Goal: Task Accomplishment & Management: Complete application form

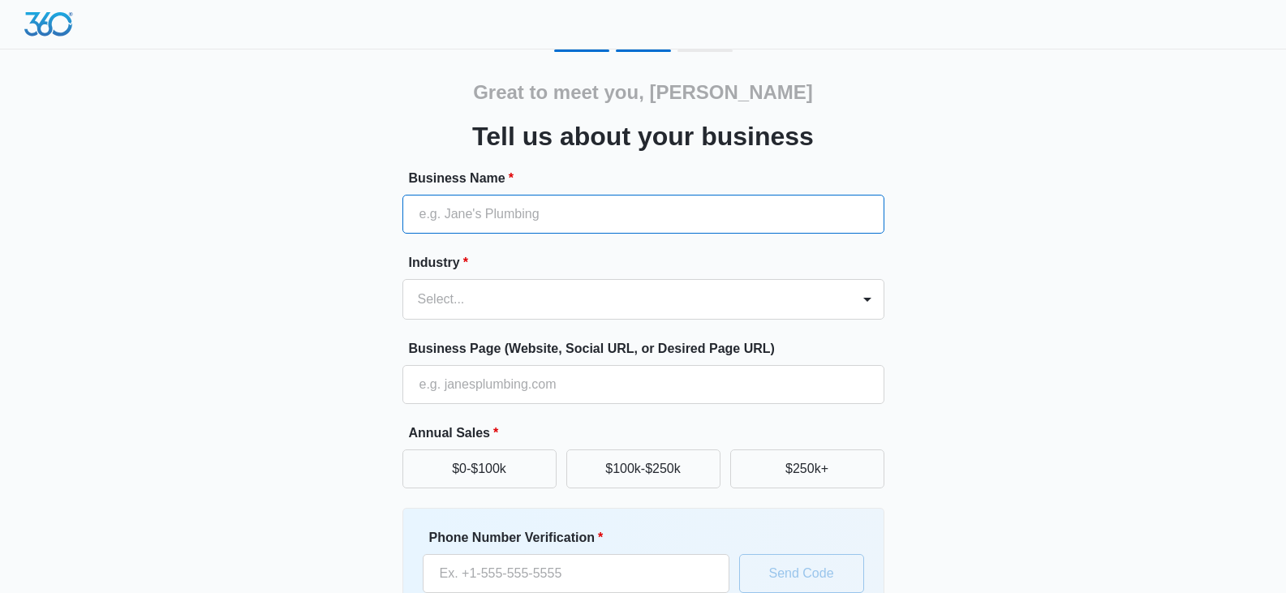
click at [453, 219] on input "Business Name *" at bounding box center [644, 214] width 482 height 39
type input "[PERSON_NAME] llc"
type input "[PHONE_NUMBER]"
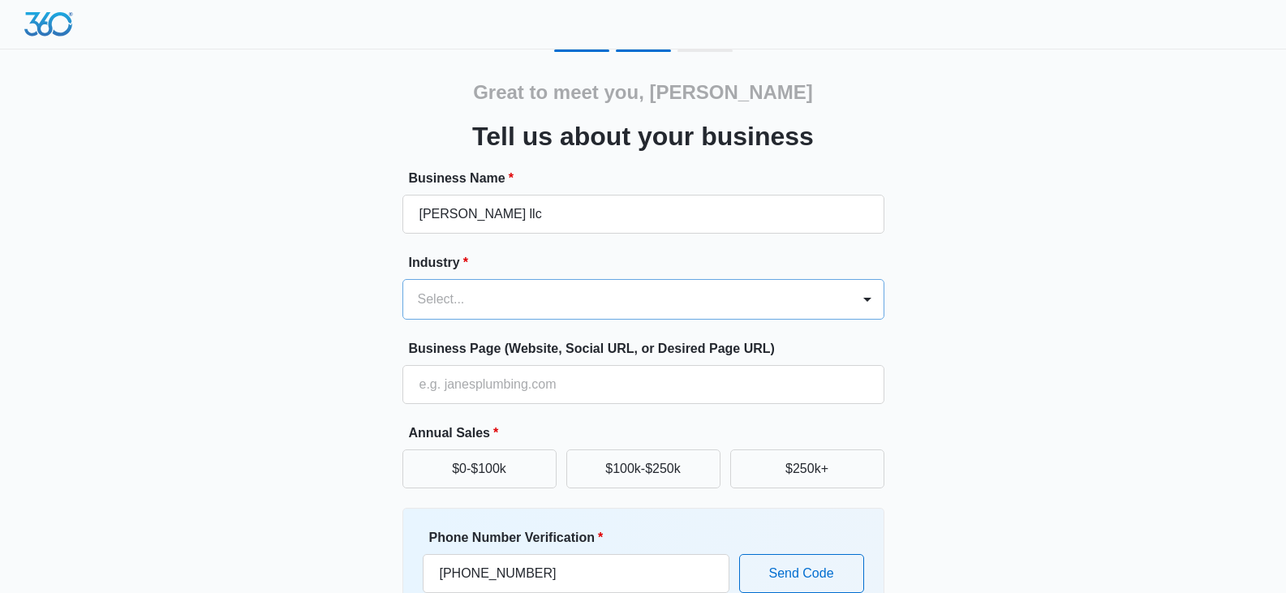
click at [476, 299] on div at bounding box center [624, 299] width 412 height 23
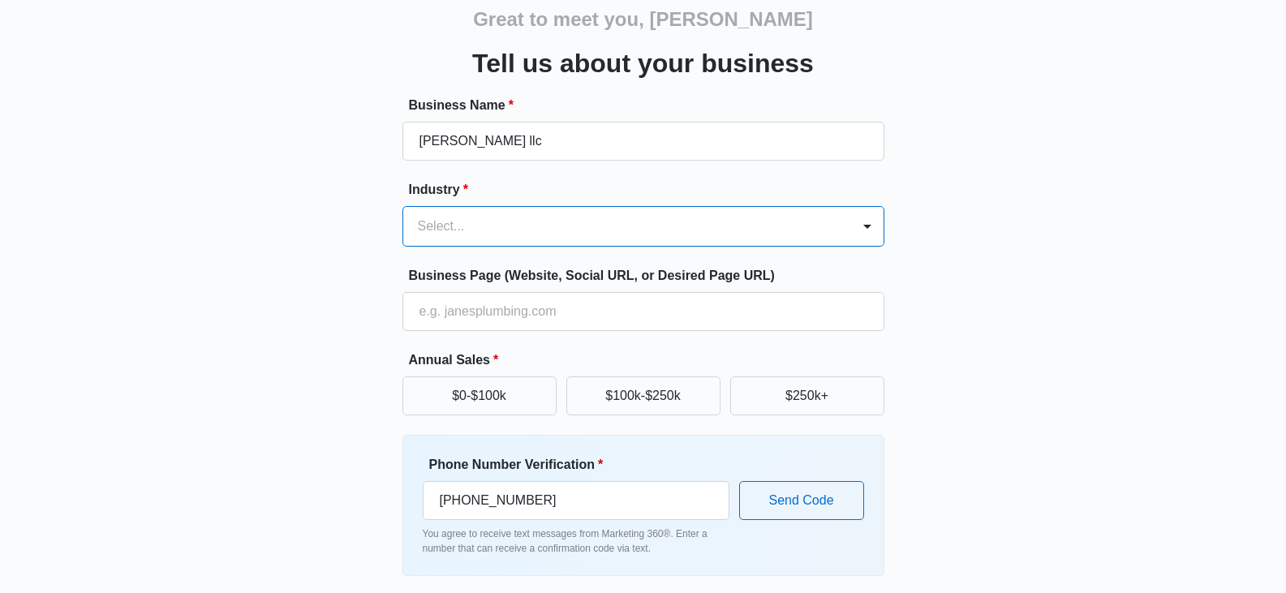
scroll to position [72, 0]
click at [477, 300] on input "Business Page (Website, Social URL, or Desired Page URL)" at bounding box center [644, 312] width 482 height 39
click at [867, 228] on div at bounding box center [868, 227] width 26 height 26
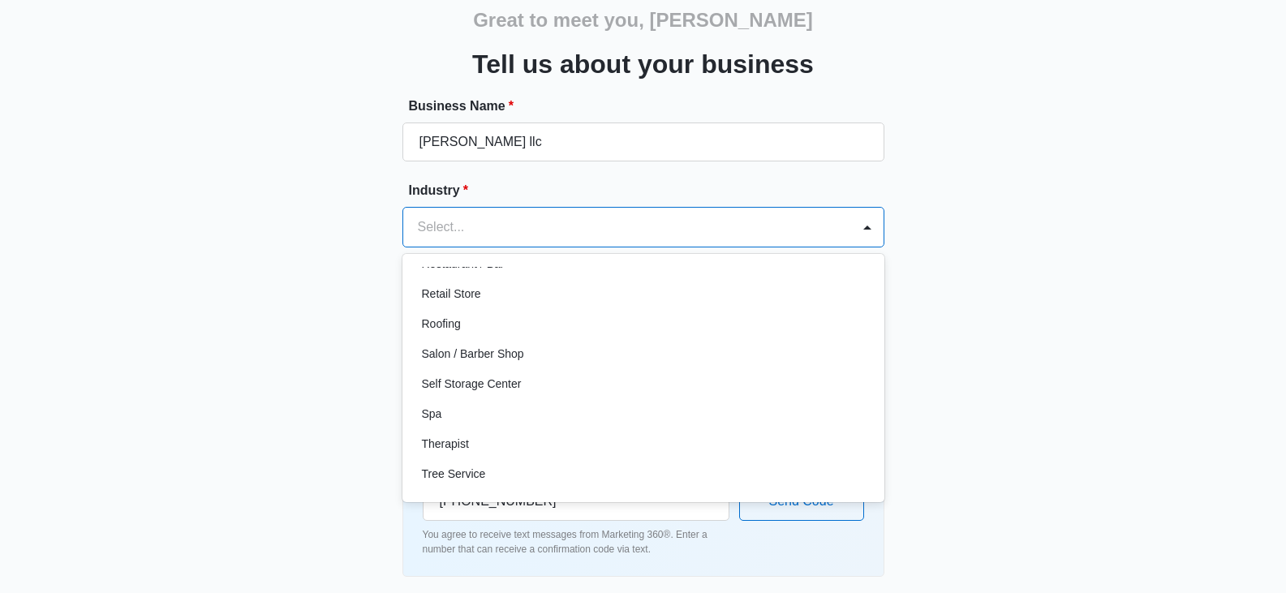
scroll to position [1255, 0]
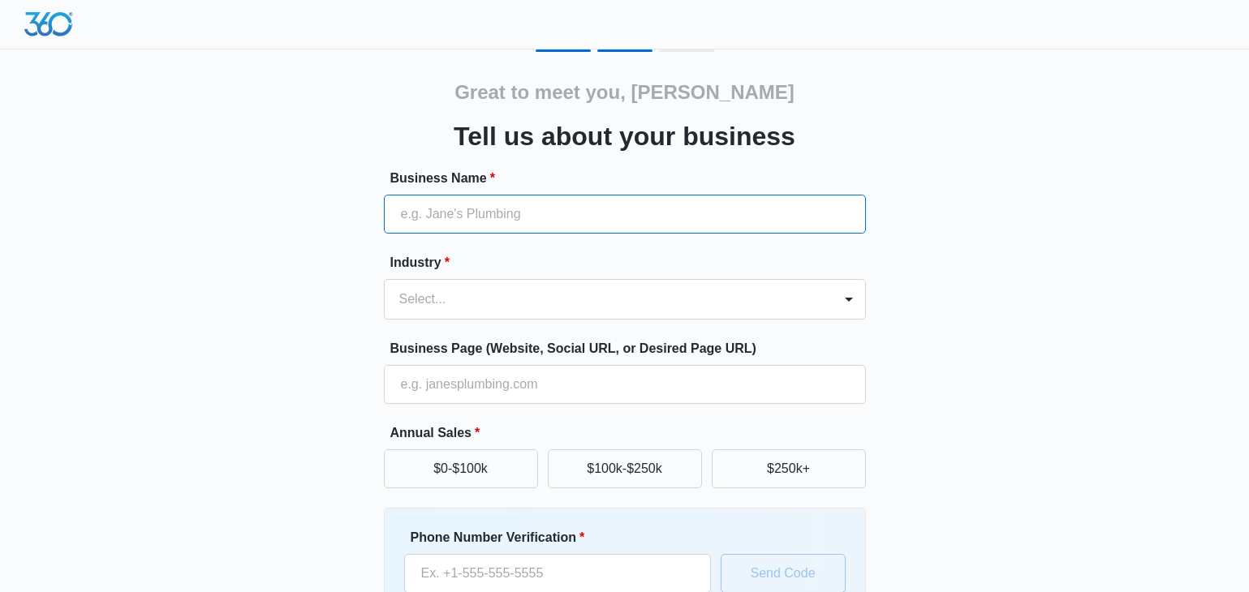
click at [492, 221] on input "Business Name *" at bounding box center [625, 214] width 482 height 39
type input "[PERSON_NAME] llc"
type input "(770) 896-1734"
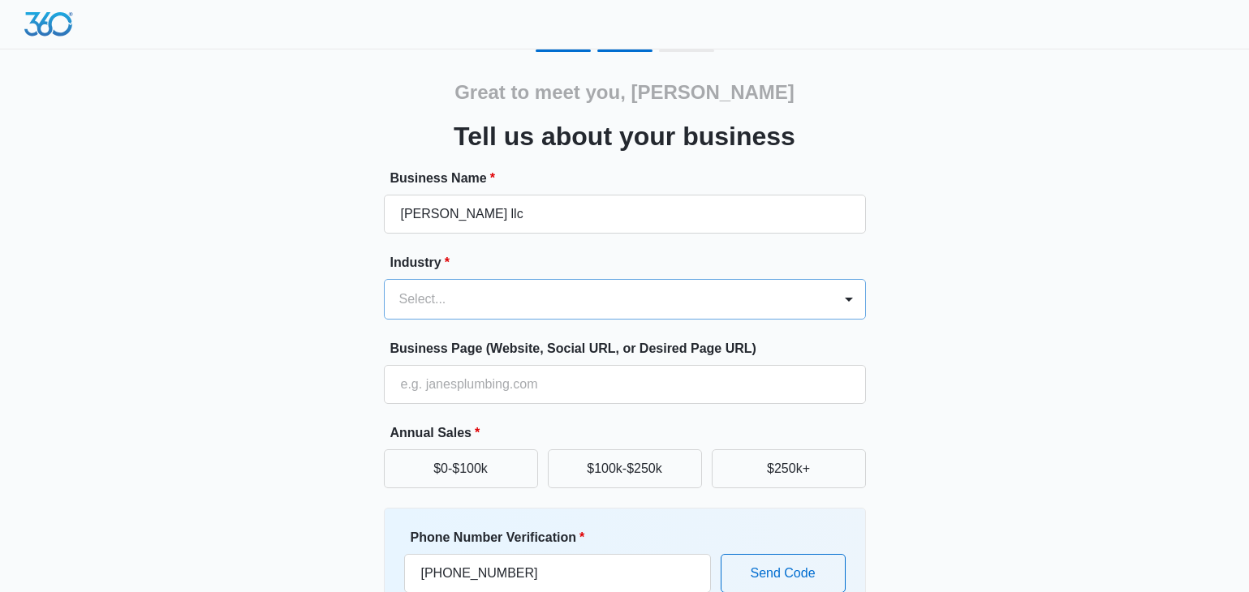
click at [647, 292] on div at bounding box center [605, 299] width 412 height 23
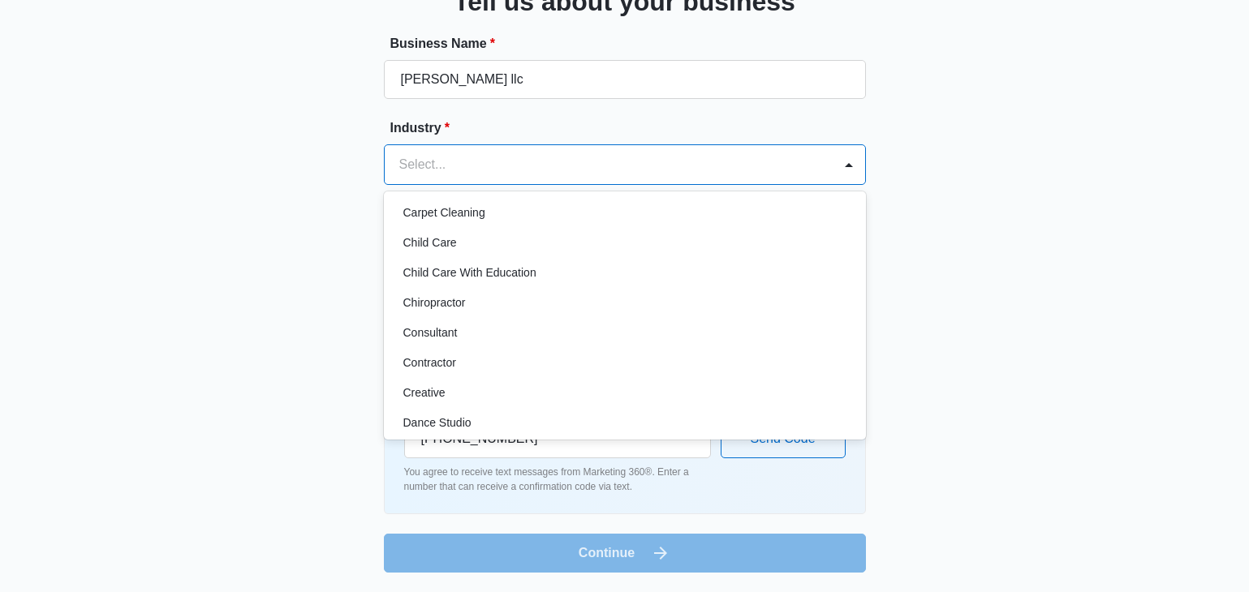
scroll to position [140, 0]
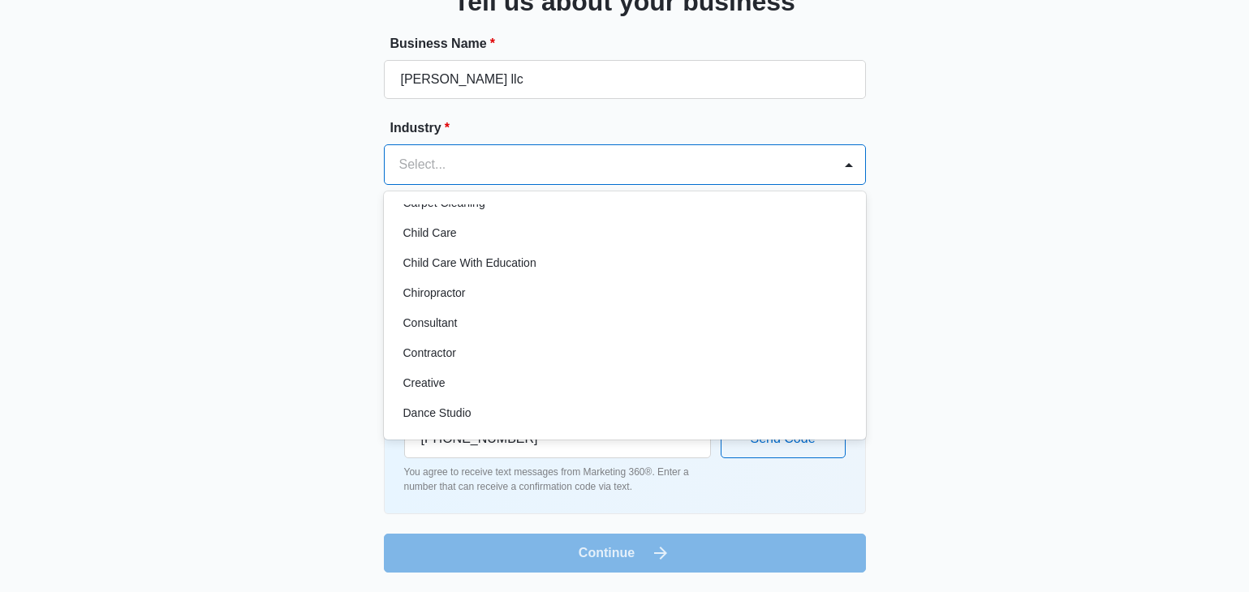
click at [437, 352] on p "Contractor" at bounding box center [429, 353] width 53 height 17
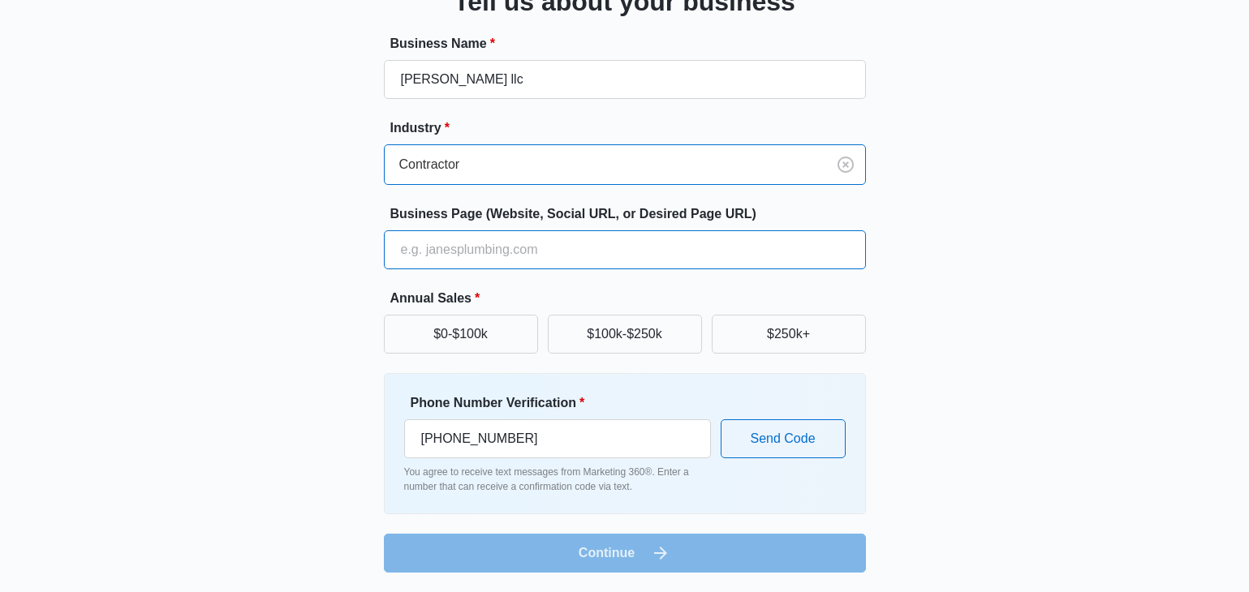
click at [416, 260] on input "Business Page (Website, Social URL, or Desired Page URL)" at bounding box center [625, 249] width 482 height 39
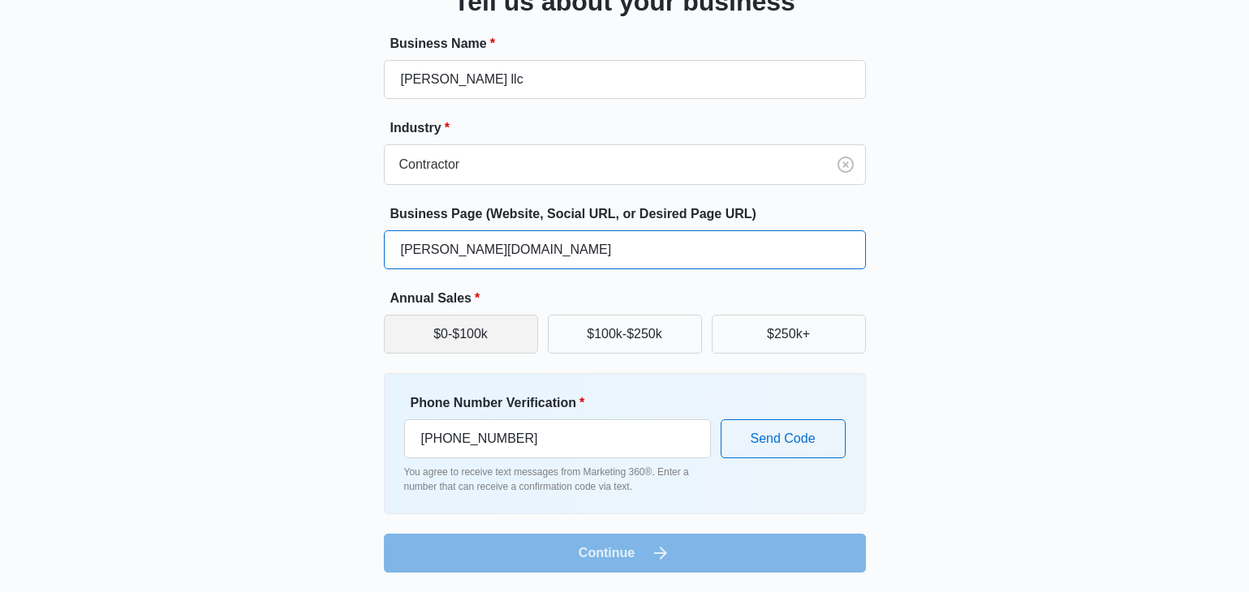
type input "buchanan-llc.com"
click at [434, 329] on button "$0-$100k" at bounding box center [461, 334] width 154 height 39
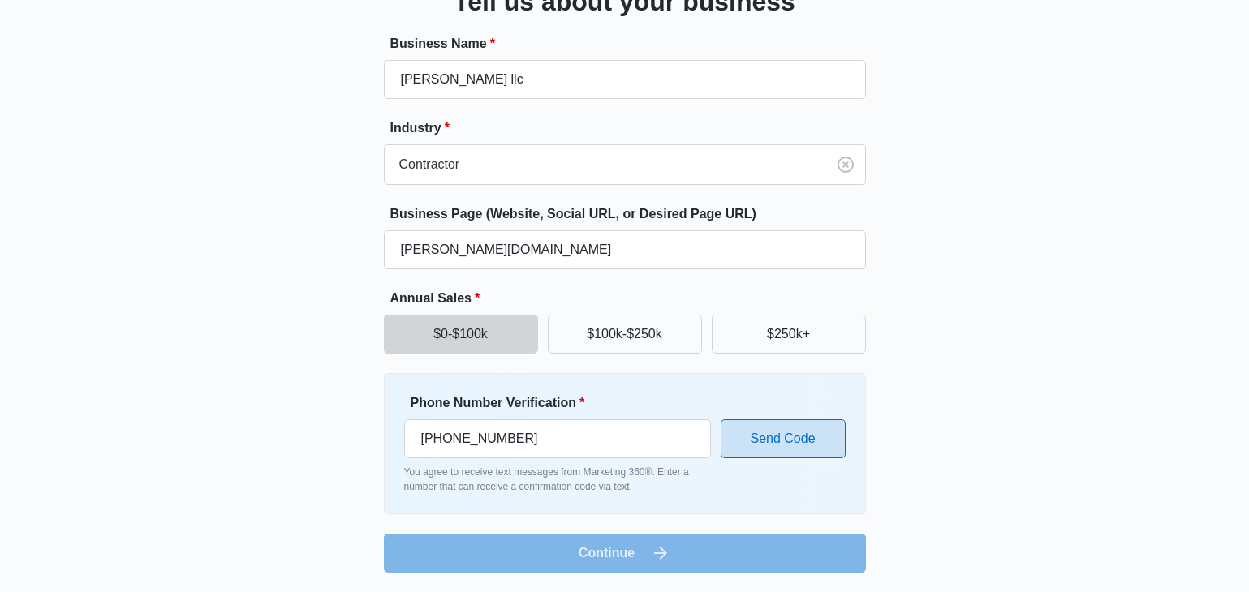
click at [766, 428] on button "Send Code" at bounding box center [783, 439] width 125 height 39
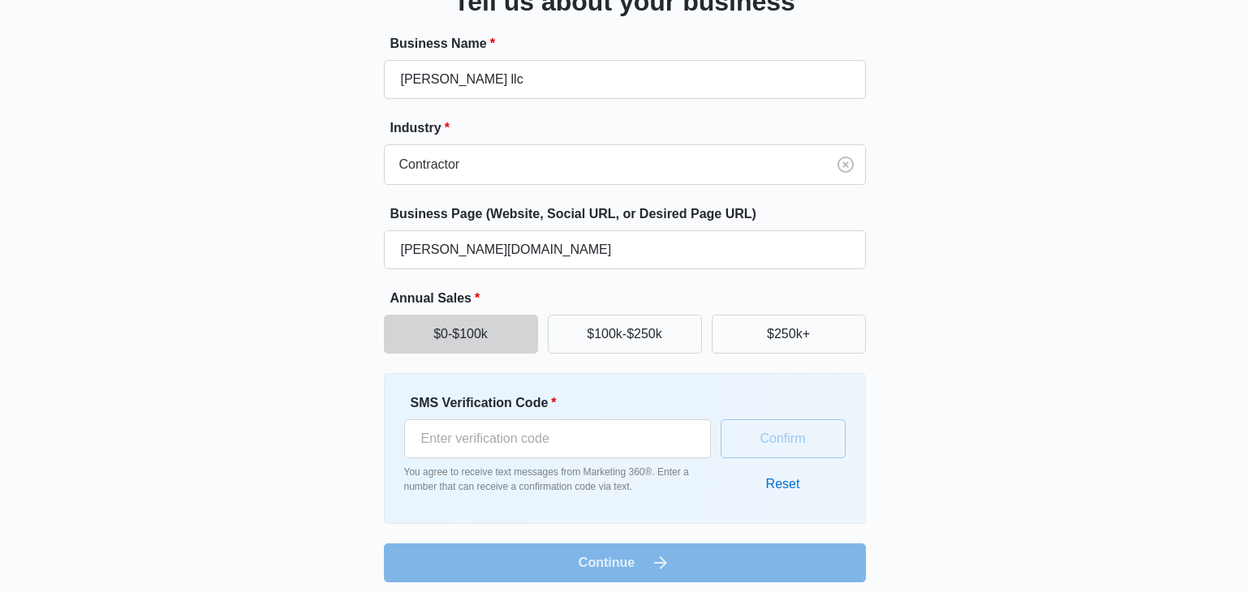
scroll to position [144, 0]
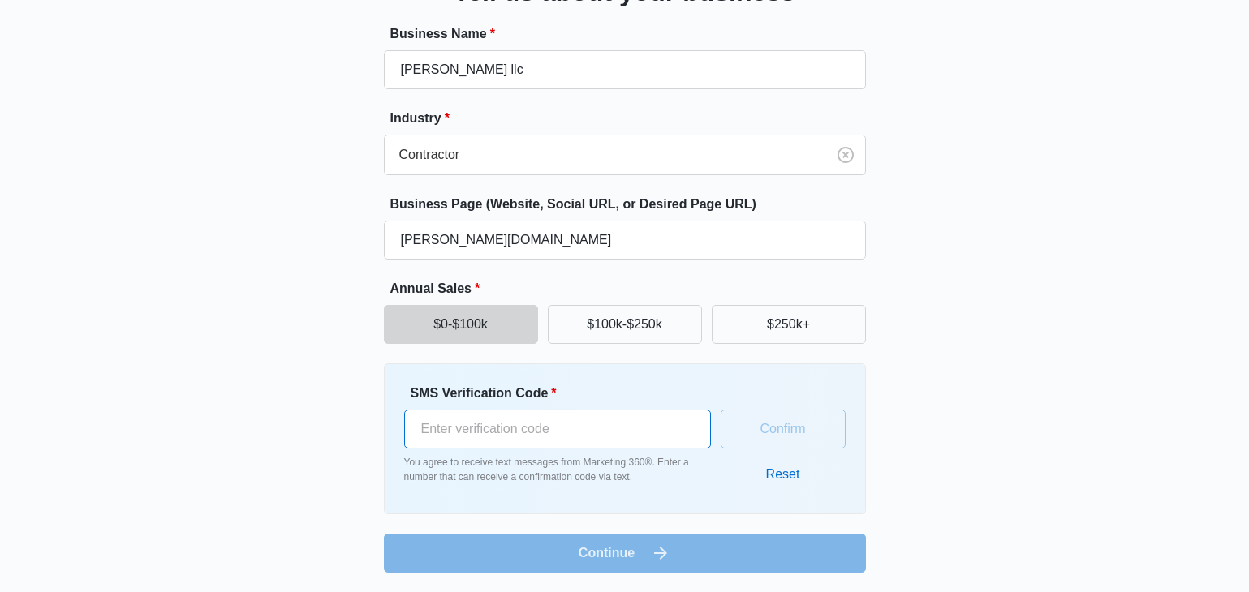
click at [500, 416] on input "SMS Verification Code *" at bounding box center [557, 429] width 307 height 39
type input "386511"
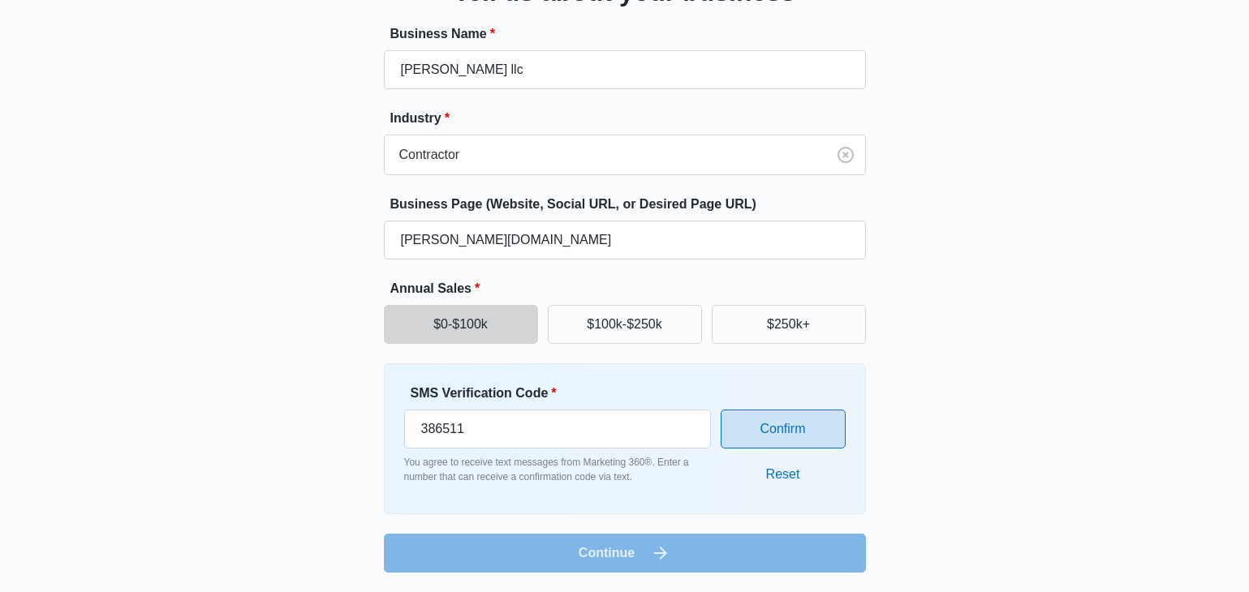
click at [829, 420] on button "Confirm" at bounding box center [783, 429] width 125 height 39
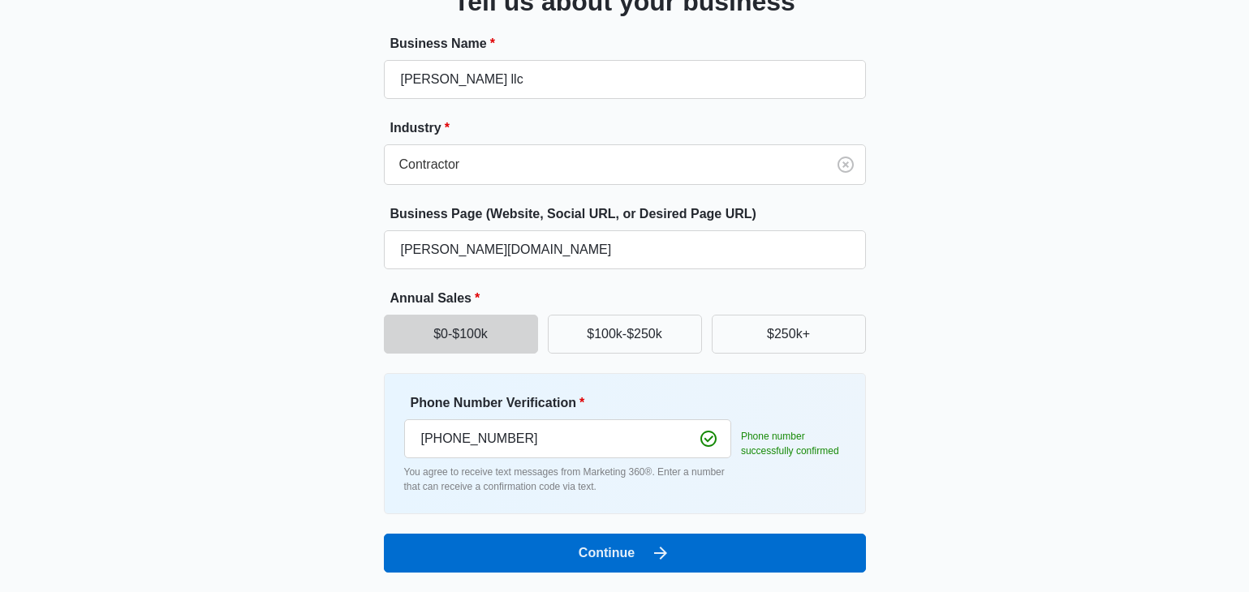
scroll to position [135, 0]
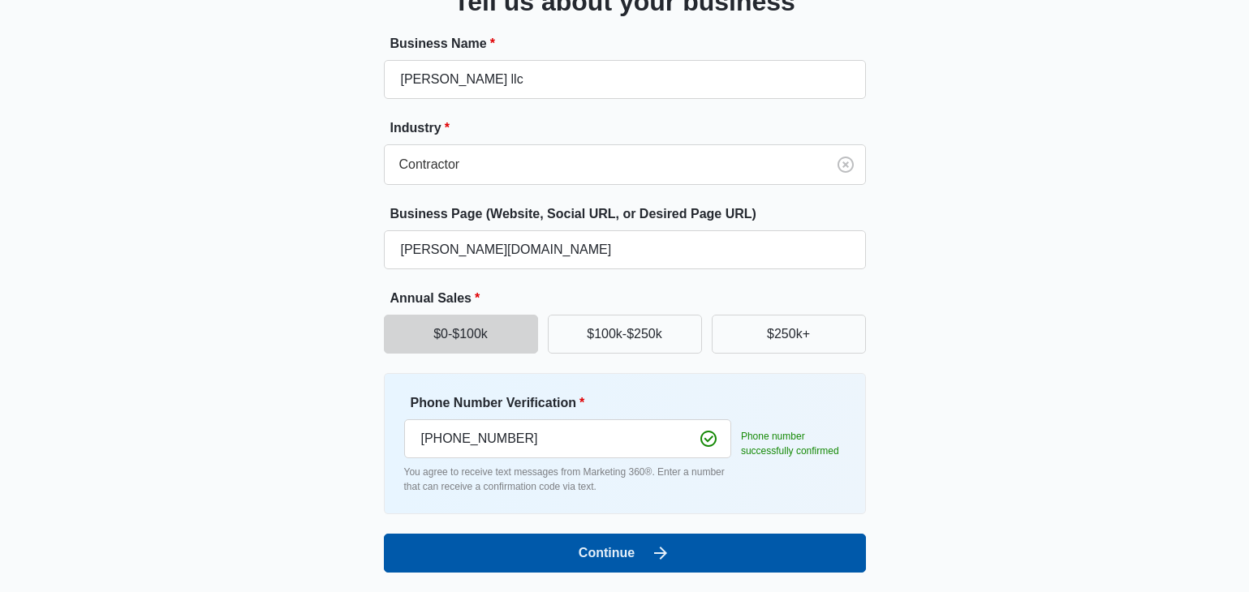
click at [753, 534] on button "Continue" at bounding box center [625, 553] width 482 height 39
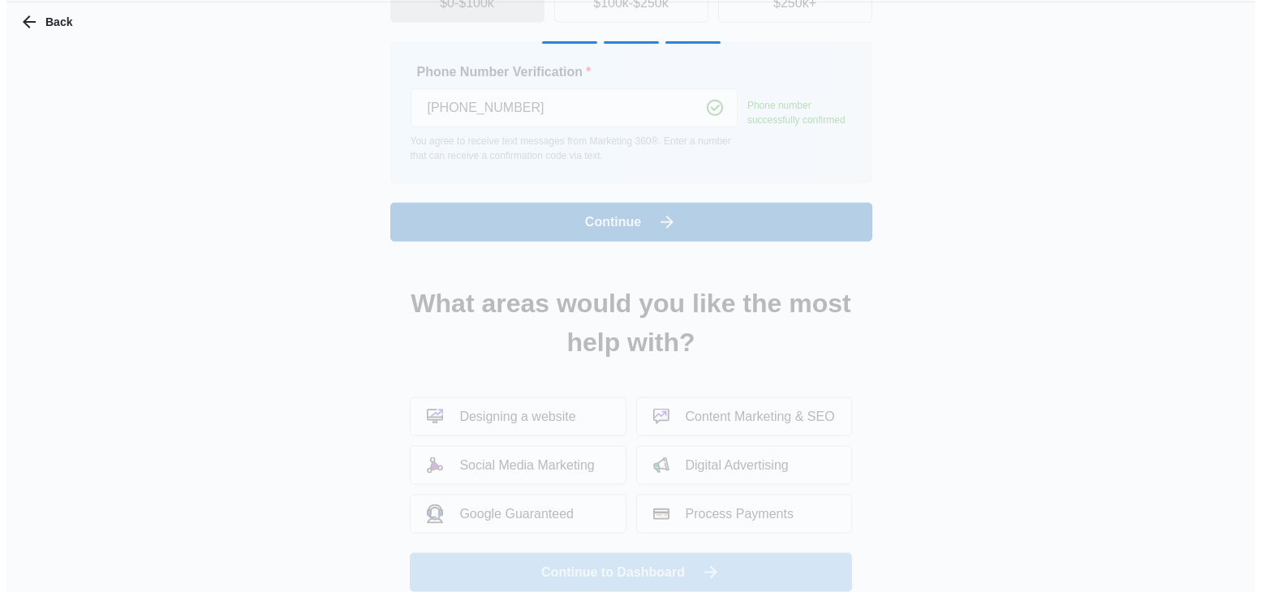
scroll to position [0, 0]
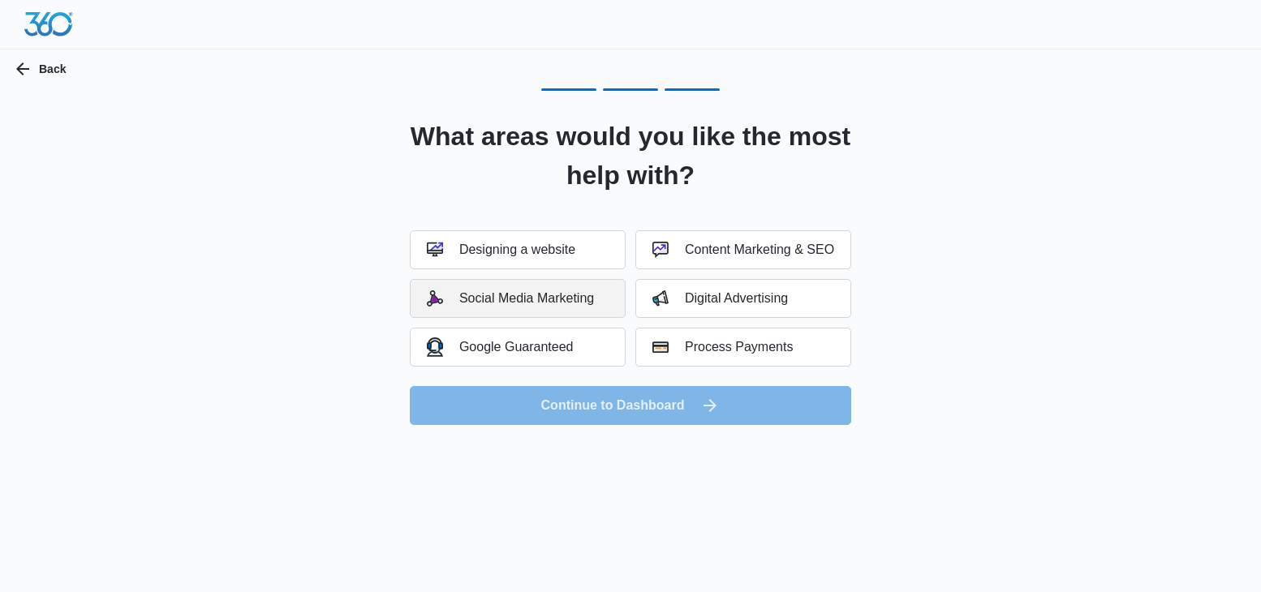
click at [470, 301] on div "Social Media Marketing" at bounding box center [510, 299] width 167 height 16
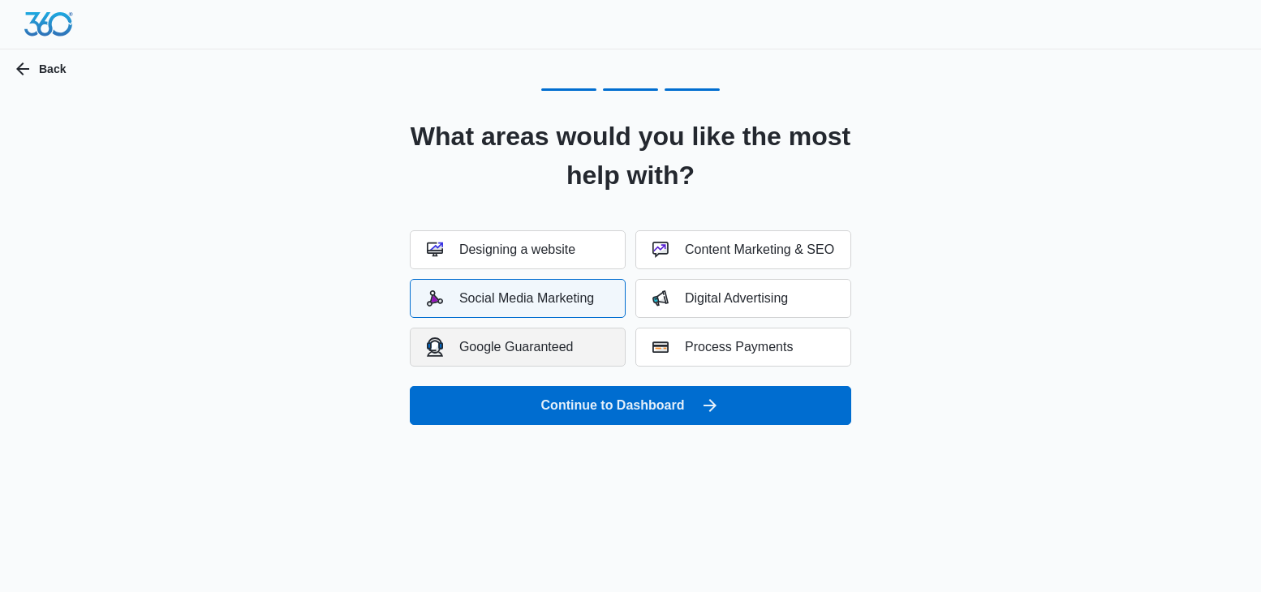
click at [470, 356] on div "Google Guaranteed" at bounding box center [500, 347] width 147 height 19
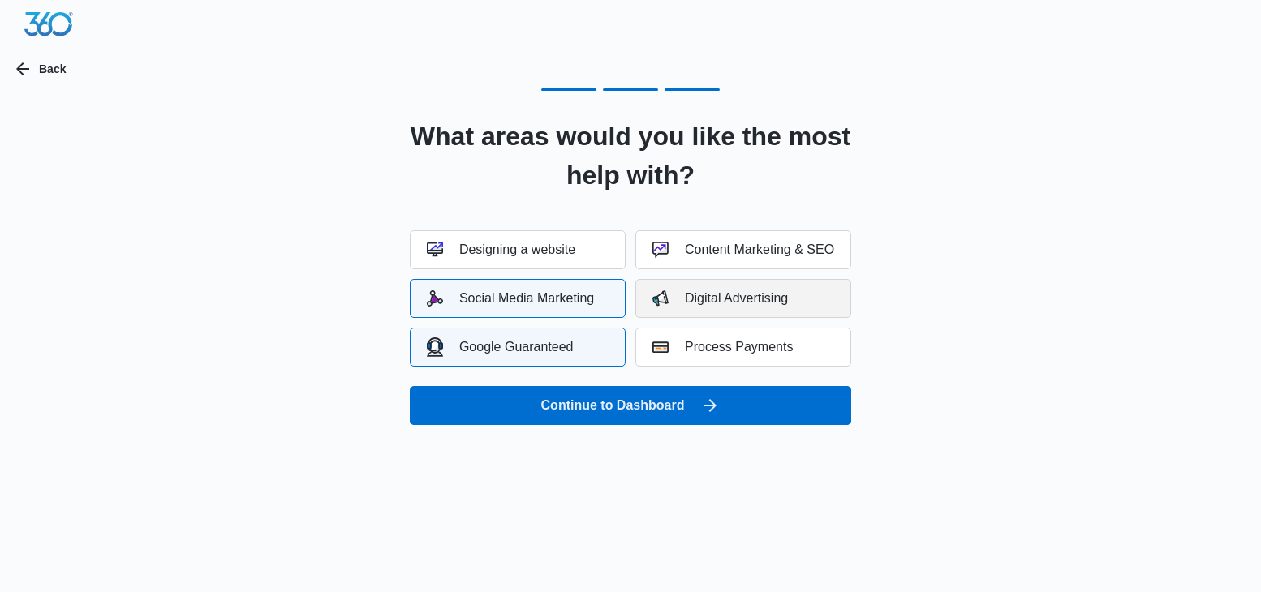
click at [692, 298] on div "Digital Advertising" at bounding box center [720, 299] width 136 height 16
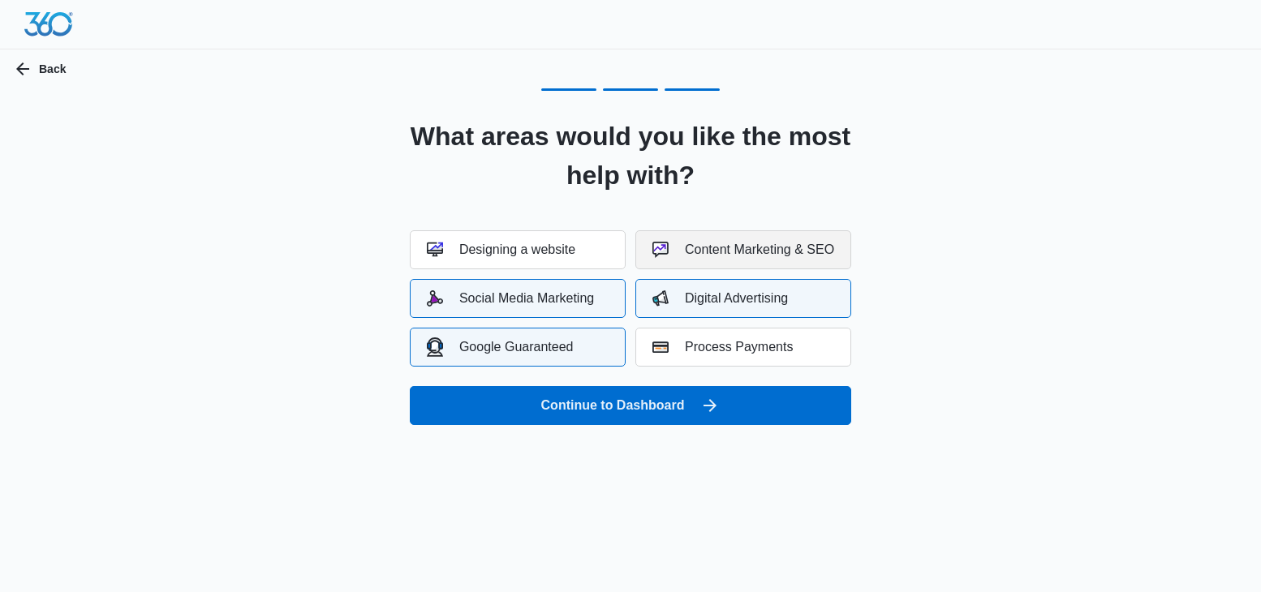
click at [684, 248] on div "Content Marketing & SEO" at bounding box center [743, 250] width 182 height 16
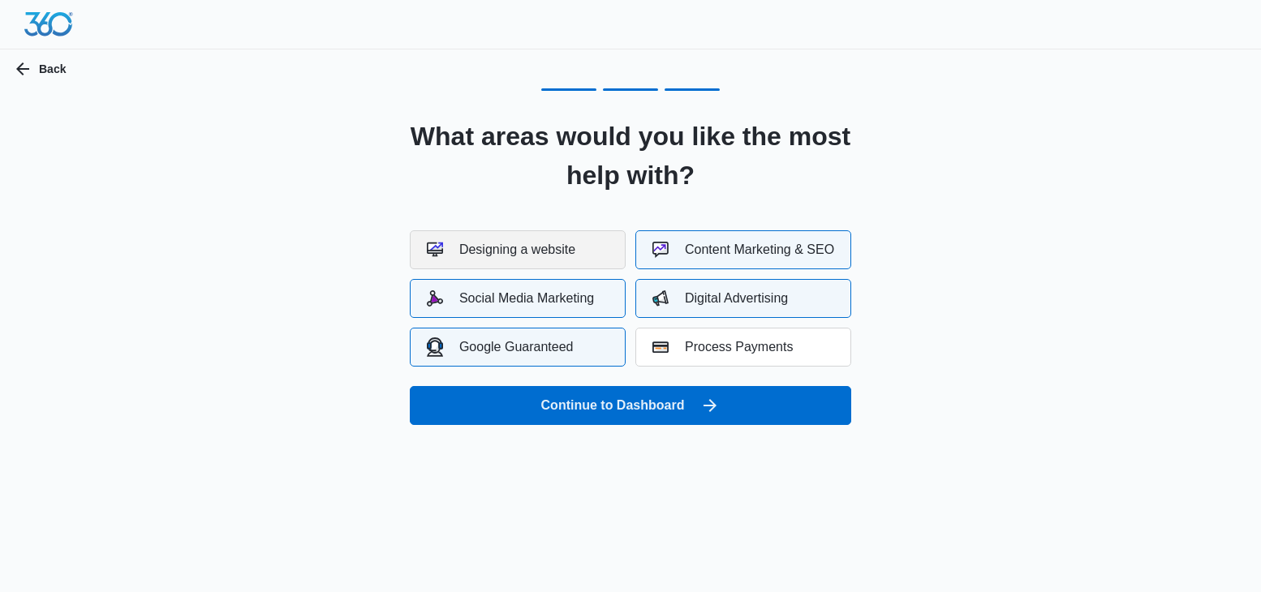
click at [571, 248] on div "Designing a website" at bounding box center [501, 250] width 149 height 16
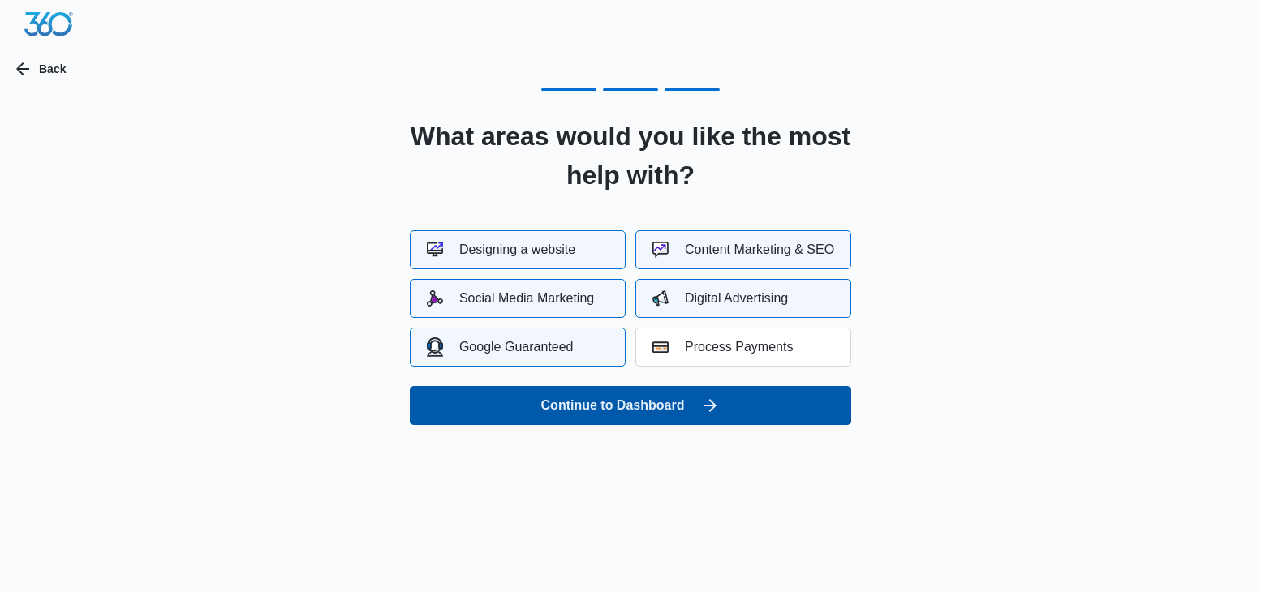
click at [584, 402] on button "Continue to Dashboard" at bounding box center [630, 405] width 441 height 39
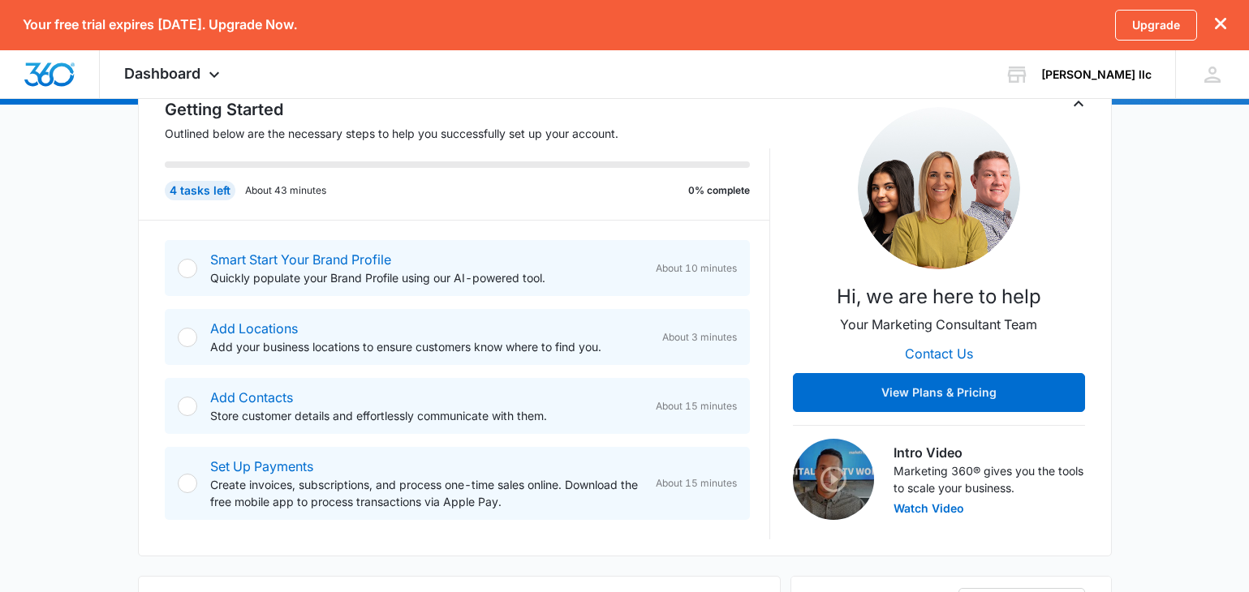
scroll to position [237, 0]
click at [196, 273] on div "Smart Start Your Brand Profile Quickly populate your Brand Profile using our AI…" at bounding box center [457, 267] width 585 height 56
click at [196, 276] on div "Smart Start Your Brand Profile Quickly populate your Brand Profile using our AI…" at bounding box center [457, 267] width 585 height 56
click at [186, 269] on div at bounding box center [187, 267] width 19 height 19
click at [186, 268] on div at bounding box center [187, 267] width 19 height 19
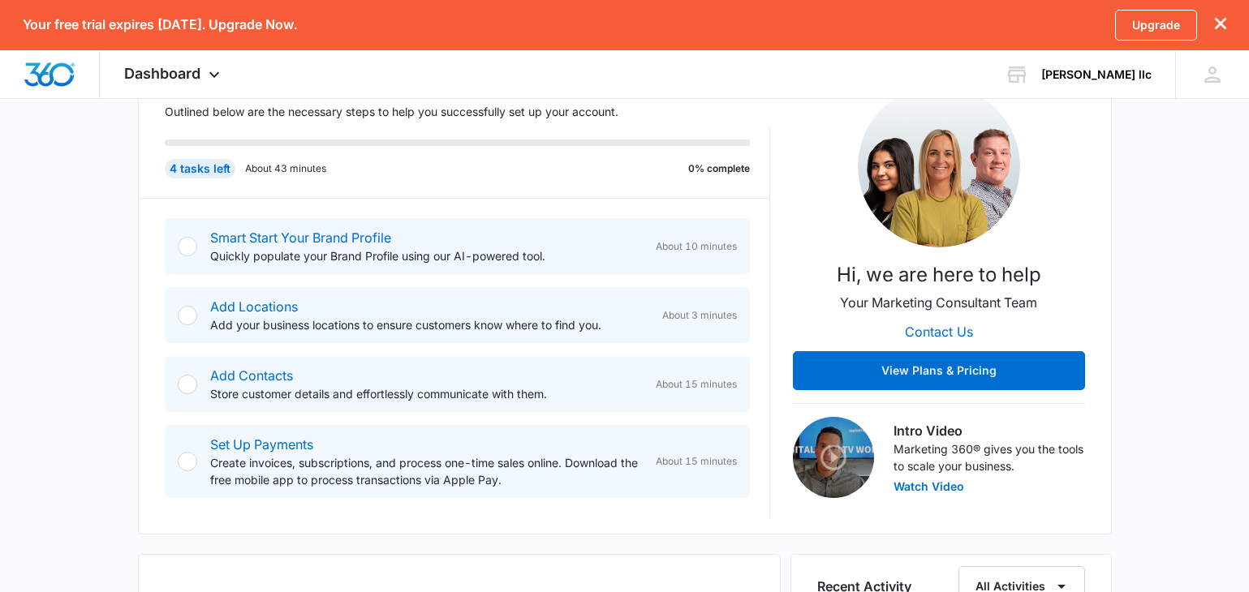
scroll to position [250, 0]
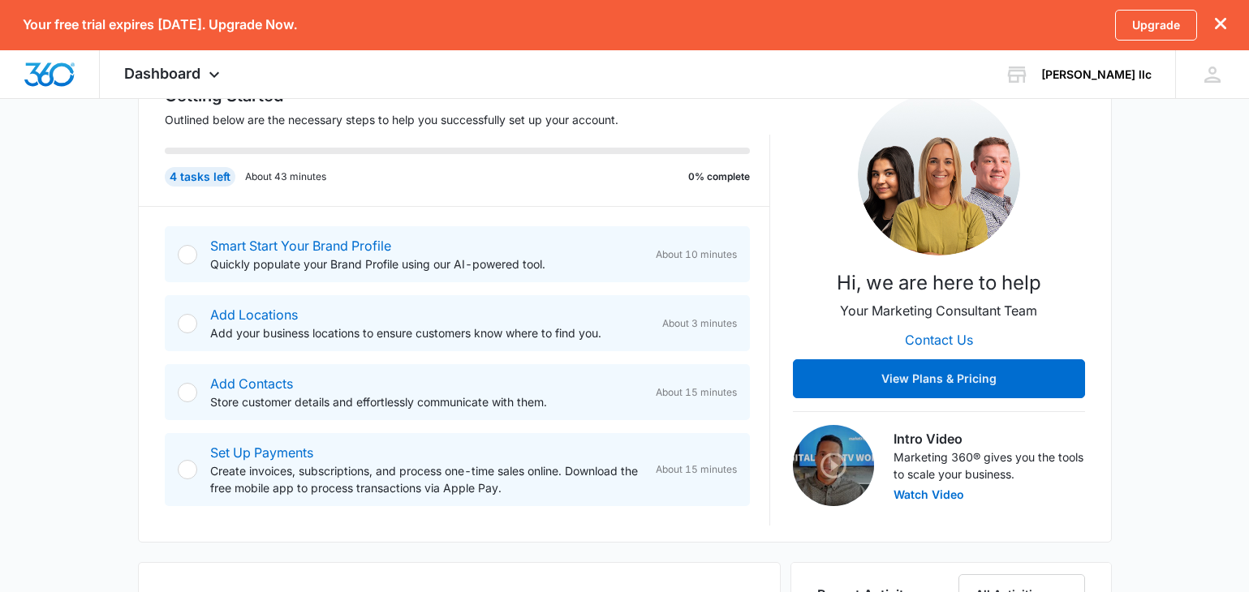
click at [192, 250] on div at bounding box center [187, 254] width 19 height 19
click at [187, 254] on div at bounding box center [187, 254] width 19 height 19
click at [186, 262] on div at bounding box center [187, 254] width 19 height 19
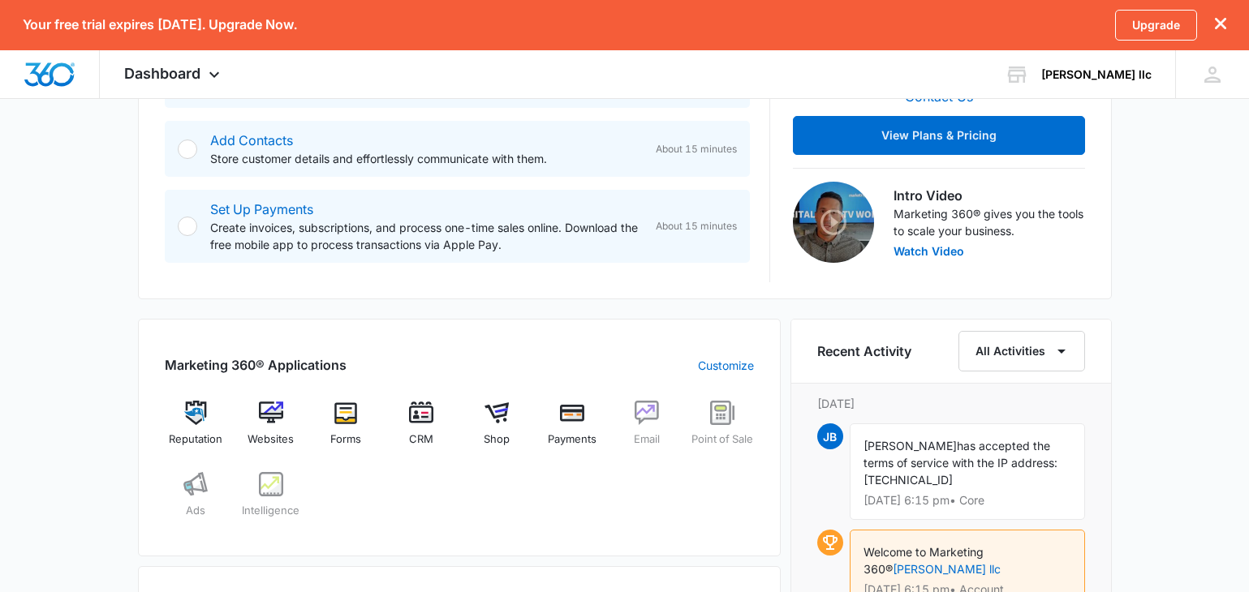
scroll to position [512, 0]
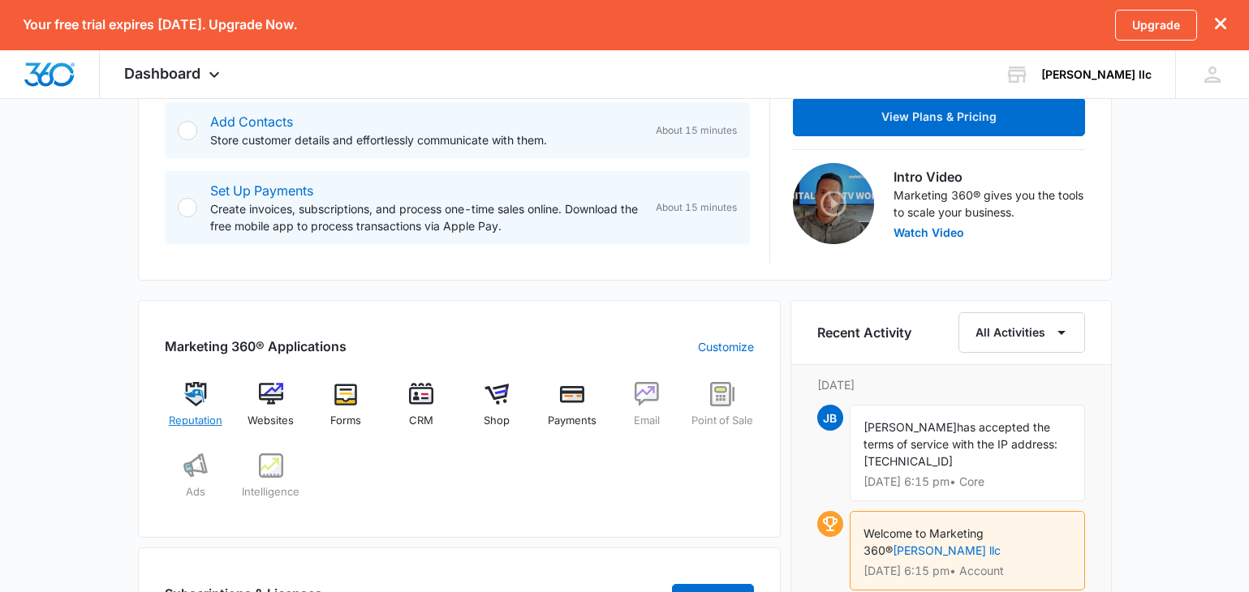
click at [201, 398] on img at bounding box center [195, 394] width 24 height 24
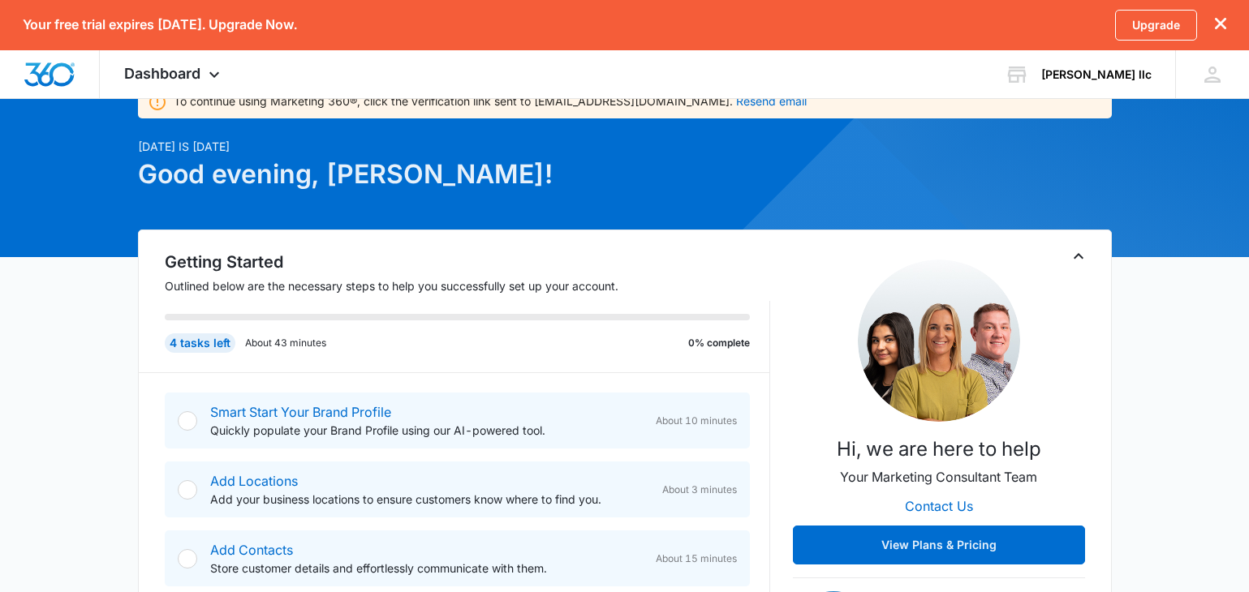
scroll to position [84, 0]
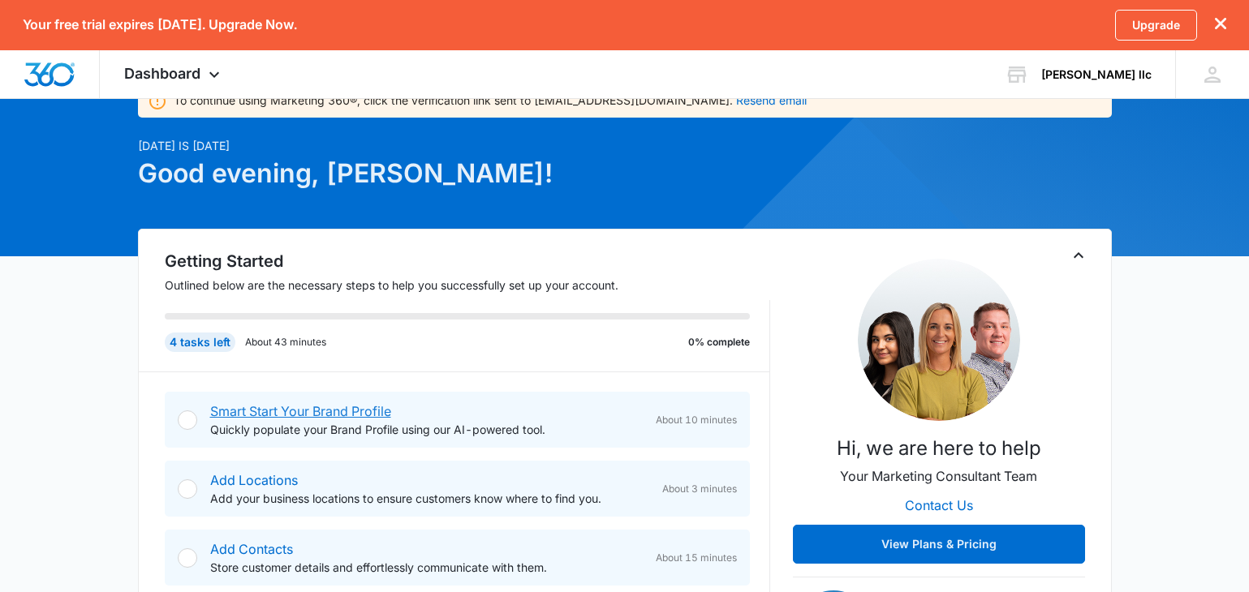
click at [254, 411] on link "Smart Start Your Brand Profile" at bounding box center [300, 411] width 181 height 16
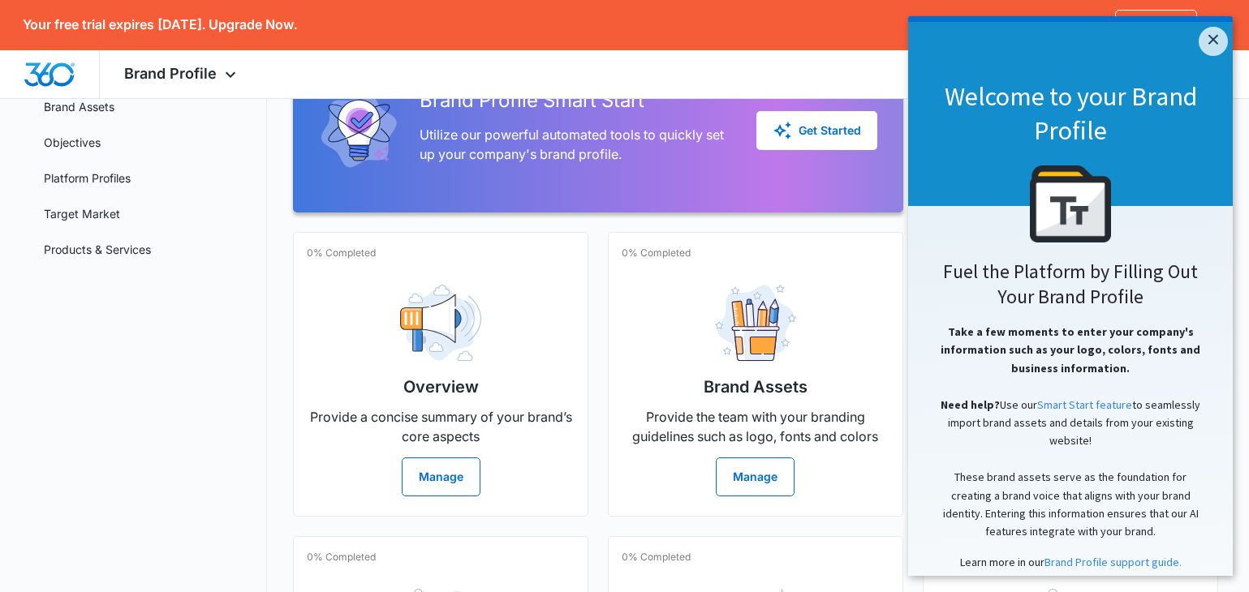
scroll to position [170, 0]
click at [790, 140] on icon "button" at bounding box center [782, 129] width 19 height 19
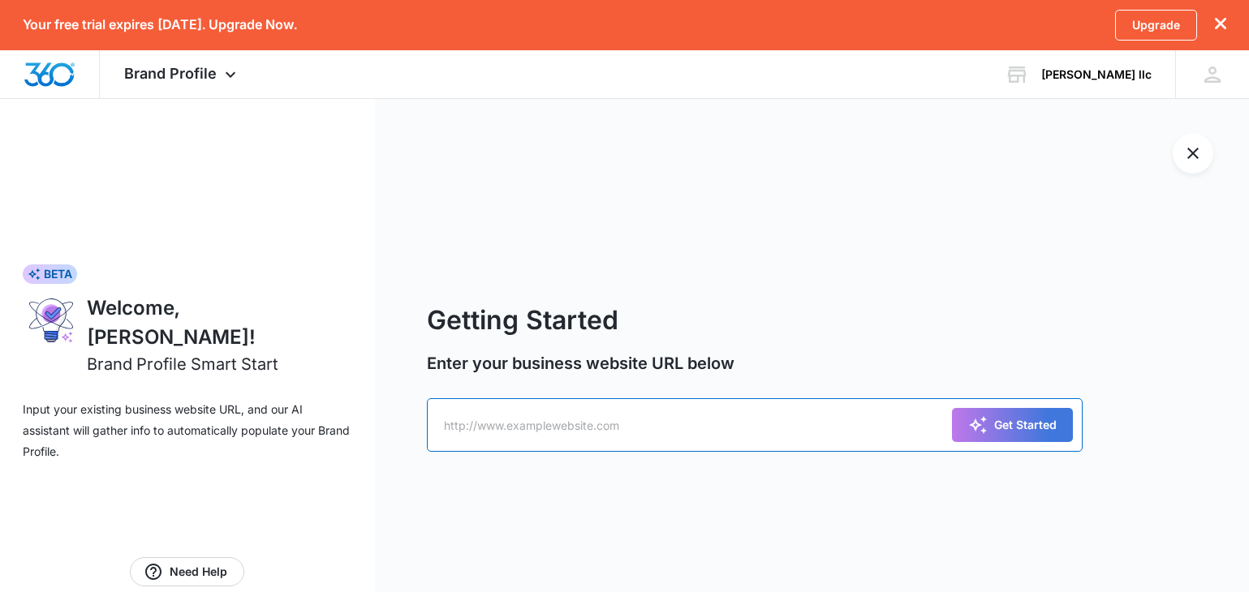
click at [477, 439] on input "text" at bounding box center [755, 425] width 656 height 54
type input "buchanan-llc.com"
click at [979, 425] on icon "submit" at bounding box center [978, 425] width 18 height 18
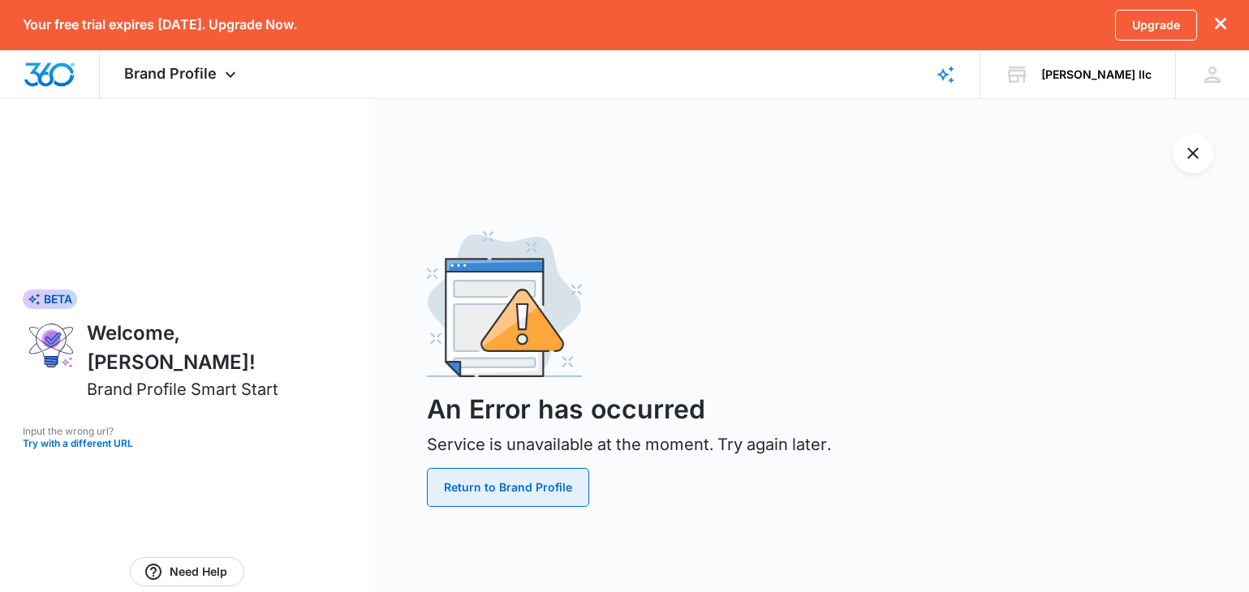
click at [500, 491] on button "Return to Brand Profile" at bounding box center [508, 487] width 162 height 39
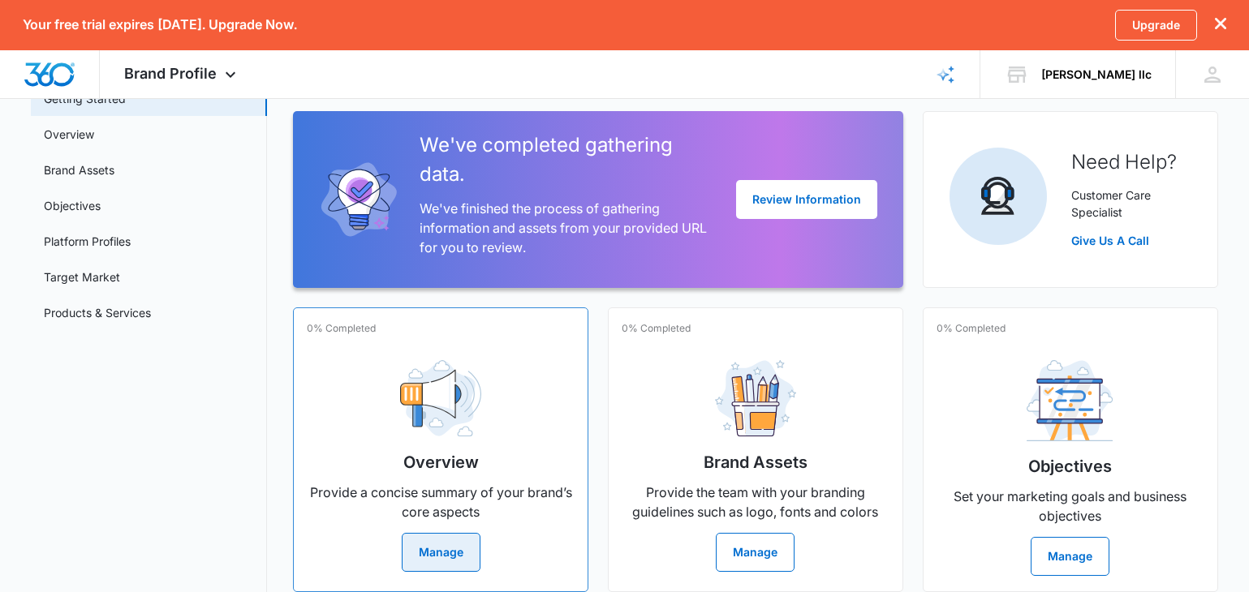
scroll to position [107, 0]
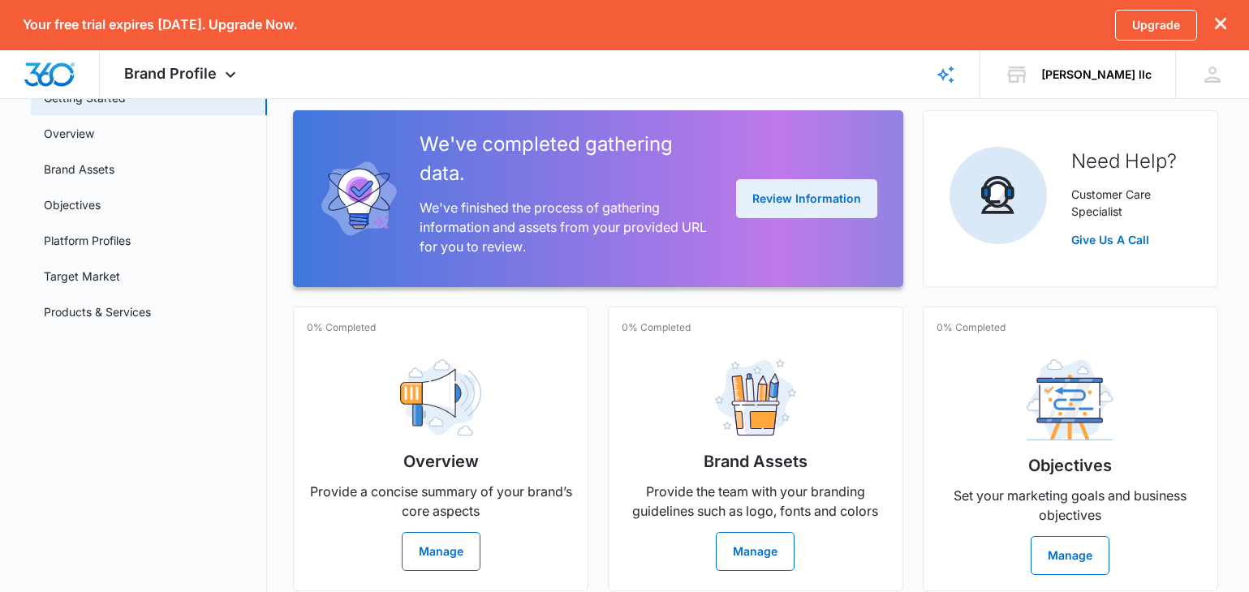
click at [783, 218] on button "Review Information" at bounding box center [806, 198] width 141 height 39
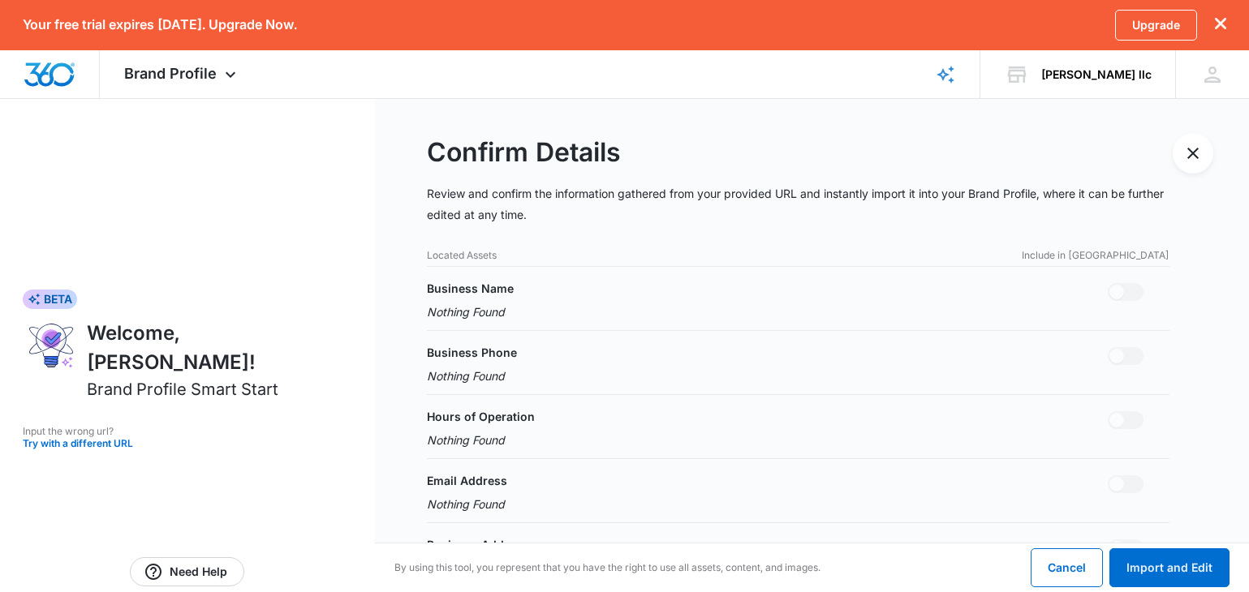
click at [490, 306] on p "Nothing Found" at bounding box center [470, 312] width 87 height 17
click at [1182, 149] on button "Exit Smart Start Wizard" at bounding box center [1193, 153] width 41 height 41
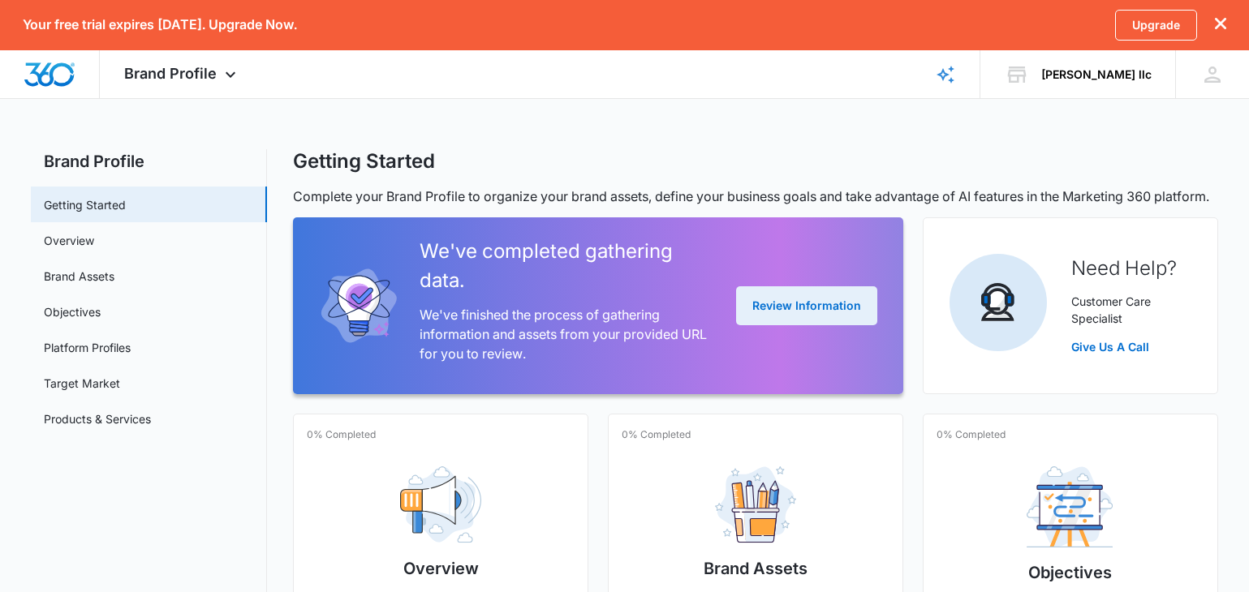
click at [782, 323] on button "Review Information" at bounding box center [806, 305] width 141 height 39
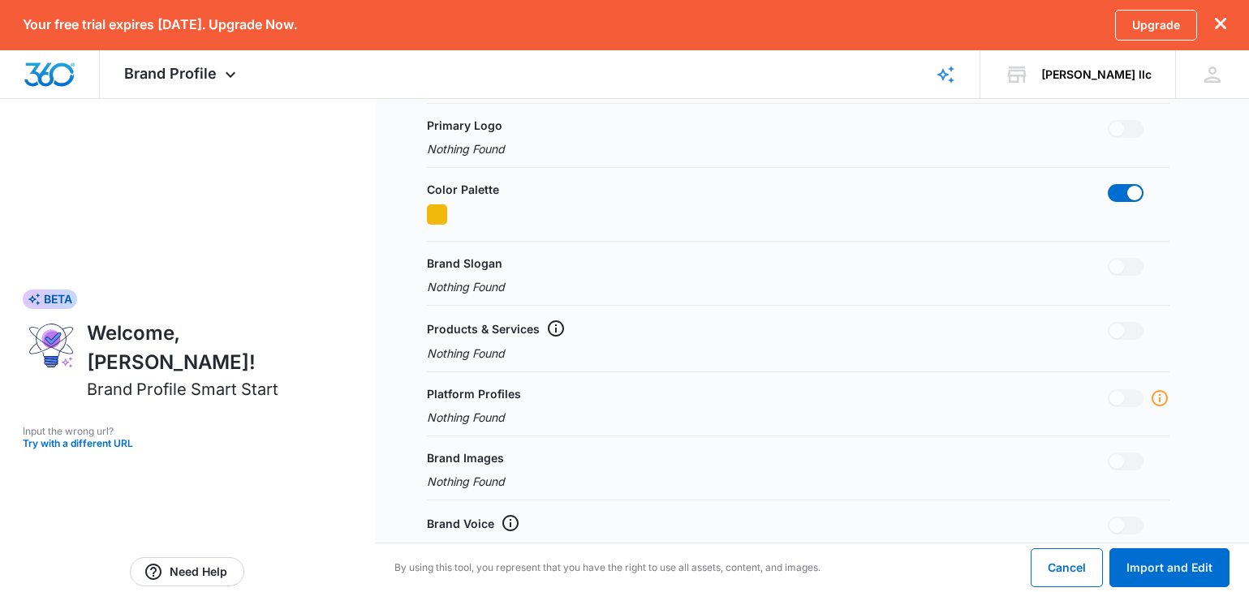
scroll to position [523, 0]
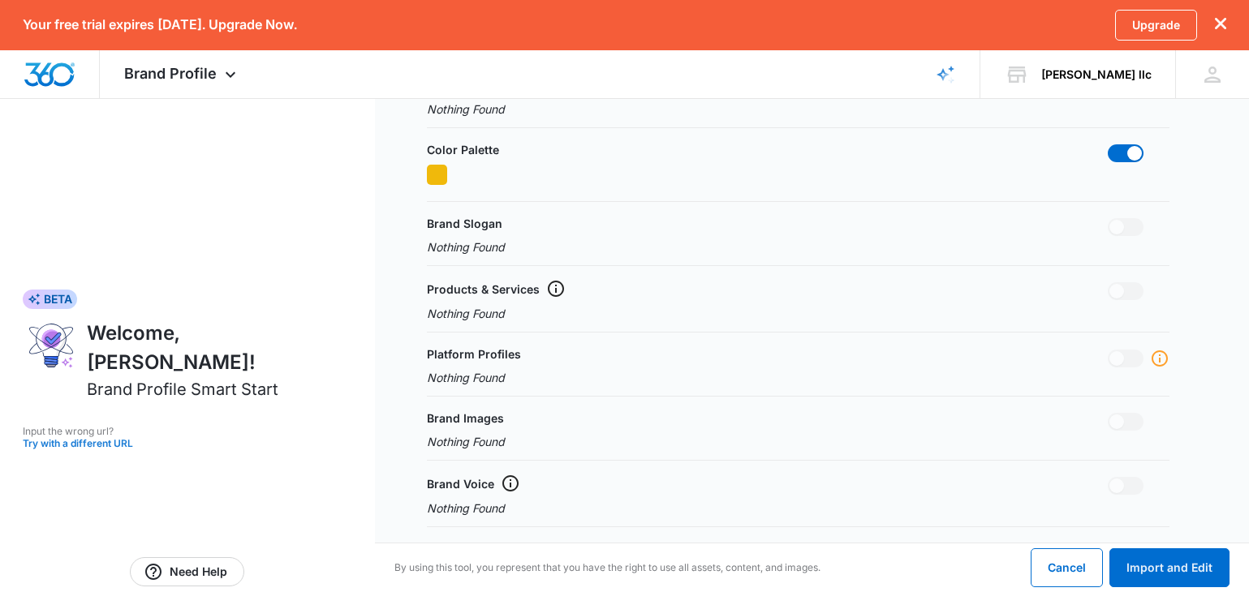
click at [136, 439] on button "Try with a different URL" at bounding box center [187, 444] width 329 height 10
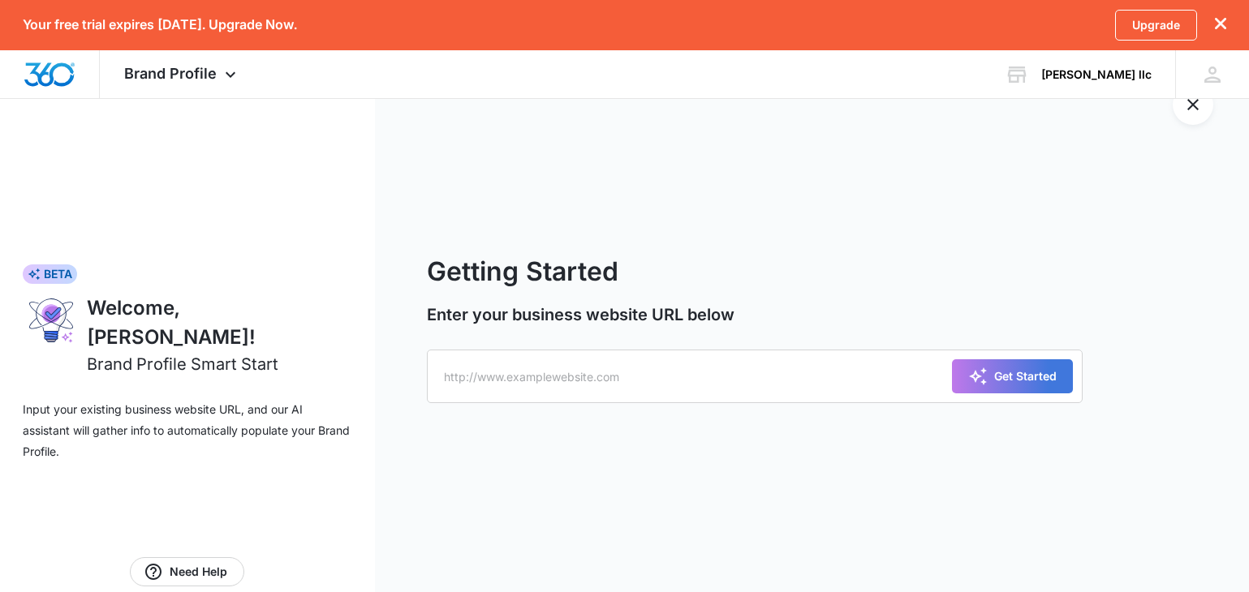
scroll to position [49, 0]
click at [490, 386] on input "text" at bounding box center [755, 377] width 656 height 54
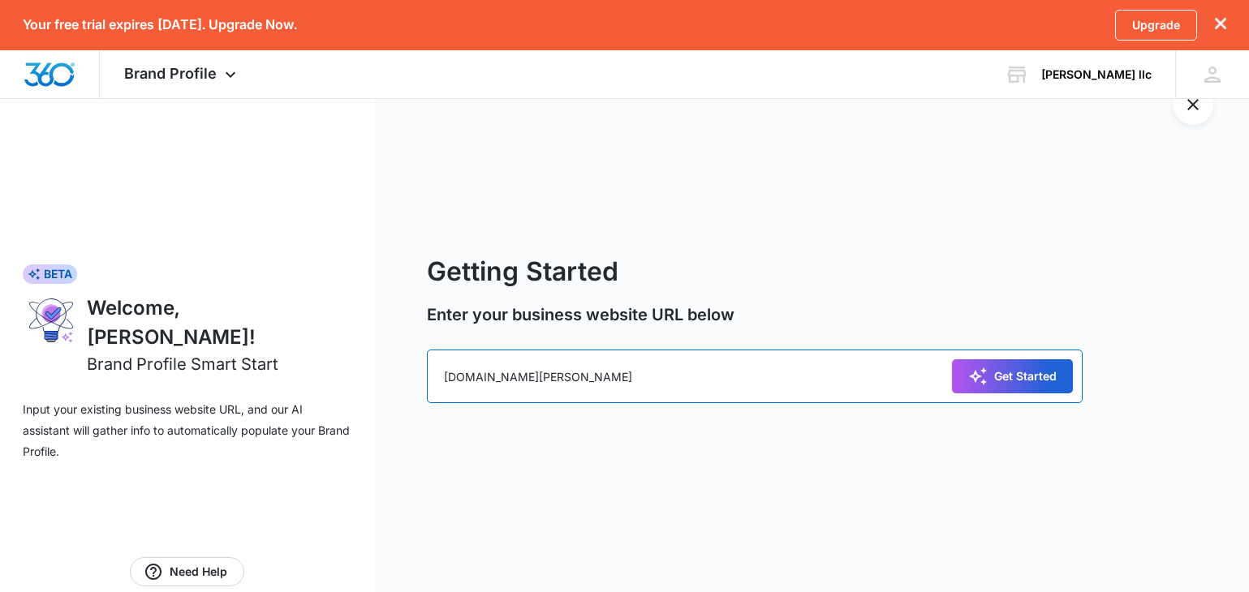
type input "www.buchanan-llc.com"
click at [1004, 371] on div "Get Started" at bounding box center [1012, 376] width 88 height 19
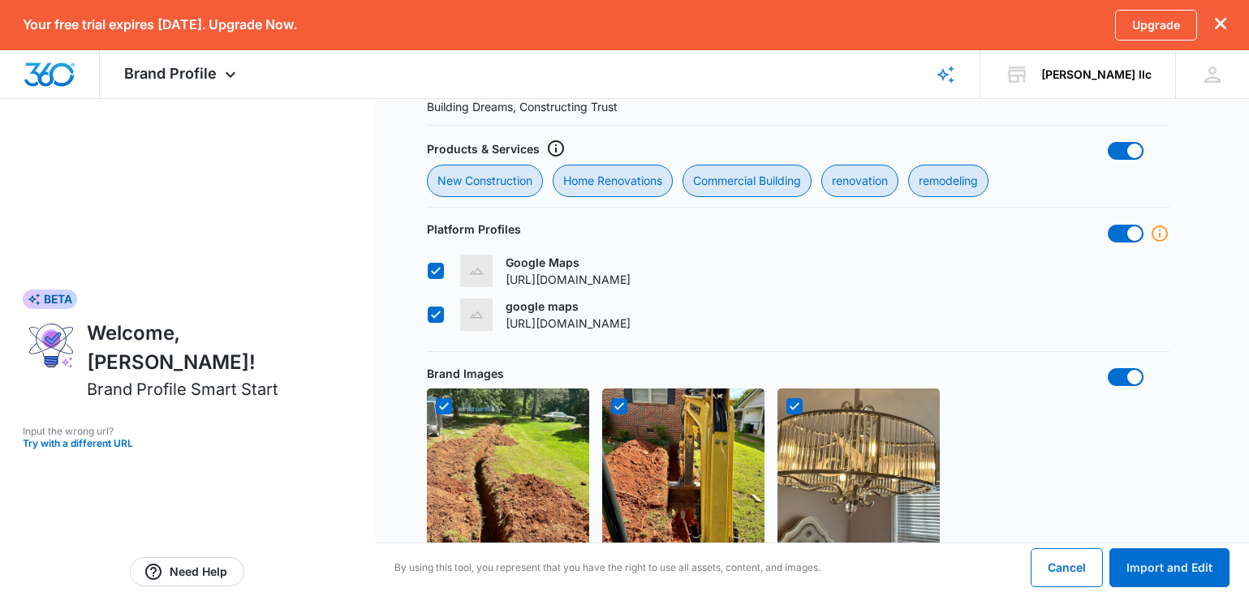
scroll to position [0, 0]
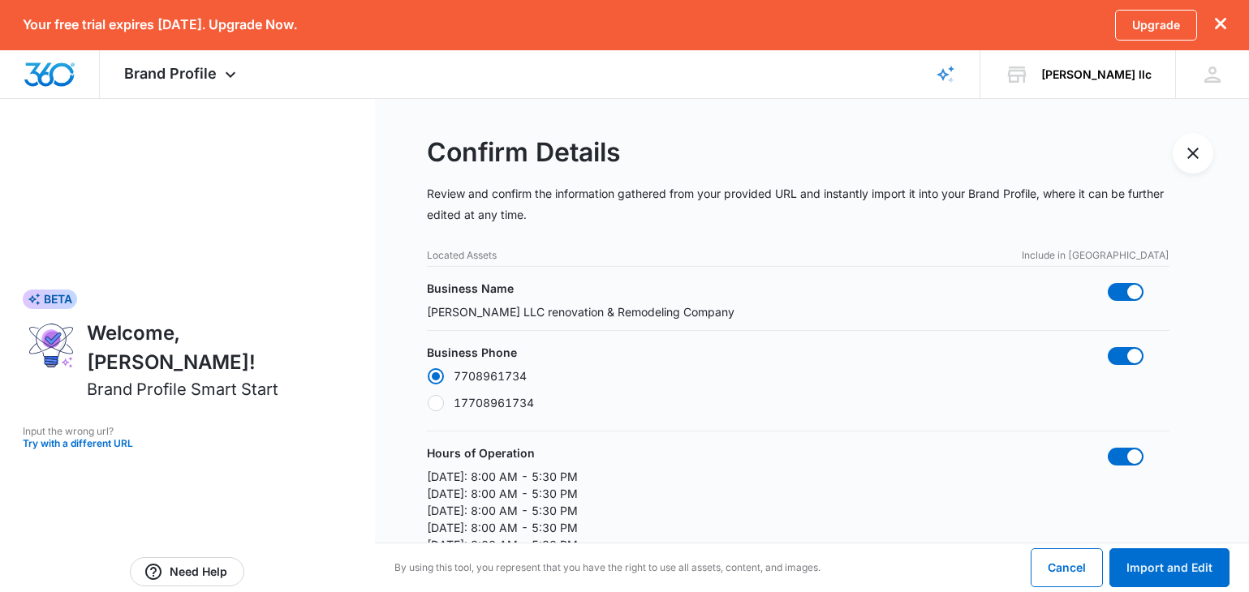
click at [347, 187] on div "BETA Welcome, jeremy! Brand Profile Smart Start Input the wrong url? Try with a…" at bounding box center [187, 369] width 375 height 544
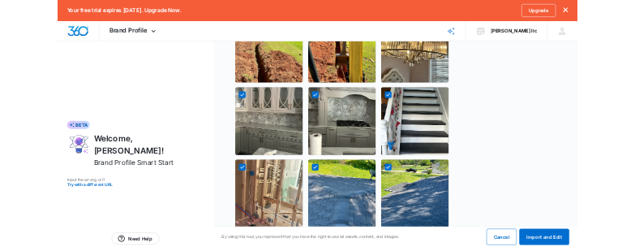
scroll to position [1576, 0]
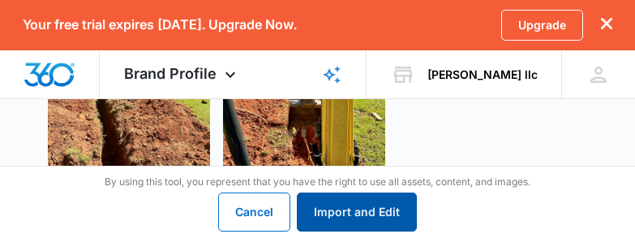
click at [325, 213] on button "Import and Edit" at bounding box center [357, 211] width 120 height 39
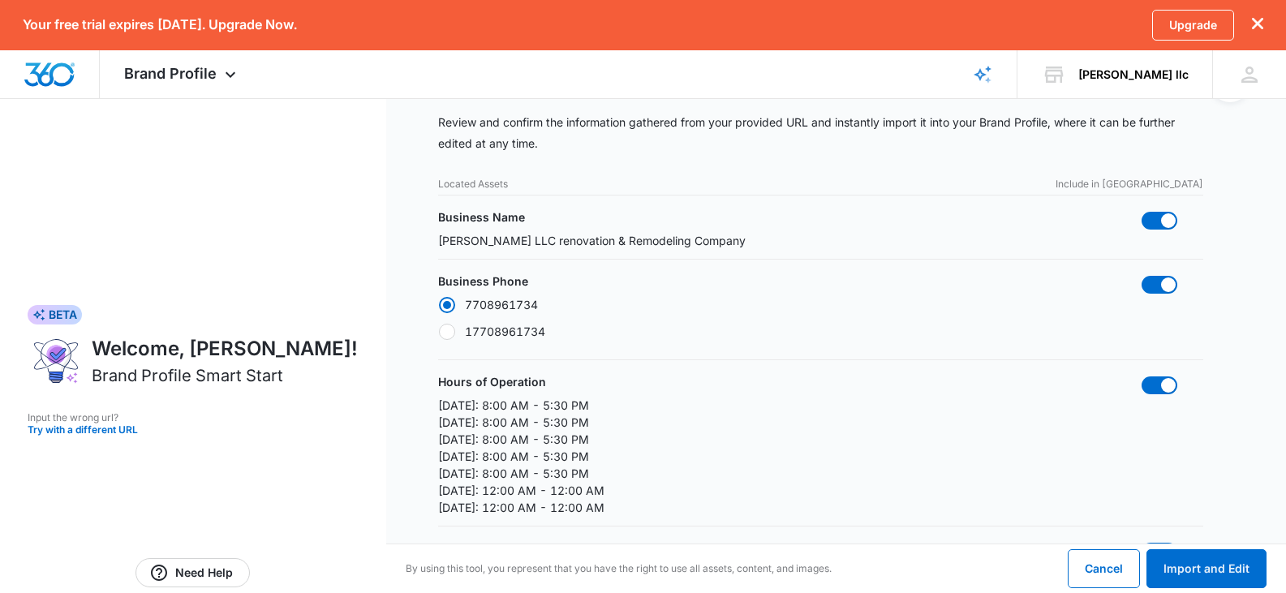
scroll to position [0, 0]
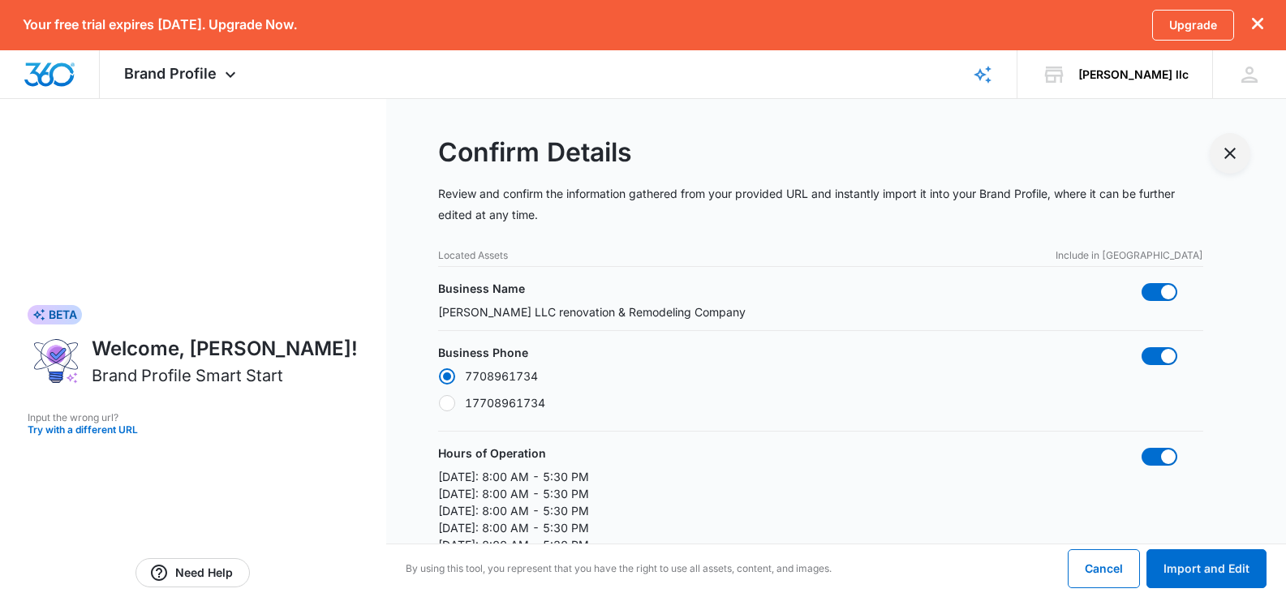
click at [1228, 166] on button "Exit Smart Start Wizard" at bounding box center [1230, 153] width 41 height 41
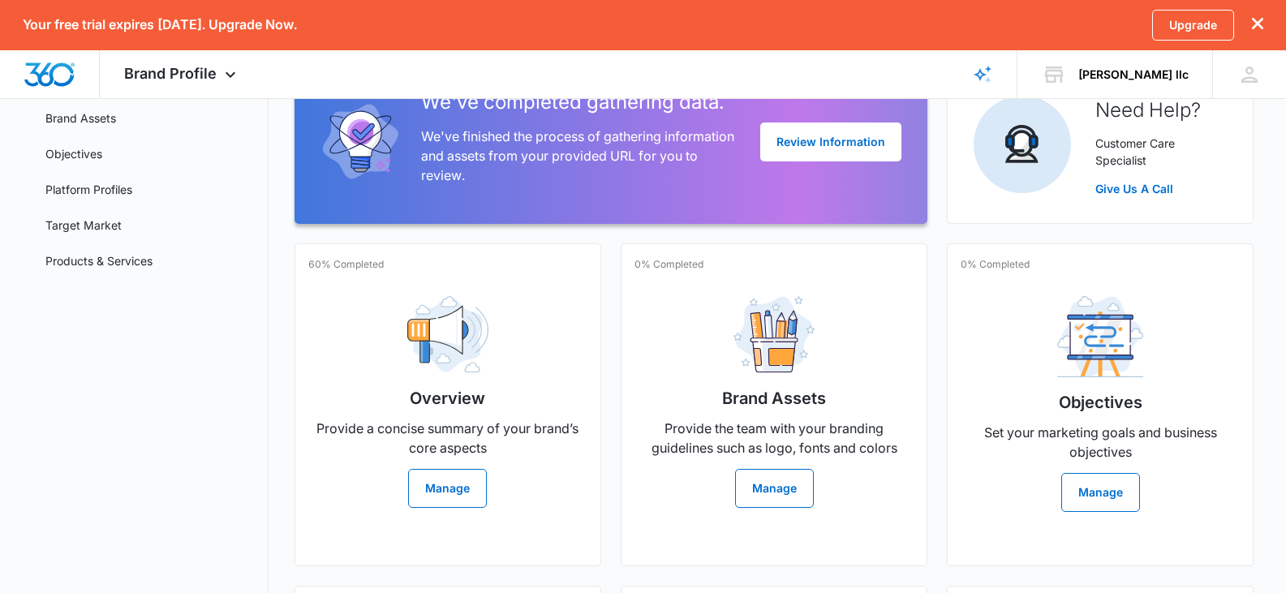
scroll to position [166, 0]
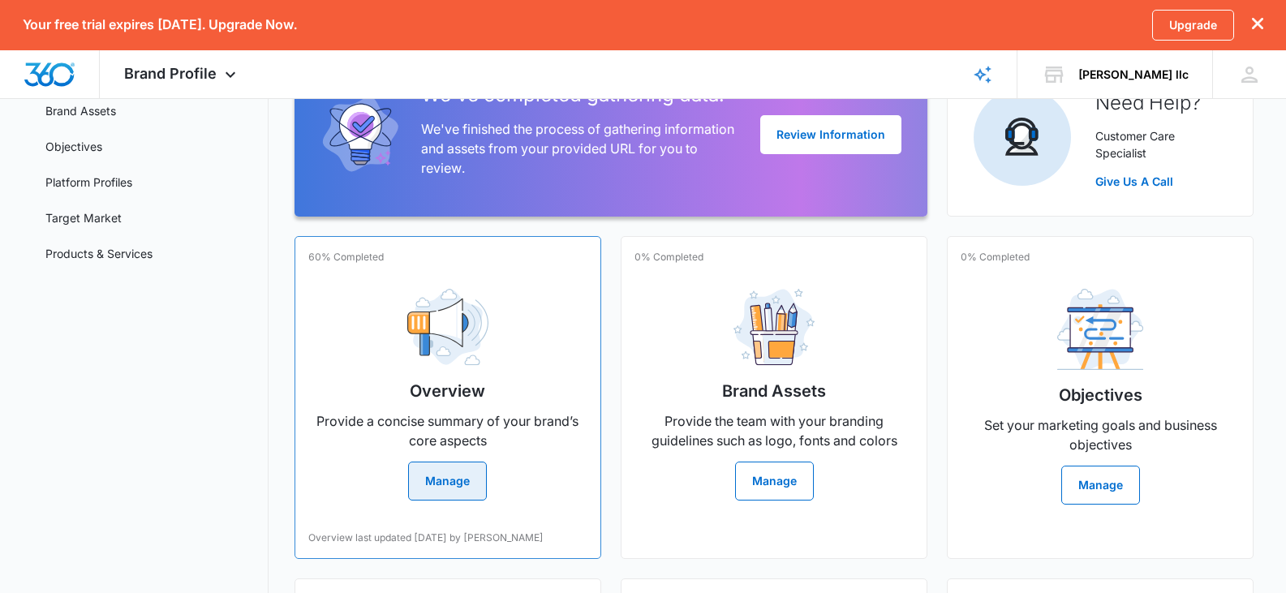
click at [450, 497] on button "Manage" at bounding box center [447, 481] width 79 height 39
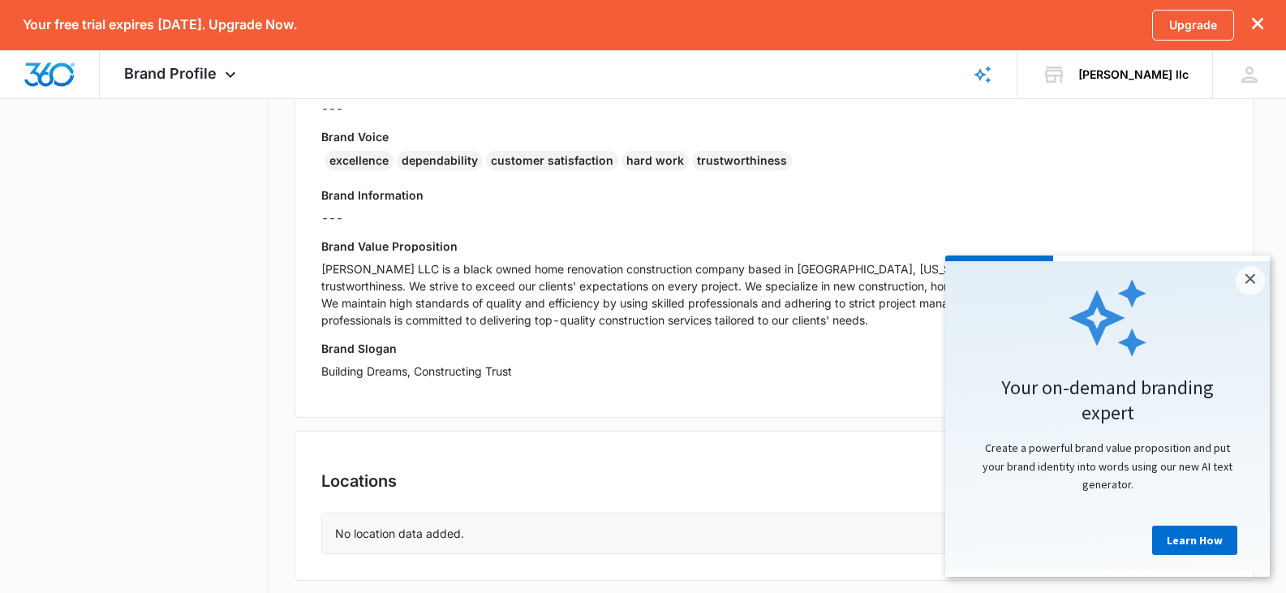
scroll to position [435, 0]
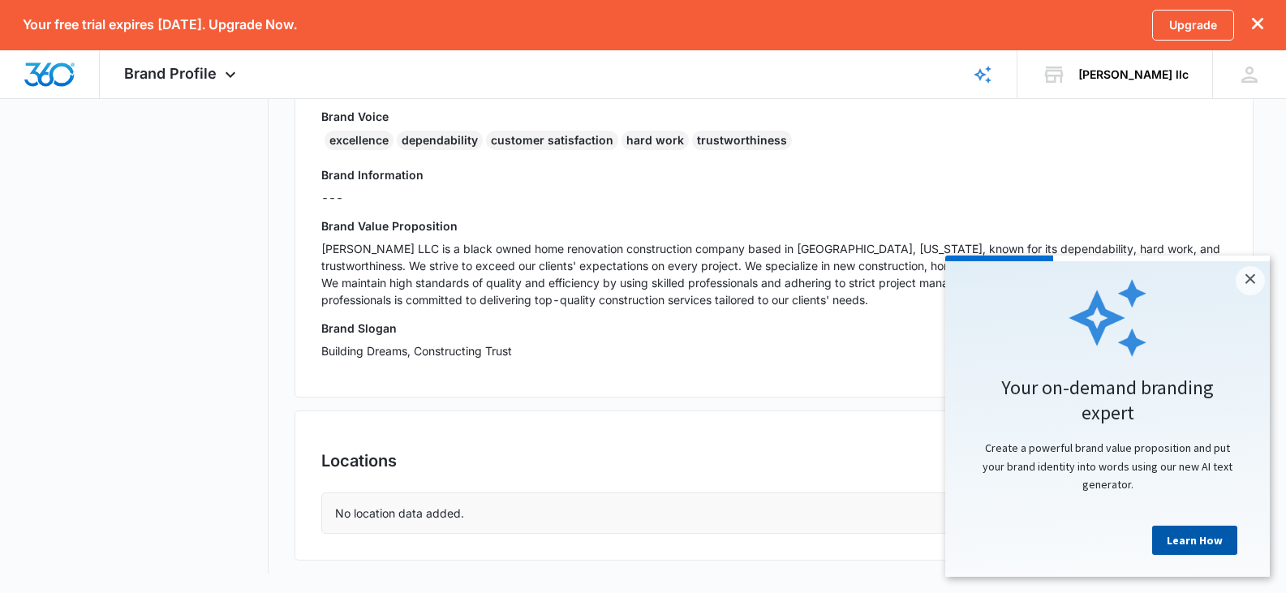
click at [1201, 553] on link "Learn How" at bounding box center [1194, 540] width 85 height 29
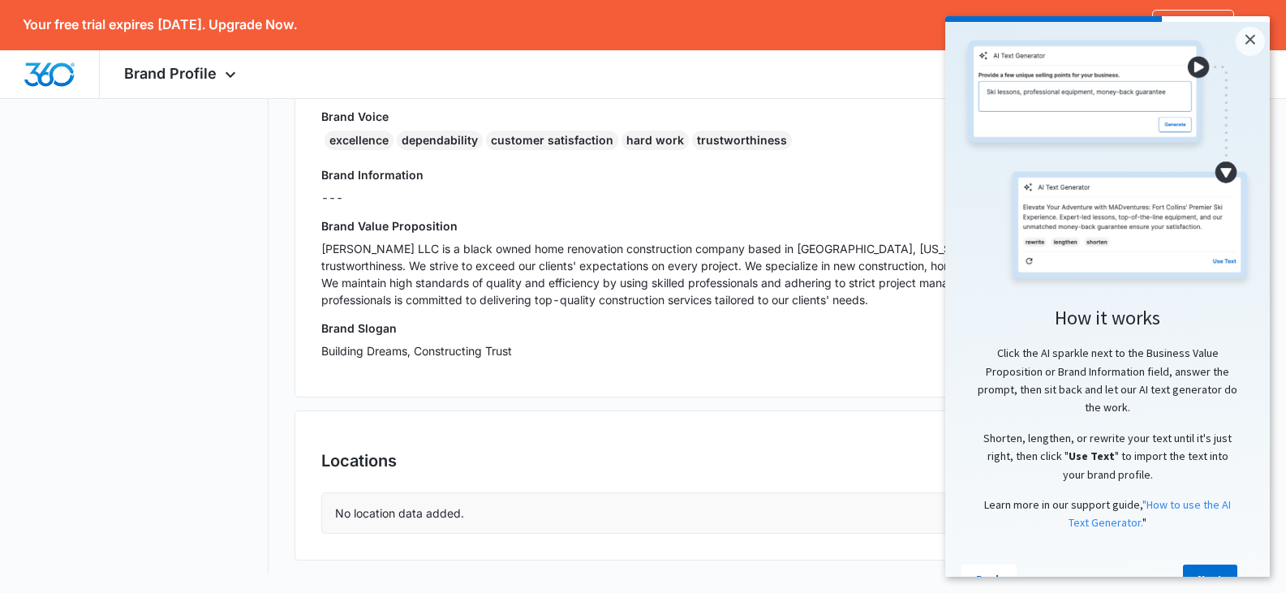
scroll to position [50, 0]
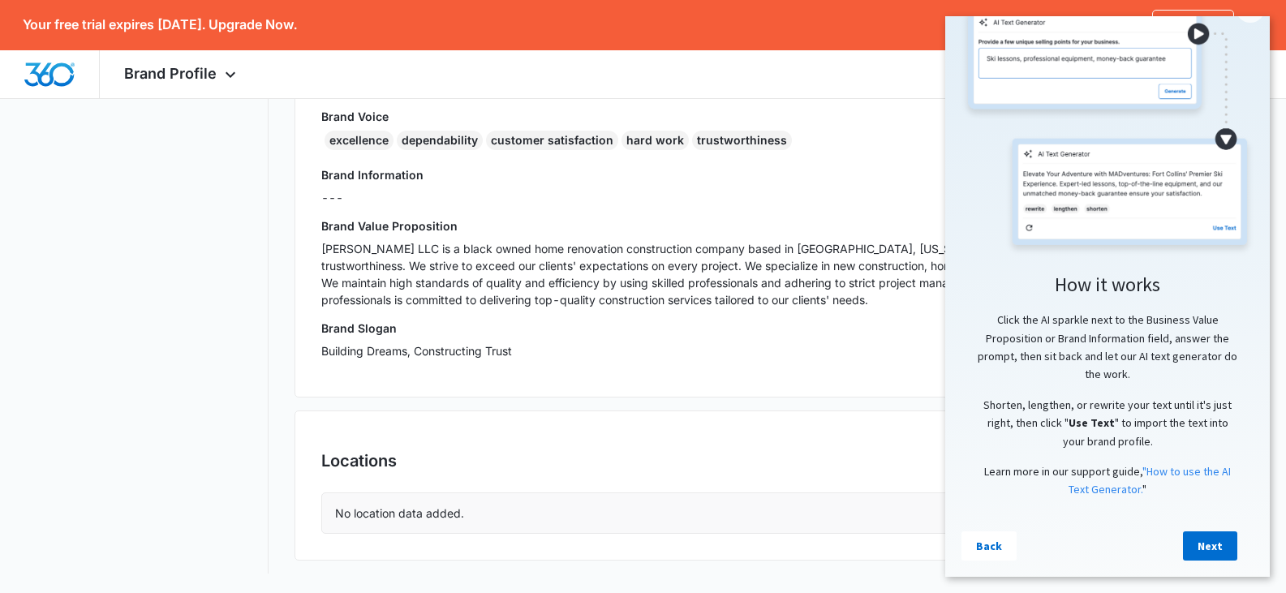
click at [1210, 545] on link "Next" at bounding box center [1210, 546] width 54 height 29
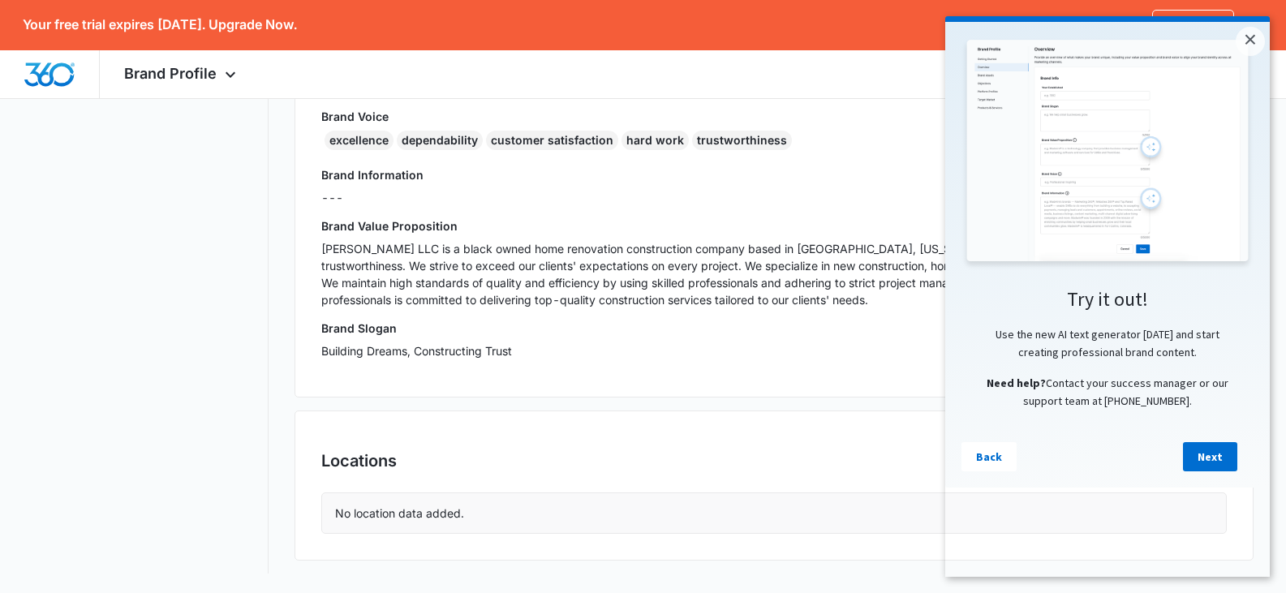
scroll to position [0, 0]
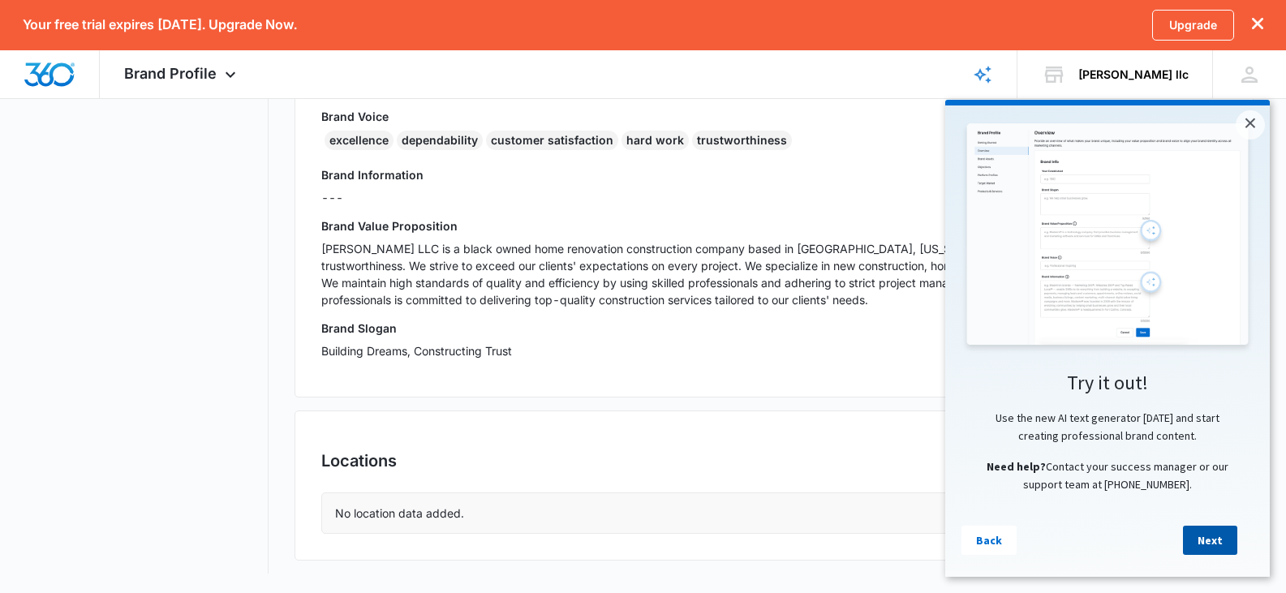
click at [1201, 544] on link "Next" at bounding box center [1210, 540] width 54 height 29
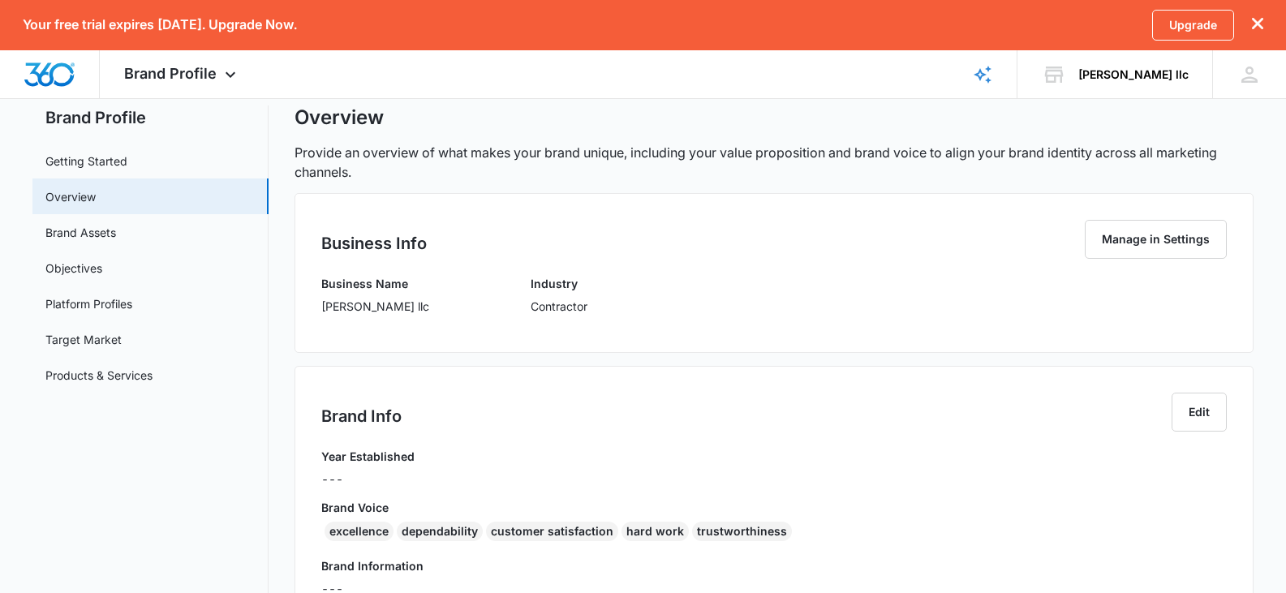
scroll to position [79, 0]
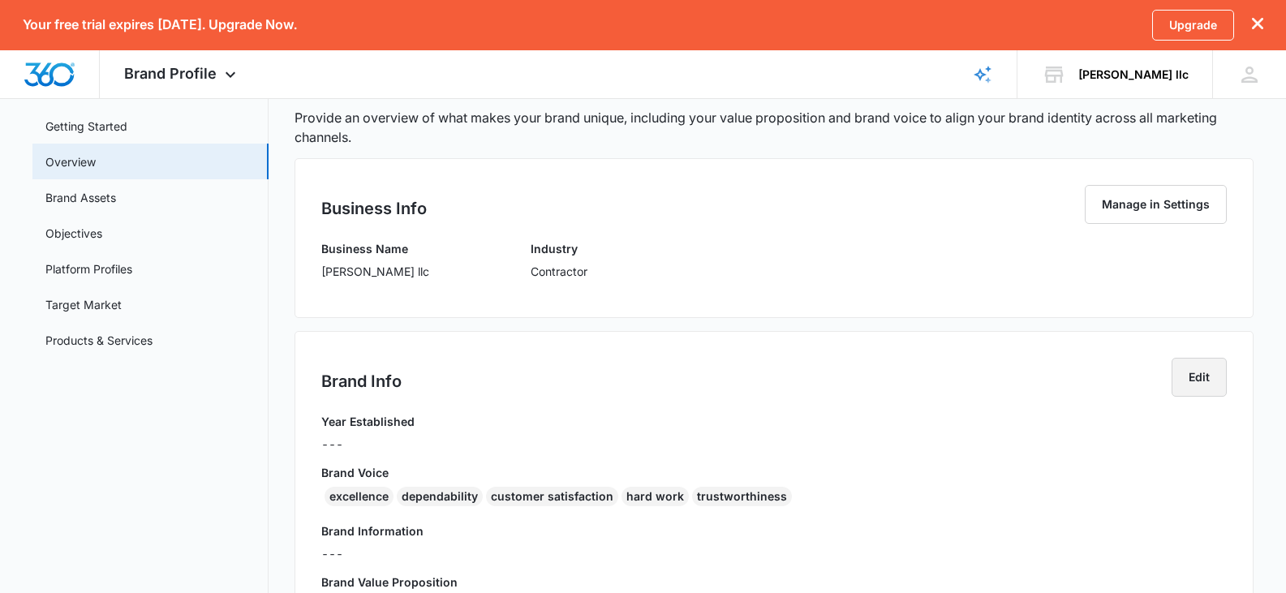
click at [1189, 385] on button "Edit" at bounding box center [1199, 377] width 55 height 39
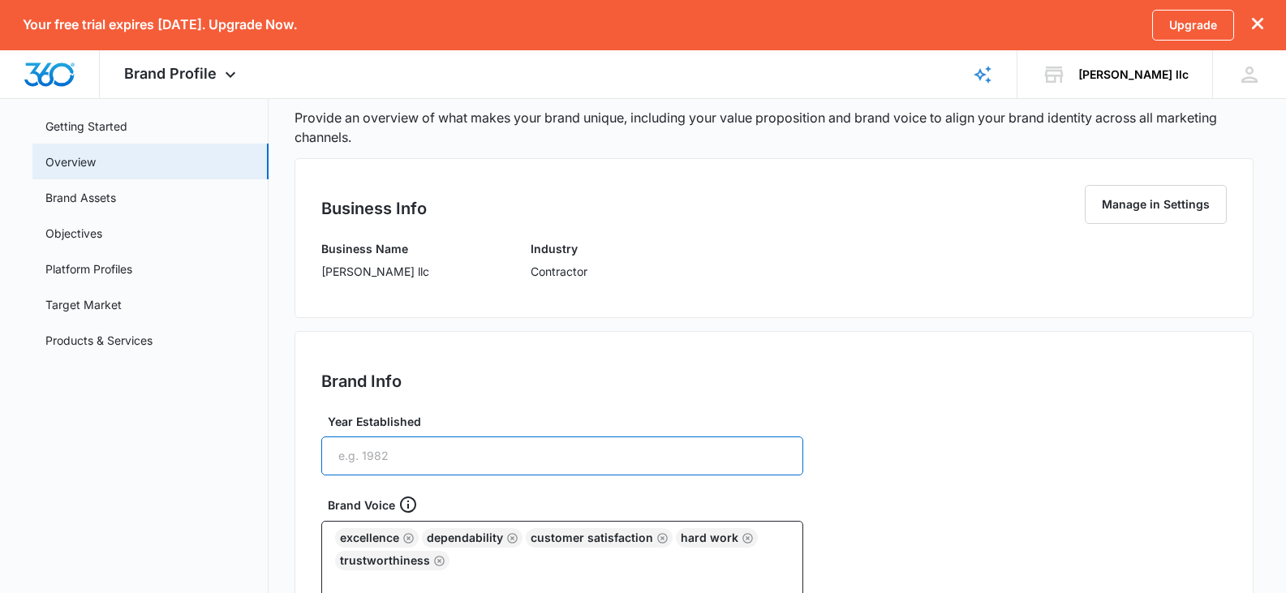
click at [354, 450] on input "Year Established" at bounding box center [562, 456] width 482 height 39
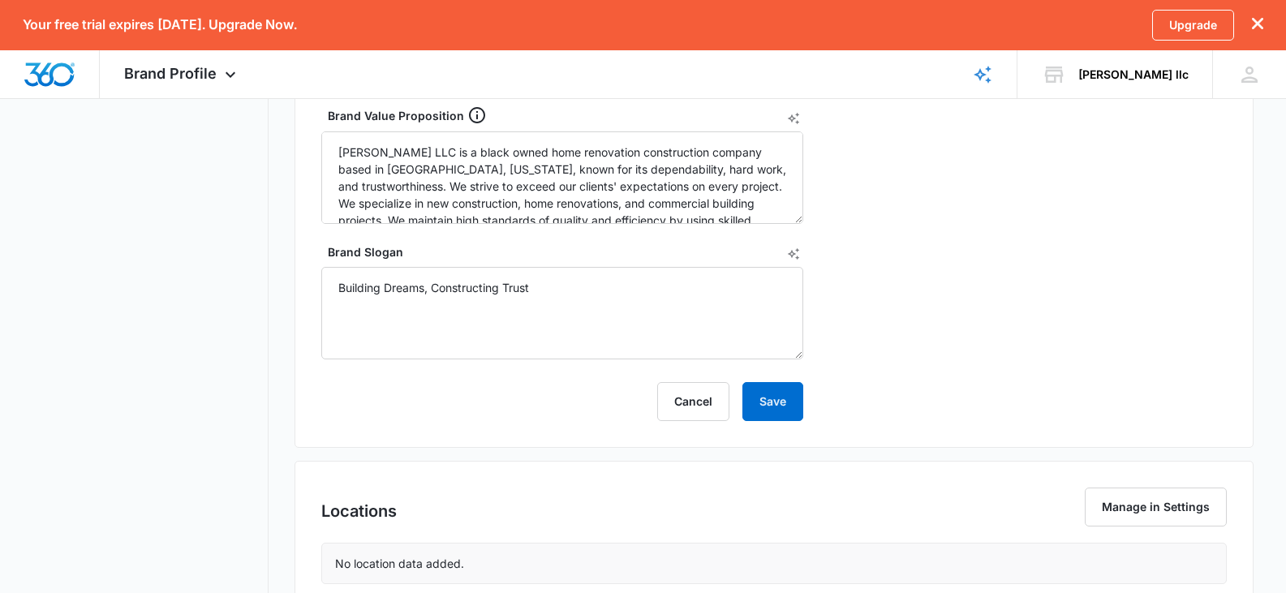
scroll to position [803, 0]
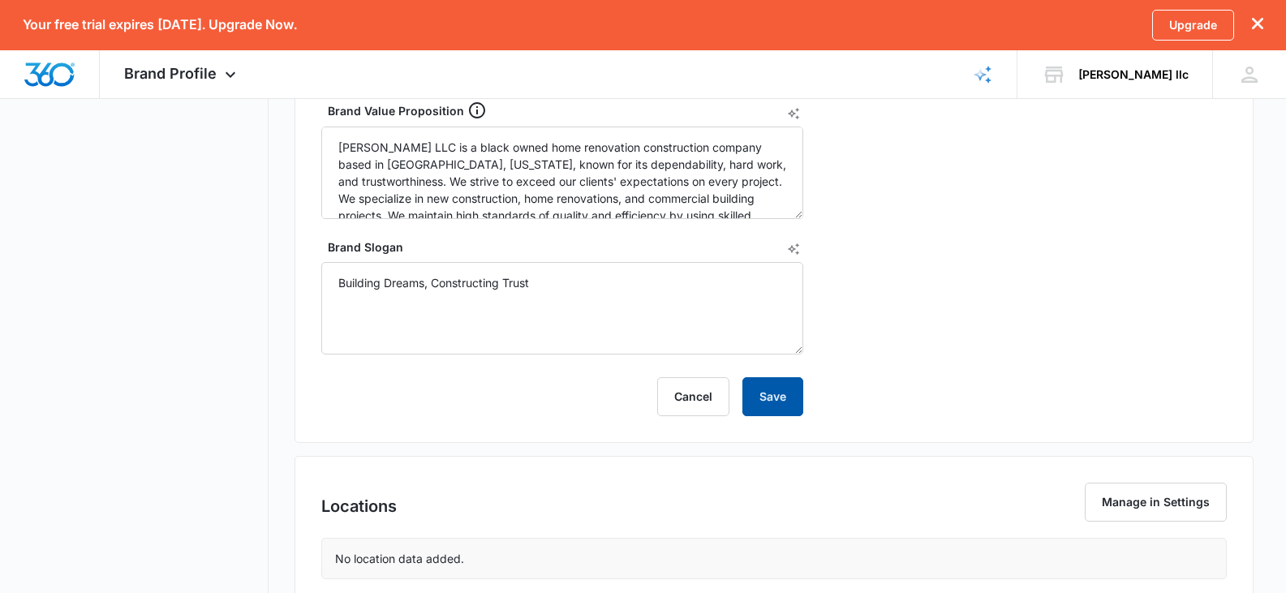
type input "2014"
click at [784, 413] on button "Save" at bounding box center [773, 396] width 61 height 39
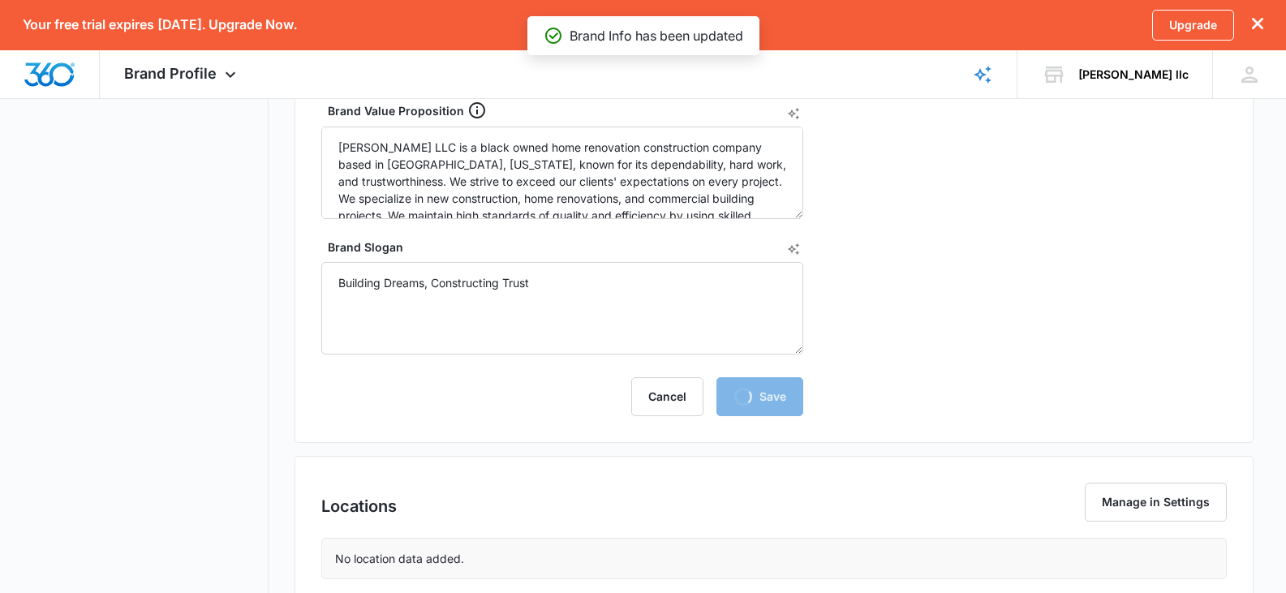
scroll to position [435, 0]
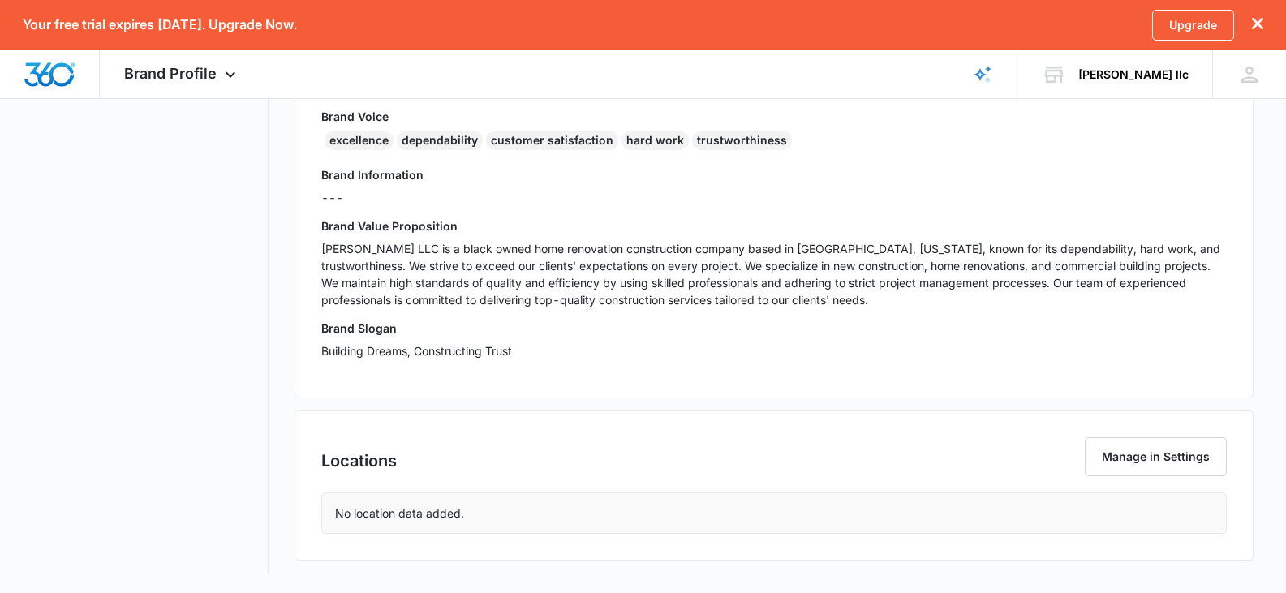
click at [407, 515] on p "No location data added." at bounding box center [399, 513] width 129 height 17
click at [1122, 462] on button "Manage in Settings" at bounding box center [1156, 456] width 142 height 39
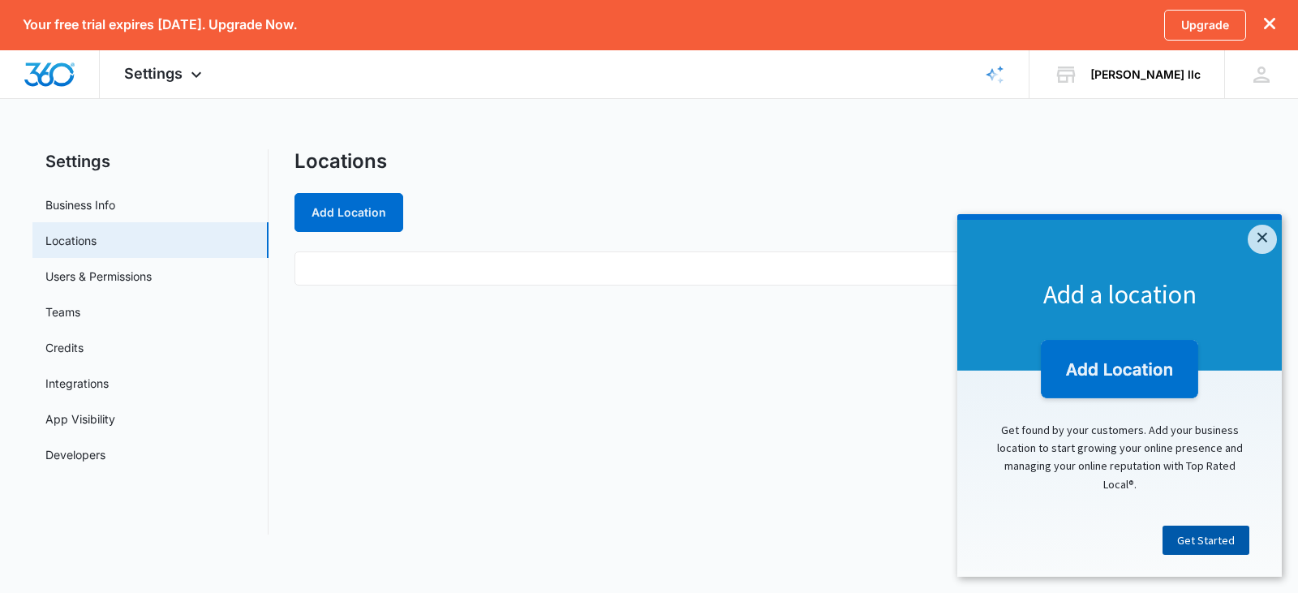
click at [1189, 540] on link "Get Started" at bounding box center [1206, 540] width 87 height 29
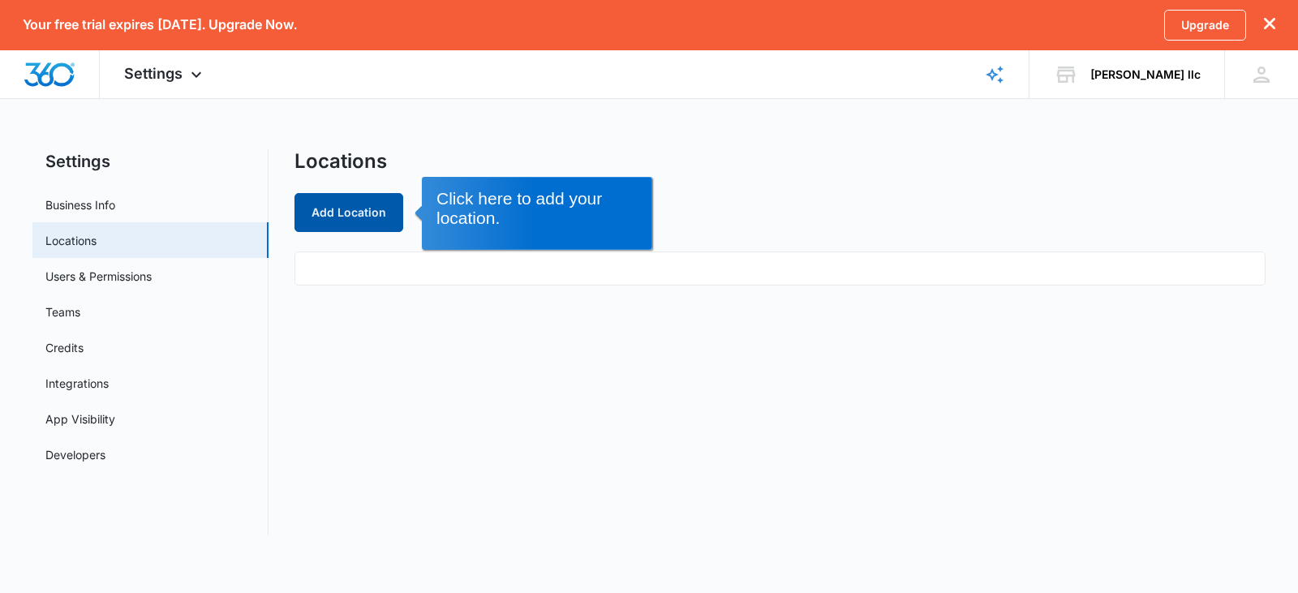
click at [365, 198] on button "Add Location" at bounding box center [349, 212] width 109 height 39
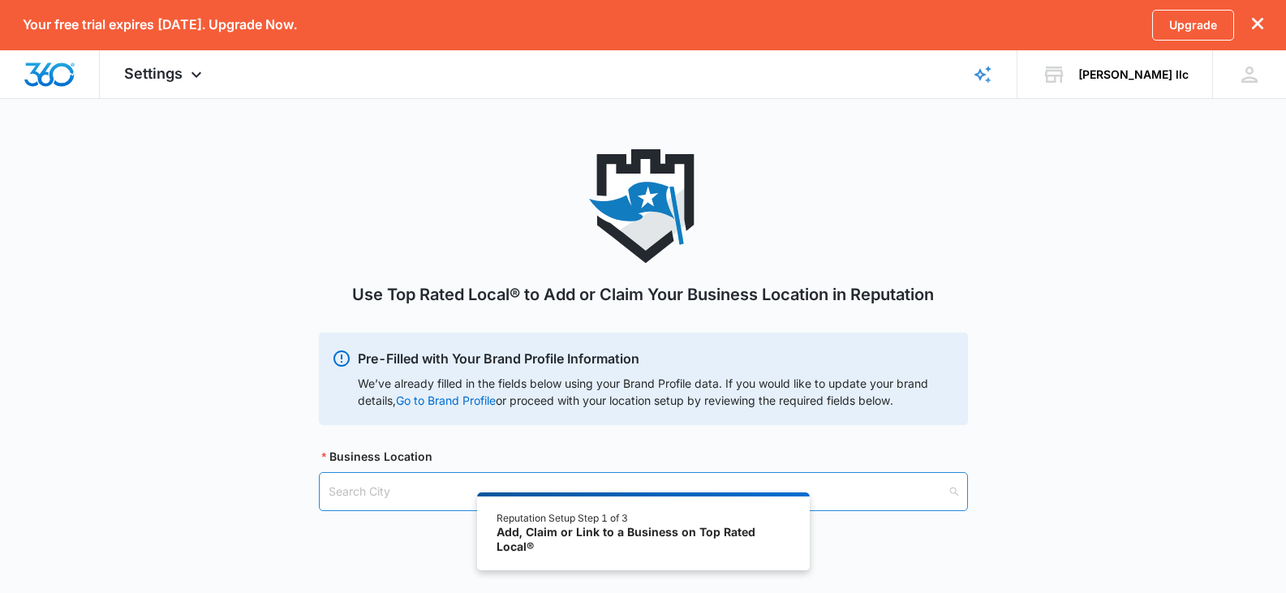
click at [373, 497] on input "search" at bounding box center [638, 491] width 618 height 37
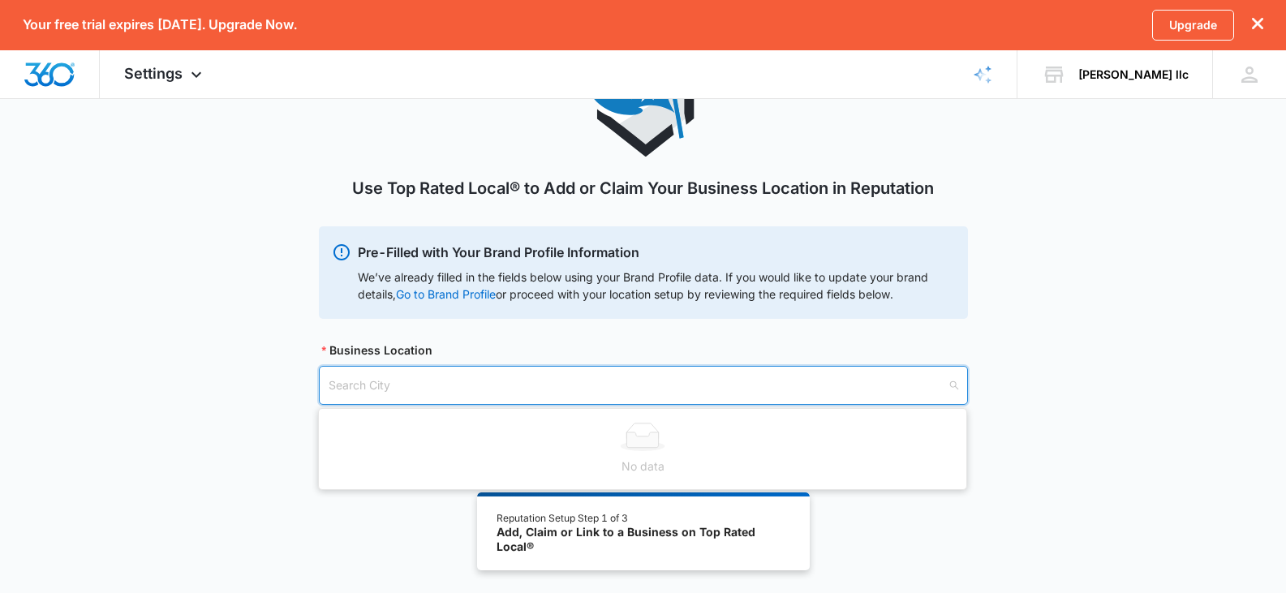
scroll to position [138, 0]
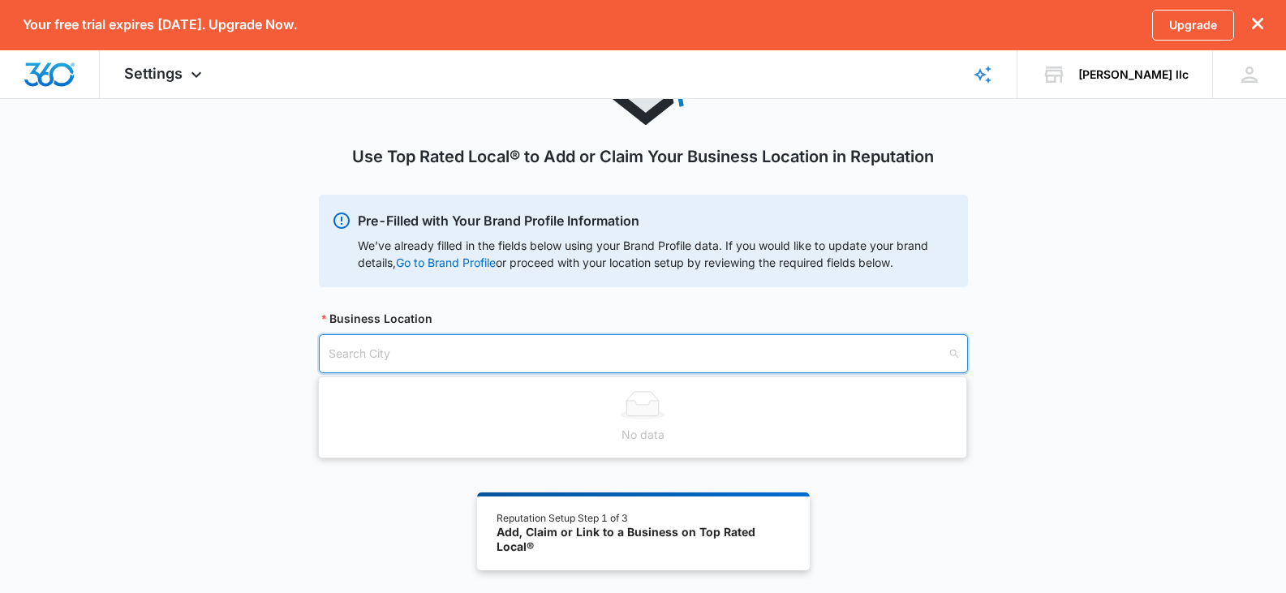
click at [349, 360] on input "search" at bounding box center [638, 353] width 618 height 37
type input "a"
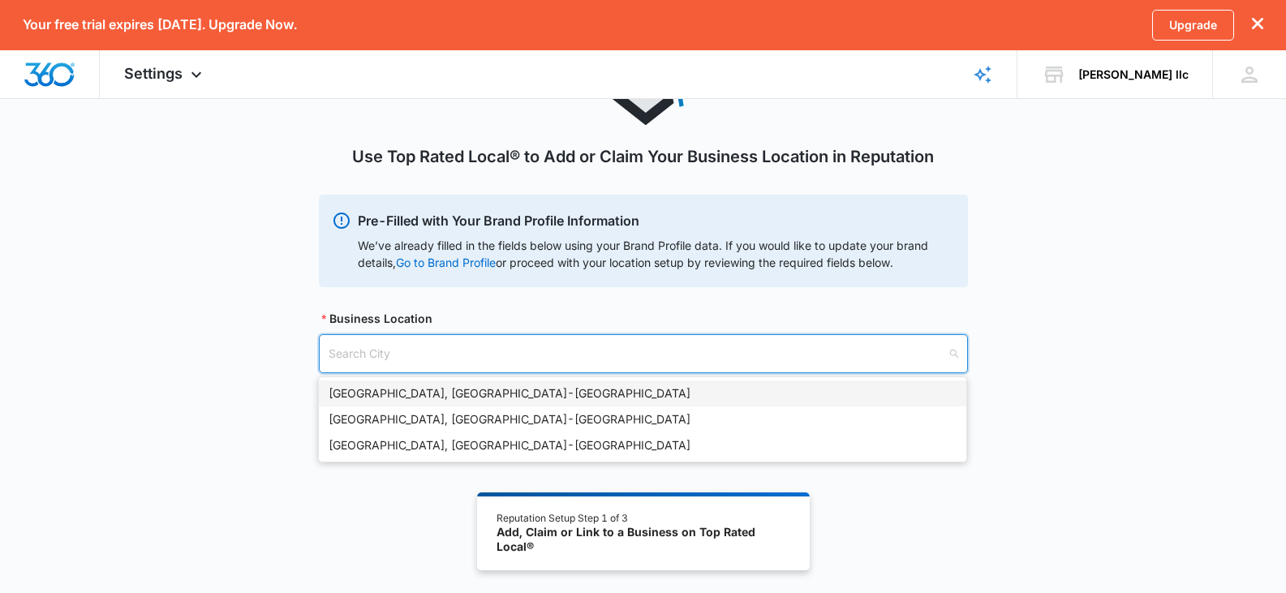
click at [360, 390] on div "Atlanta, GA - USA" at bounding box center [643, 394] width 628 height 18
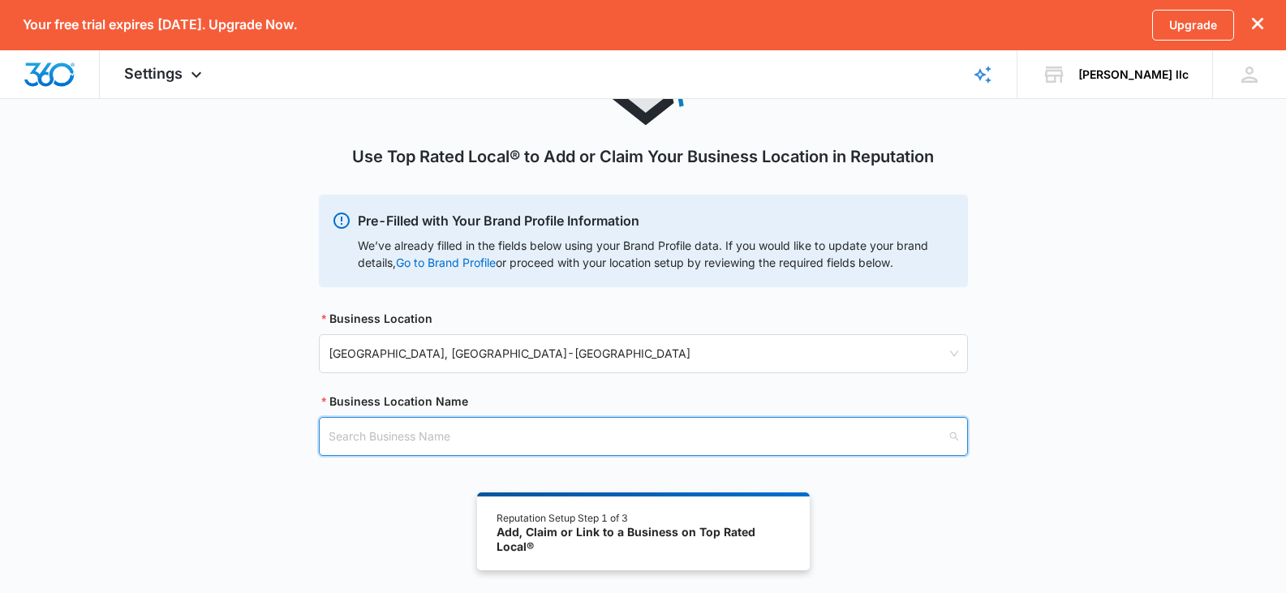
click at [367, 442] on input "search" at bounding box center [638, 436] width 618 height 37
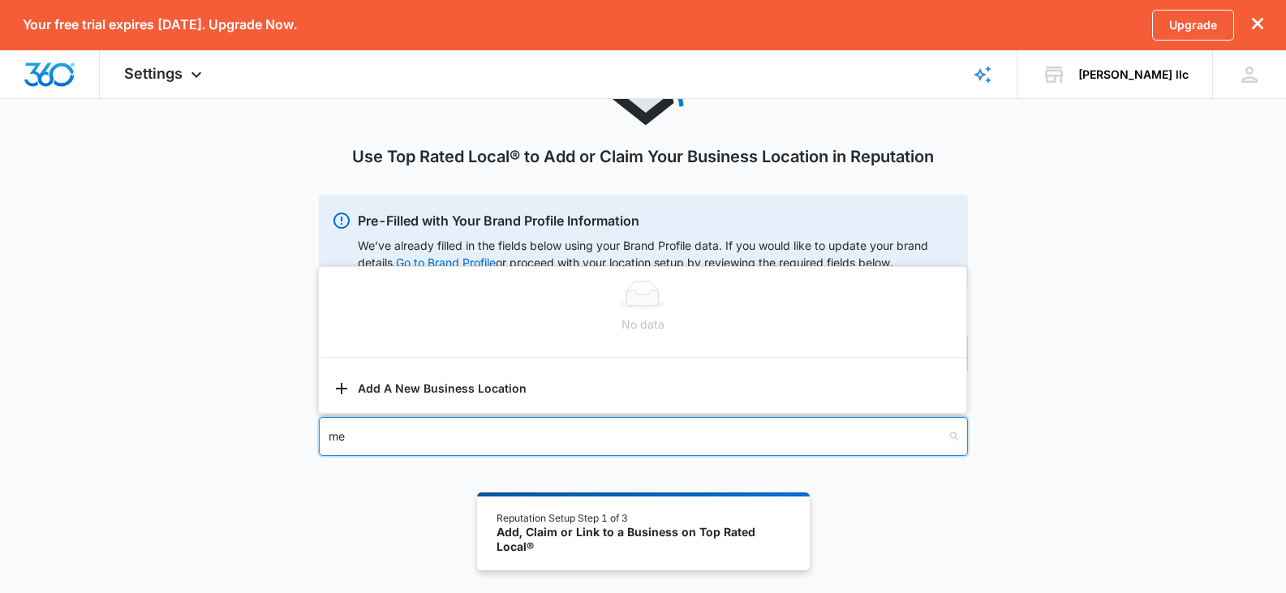
type input "m"
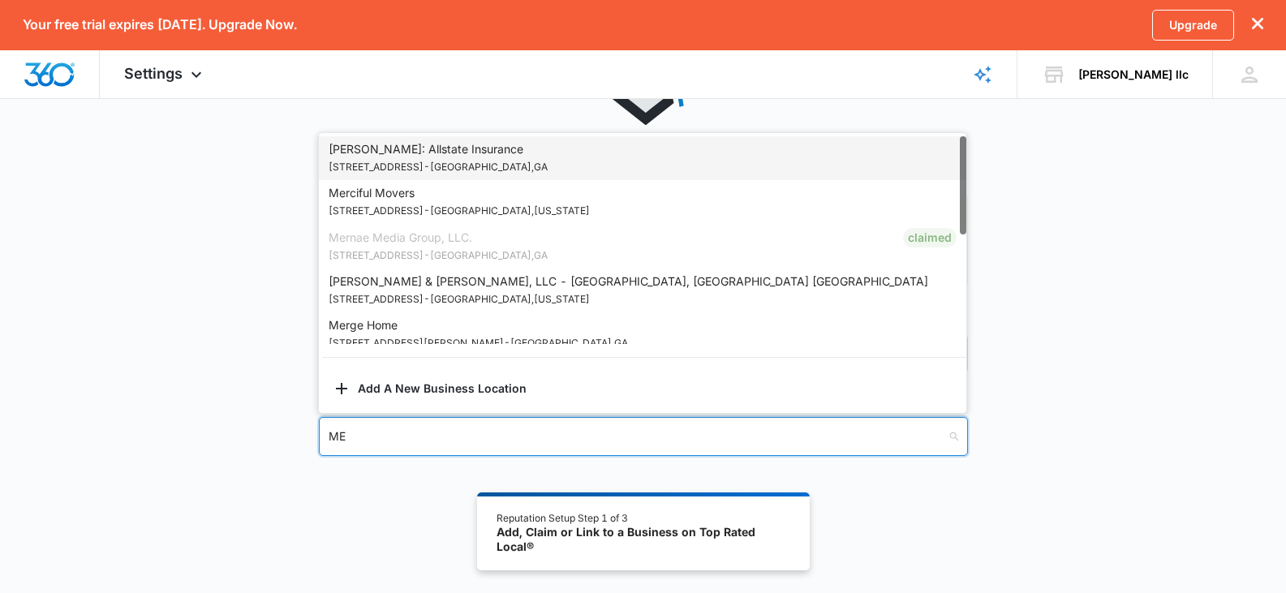
type input "M"
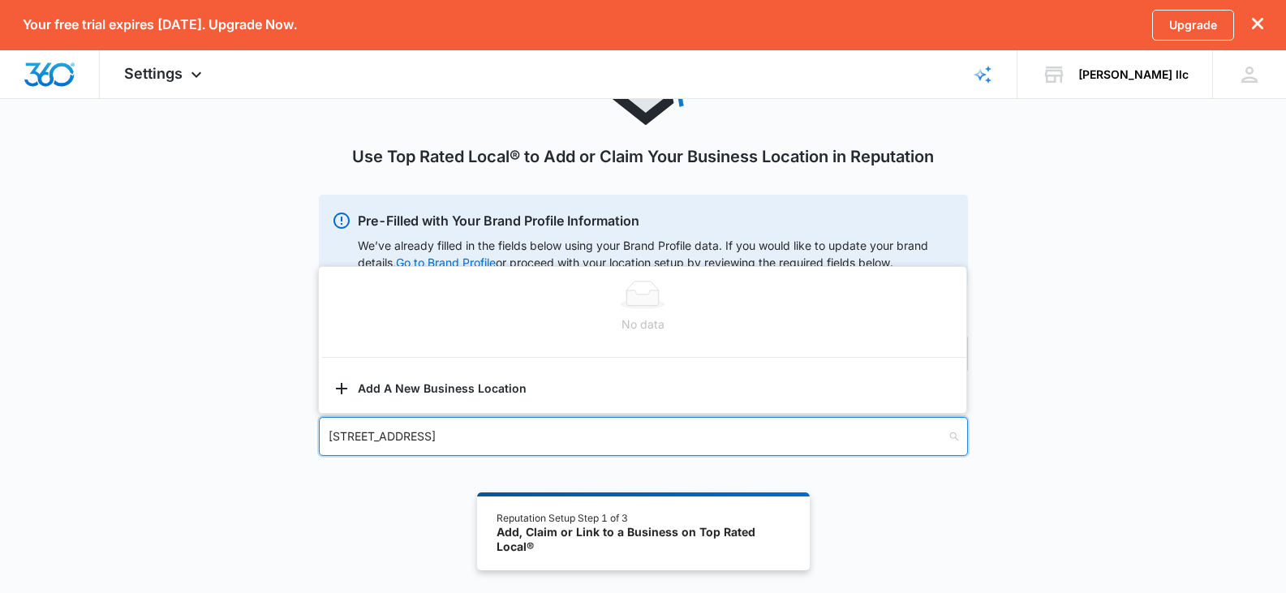
type input "1910 BROWNSMILL RD"
click at [217, 402] on div "Use Top Rated Local® to Add or Claim Your Business Location in Reputation Pre-F…" at bounding box center [643, 253] width 1286 height 484
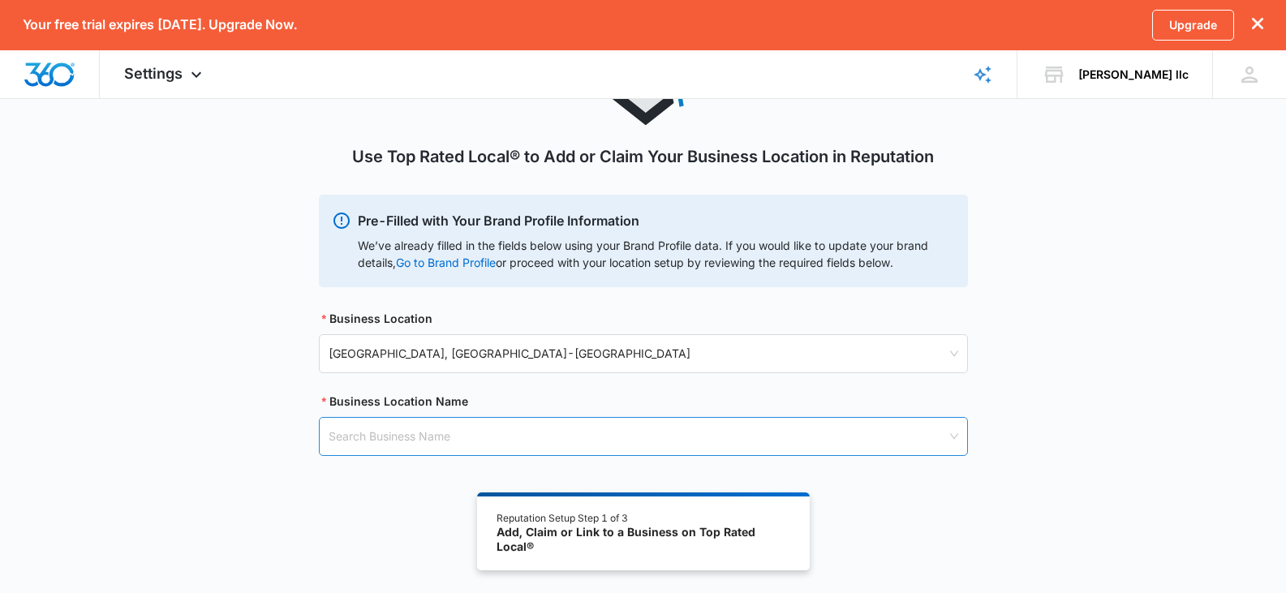
click at [363, 429] on input "search" at bounding box center [638, 436] width 618 height 37
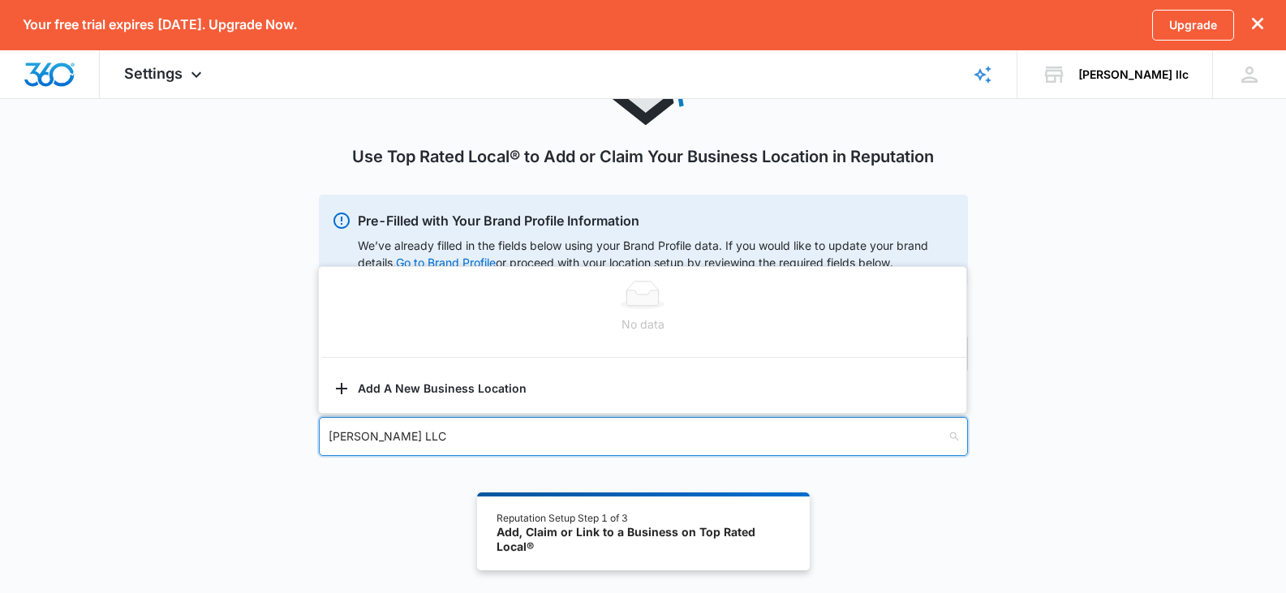
type input "EDDIE BUCHANAN LLC"
click at [321, 464] on div "Use Top Rated Local® to Add or Claim Your Business Location in Reputation Pre-F…" at bounding box center [643, 253] width 649 height 484
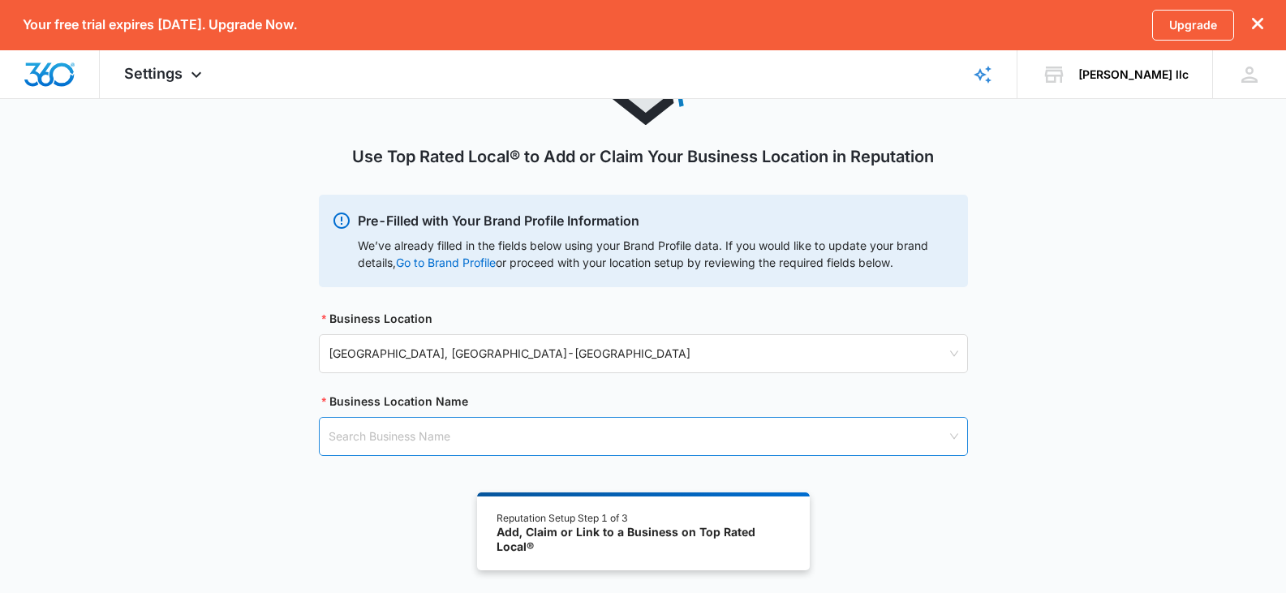
click at [382, 443] on input "search" at bounding box center [638, 436] width 618 height 37
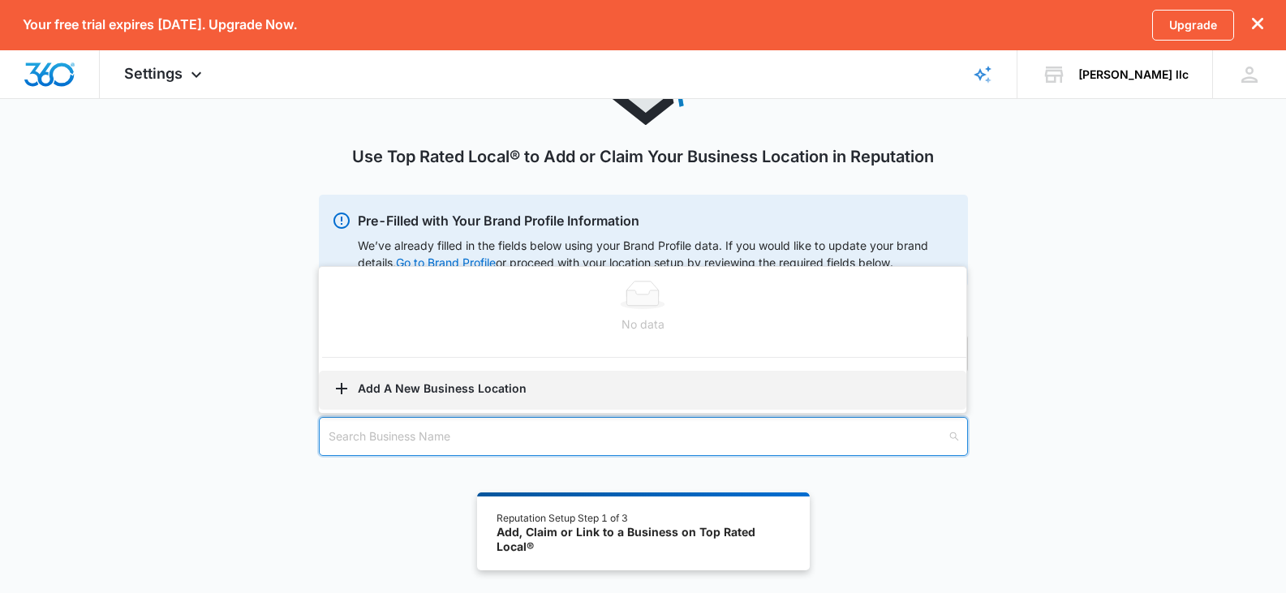
click at [390, 404] on button "Add A New Business Location" at bounding box center [643, 390] width 648 height 39
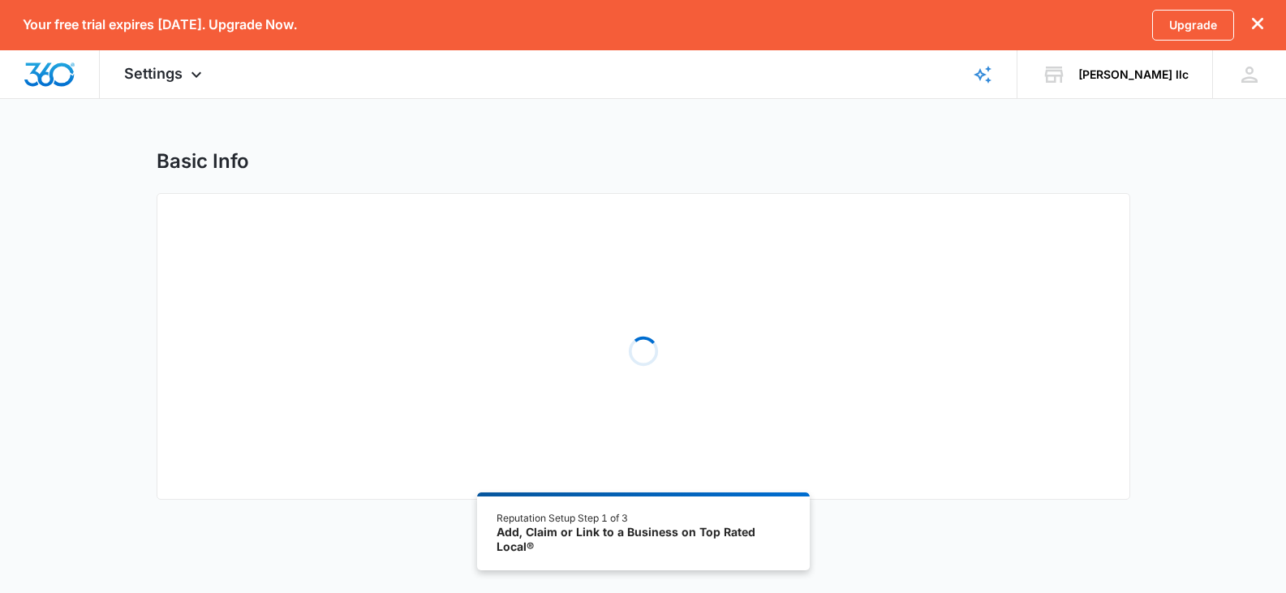
select select "Georgia"
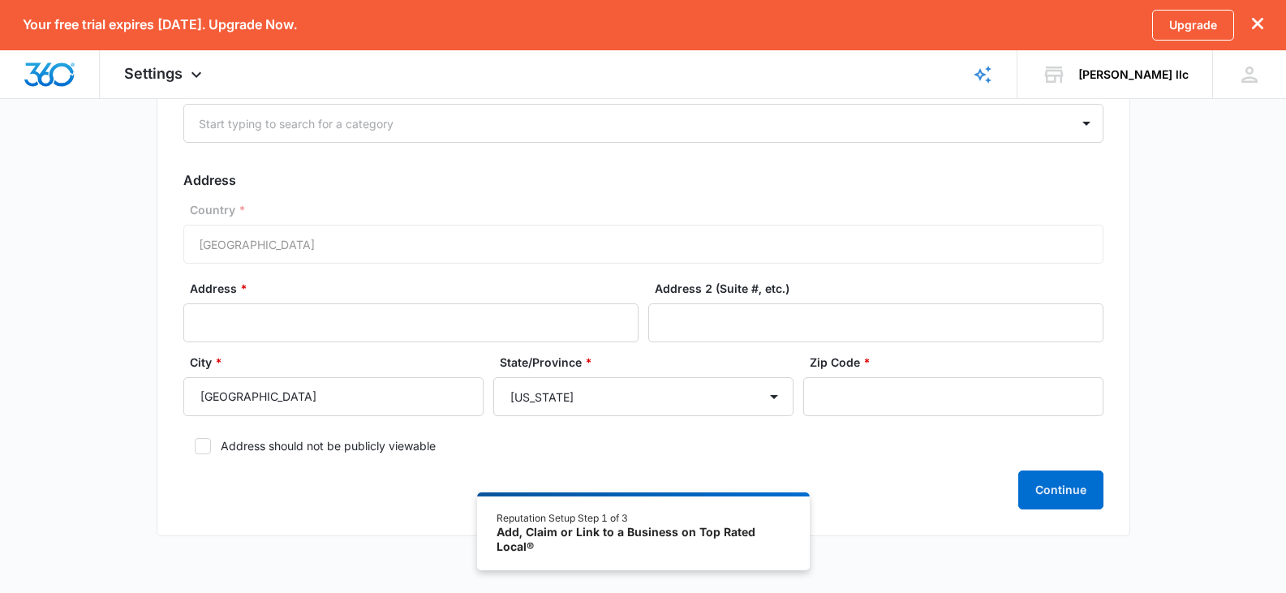
scroll to position [274, 0]
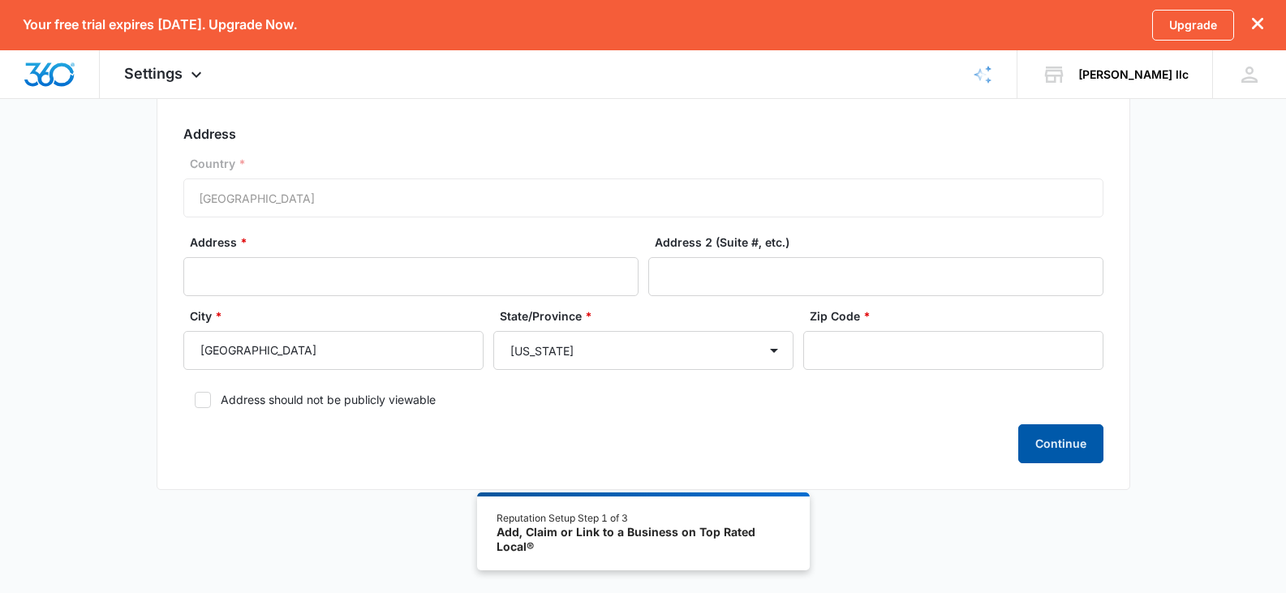
click at [1057, 461] on button "Continue" at bounding box center [1060, 443] width 85 height 39
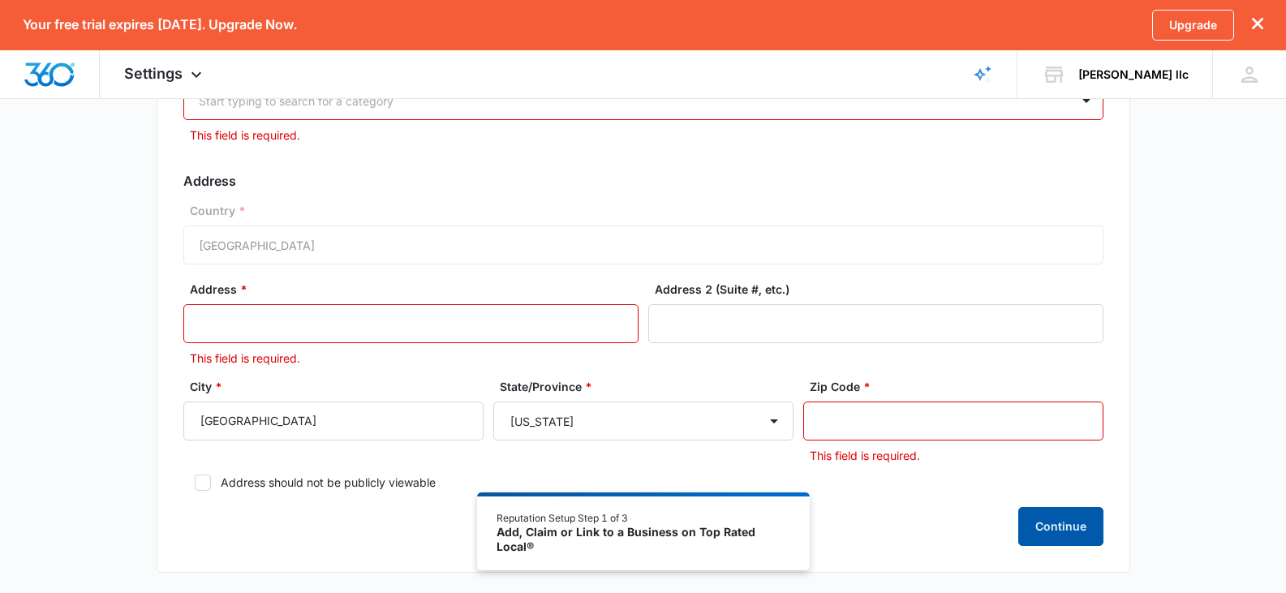
scroll to position [253, 0]
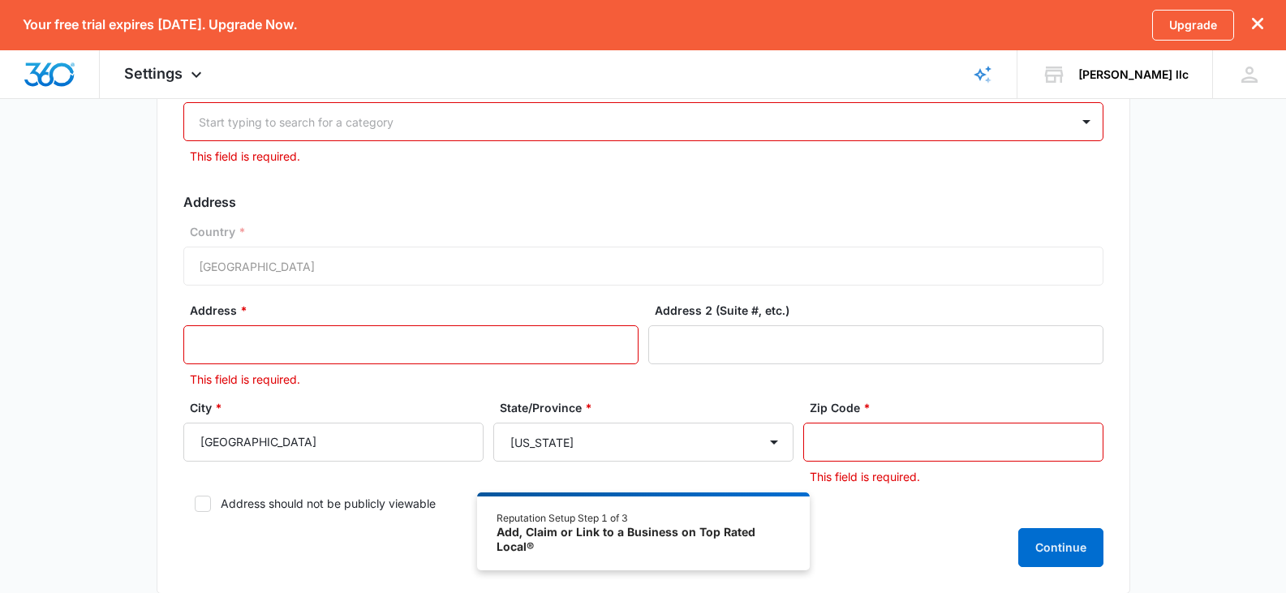
click at [234, 342] on input "Address *" at bounding box center [410, 344] width 455 height 39
type input "1910 browns mills rd"
type input "(770) 896-1734"
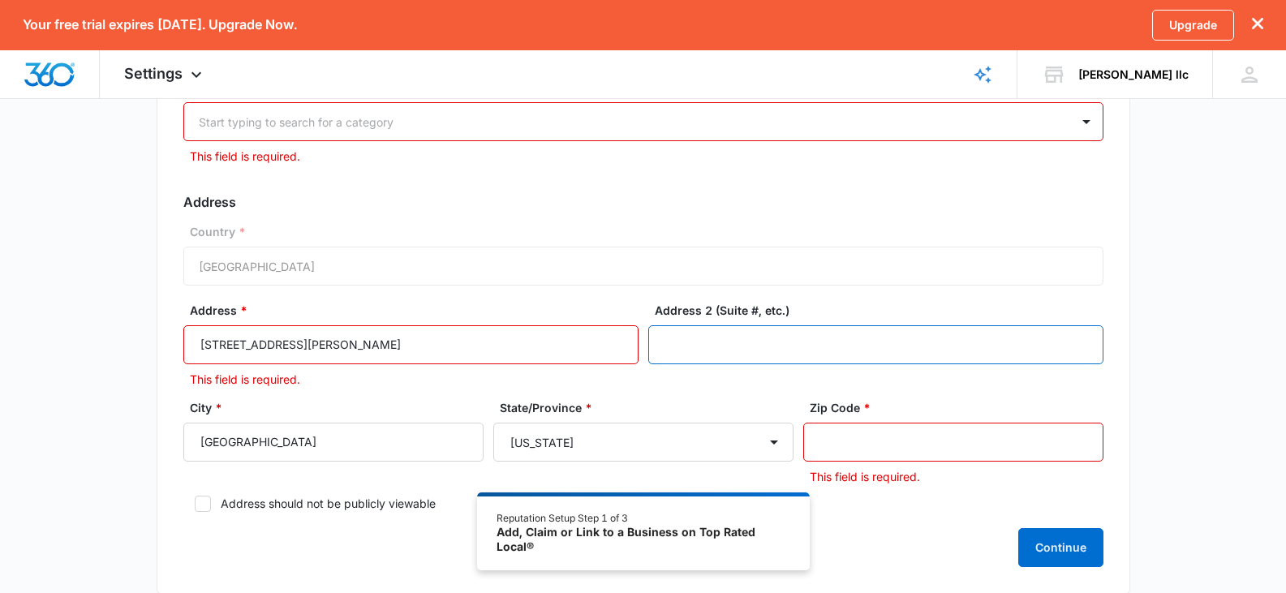
type input "1700 mark lee dr 260"
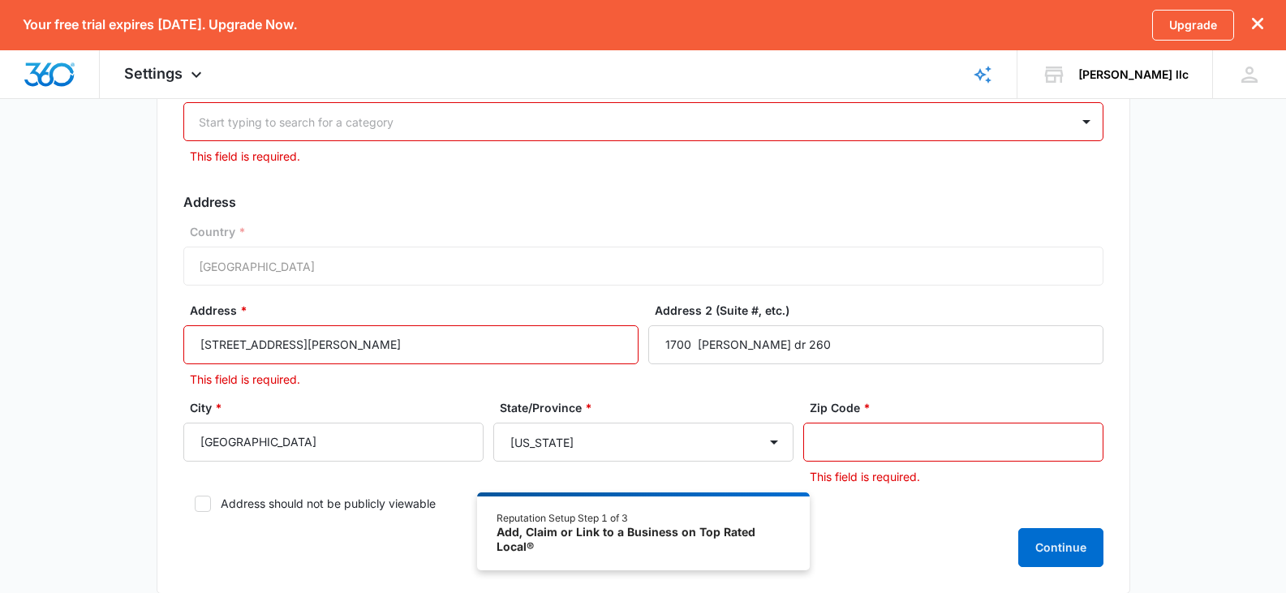
type input "30106"
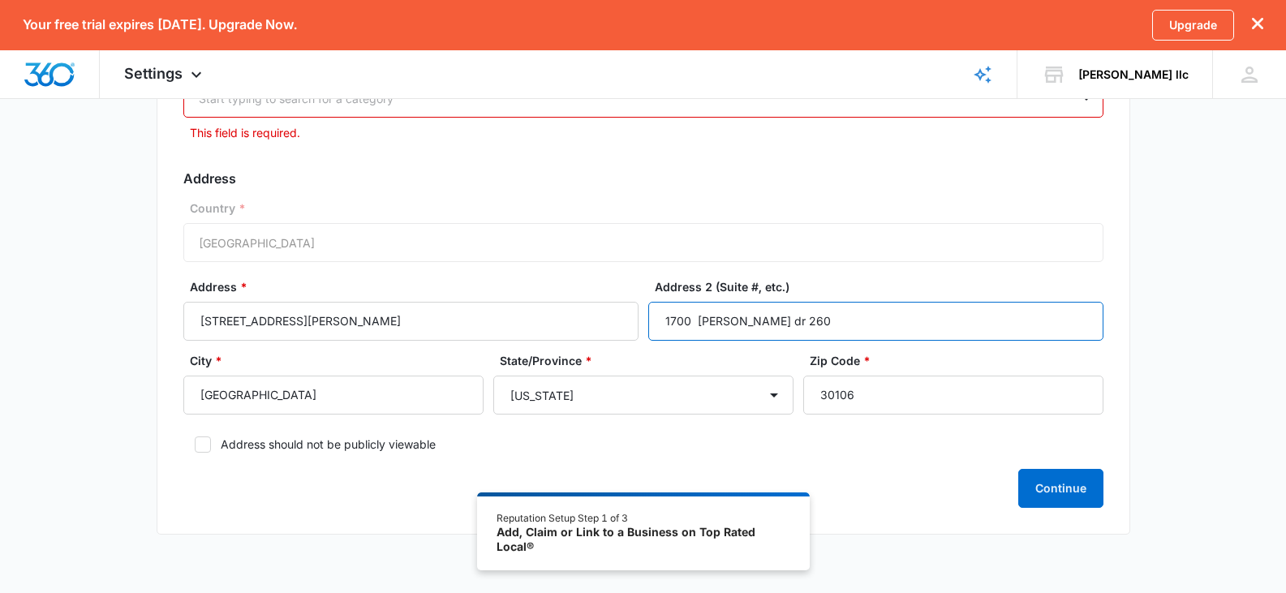
click at [786, 319] on input "1700 mark lee dr 260" at bounding box center [875, 321] width 455 height 39
type input "1"
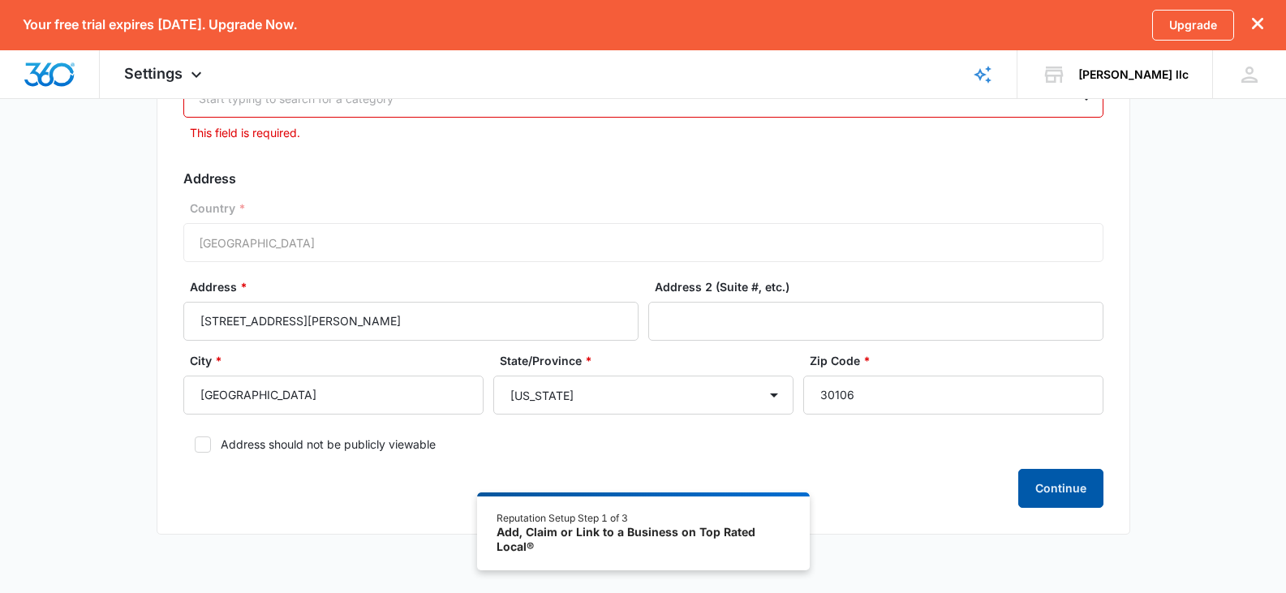
click at [1057, 480] on button "Continue" at bounding box center [1060, 488] width 85 height 39
click at [198, 447] on icon at bounding box center [203, 444] width 15 height 15
click at [195, 447] on input "Address should not be publicly viewable" at bounding box center [188, 444] width 11 height 11
checkbox input "true"
click at [1053, 487] on button "Continue" at bounding box center [1060, 488] width 85 height 39
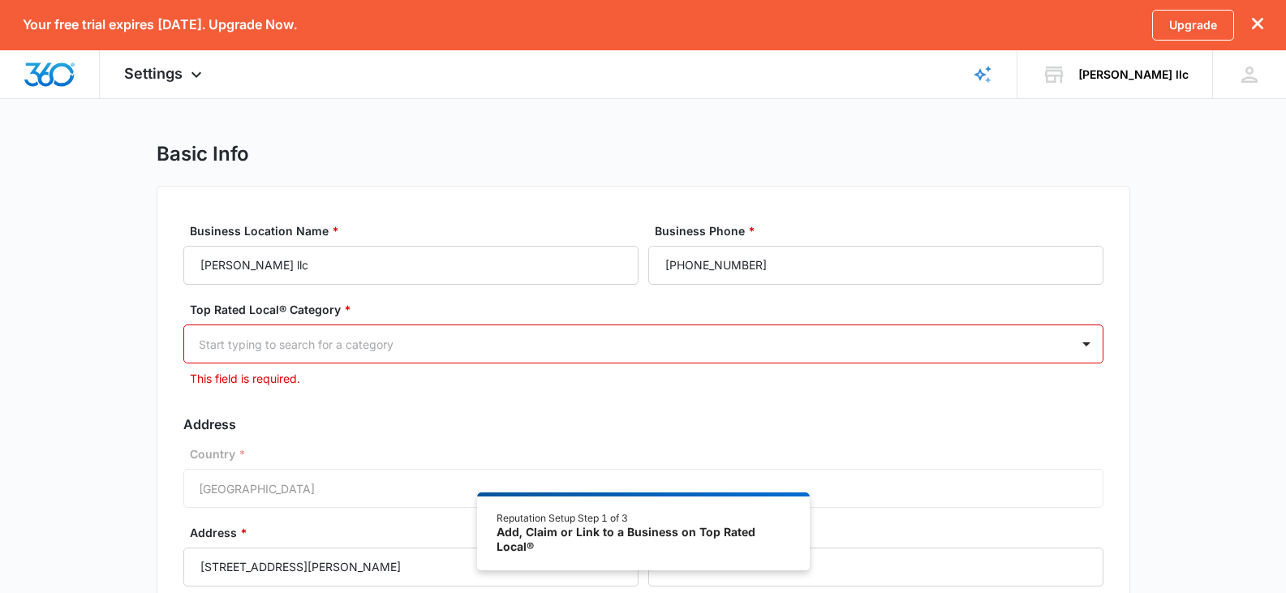
scroll to position [0, 0]
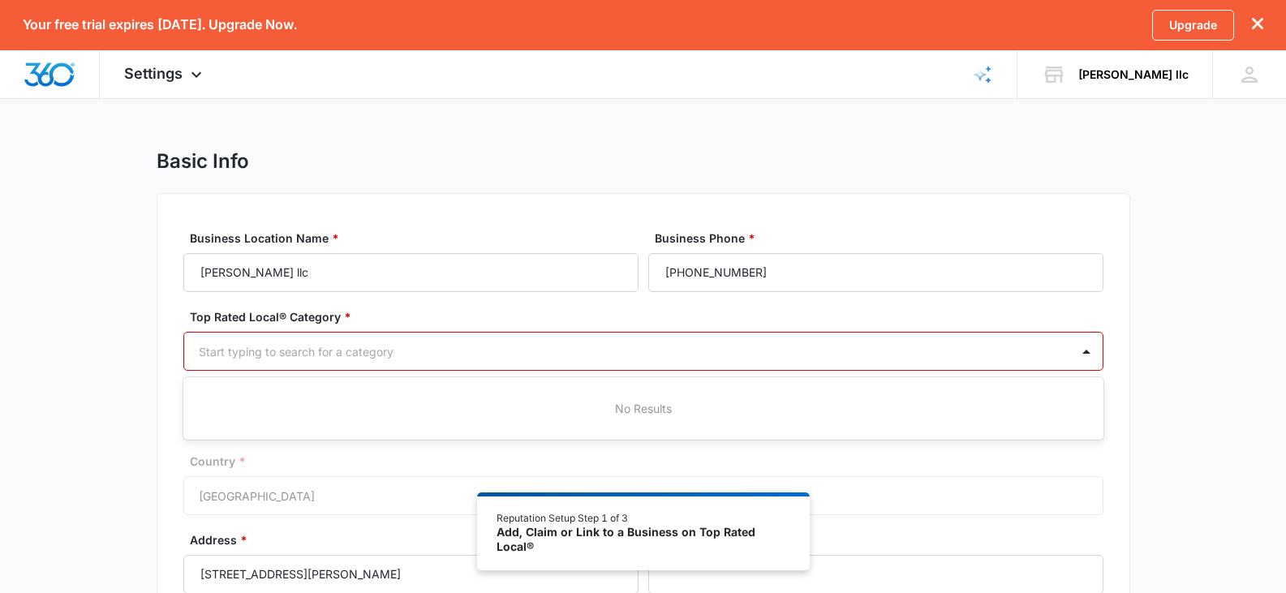
click at [238, 346] on div at bounding box center [624, 352] width 850 height 20
type input "A"
click at [254, 352] on input "ATLANTA GA" at bounding box center [238, 351] width 79 height 17
type input "GA"
click at [1086, 347] on div at bounding box center [1087, 351] width 26 height 26
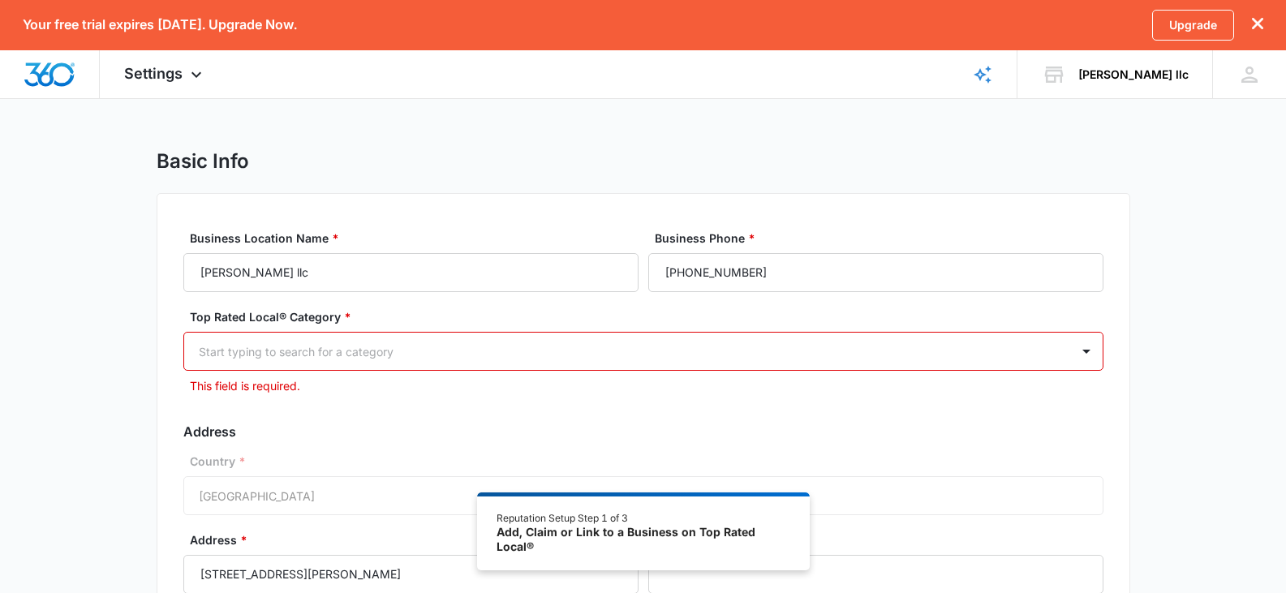
click at [225, 350] on div at bounding box center [624, 352] width 850 height 20
type input "CON"
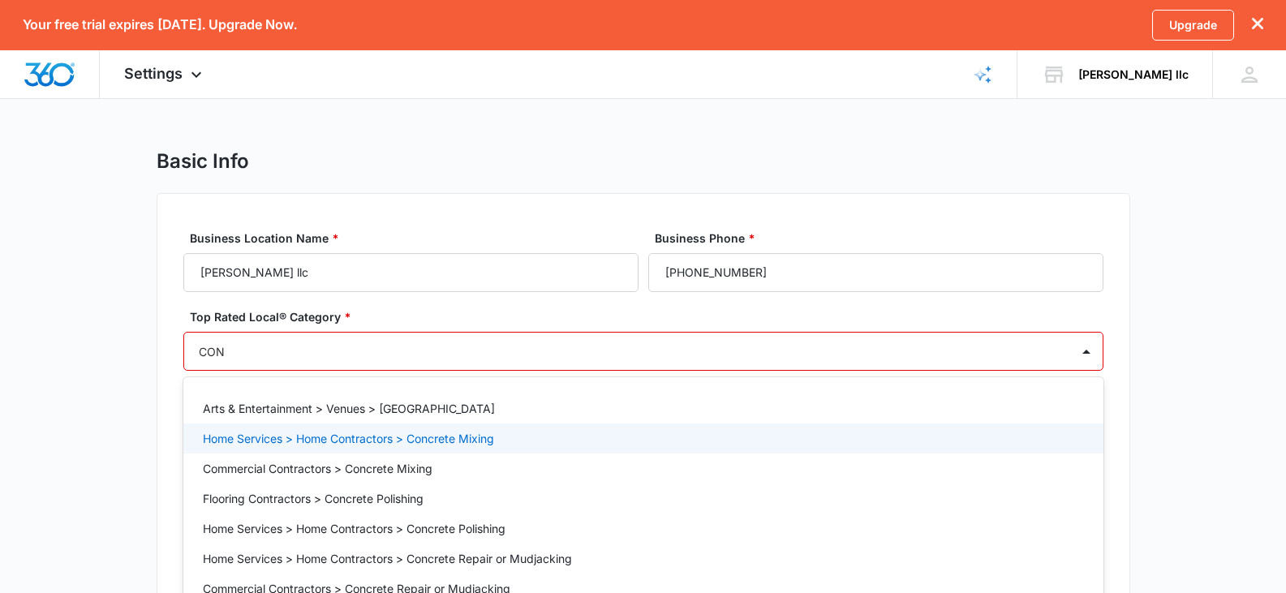
click at [225, 441] on p "Home Services > Home Contractors > Concrete Mixing" at bounding box center [348, 438] width 291 height 17
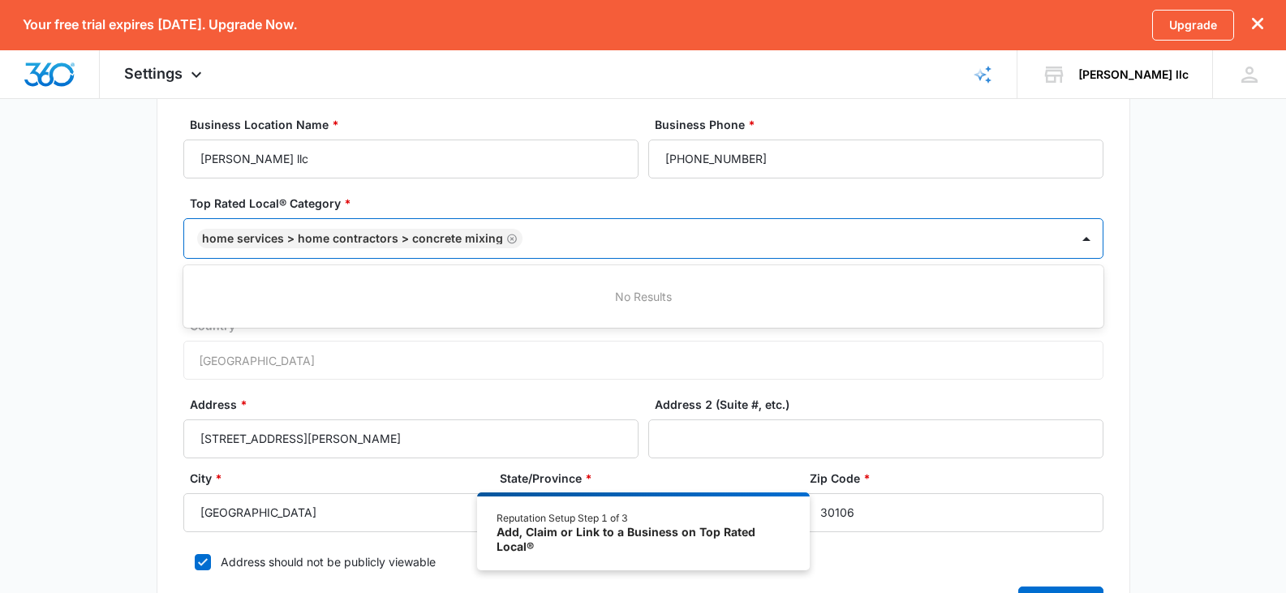
scroll to position [126, 0]
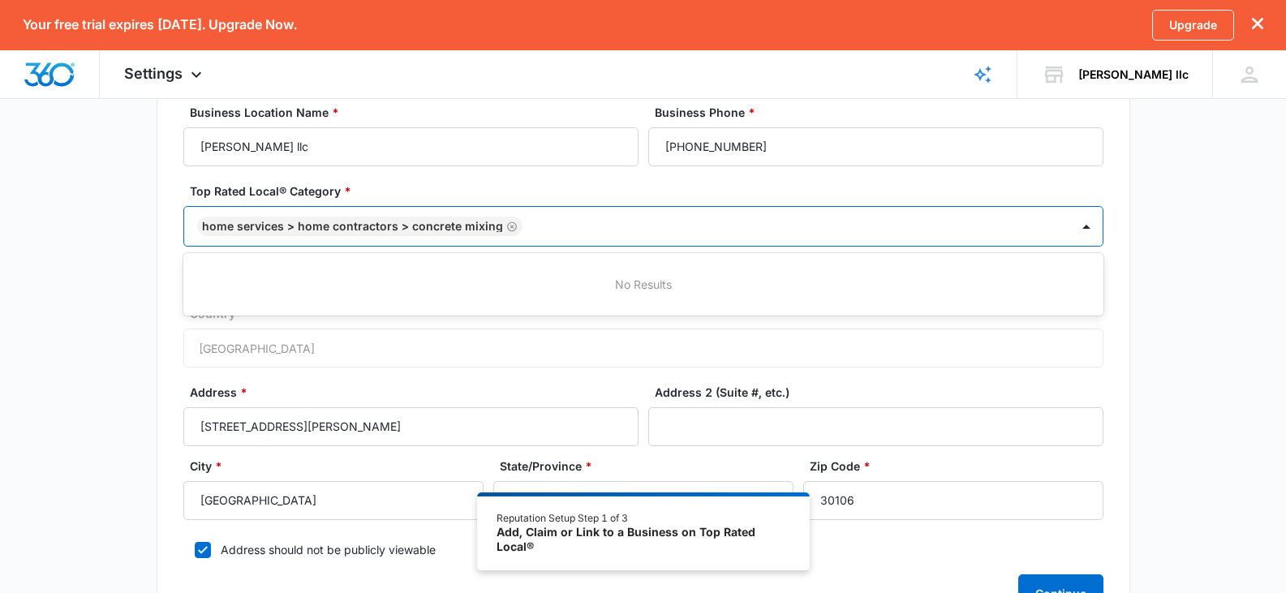
click at [507, 226] on icon "Remove Home Services > Home Contractors > Concrete Mixing" at bounding box center [512, 227] width 10 height 10
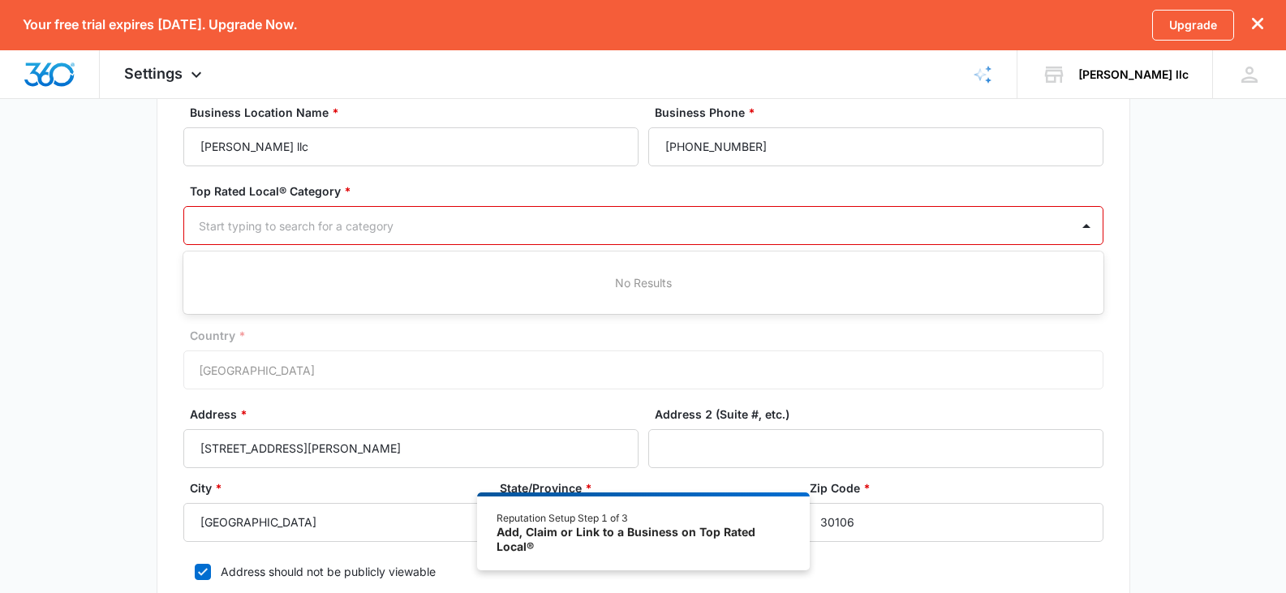
click at [217, 226] on div at bounding box center [624, 226] width 850 height 20
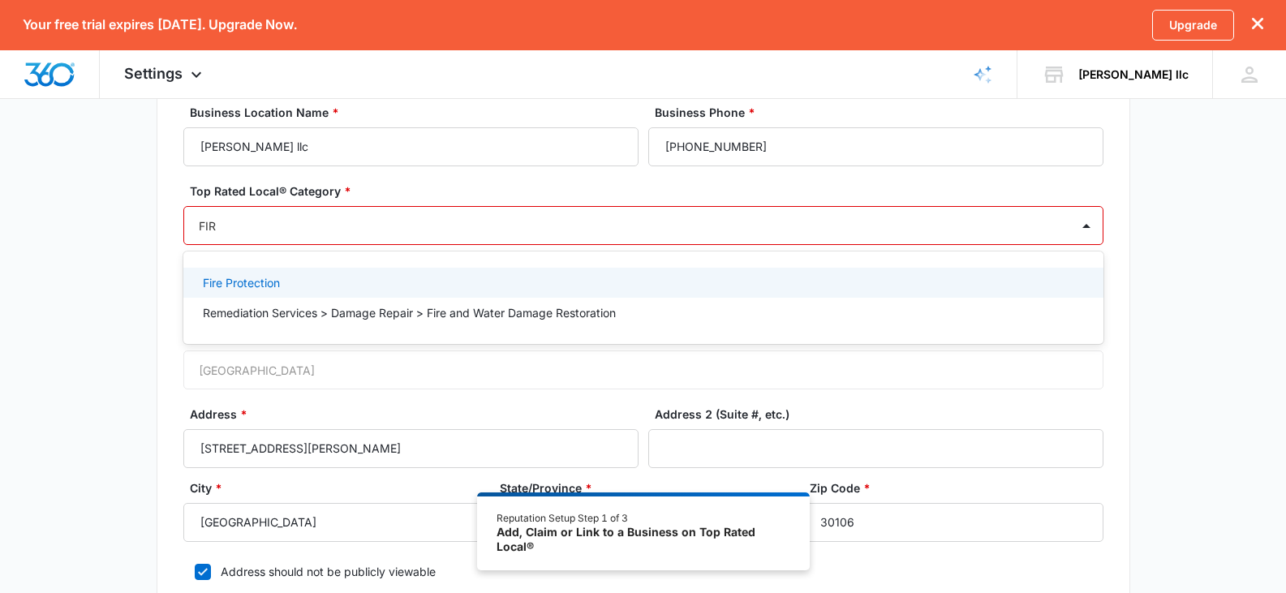
type input "FIRE"
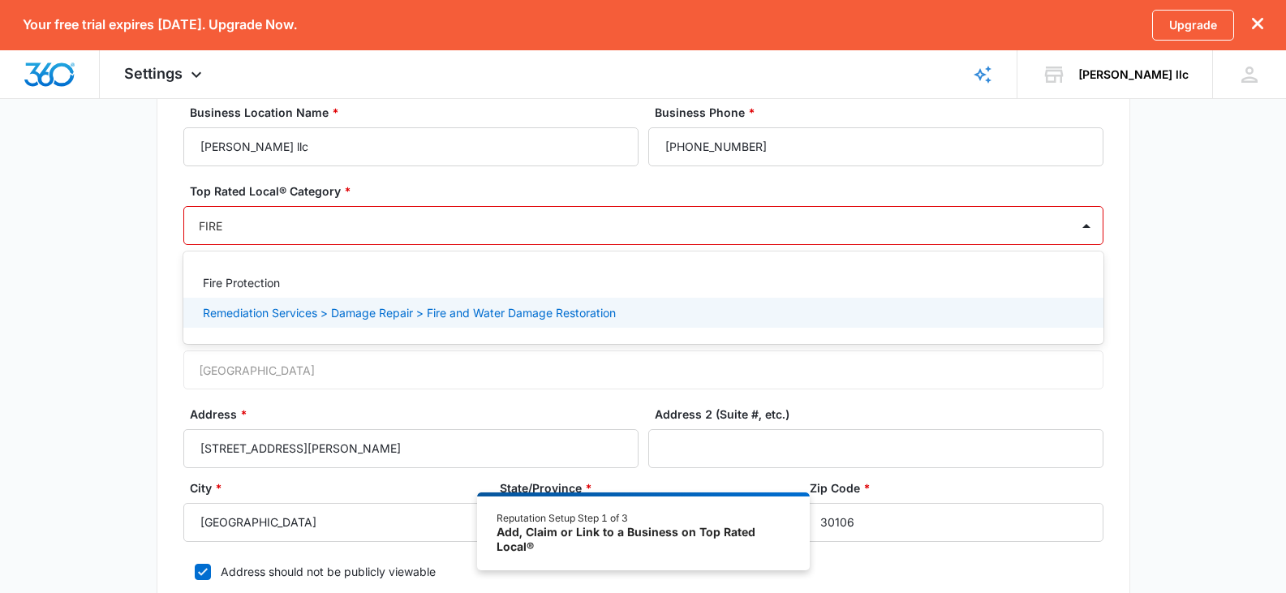
click at [232, 309] on p "Remediation Services > Damage Repair > Fire and Water Damage Restoration" at bounding box center [409, 312] width 413 height 17
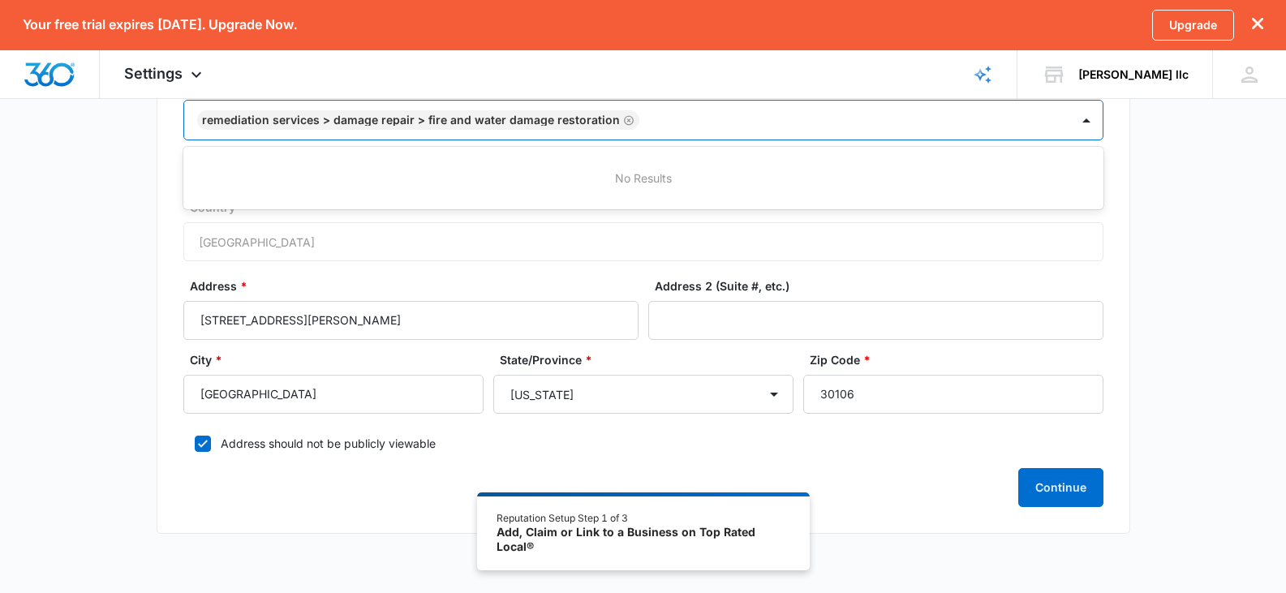
scroll to position [276, 0]
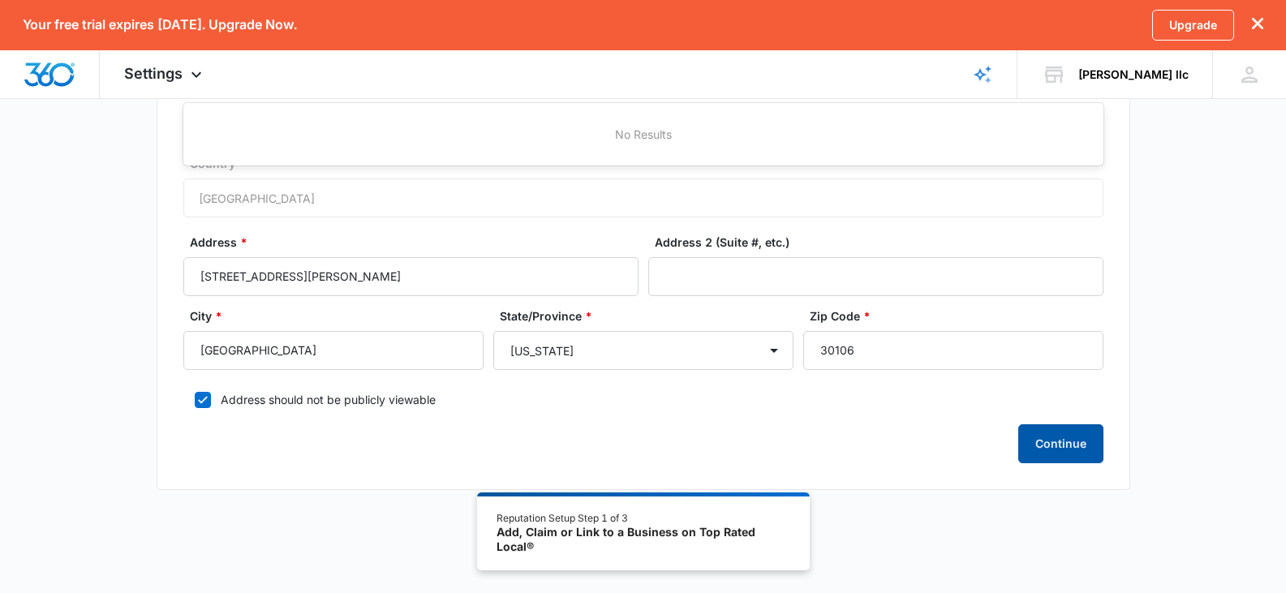
click at [1048, 446] on button "Continue" at bounding box center [1060, 443] width 85 height 39
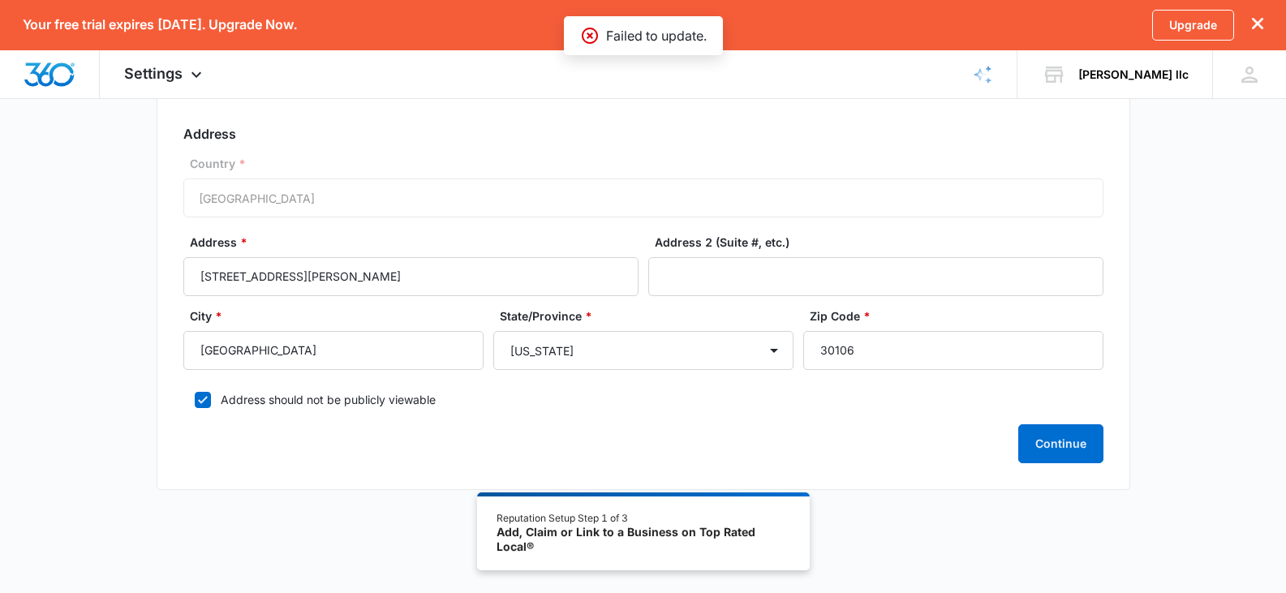
click at [228, 195] on div "Country * United States of America" at bounding box center [643, 186] width 920 height 62
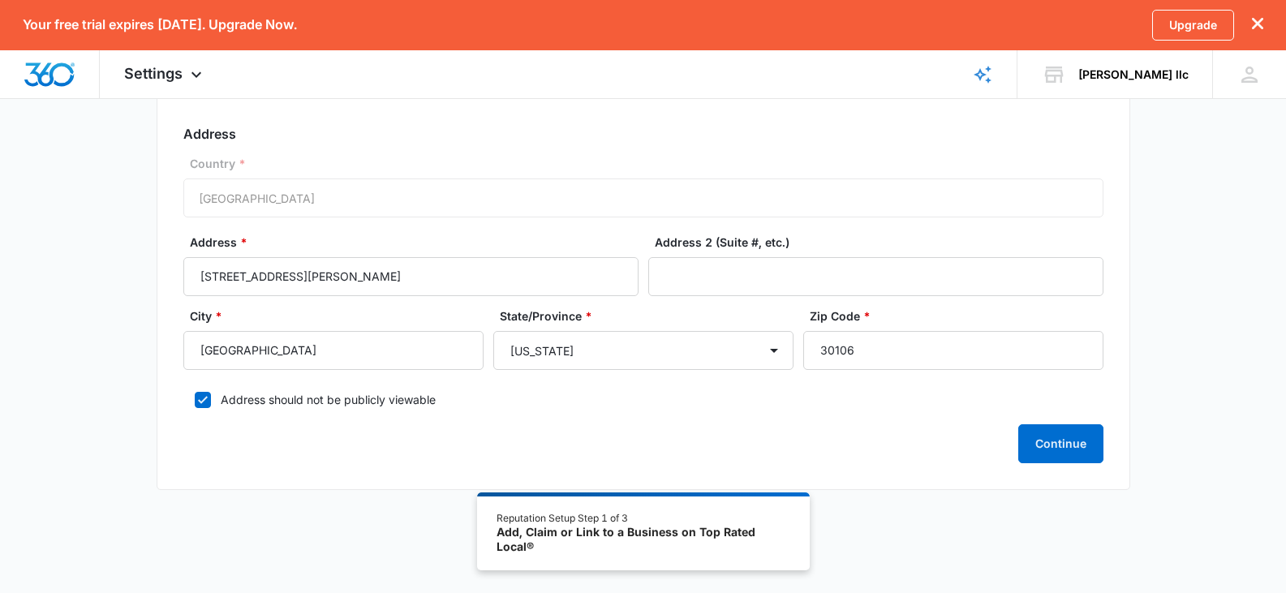
click at [234, 205] on div "Country * United States of America" at bounding box center [643, 186] width 920 height 62
click at [684, 285] on input "Address 2 (Suite #, etc.)" at bounding box center [875, 276] width 455 height 39
click at [1035, 435] on button "Continue" at bounding box center [1060, 443] width 85 height 39
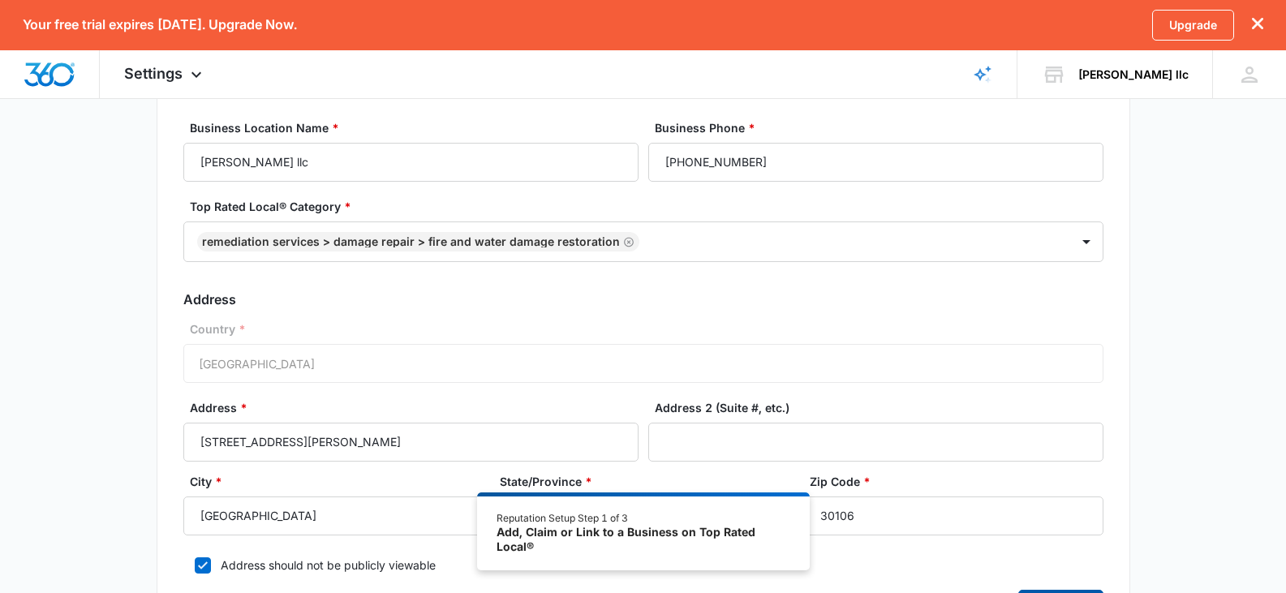
scroll to position [123, 0]
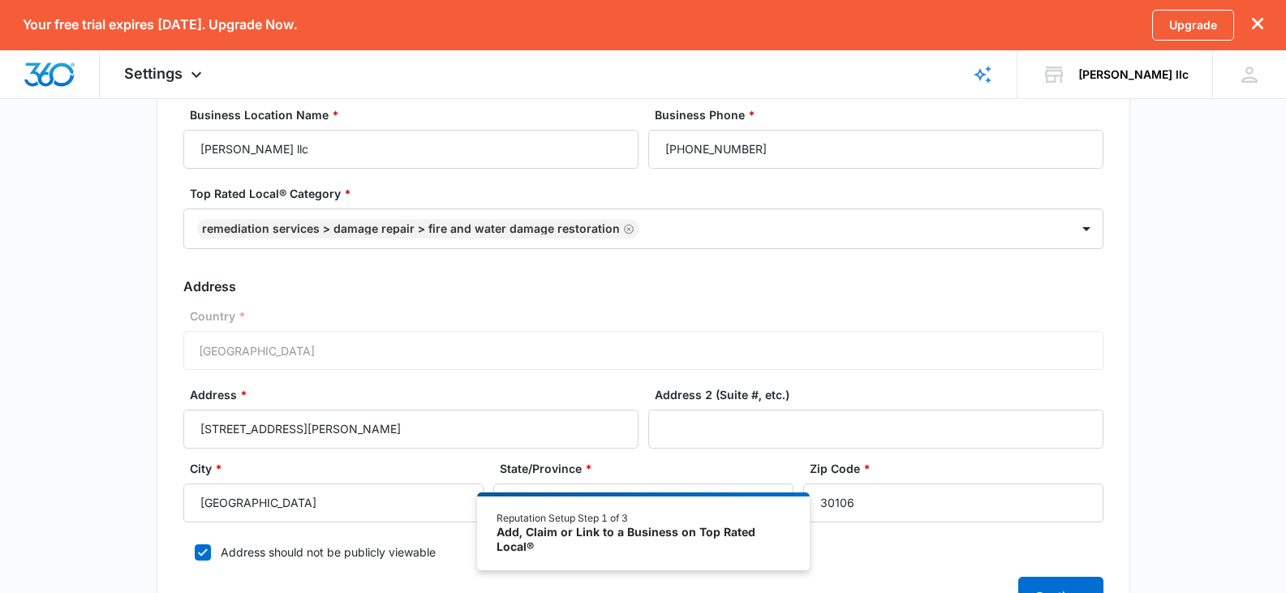
click at [258, 352] on div "Country * United States of America" at bounding box center [643, 339] width 920 height 62
click at [225, 354] on div "Country * United States of America" at bounding box center [643, 339] width 920 height 62
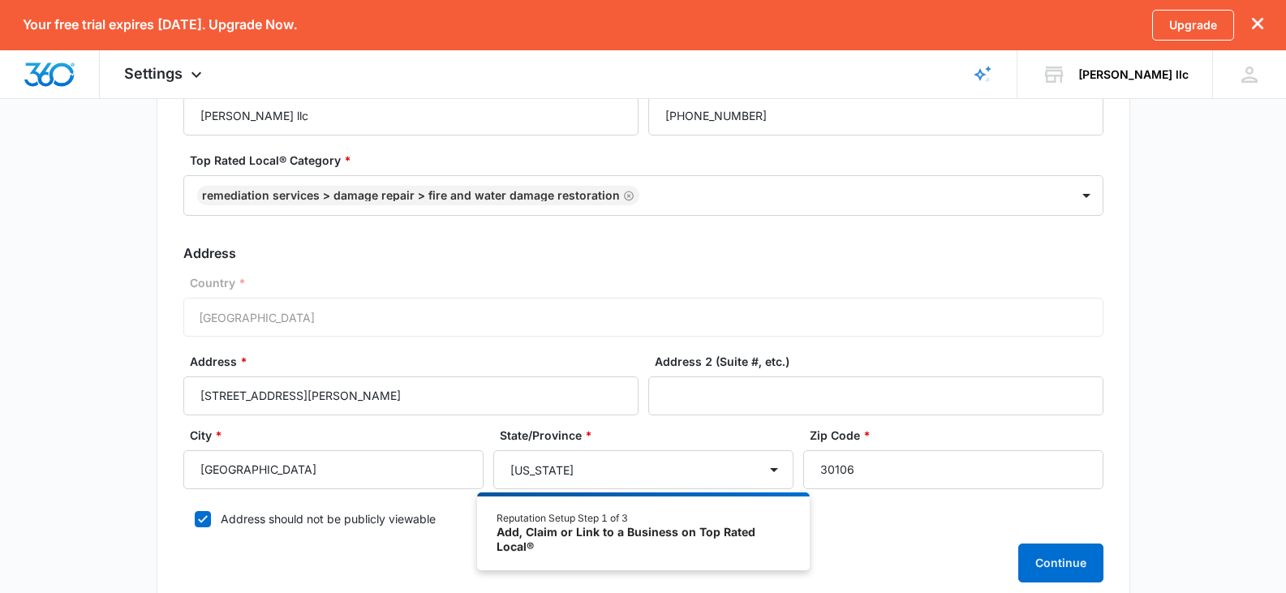
scroll to position [170, 0]
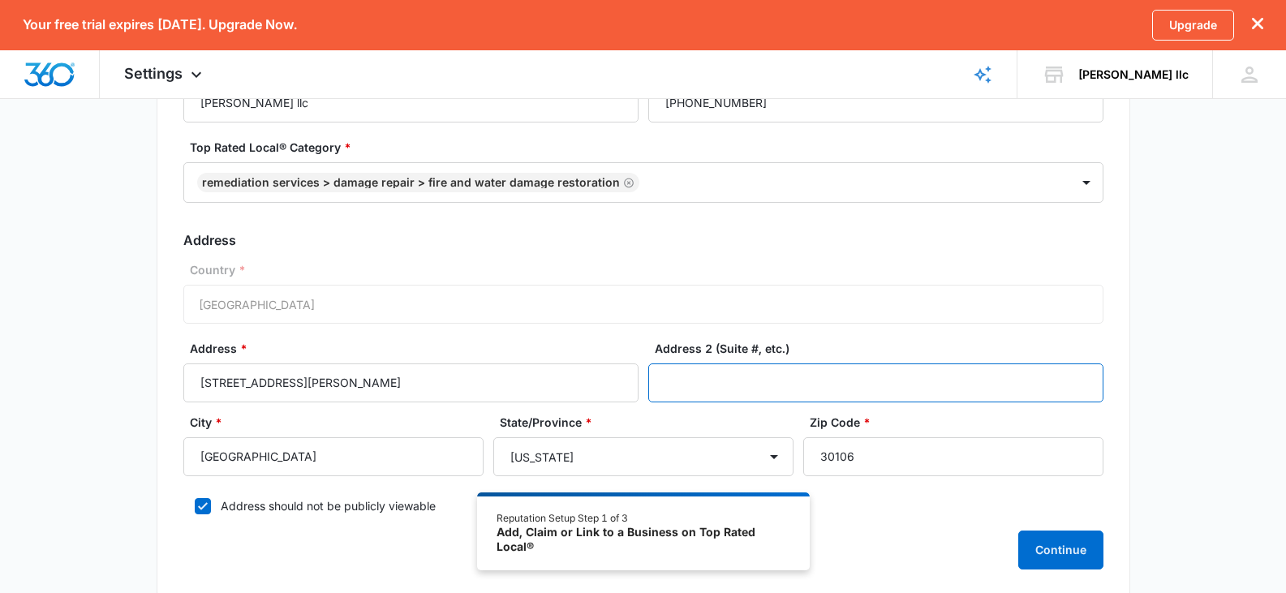
click at [682, 390] on input "Address 2 (Suite #, etc.)" at bounding box center [875, 383] width 455 height 39
type input "1700 MARK LEE DR"
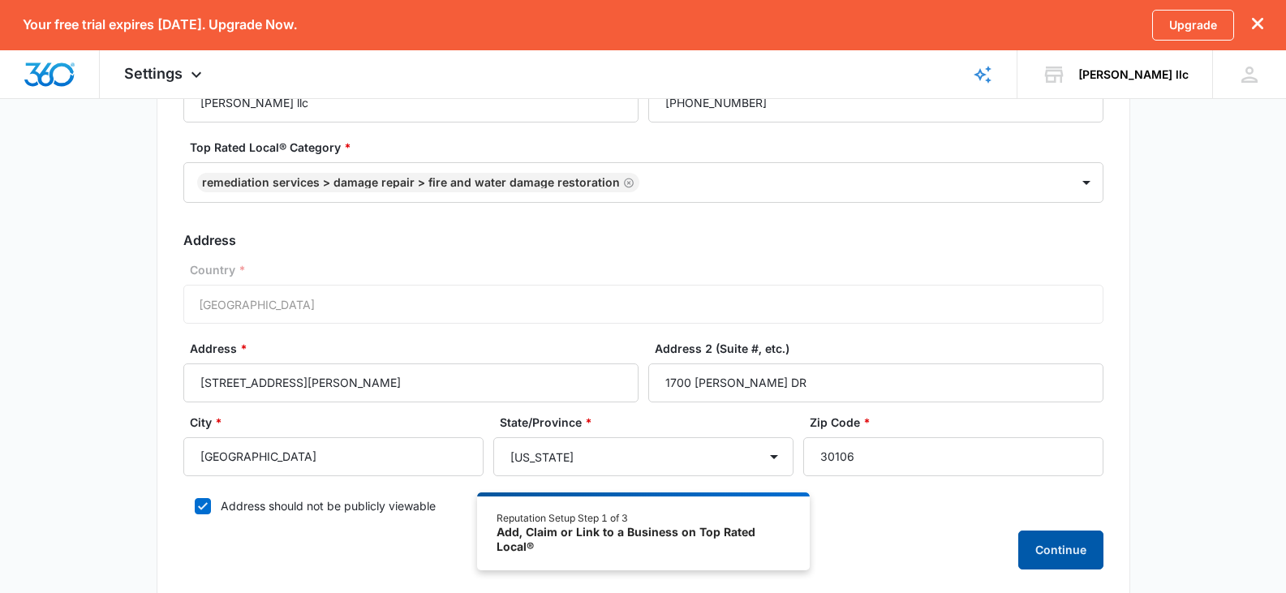
click at [1074, 553] on button "Continue" at bounding box center [1060, 550] width 85 height 39
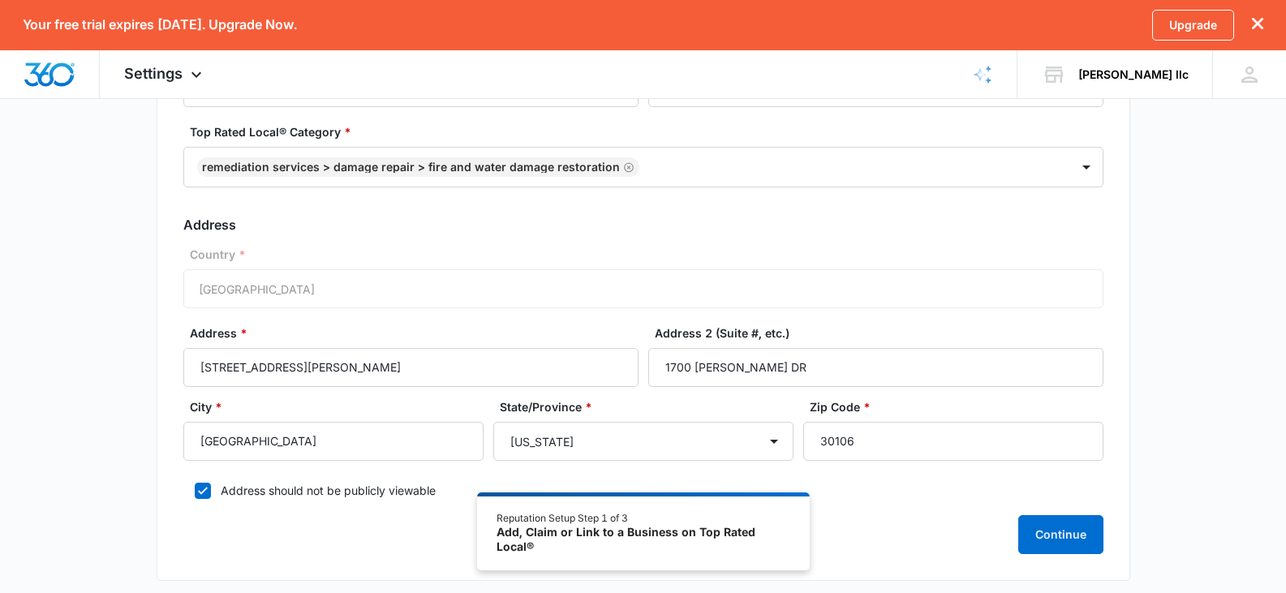
scroll to position [276, 0]
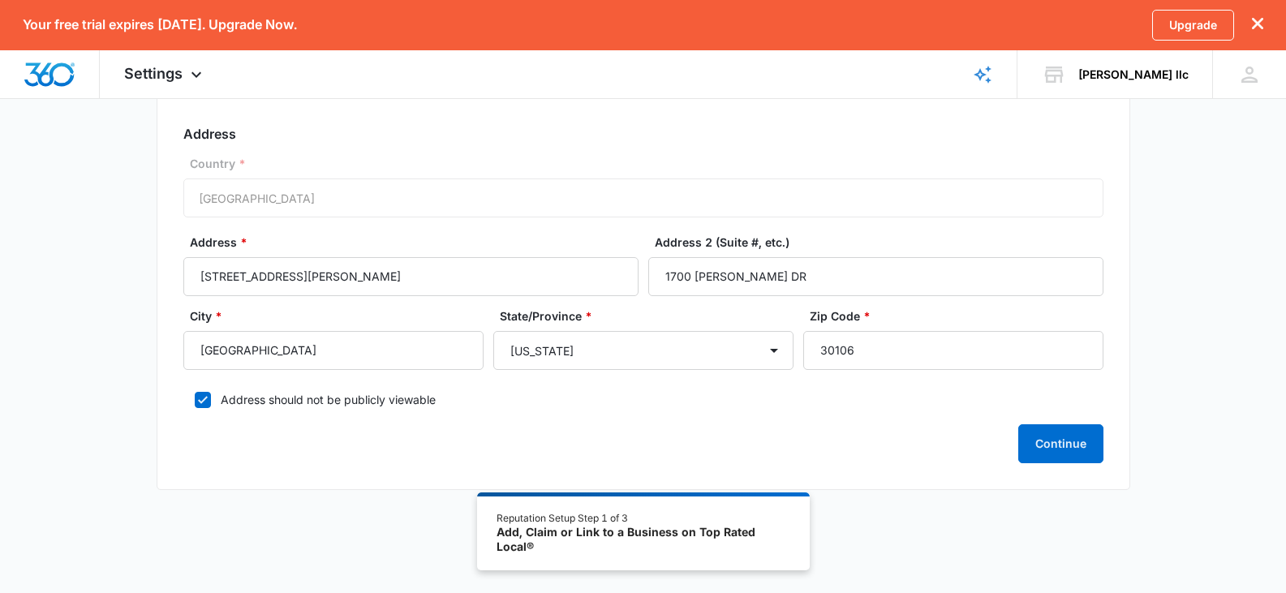
click at [201, 402] on icon at bounding box center [203, 399] width 10 height 7
click at [195, 402] on input "Address should not be publicly viewable" at bounding box center [188, 399] width 11 height 11
checkbox input "false"
click at [1061, 447] on button "Continue" at bounding box center [1060, 443] width 85 height 39
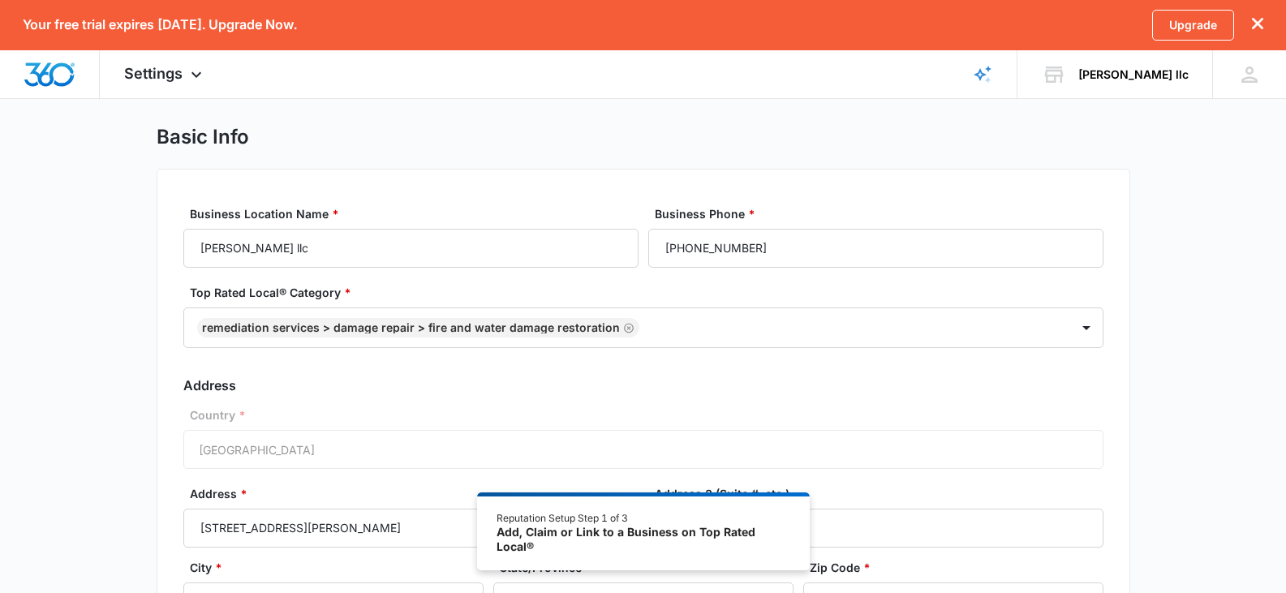
scroll to position [0, 0]
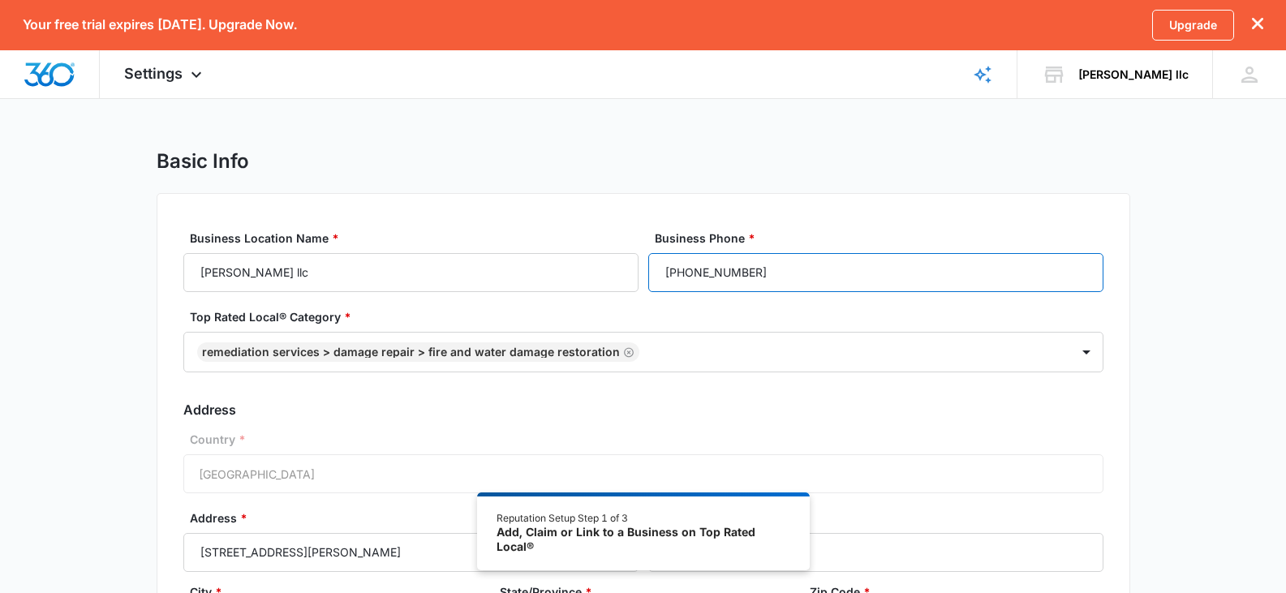
click at [768, 271] on input "(770) 896-1734" at bounding box center [875, 272] width 455 height 39
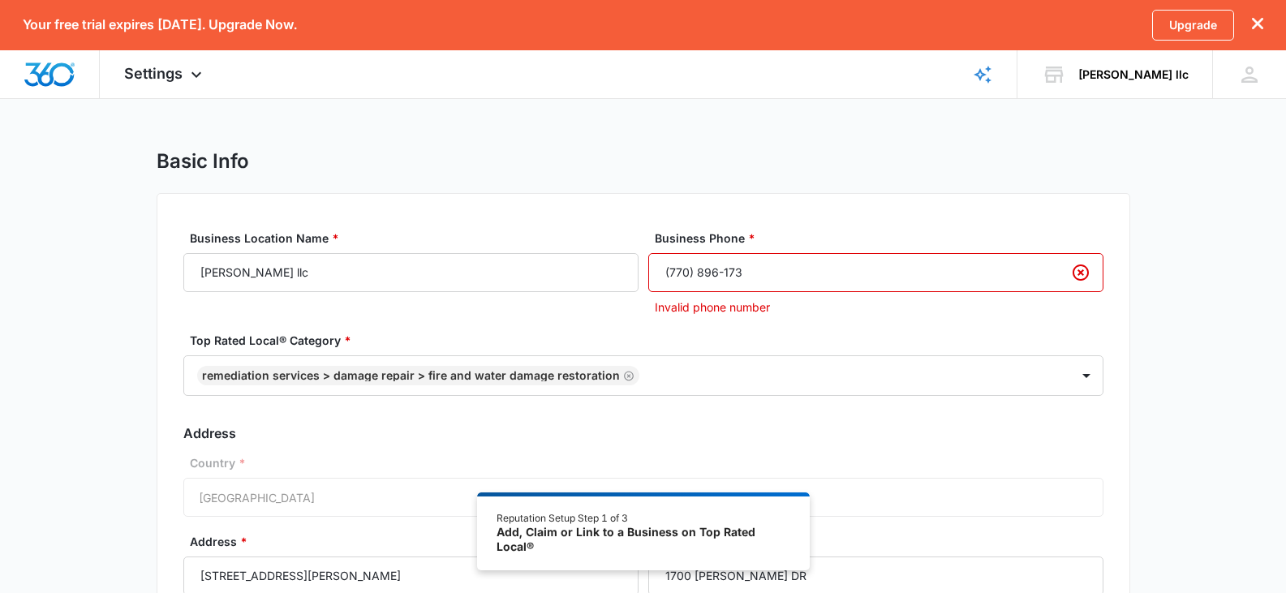
type input "(770) 896-1734"
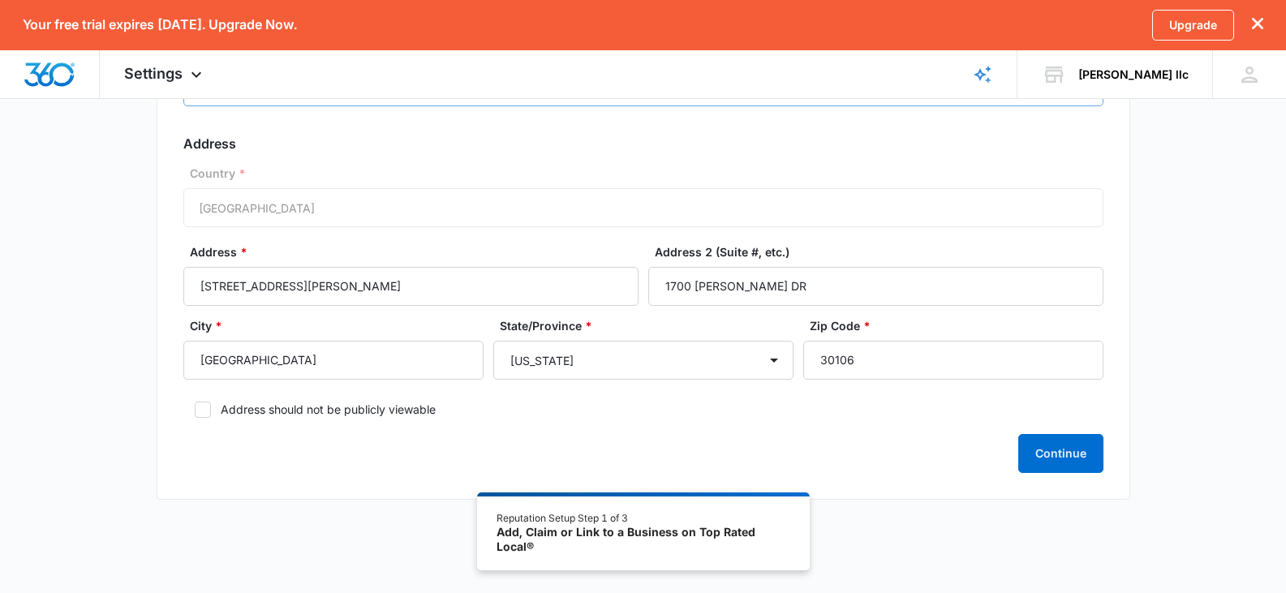
scroll to position [276, 0]
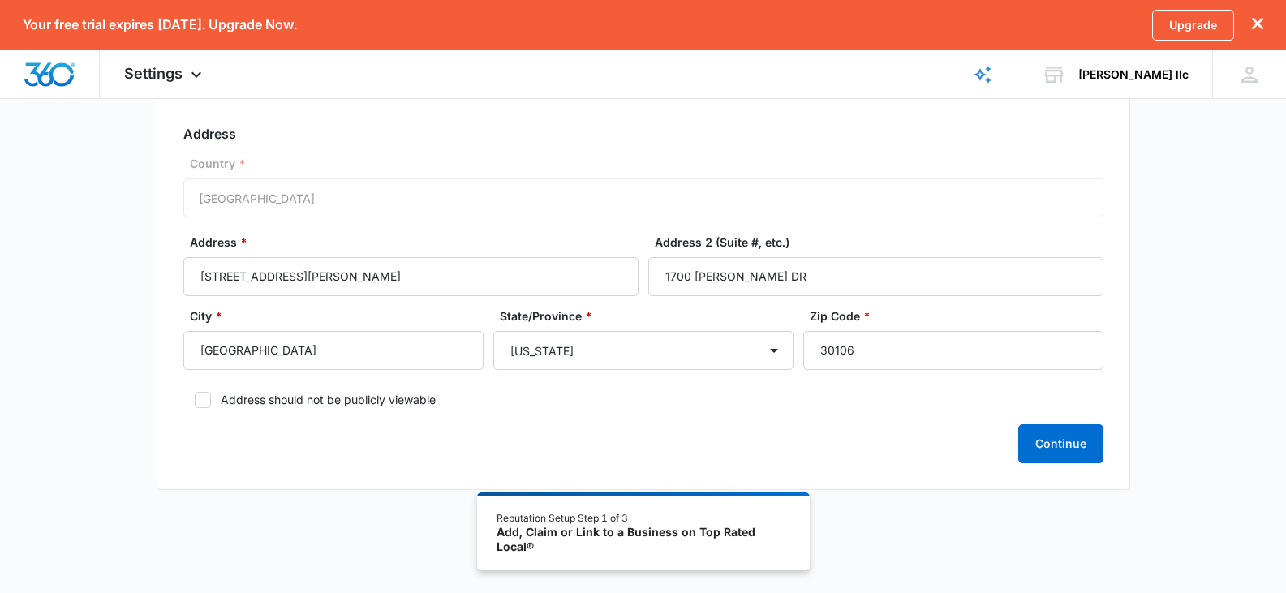
click at [198, 418] on form "Business Location Name * eddie buchanan llc Business Phone * (770) 896-1734 Top…" at bounding box center [643, 209] width 920 height 510
click at [309, 274] on input "1910 browns mills rd" at bounding box center [410, 276] width 455 height 39
type input "1910 BROWNSMILL RD"
click at [1030, 441] on button "Continue" at bounding box center [1060, 443] width 85 height 39
click at [205, 404] on icon at bounding box center [203, 400] width 15 height 15
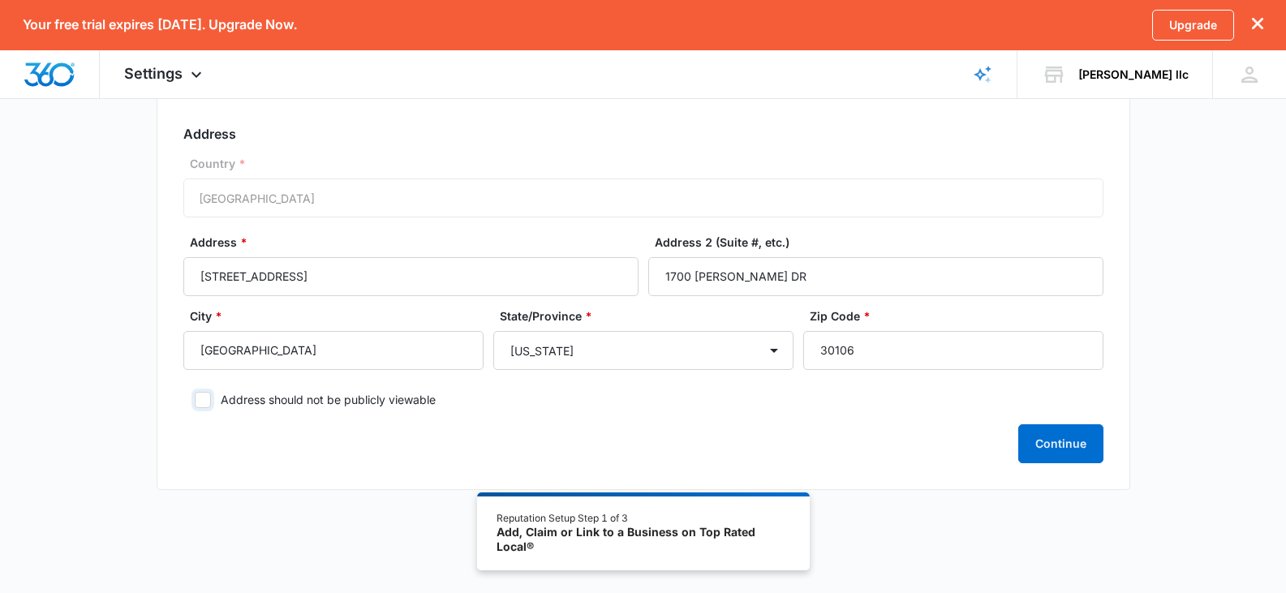
click at [195, 404] on input "Address should not be publicly viewable" at bounding box center [188, 399] width 11 height 11
checkbox input "true"
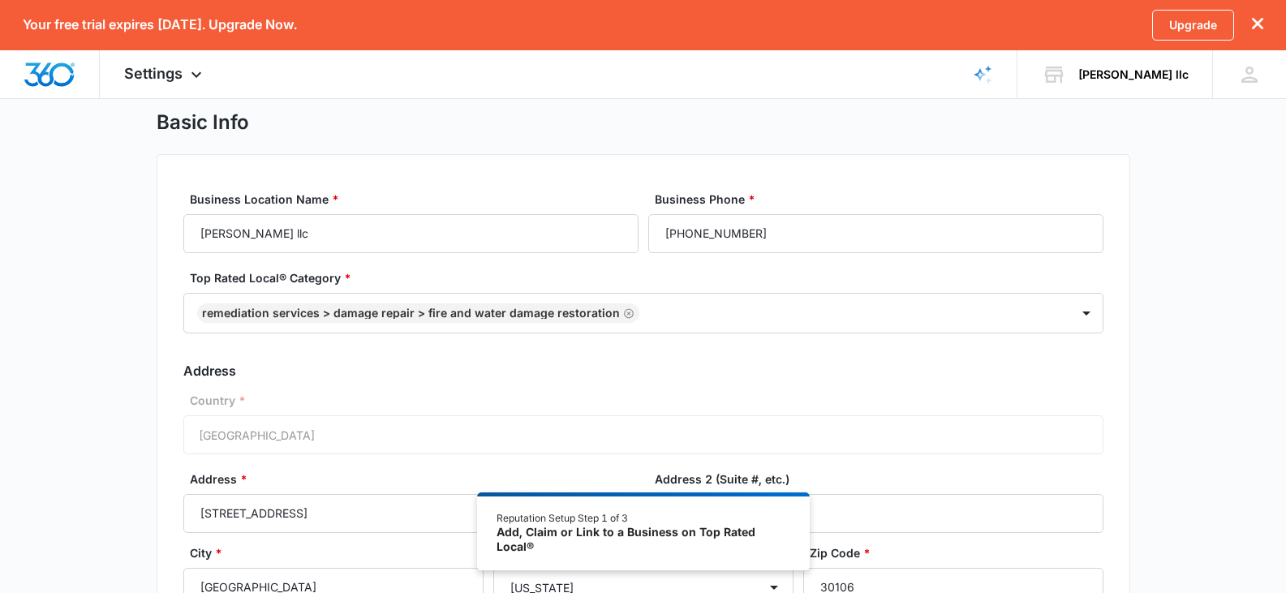
scroll to position [32, 0]
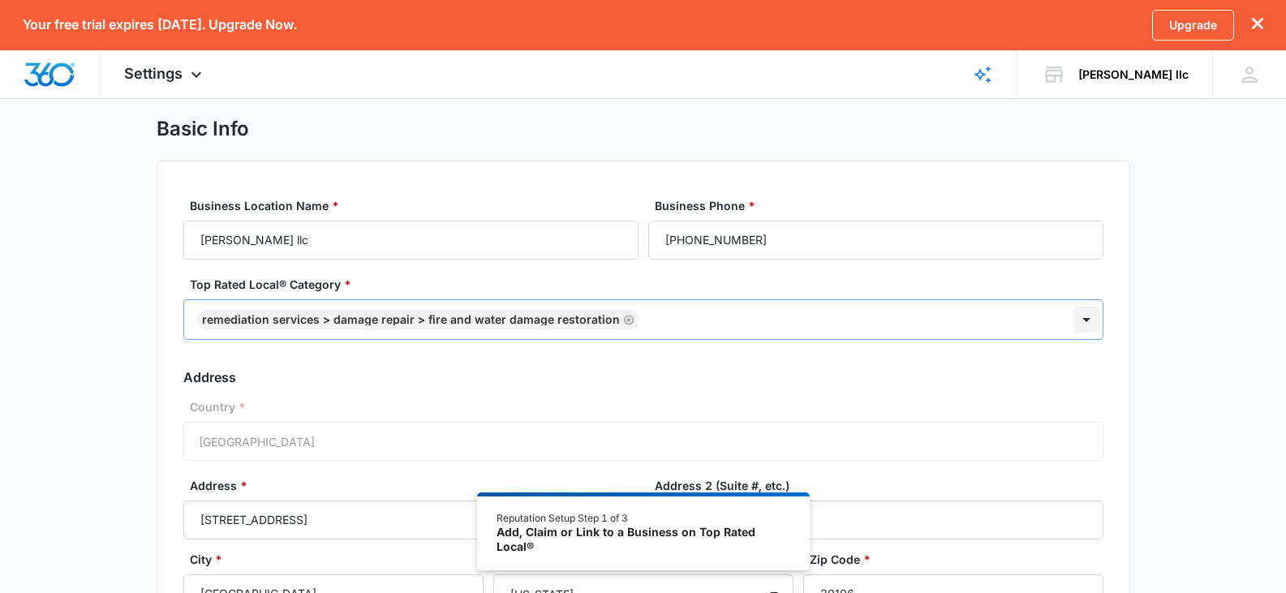
click at [1084, 324] on div at bounding box center [1087, 320] width 26 height 26
click at [207, 451] on div "Country * United States of America" at bounding box center [643, 429] width 920 height 62
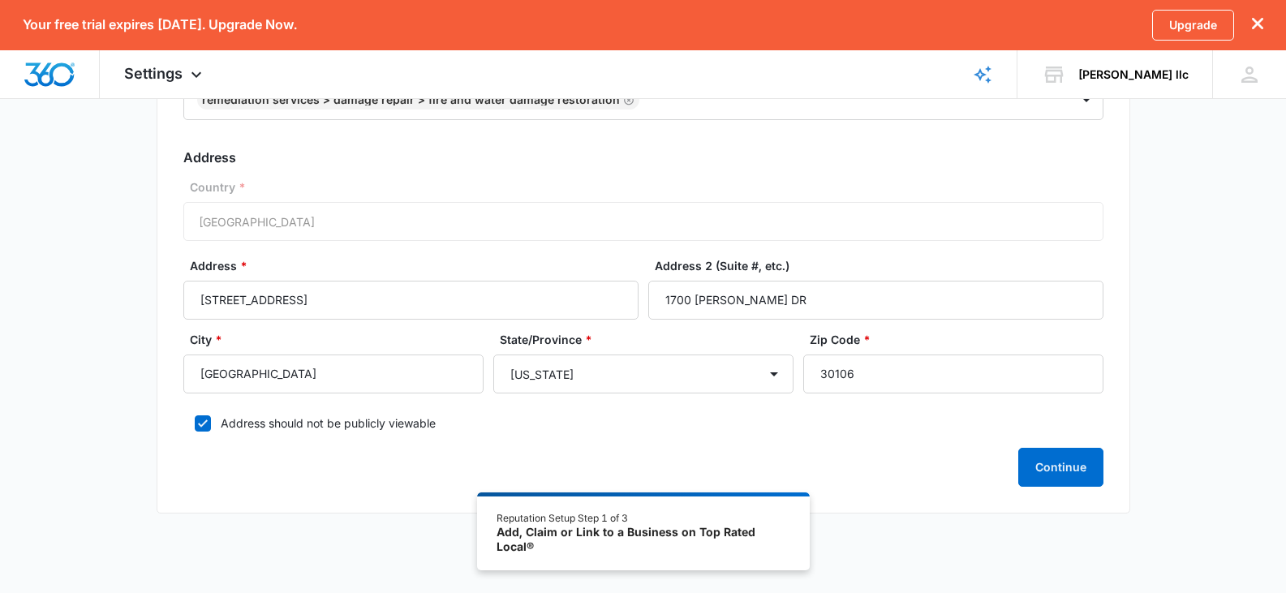
scroll to position [276, 0]
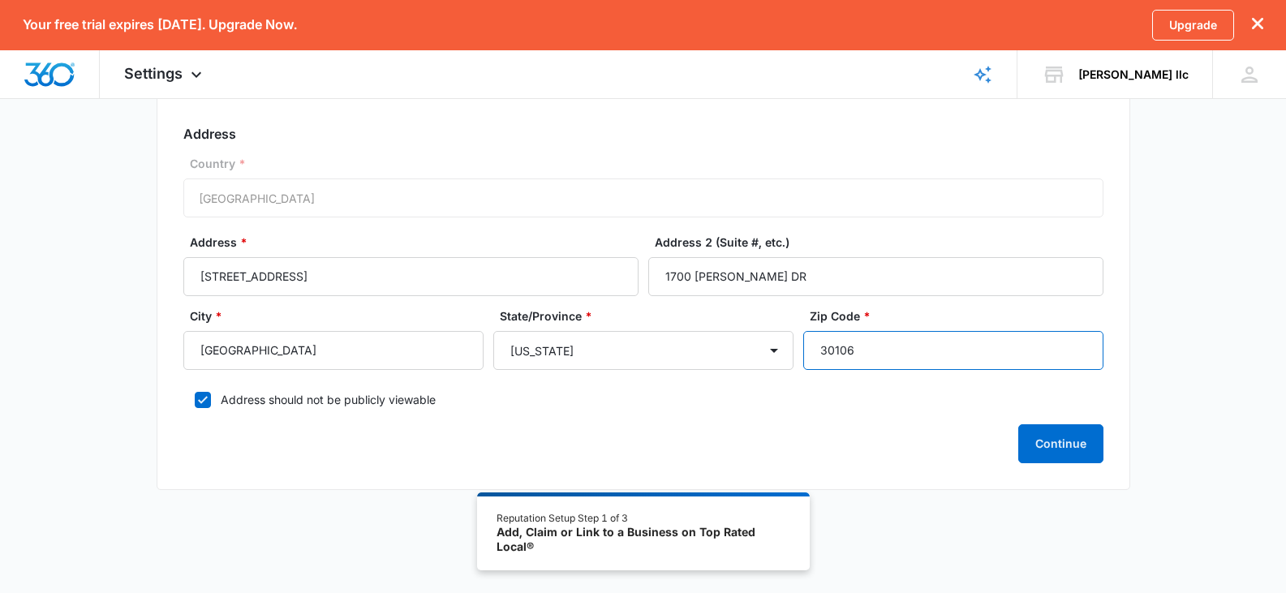
click at [849, 351] on input "30106" at bounding box center [953, 350] width 300 height 39
type input "30315"
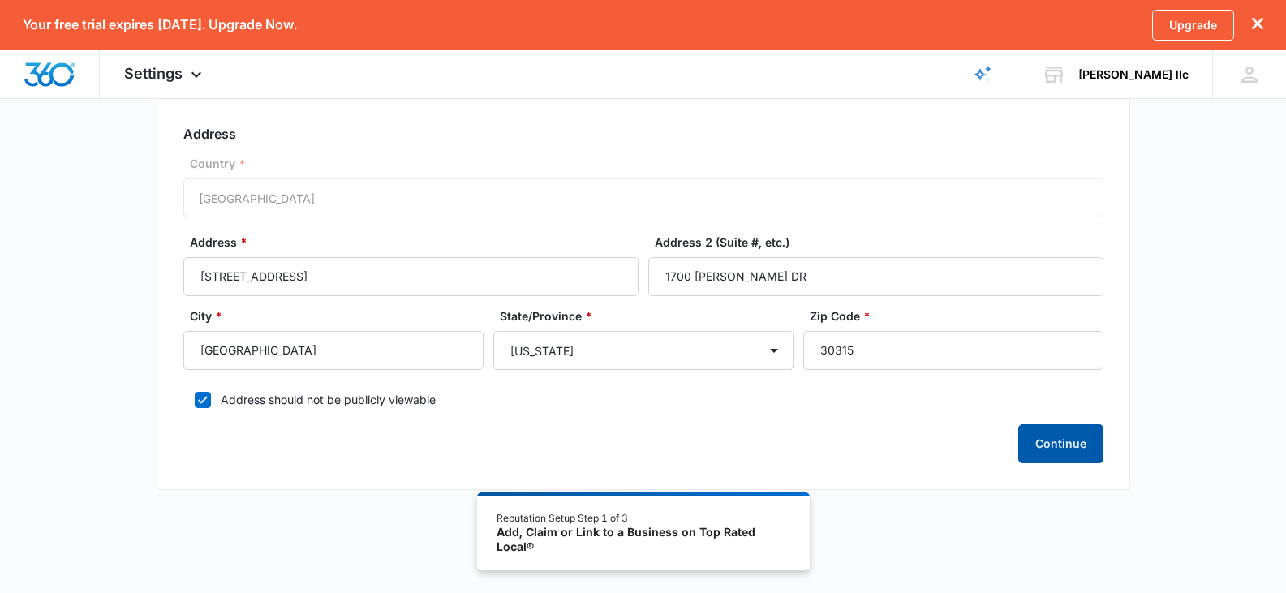
click at [1074, 435] on button "Continue" at bounding box center [1060, 443] width 85 height 39
click at [1074, 435] on div "Loading Continue" at bounding box center [643, 443] width 920 height 39
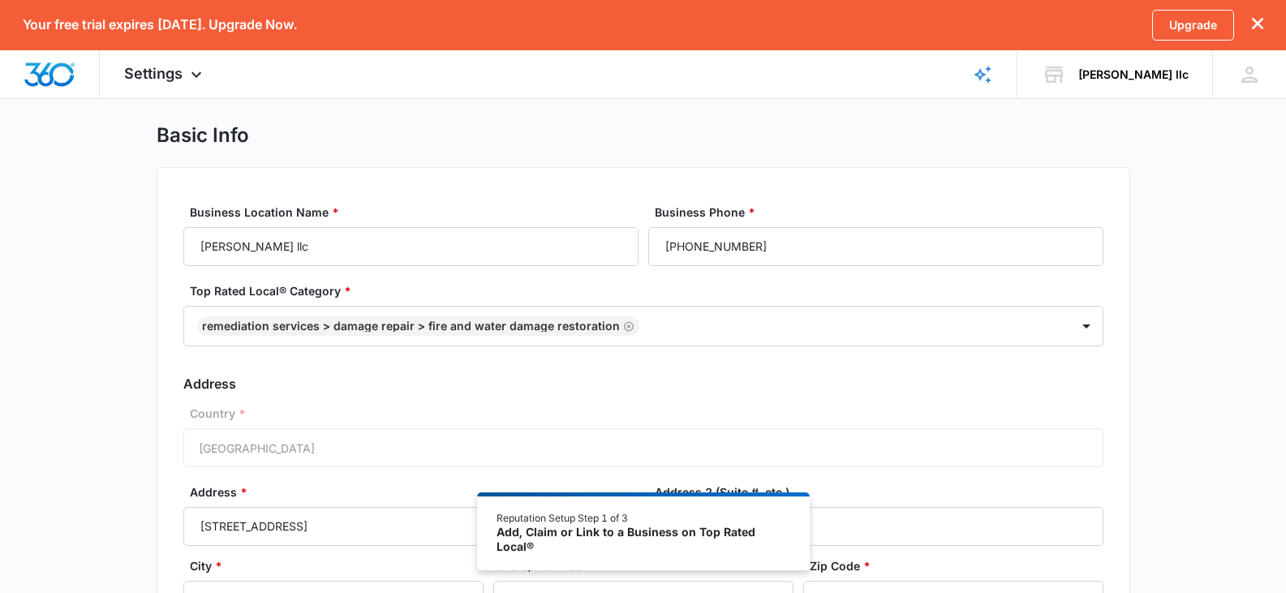
scroll to position [34, 0]
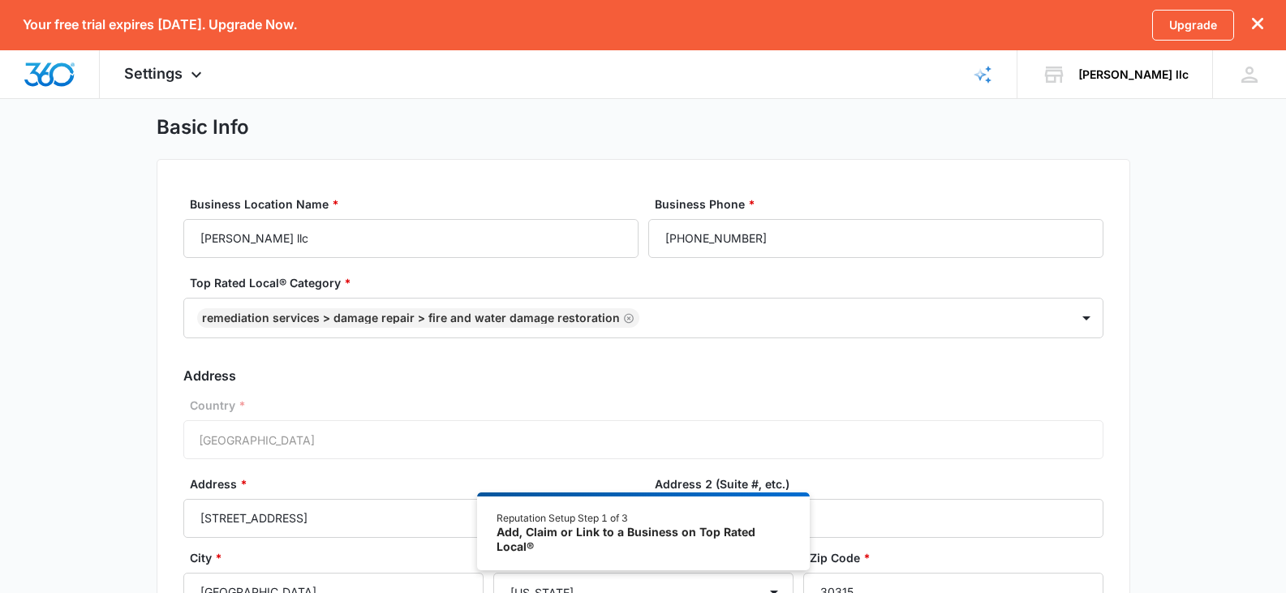
click at [120, 341] on div "Basic Info Business Location Name * eddie buchanan llc Business Phone * (770) 8…" at bounding box center [643, 433] width 1286 height 636
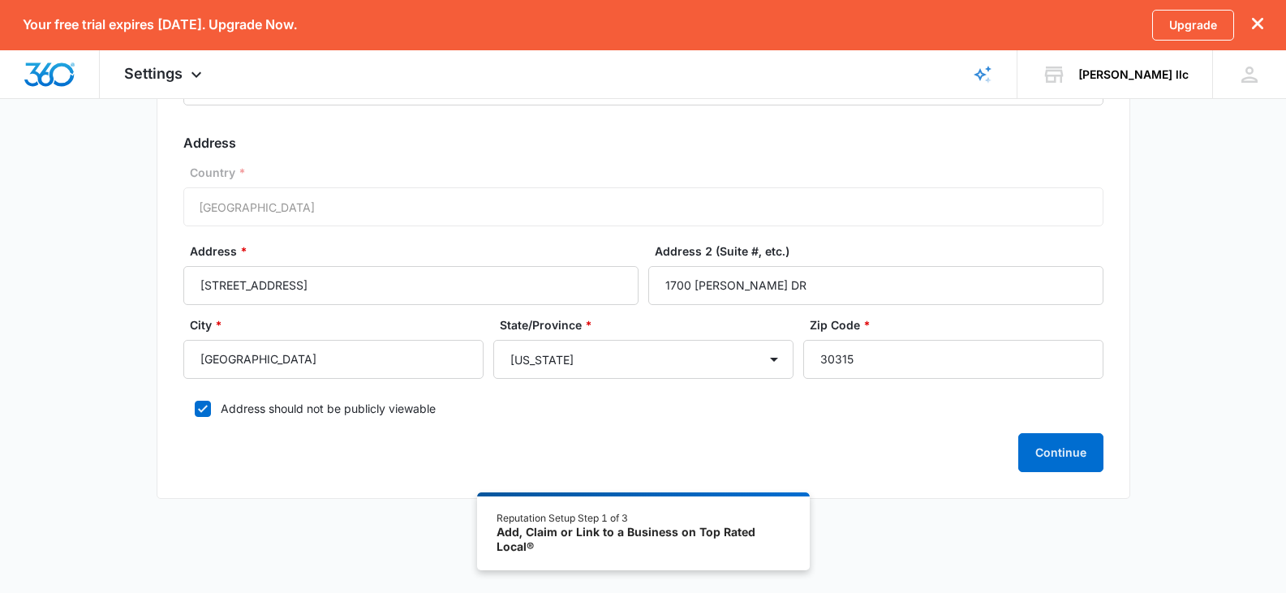
scroll to position [273, 0]
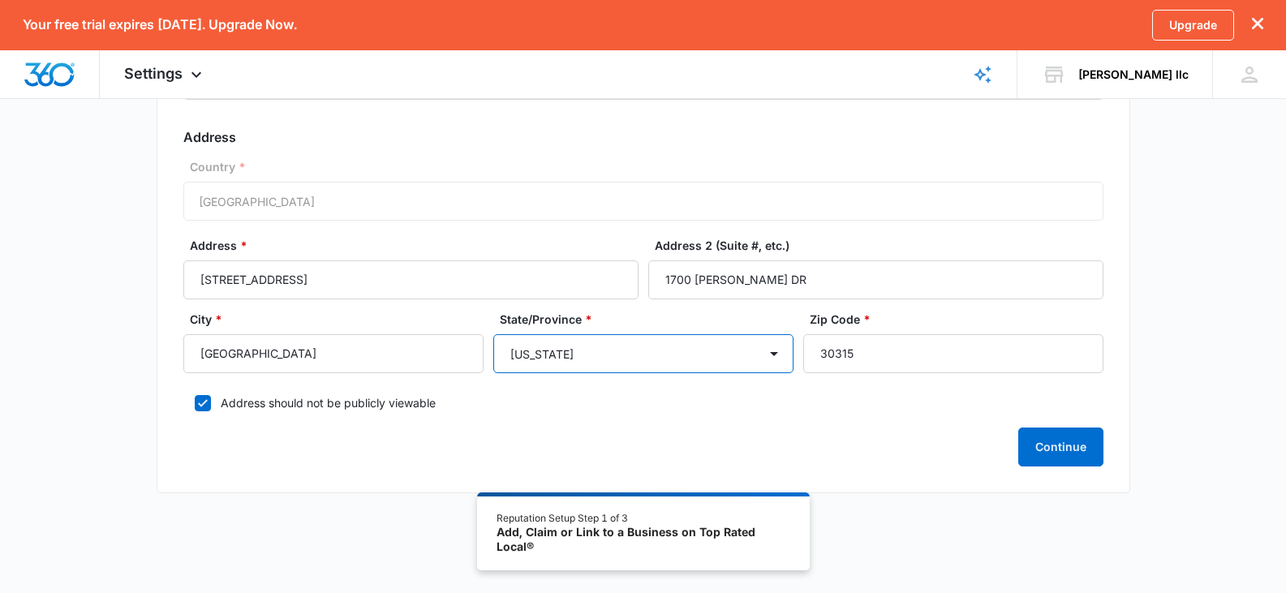
click at [631, 371] on select "Alabama Alaska Arizona Arkansas California Colorado Connecticut Delaware Distri…" at bounding box center [643, 353] width 300 height 39
click at [493, 334] on select "Alabama Alaska Arizona Arkansas California Colorado Connecticut Delaware Distri…" at bounding box center [643, 353] width 300 height 39
click at [587, 356] on select "Alabama Alaska Arizona Arkansas California Colorado Connecticut Delaware Distri…" at bounding box center [643, 353] width 300 height 39
click at [493, 334] on select "Alabama Alaska Arizona Arkansas California Colorado Connecticut Delaware Distri…" at bounding box center [643, 353] width 300 height 39
click at [575, 356] on select "Alabama Alaska Arizona Arkansas California Colorado Connecticut Delaware Distri…" at bounding box center [643, 353] width 300 height 39
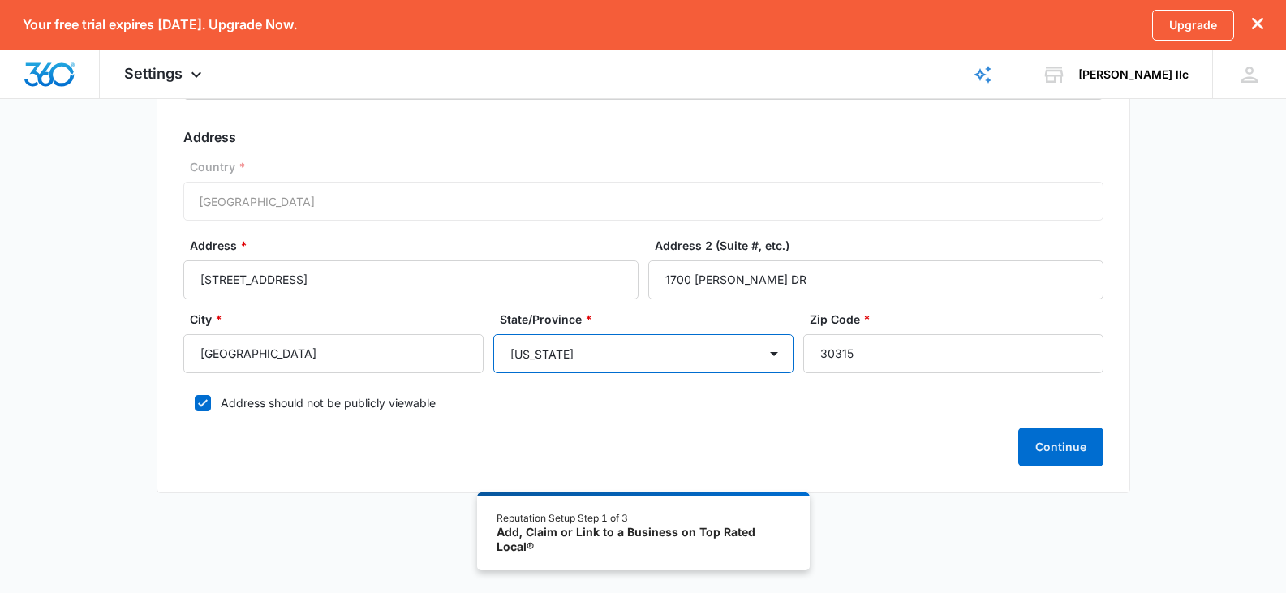
select select "Georgia"
click at [493, 334] on select "Alabama Alaska Arizona Arkansas California Colorado Connecticut Delaware Distri…" at bounding box center [643, 353] width 300 height 39
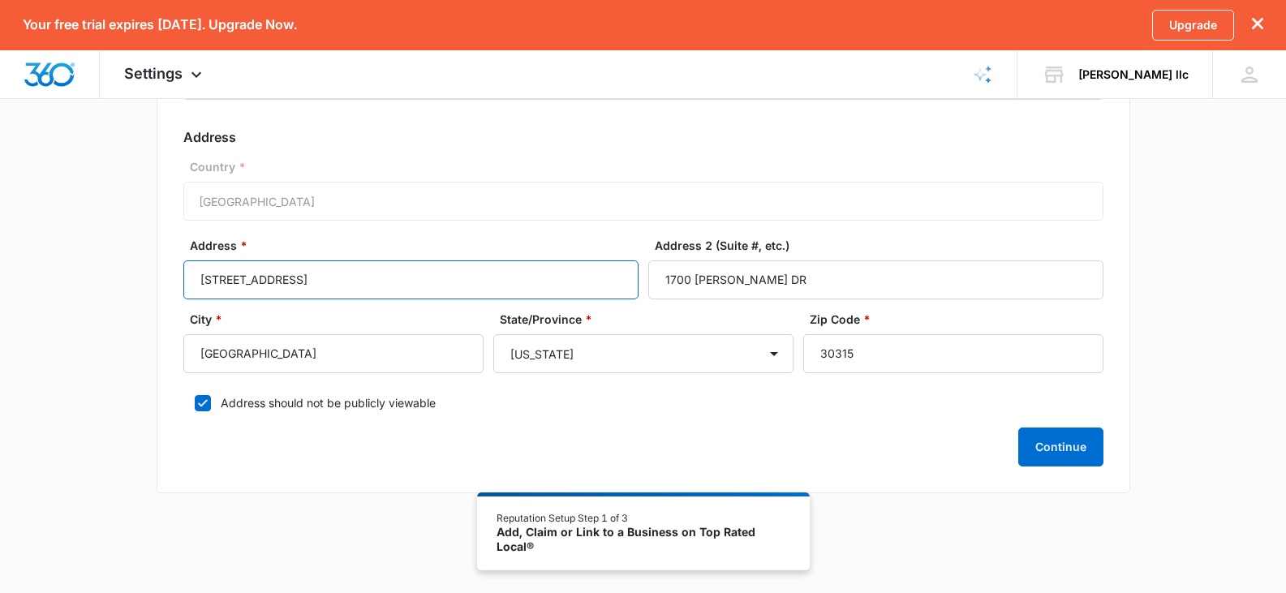
click at [273, 279] on input "1910 BROWNSMILL RD" at bounding box center [410, 280] width 455 height 39
type input "1910 BROWNS MILL RD"
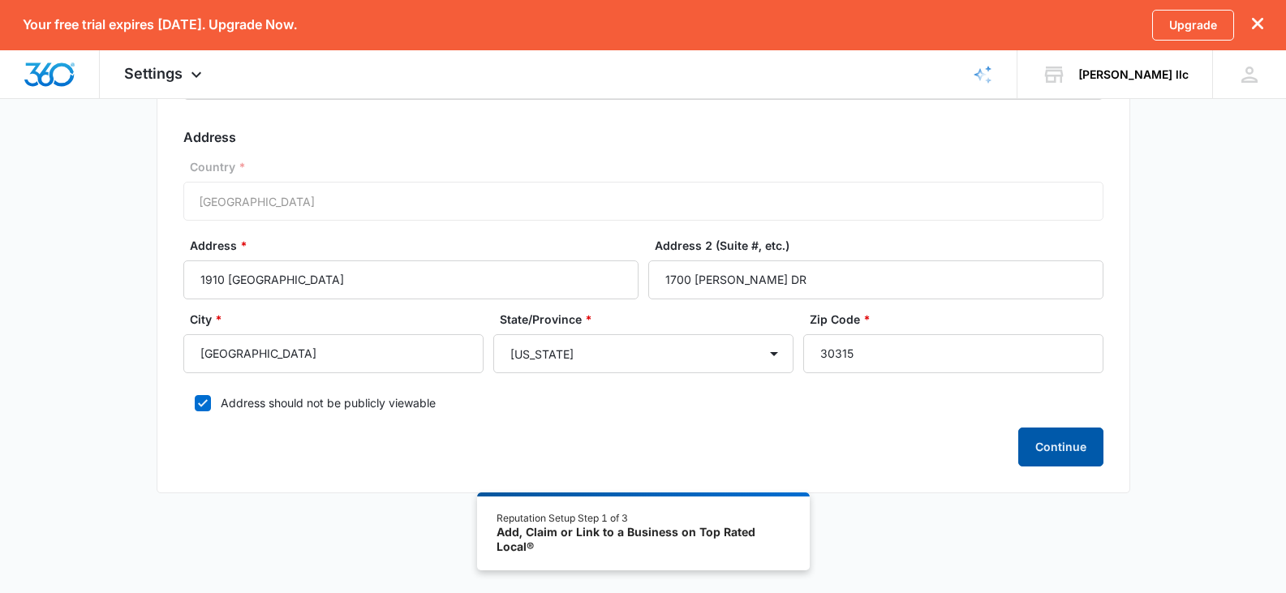
click at [1049, 434] on button "Continue" at bounding box center [1060, 447] width 85 height 39
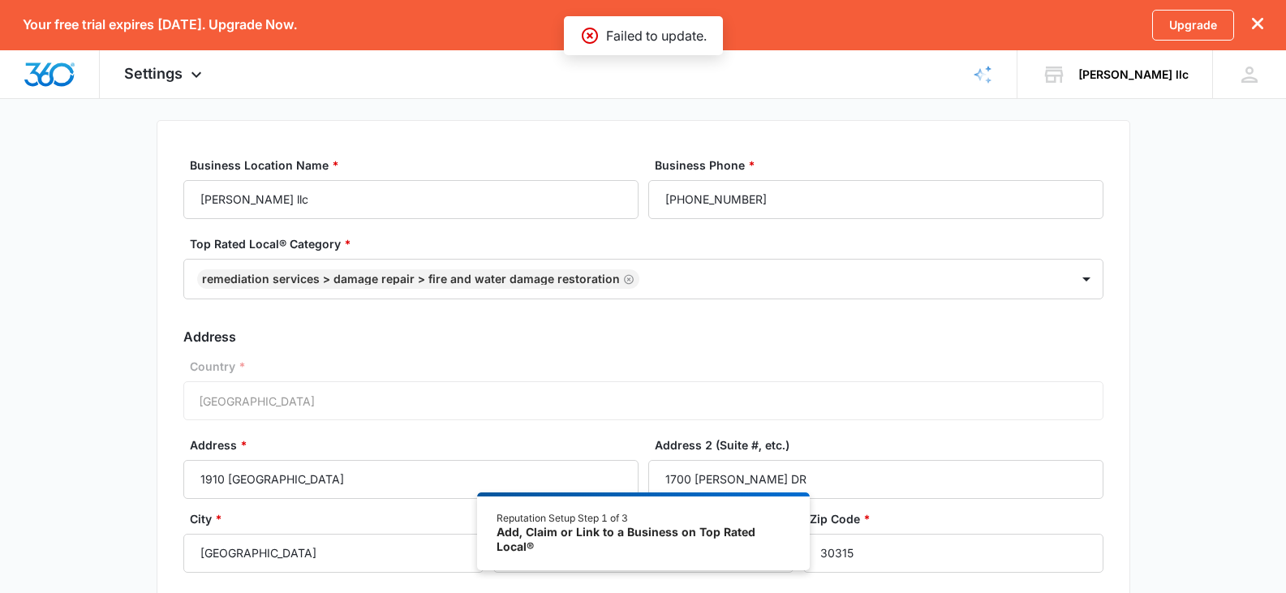
scroll to position [0, 0]
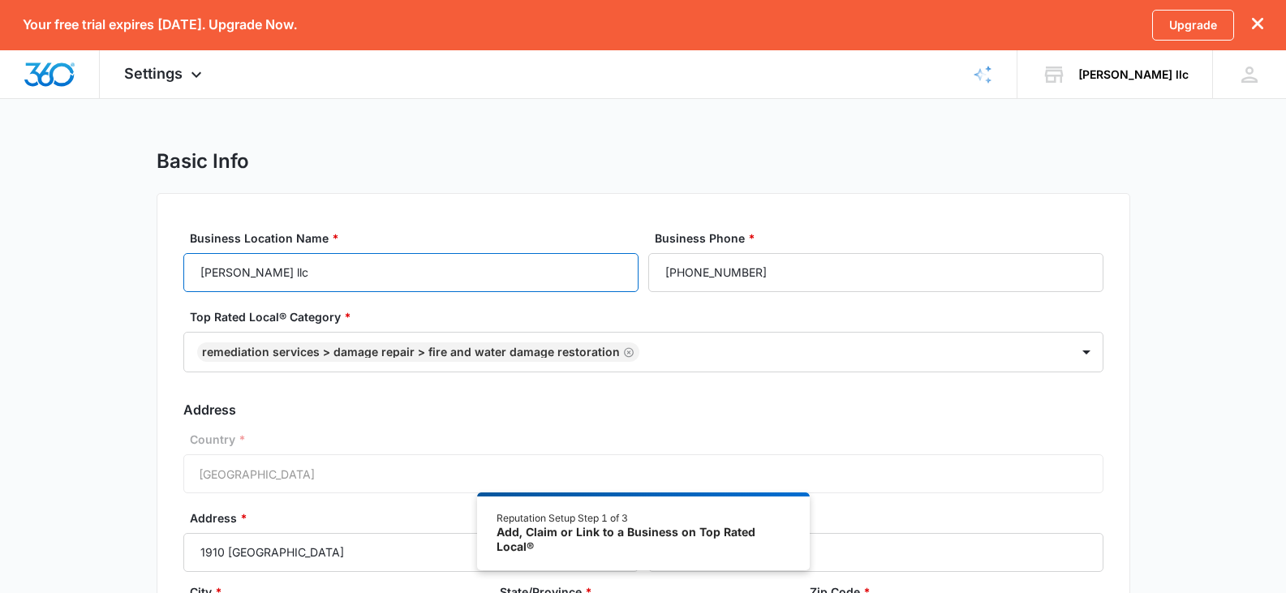
click at [308, 272] on input "[PERSON_NAME] llc" at bounding box center [410, 272] width 455 height 39
type input "eddie buchanan LLC"
click at [855, 459] on div "Country * United States of America" at bounding box center [643, 462] width 920 height 62
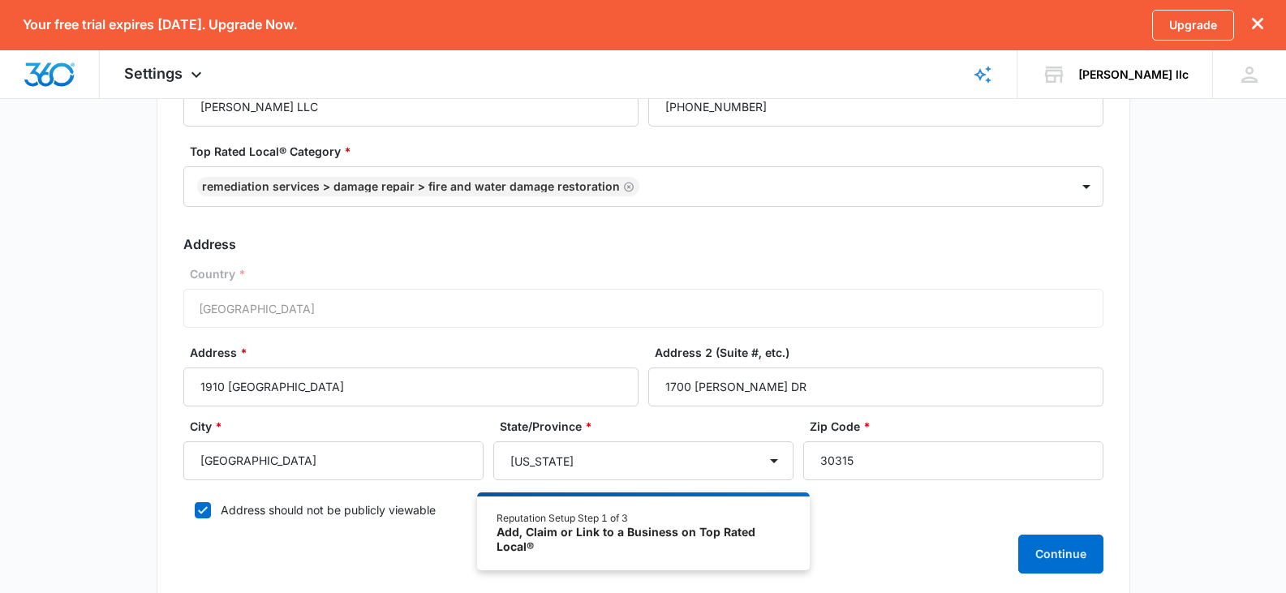
scroll to position [276, 0]
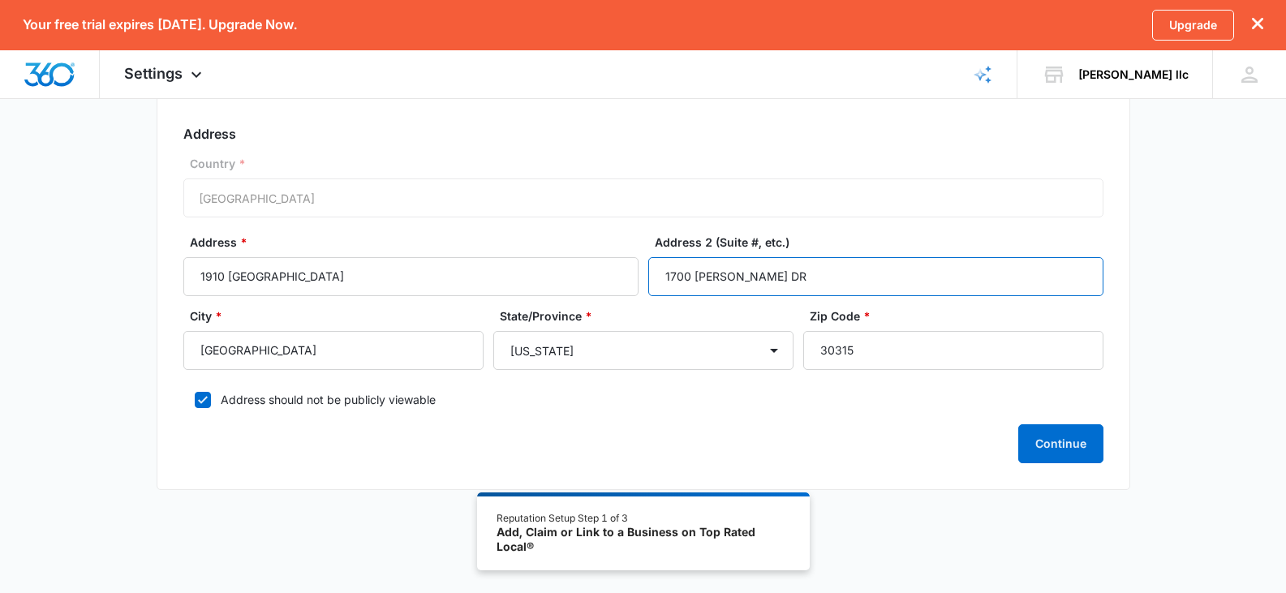
click at [773, 279] on input "1700 MARK LEE DR" at bounding box center [875, 276] width 455 height 39
type input "1"
click at [1053, 433] on button "Continue" at bounding box center [1060, 443] width 85 height 39
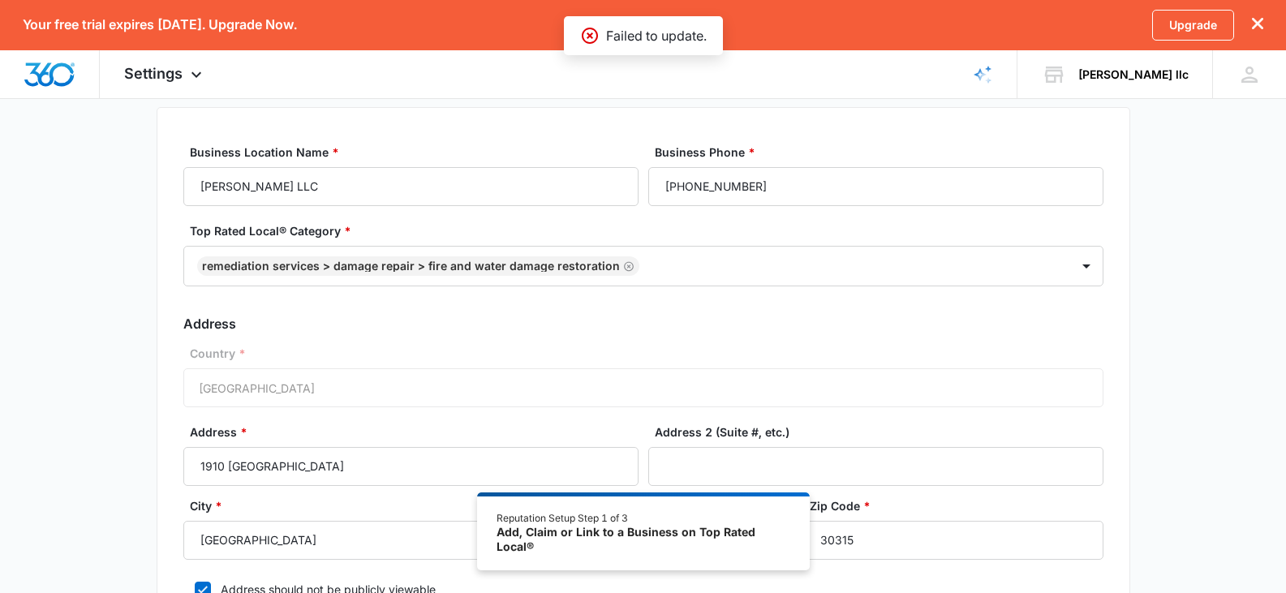
scroll to position [0, 0]
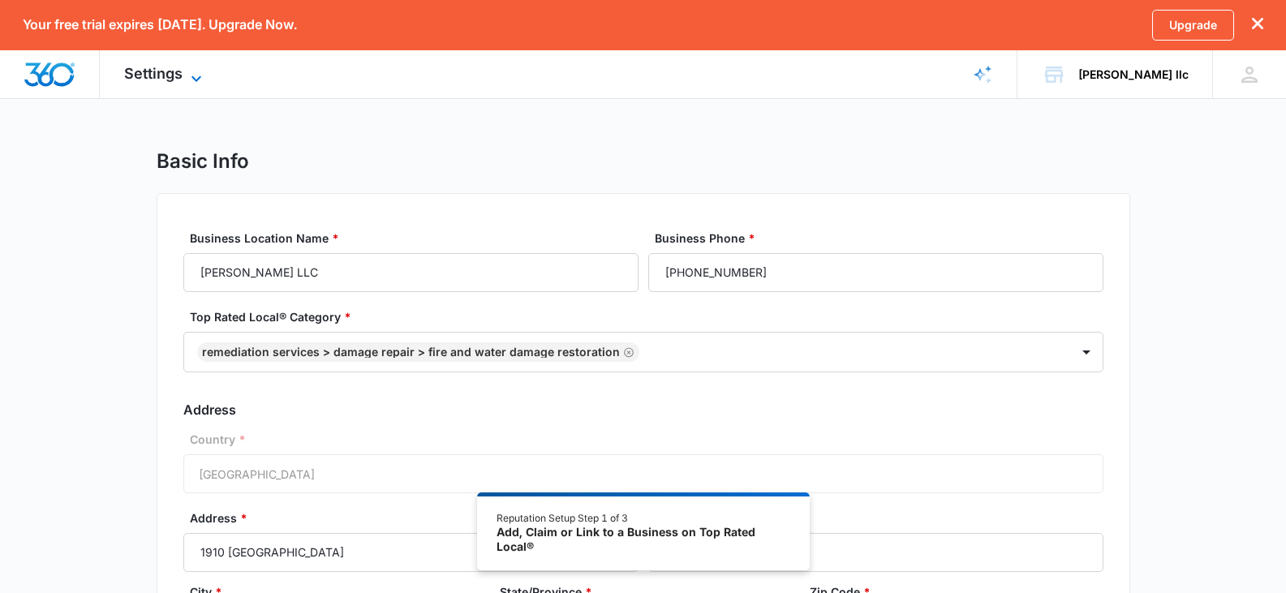
click at [197, 84] on icon at bounding box center [196, 78] width 19 height 19
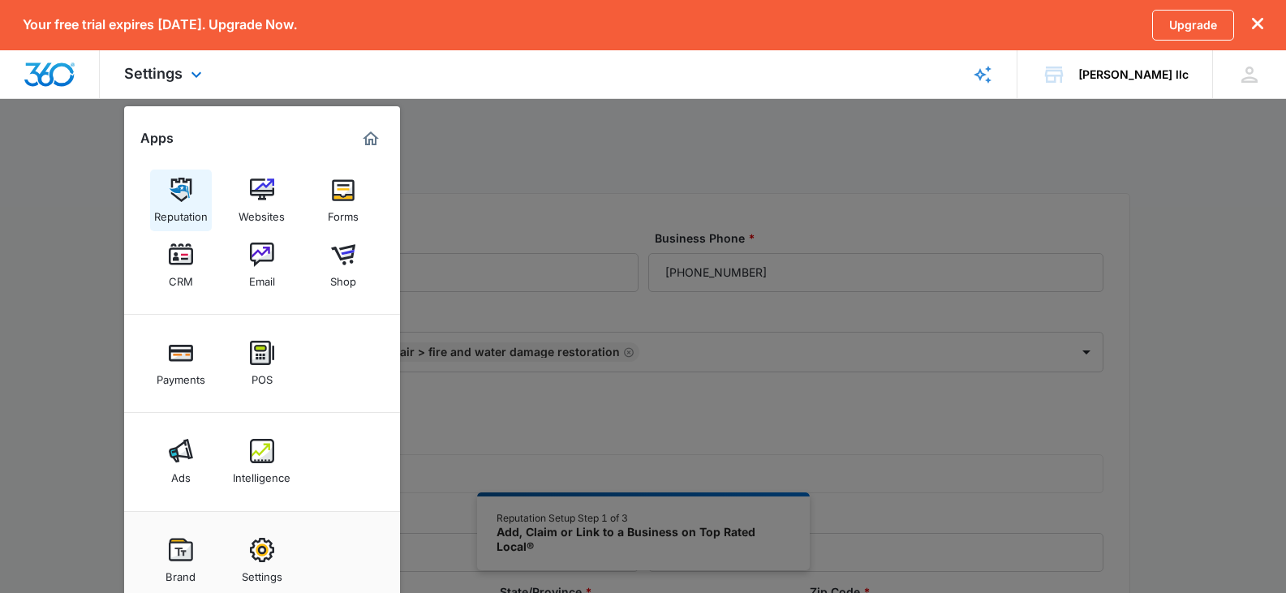
click at [182, 207] on div "Reputation" at bounding box center [181, 212] width 54 height 21
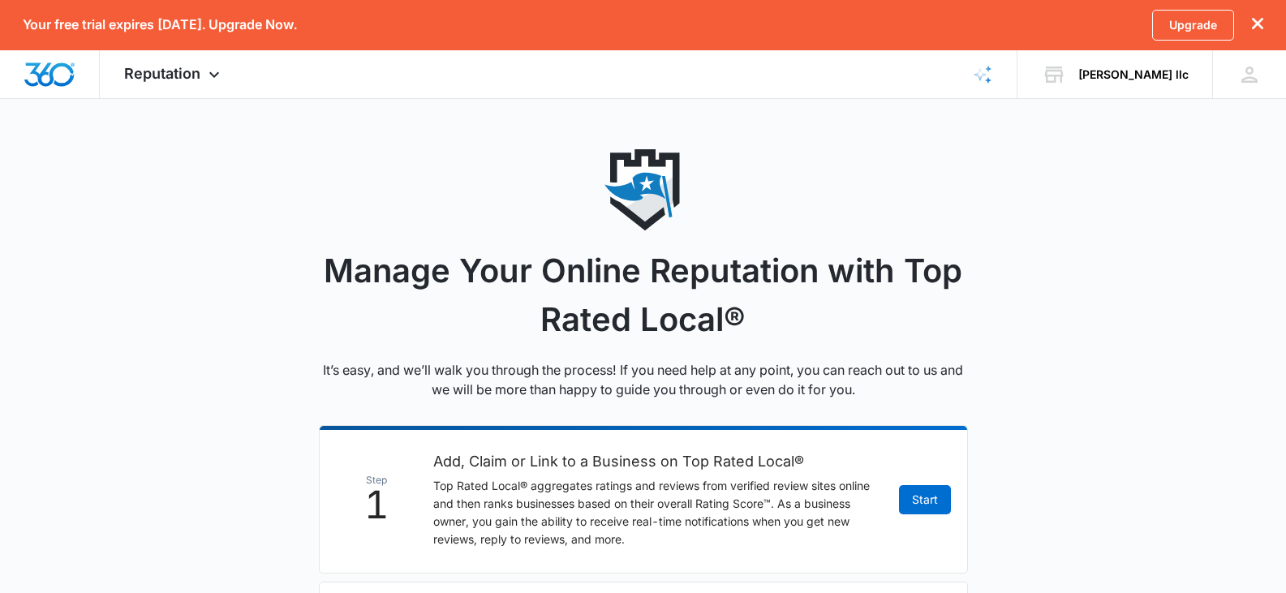
click at [174, 393] on main "Manage Your Online Reputation with Top Rated Local® It’s easy, and we’ll walk y…" at bounding box center [643, 549] width 1286 height 801
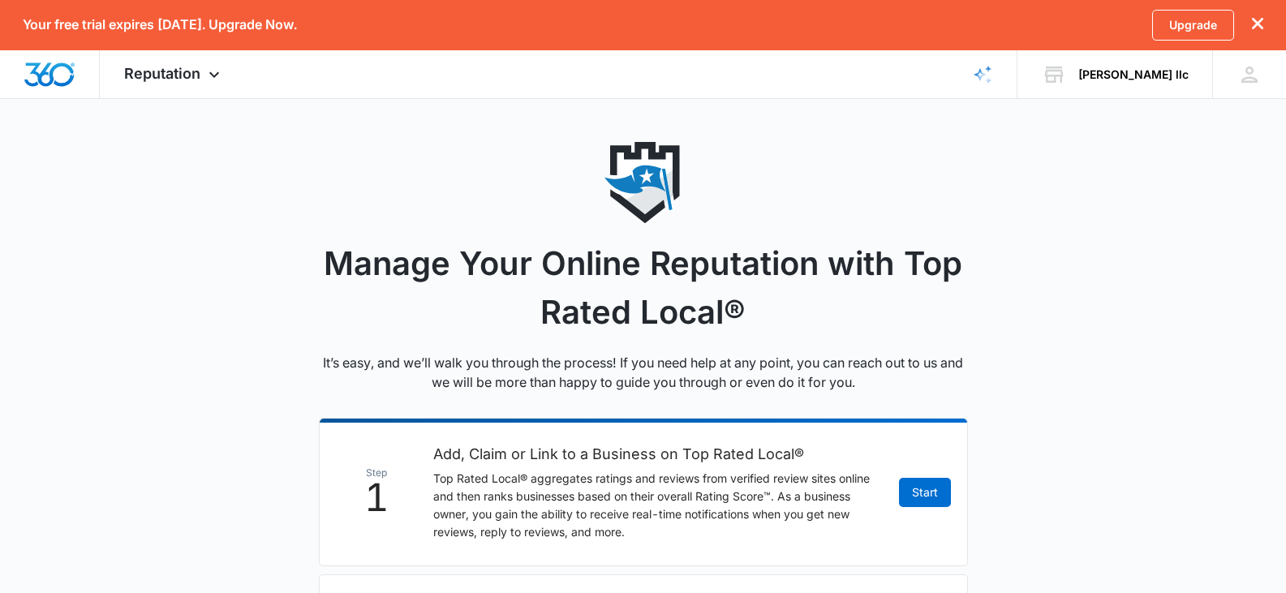
scroll to position [127, 0]
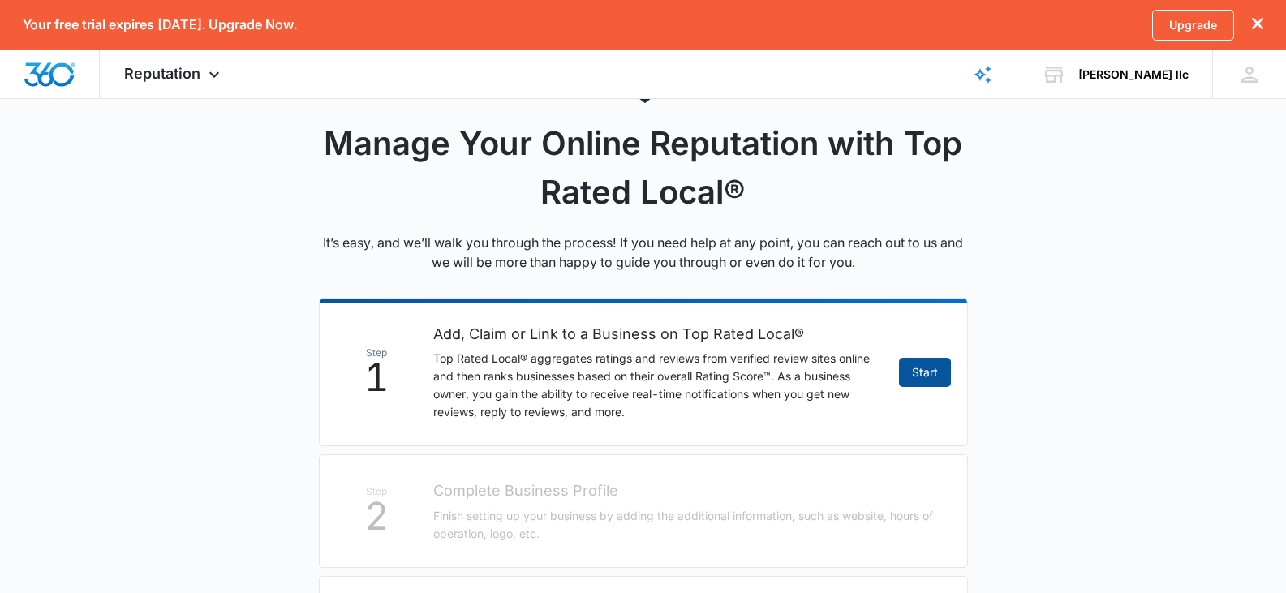
click at [936, 376] on link "Start" at bounding box center [925, 372] width 52 height 29
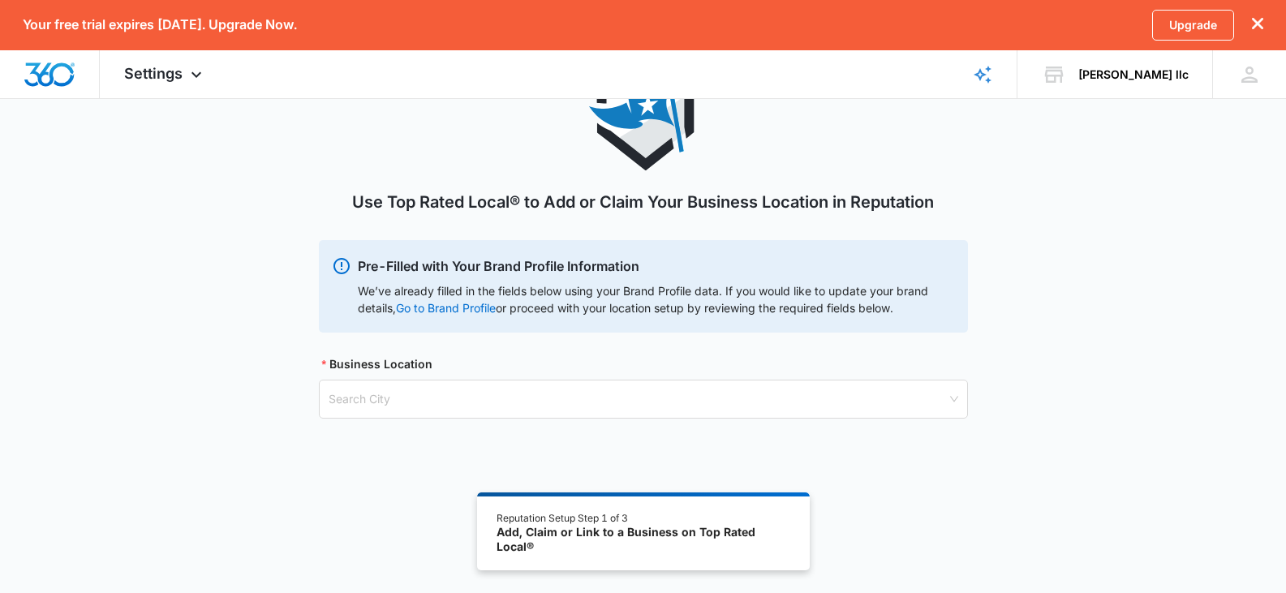
scroll to position [101, 0]
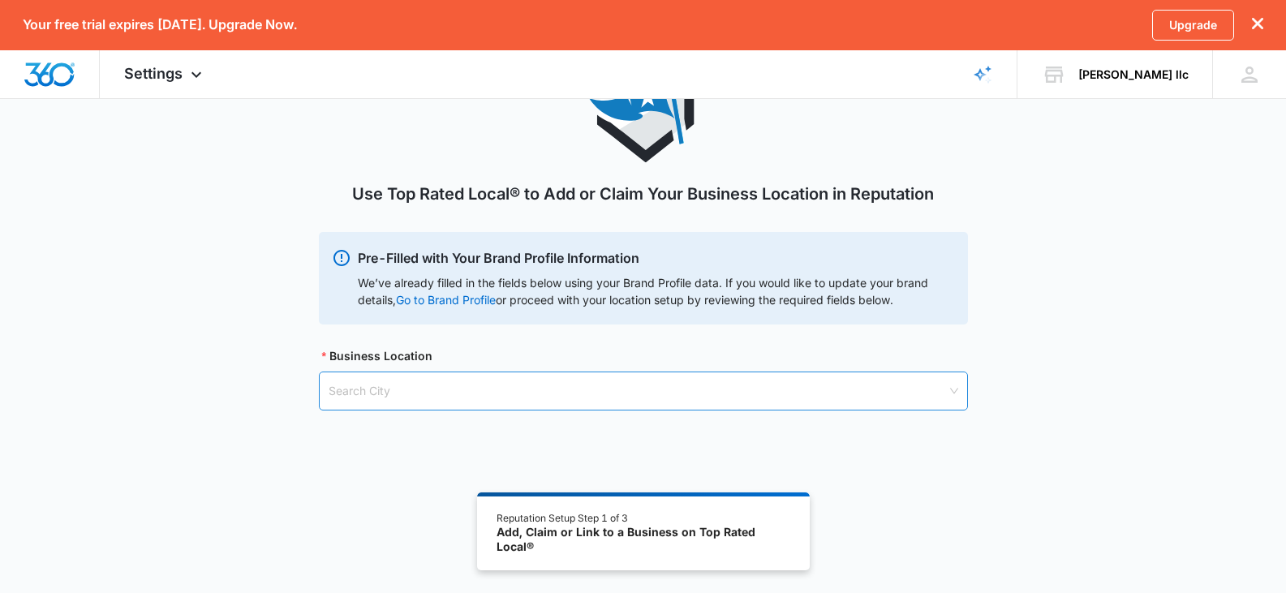
click at [333, 402] on input "search" at bounding box center [638, 390] width 618 height 37
click at [374, 392] on input "search" at bounding box center [638, 390] width 618 height 37
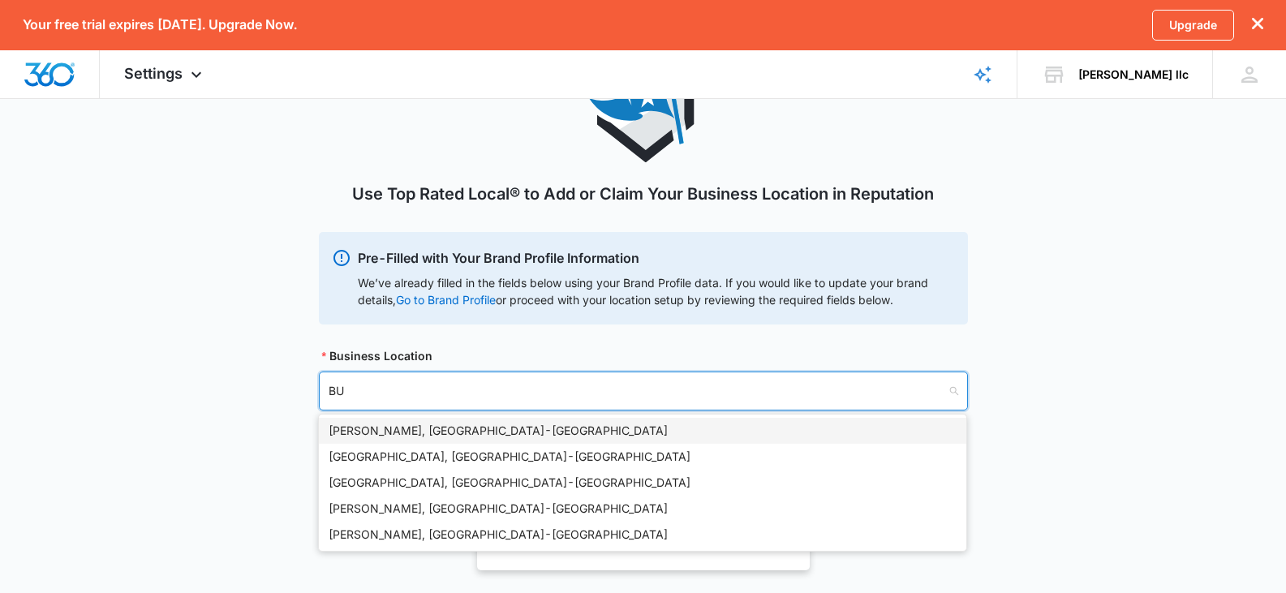
type input "B"
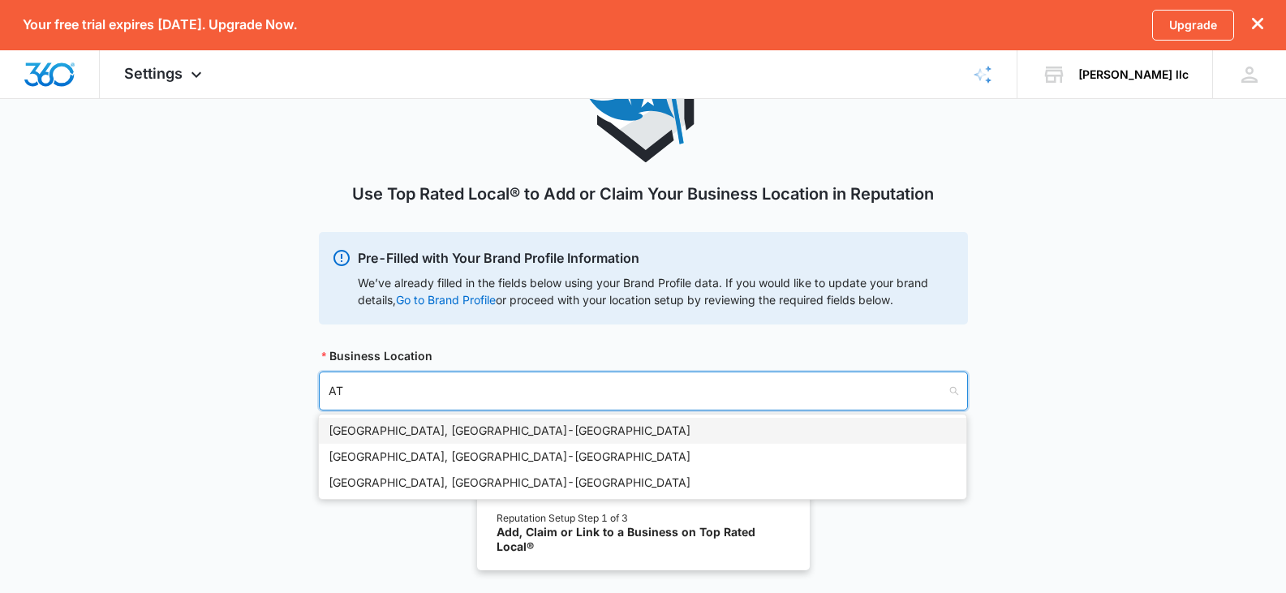
type input "ATL"
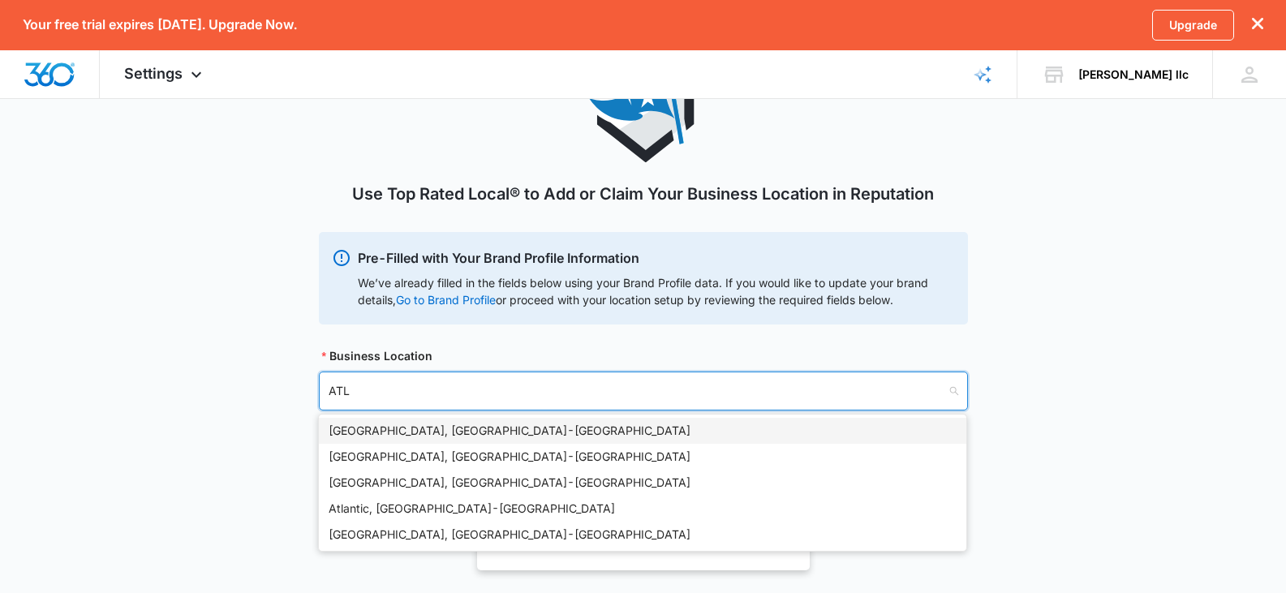
click at [359, 439] on div "Atlanta, GA - USA" at bounding box center [643, 431] width 628 height 18
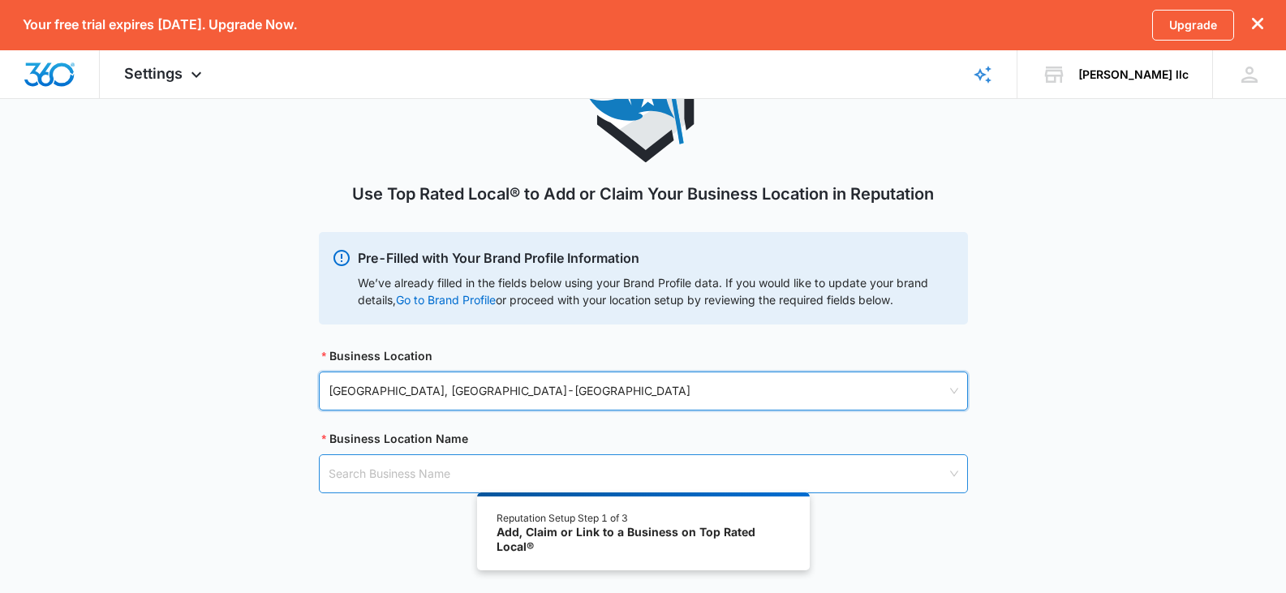
click at [343, 471] on input "search" at bounding box center [638, 473] width 618 height 37
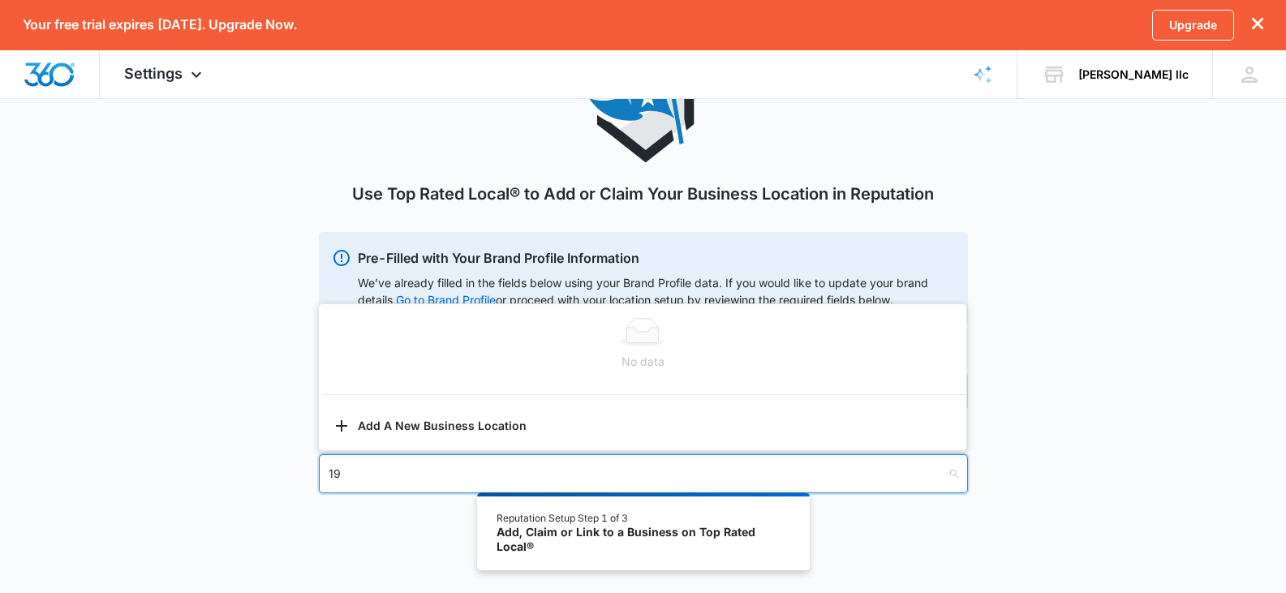
type input "1"
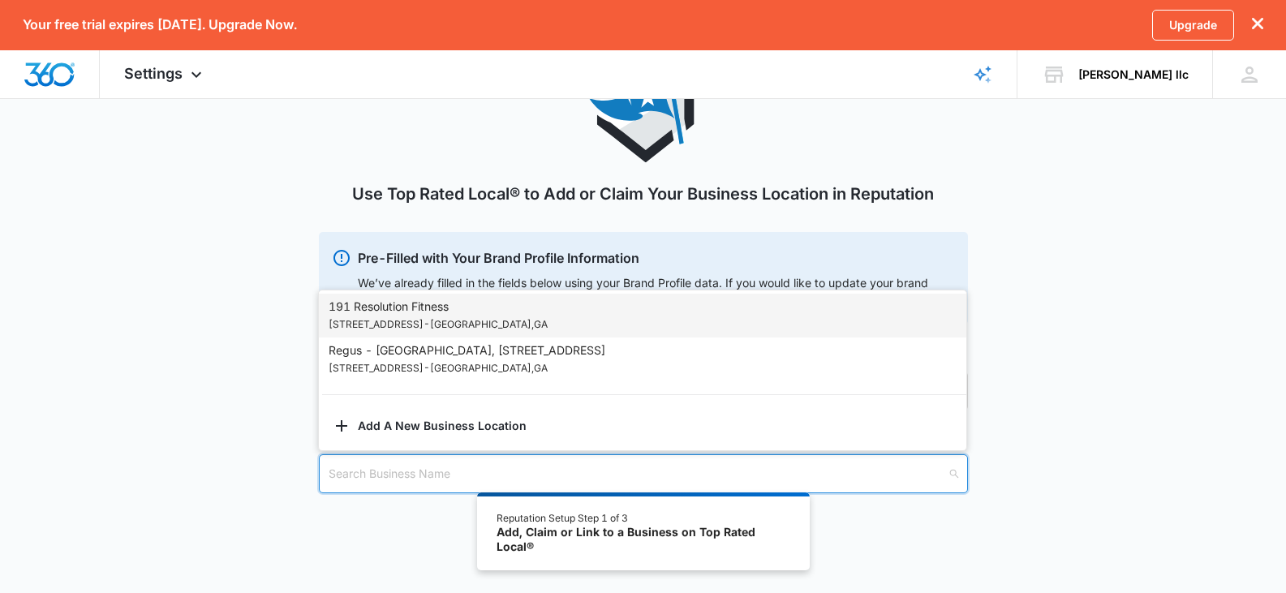
scroll to position [138, 0]
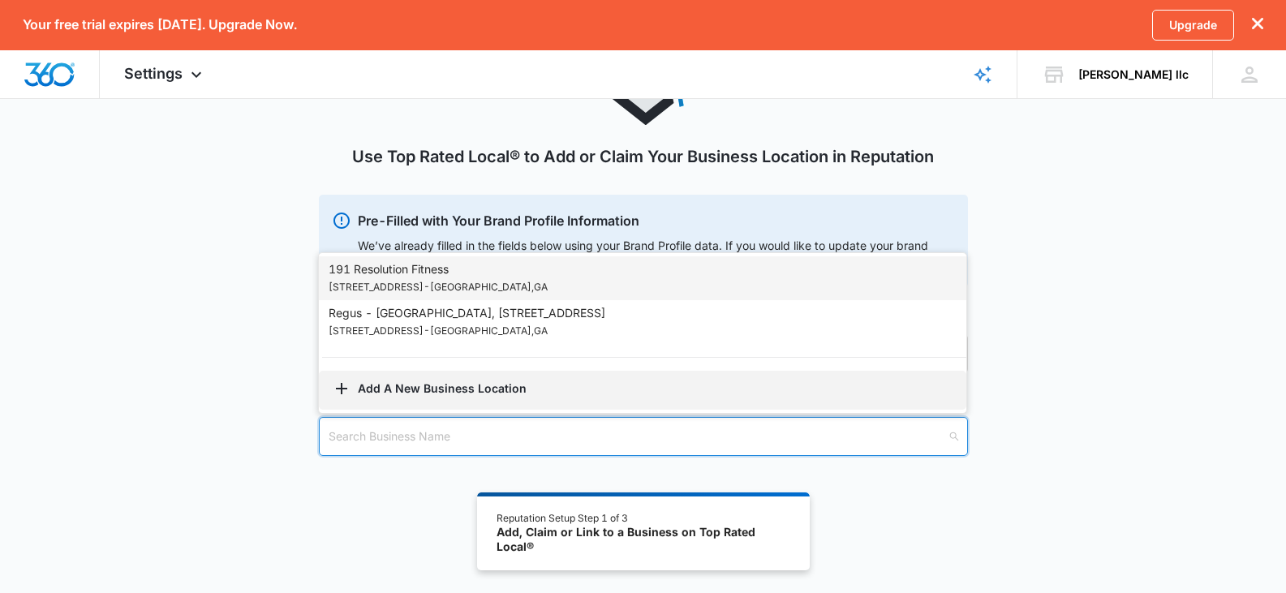
click at [347, 398] on icon "button" at bounding box center [341, 388] width 19 height 19
select select "Georgia"
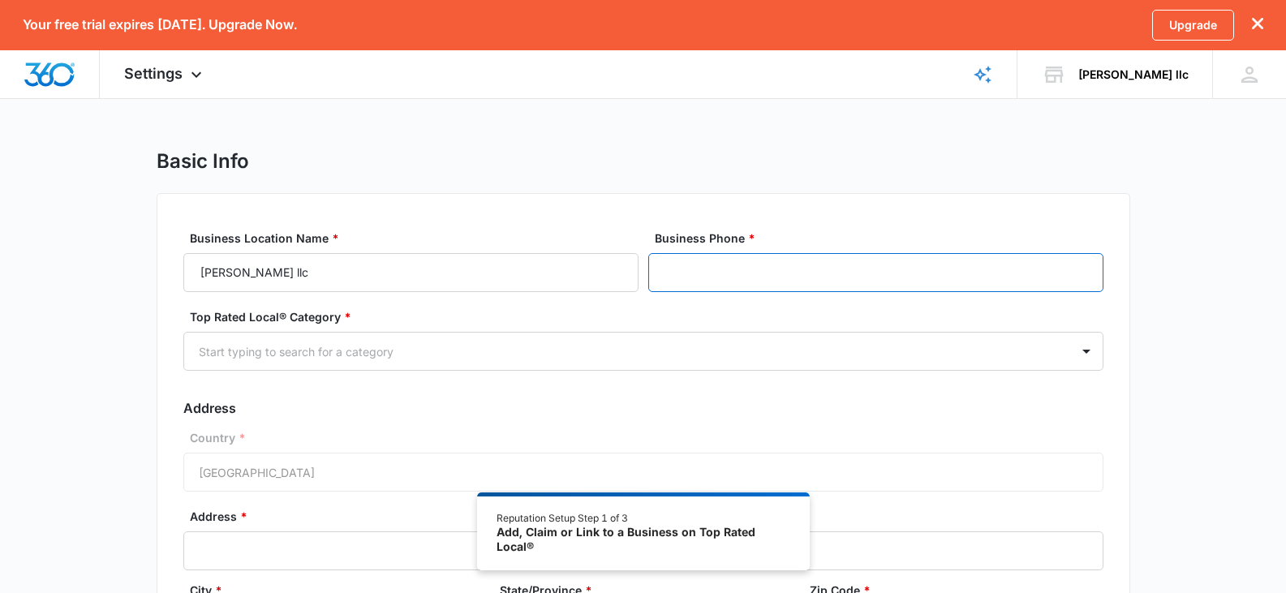
click at [667, 277] on input "Business Phone *" at bounding box center [875, 272] width 455 height 39
type input "(770) 896-1734"
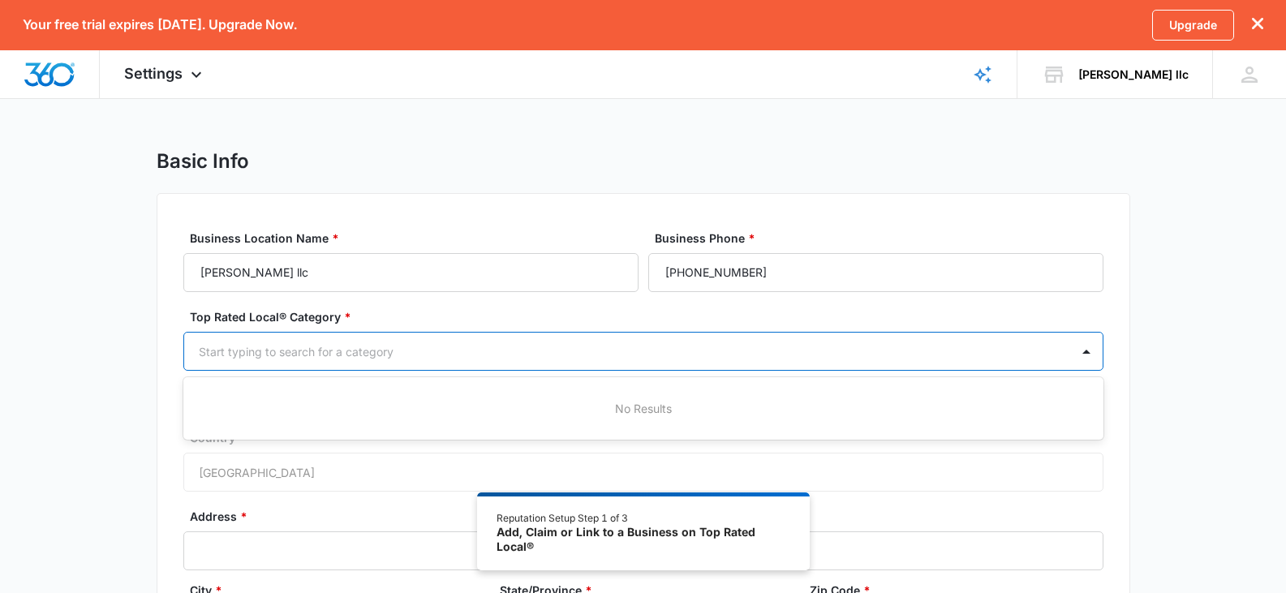
click at [401, 355] on div at bounding box center [624, 352] width 850 height 20
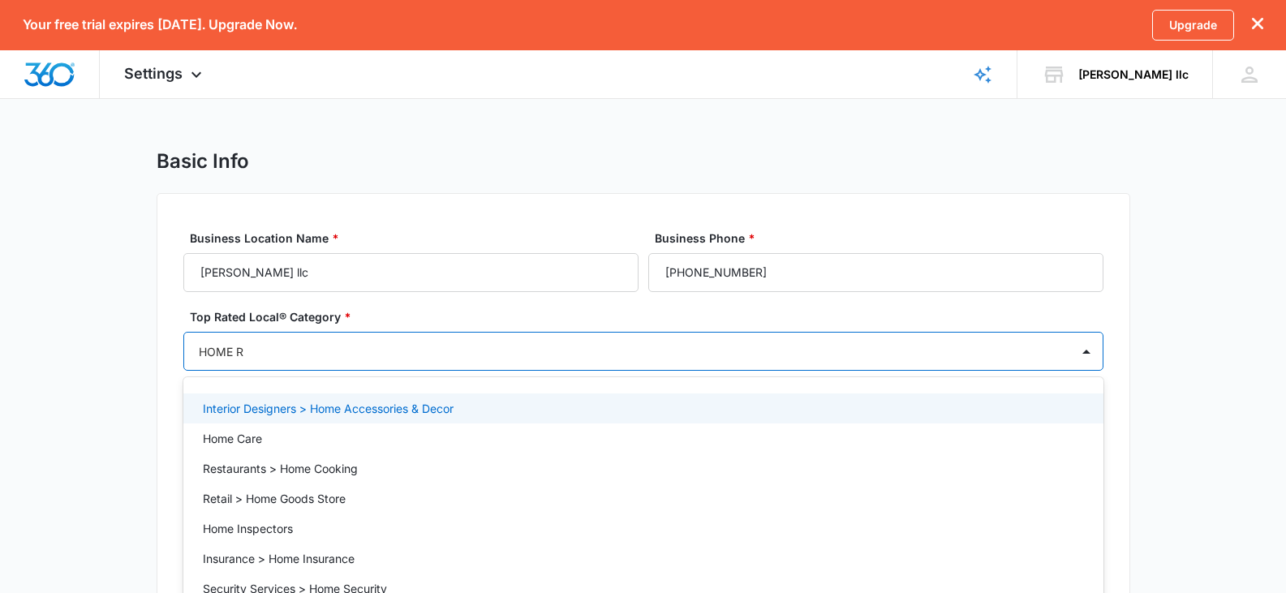
type input "HOME RE"
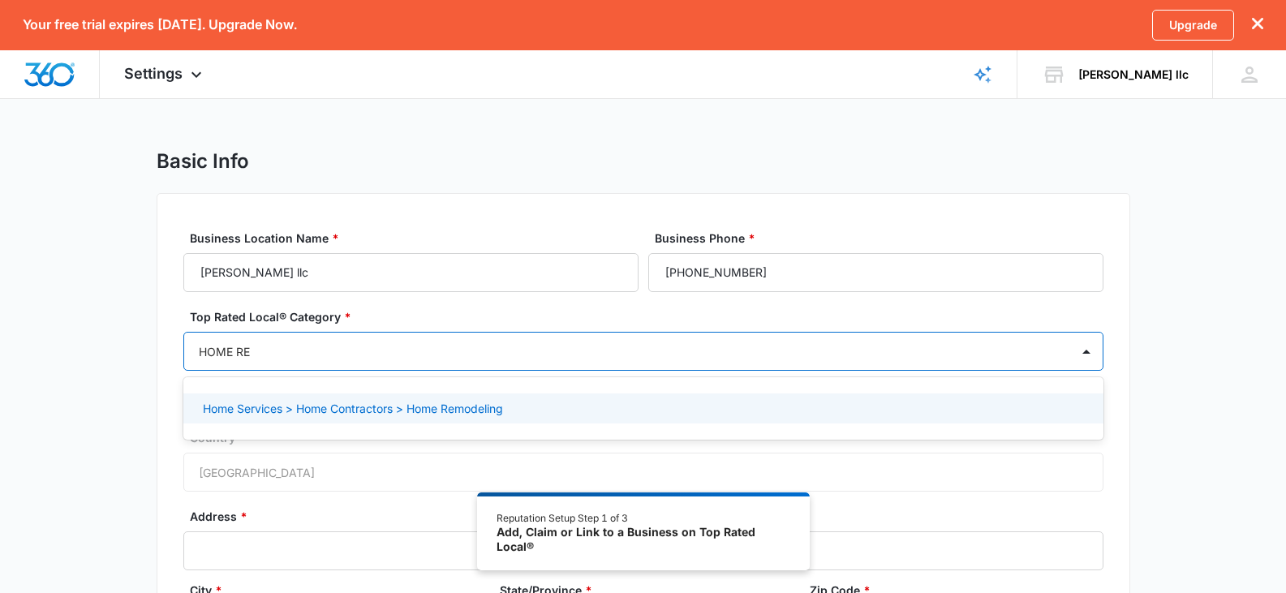
click at [365, 403] on p "Home Services > Home Contractors > Home Remodeling" at bounding box center [353, 408] width 300 height 17
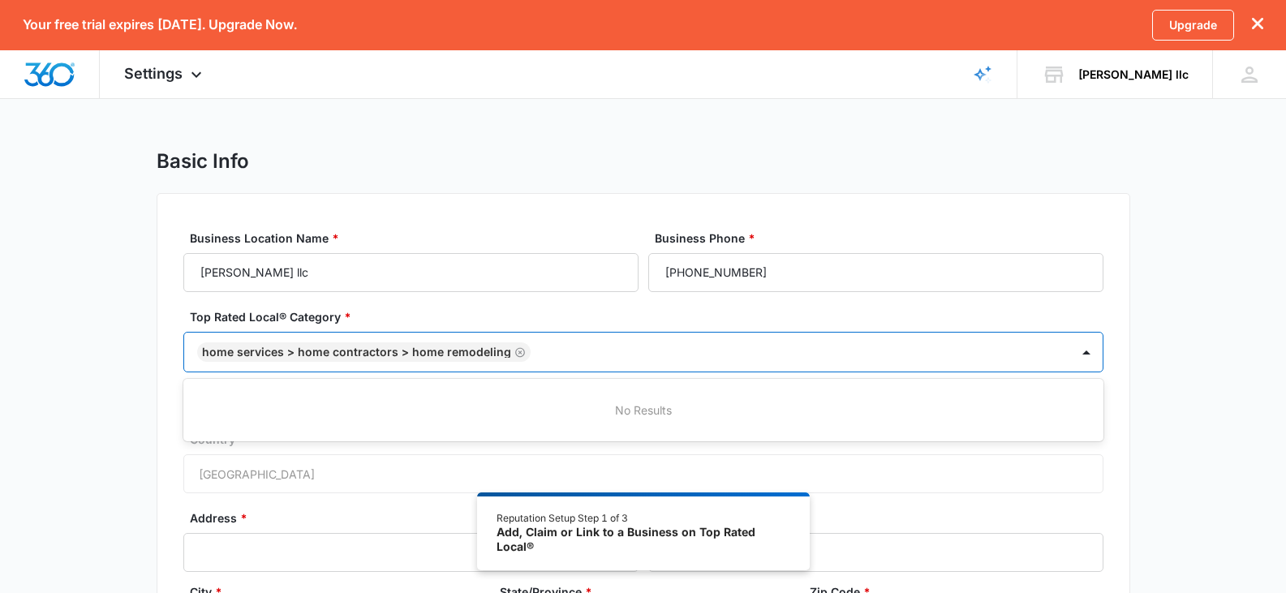
click at [280, 470] on div "Country * United States of America" at bounding box center [643, 462] width 920 height 62
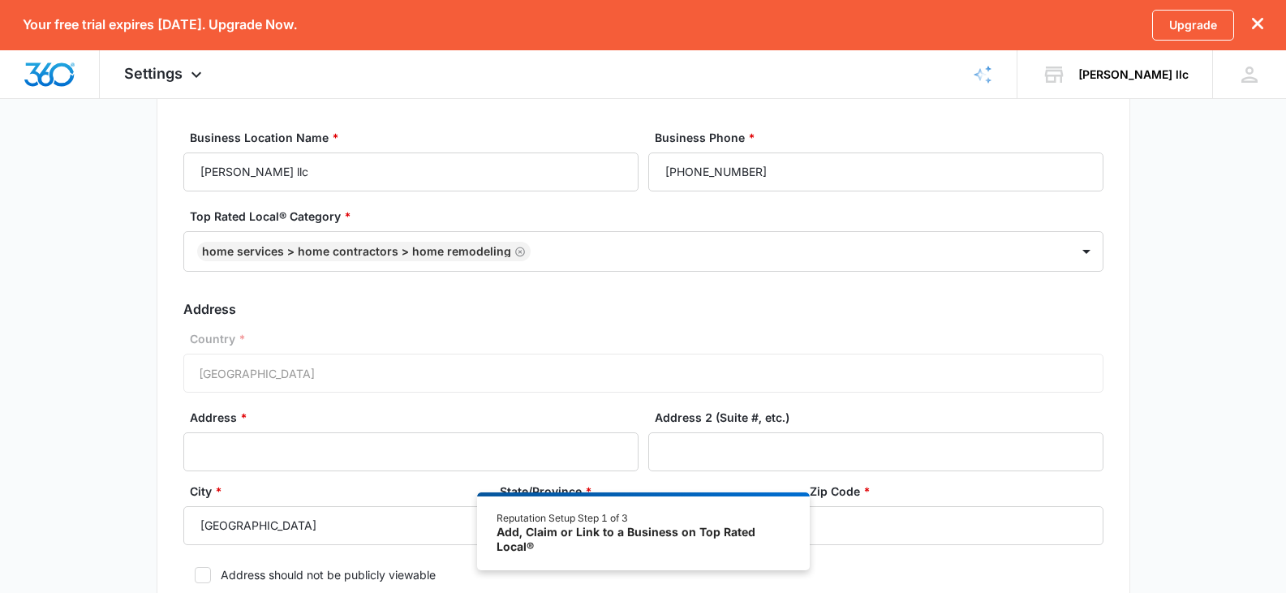
scroll to position [111, 0]
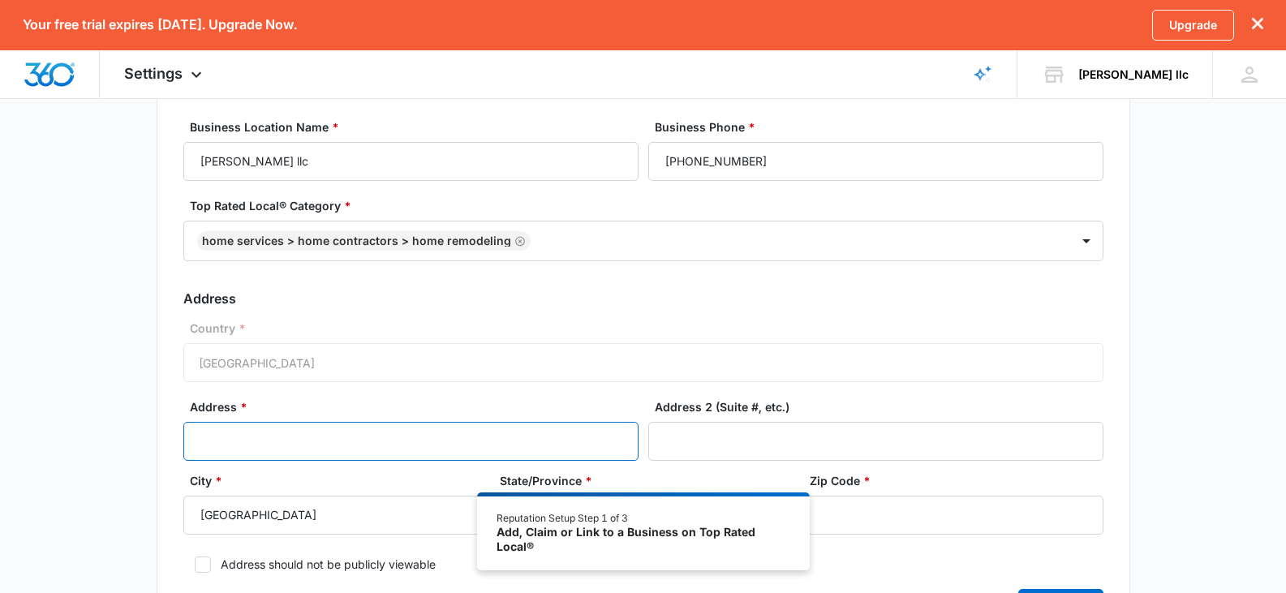
click at [222, 438] on input "Address *" at bounding box center [410, 441] width 455 height 39
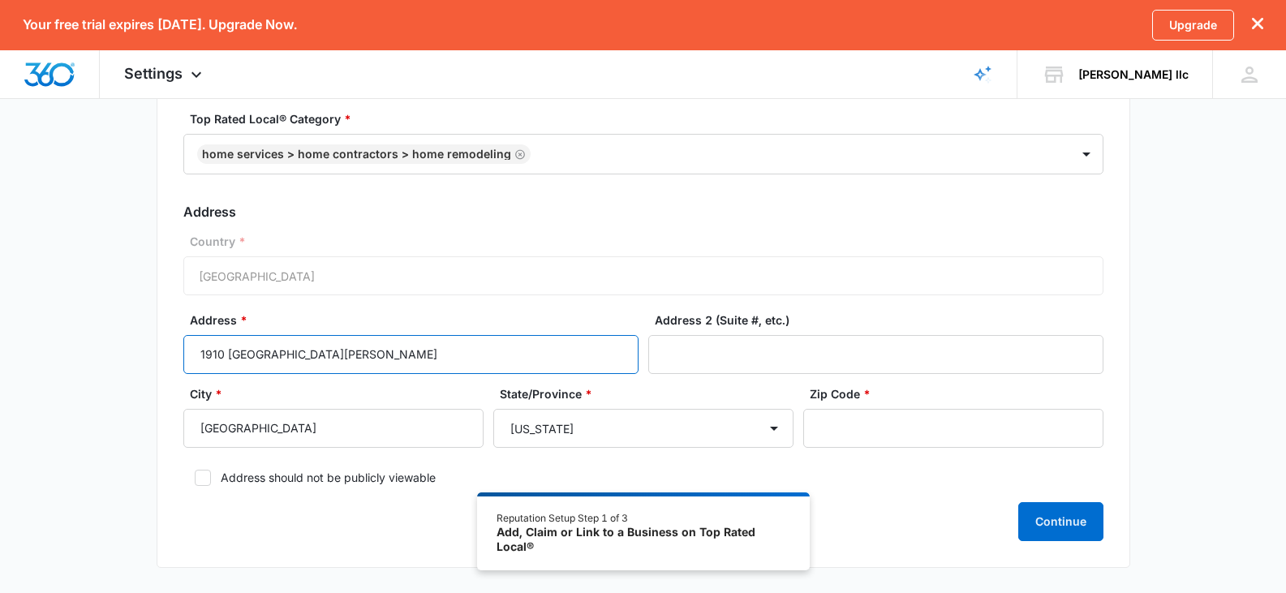
scroll to position [205, 0]
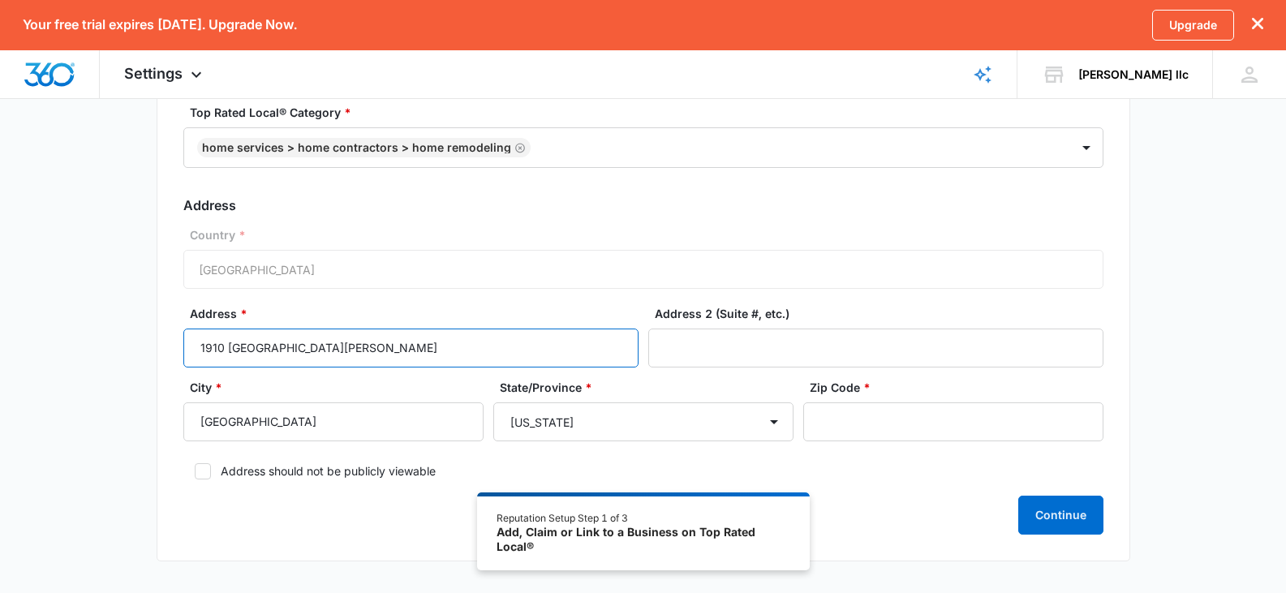
type input "1910 BROWNS MILLS RD"
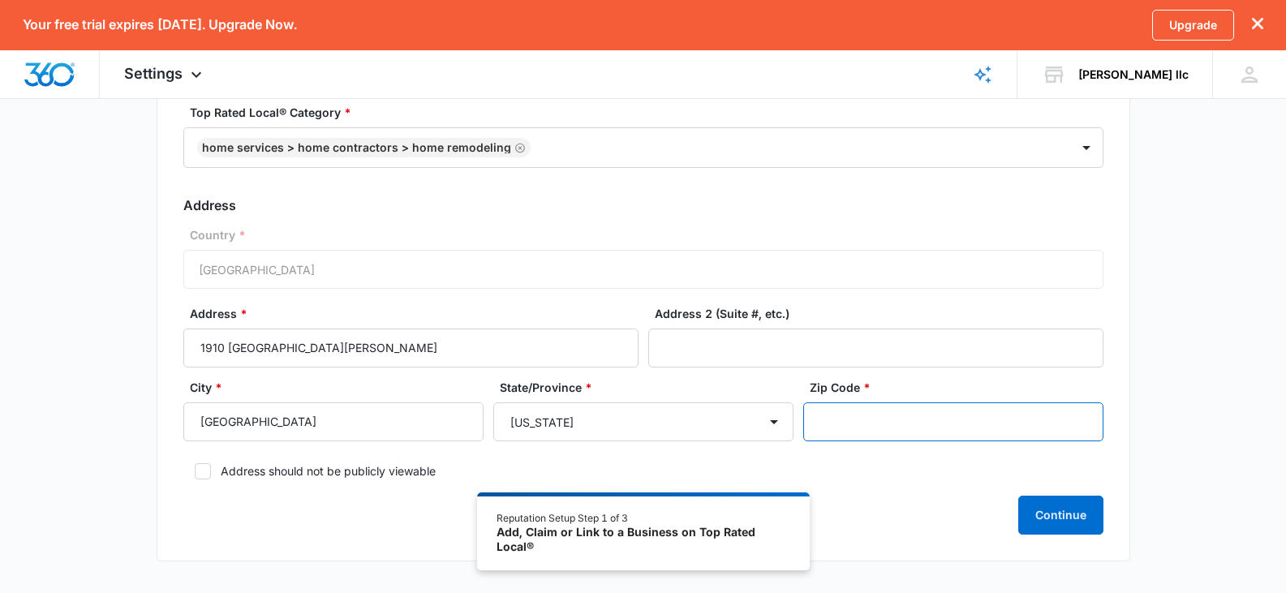
click at [835, 417] on input "Zip Code *" at bounding box center [953, 422] width 300 height 39
type input "30105"
click at [209, 467] on icon at bounding box center [203, 471] width 15 height 15
click at [195, 467] on input "Address should not be publicly viewable" at bounding box center [188, 471] width 11 height 11
checkbox input "true"
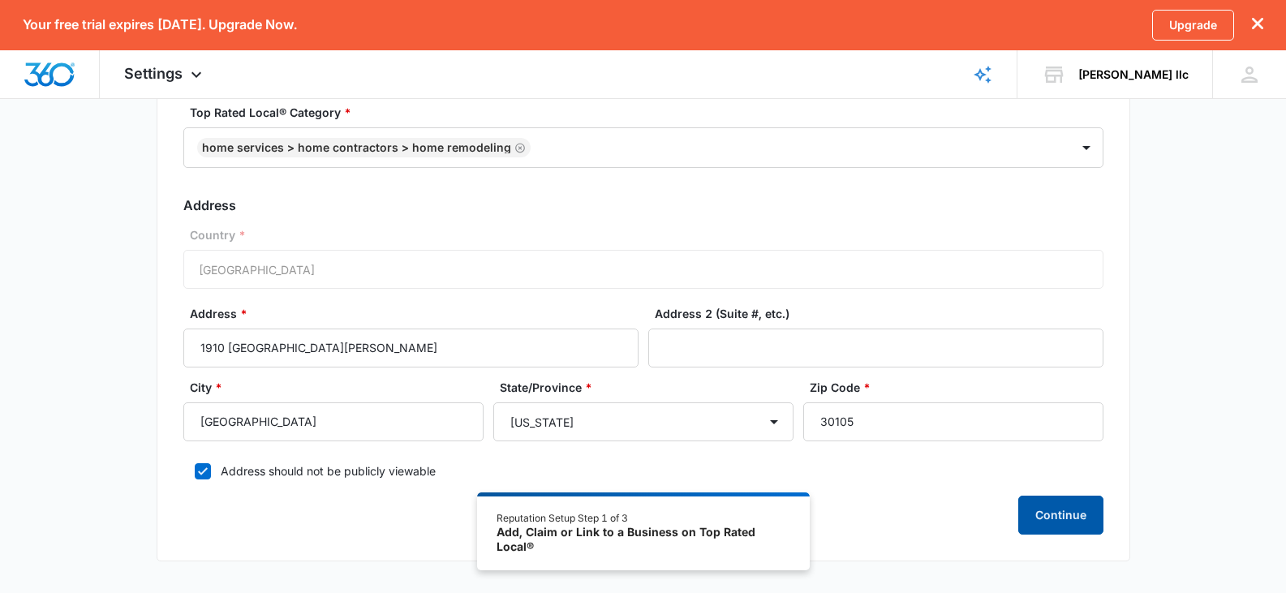
click at [1036, 507] on button "Continue" at bounding box center [1060, 515] width 85 height 39
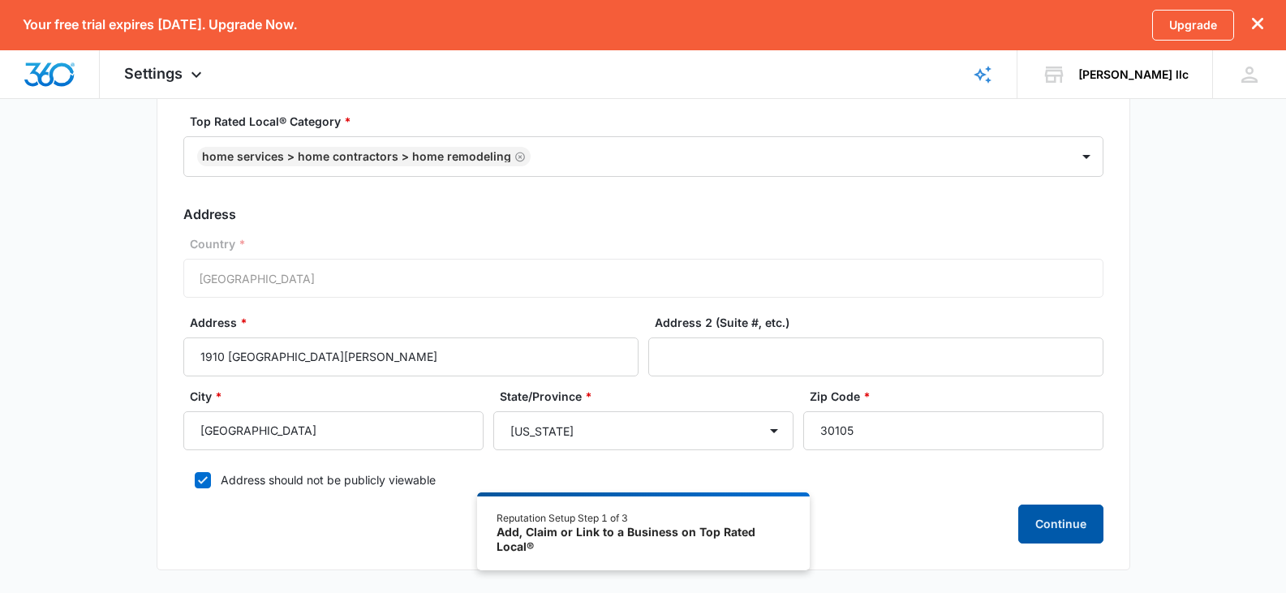
scroll to position [276, 0]
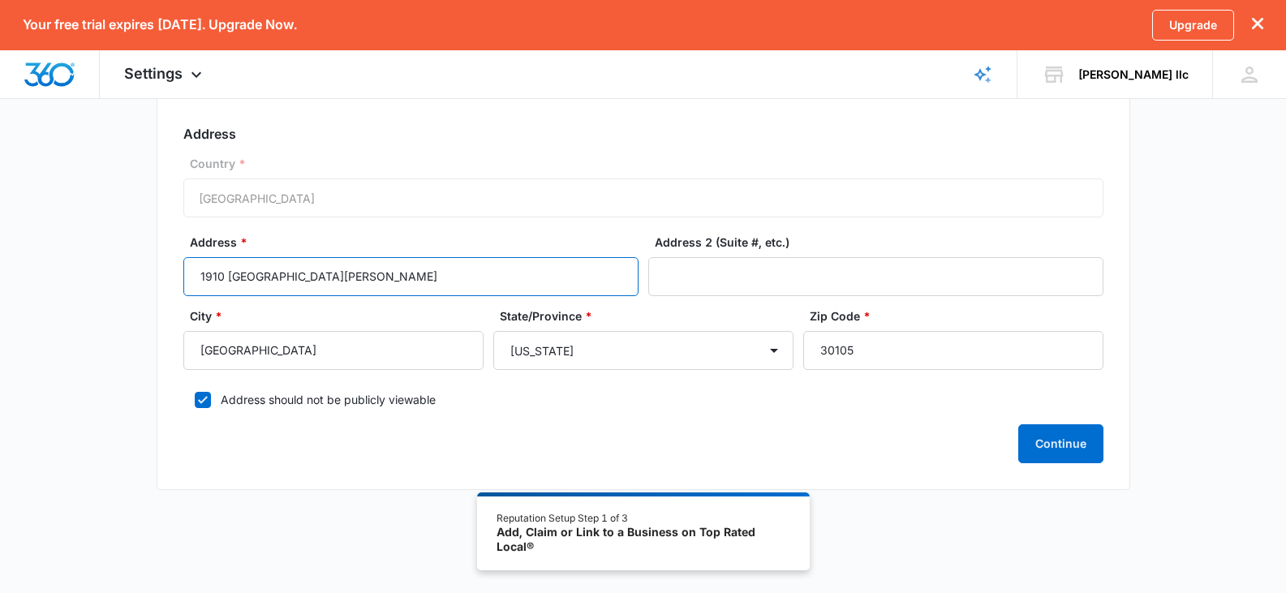
click at [359, 282] on input "1910 BROWNS MILLS RD" at bounding box center [410, 276] width 455 height 39
type input "1"
type input "1700 MARK LEE DR"
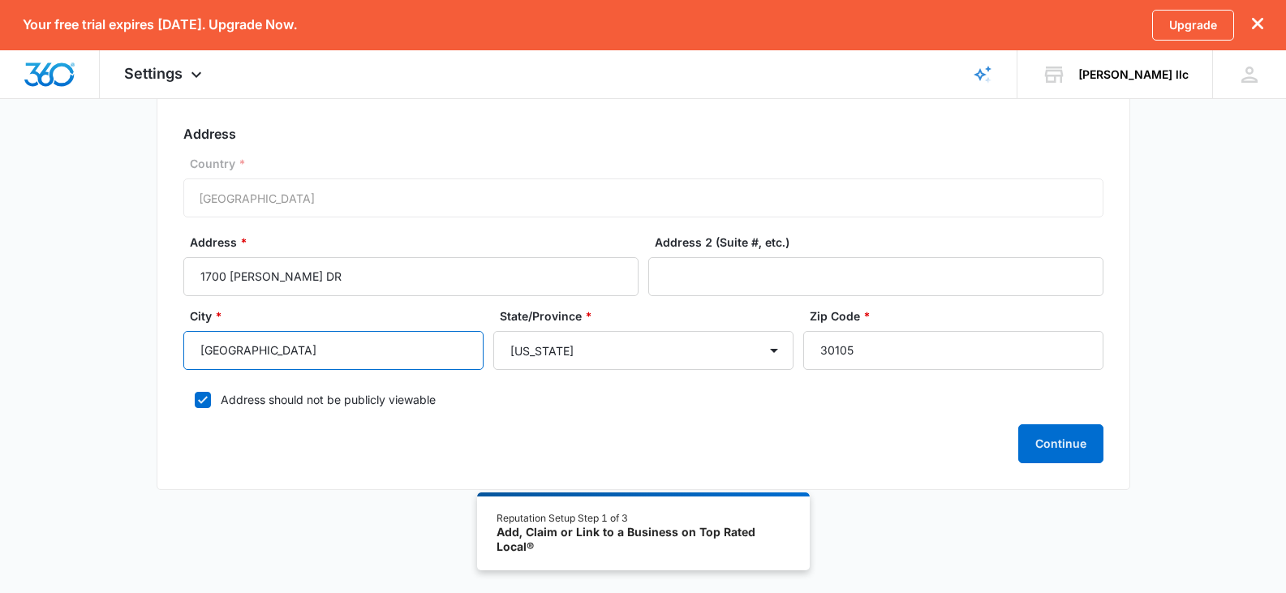
click at [236, 356] on input "Atlanta" at bounding box center [333, 350] width 300 height 39
type input "A"
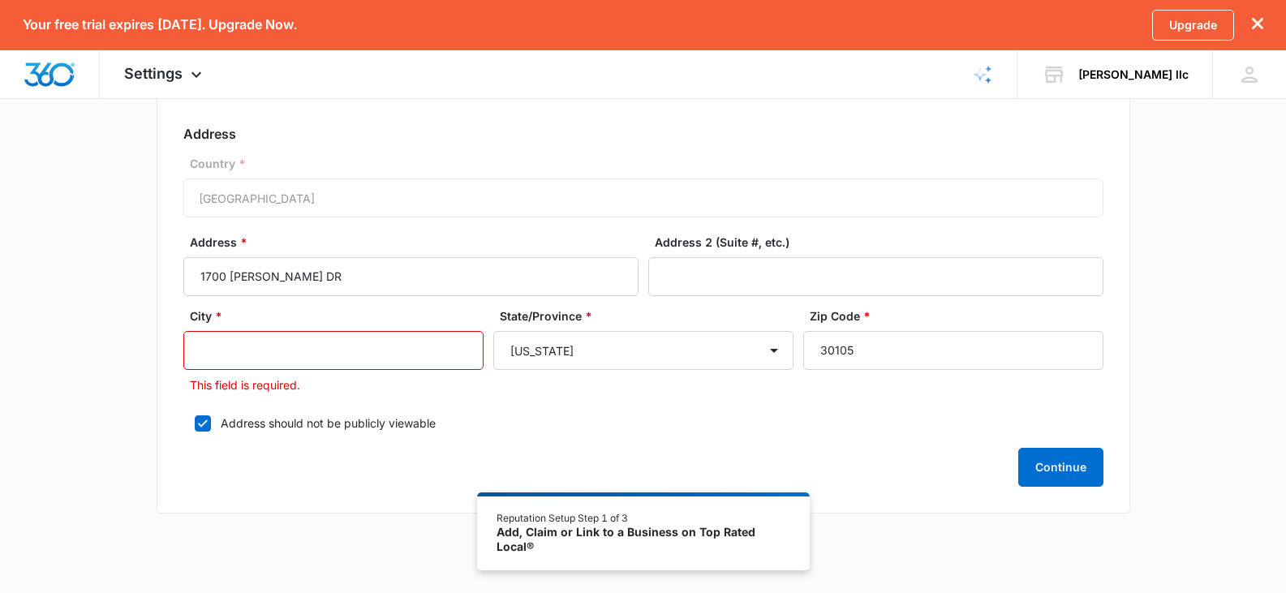
type input "a"
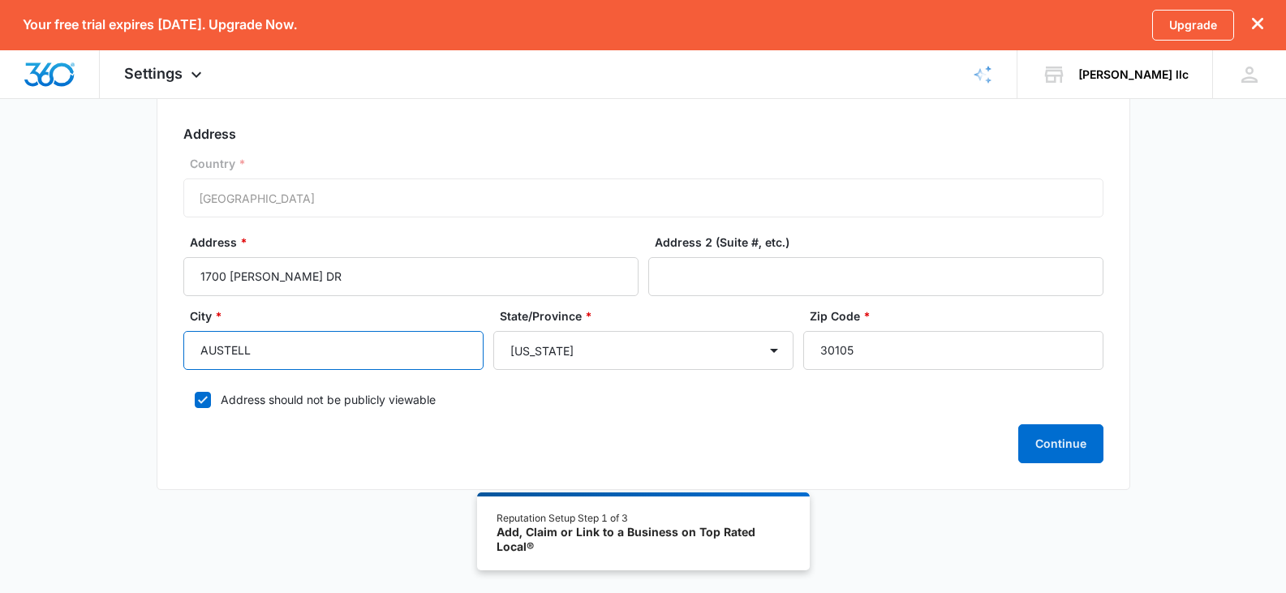
type input "AUSTELL"
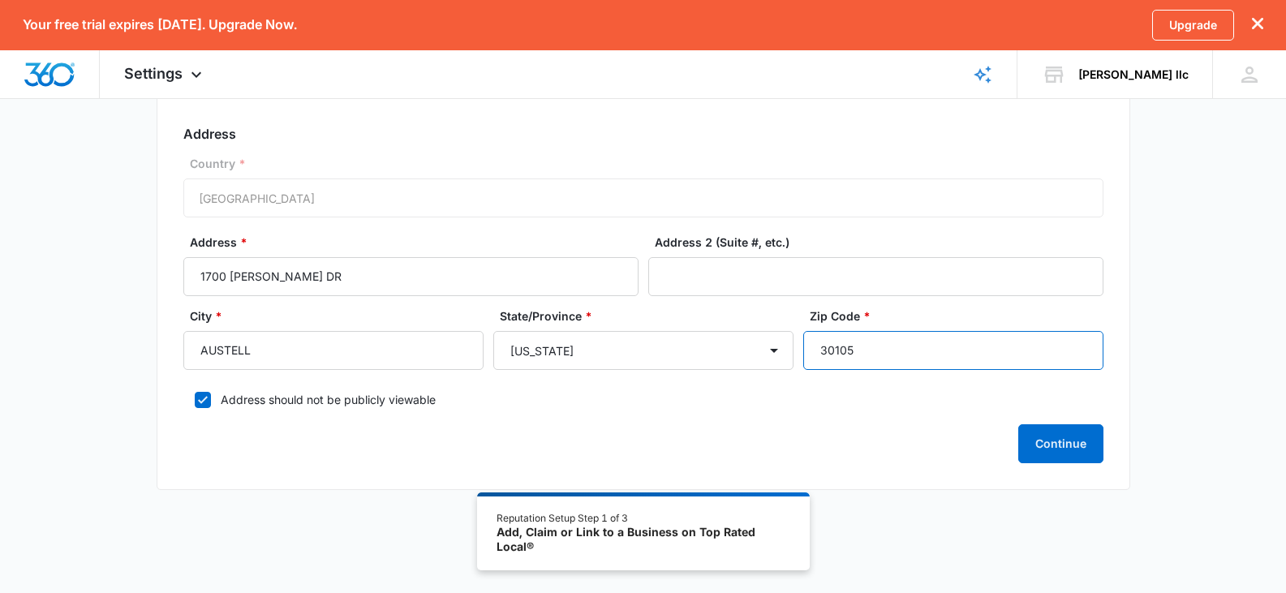
click at [851, 351] on input "30105" at bounding box center [953, 350] width 300 height 39
type input "30106"
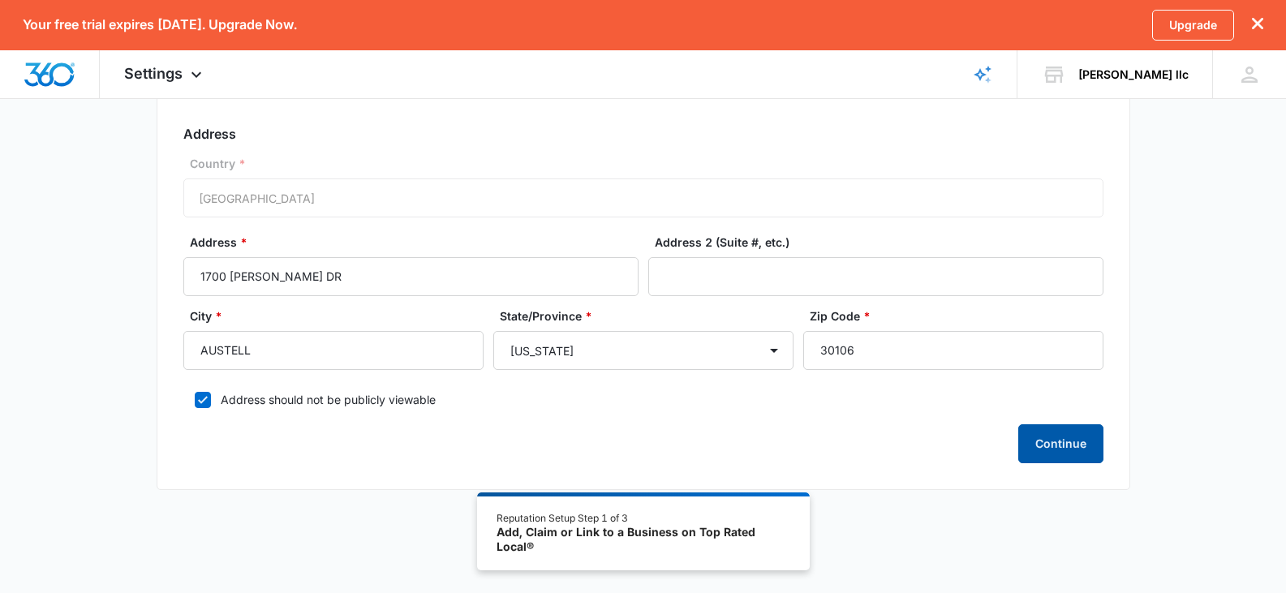
click at [1069, 439] on button "Continue" at bounding box center [1060, 443] width 85 height 39
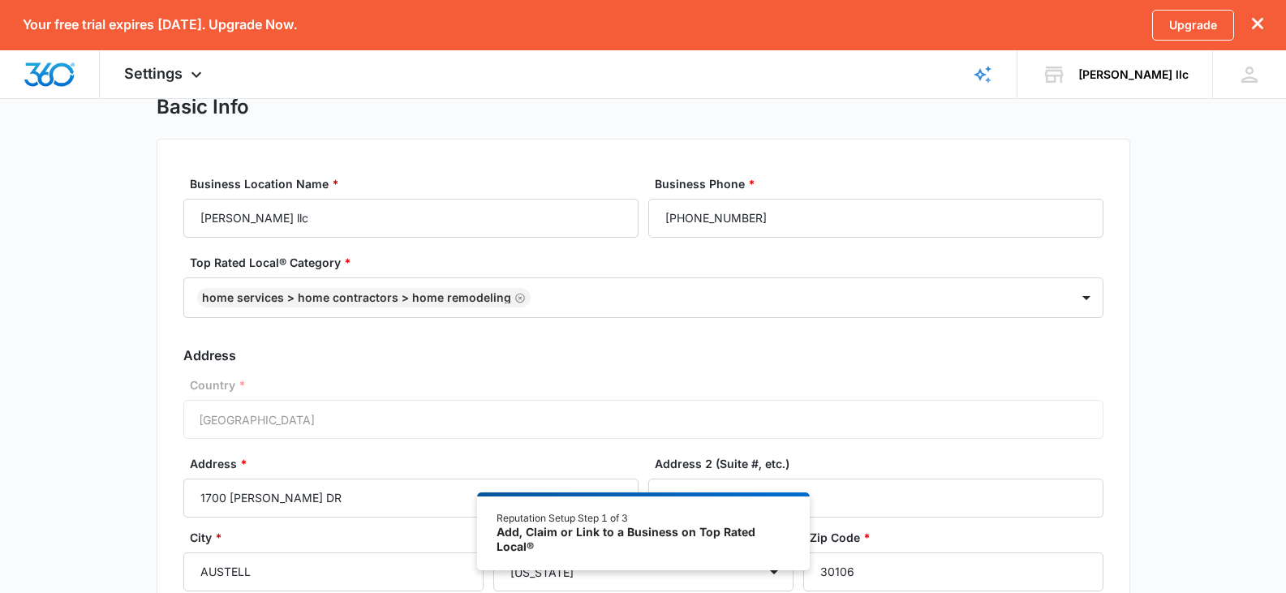
scroll to position [0, 0]
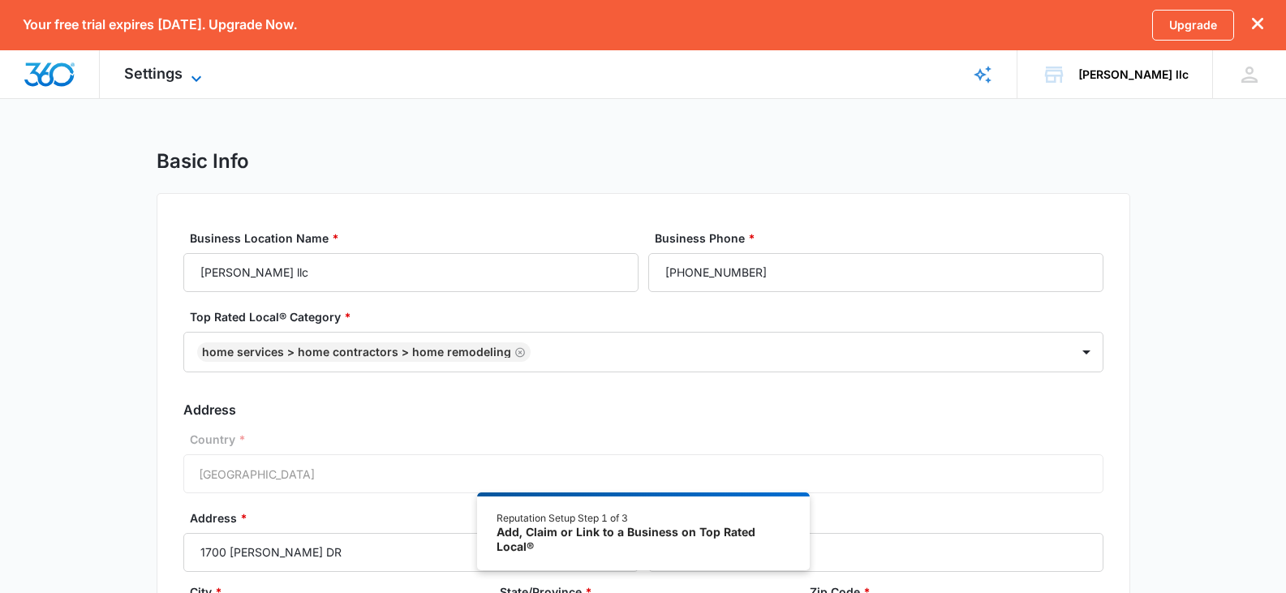
click at [199, 83] on icon at bounding box center [196, 78] width 19 height 19
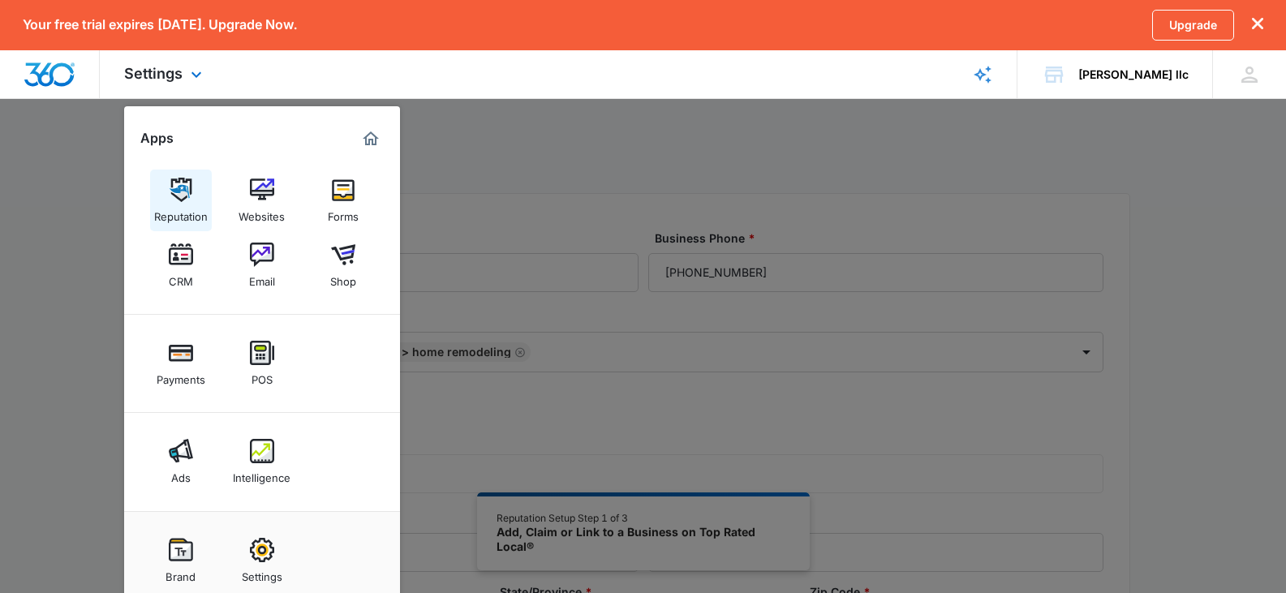
click at [187, 191] on img at bounding box center [181, 190] width 24 height 24
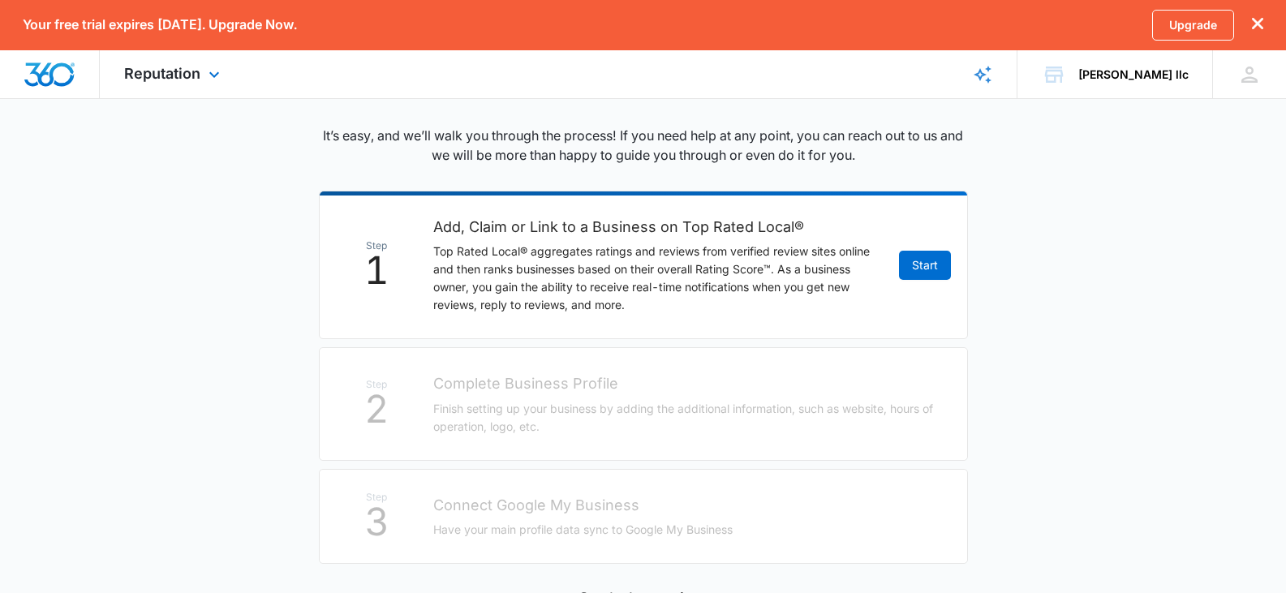
scroll to position [238, 0]
click at [909, 256] on link "Start" at bounding box center [925, 262] width 52 height 29
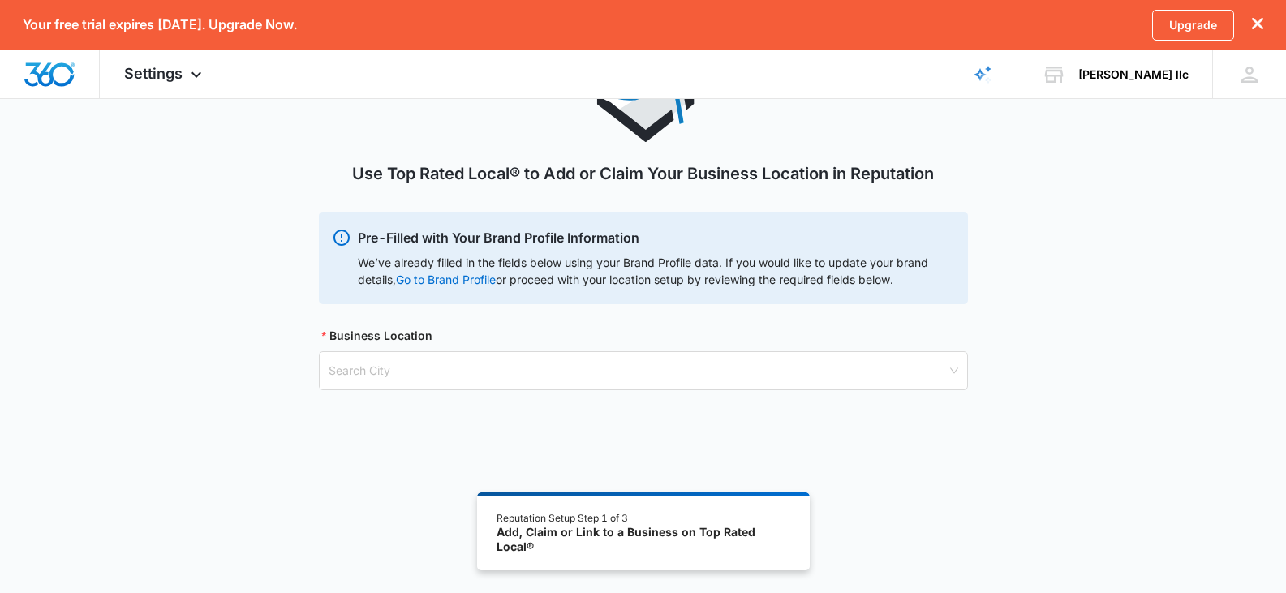
scroll to position [138, 0]
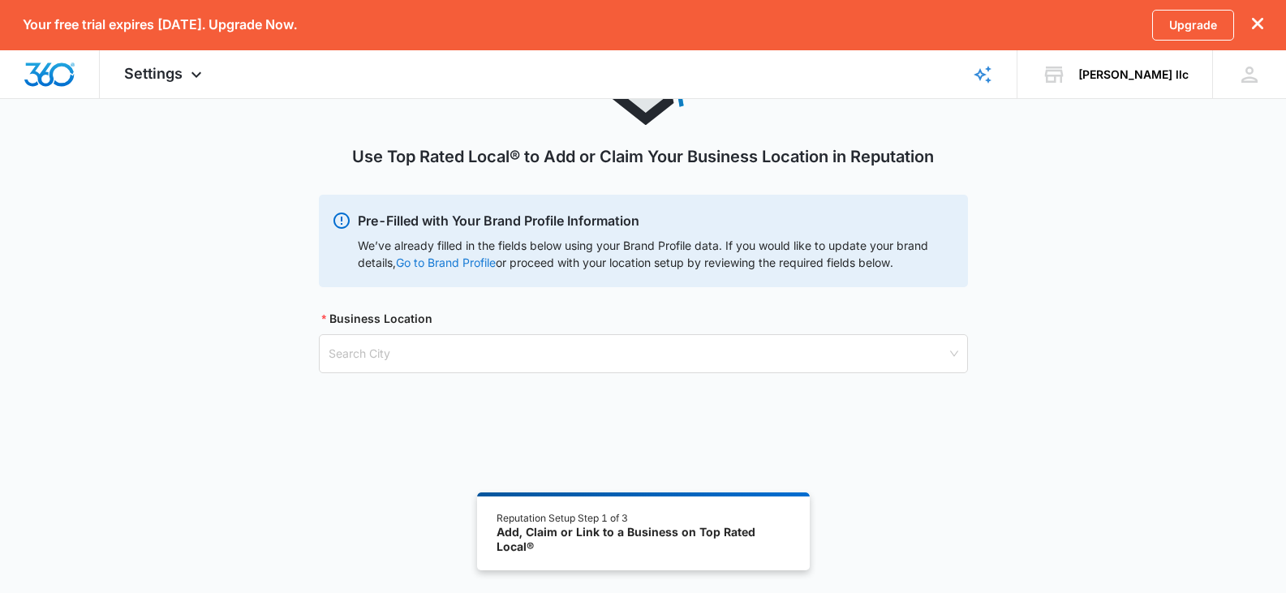
click at [0, 0] on link "Go to Brand Profile" at bounding box center [0, 0] width 0 height 0
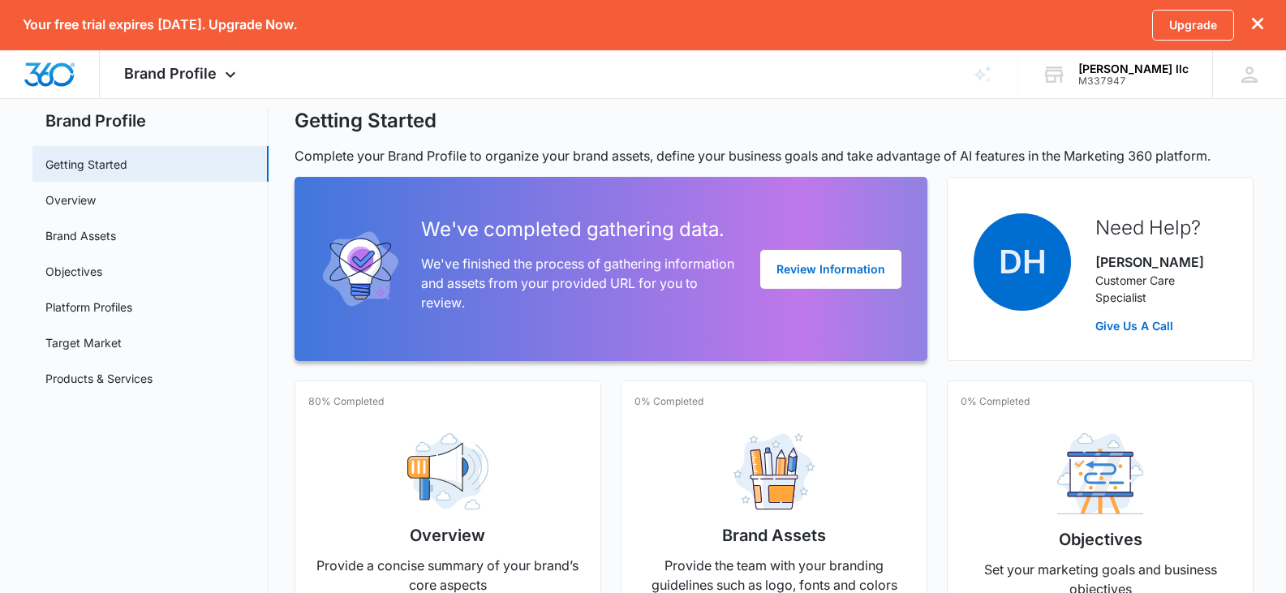
scroll to position [23, 0]
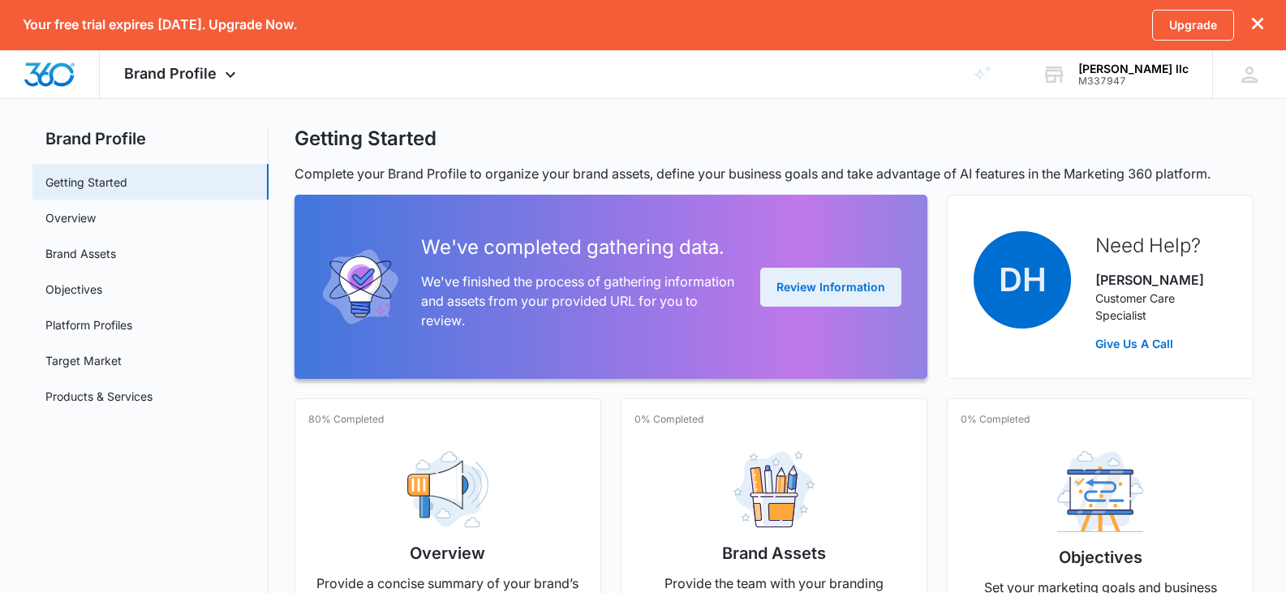
click at [825, 286] on button "Review Information" at bounding box center [830, 287] width 141 height 39
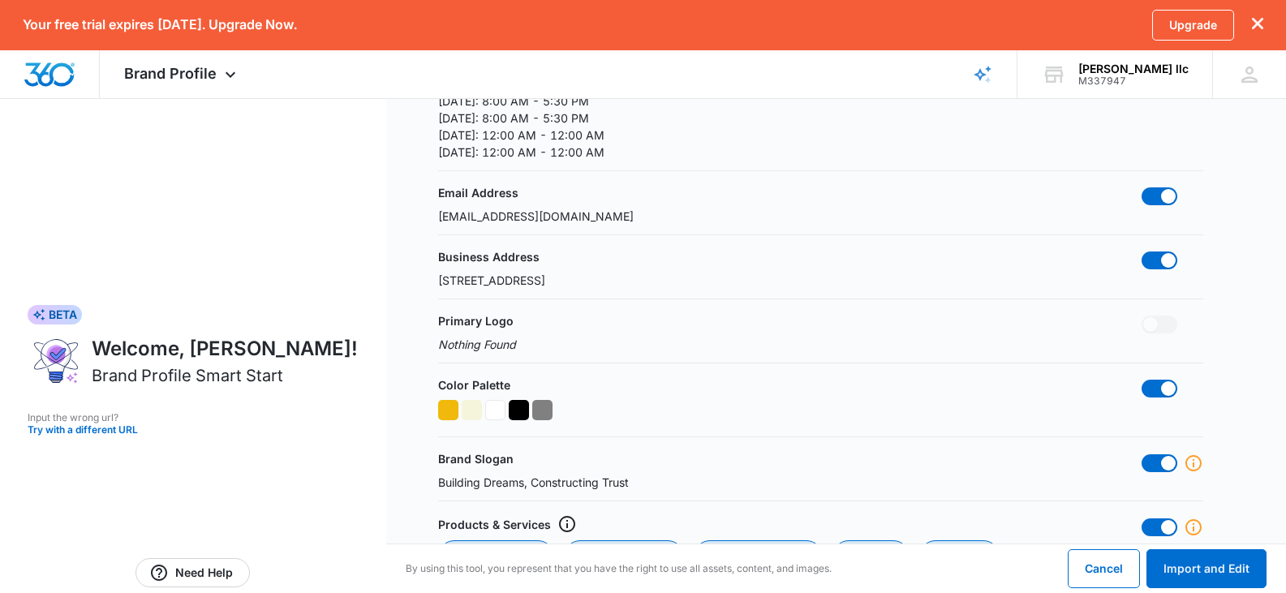
scroll to position [428, 0]
click at [1168, 325] on span at bounding box center [1160, 323] width 36 height 18
click at [1151, 317] on span at bounding box center [1150, 323] width 15 height 15
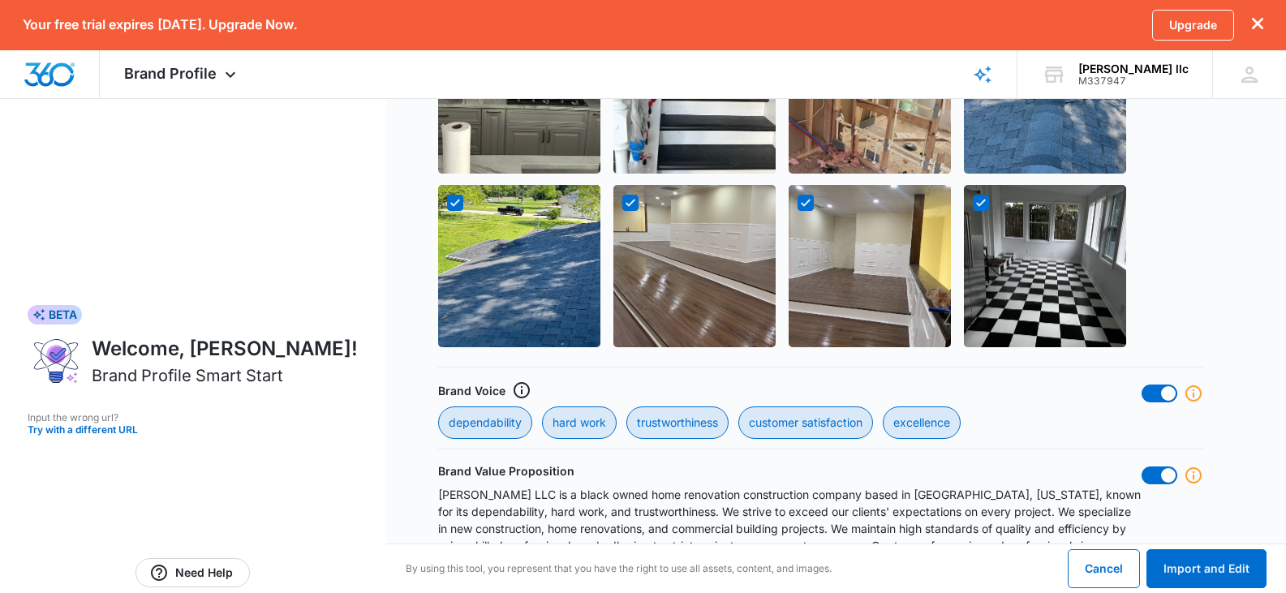
scroll to position [1402, 0]
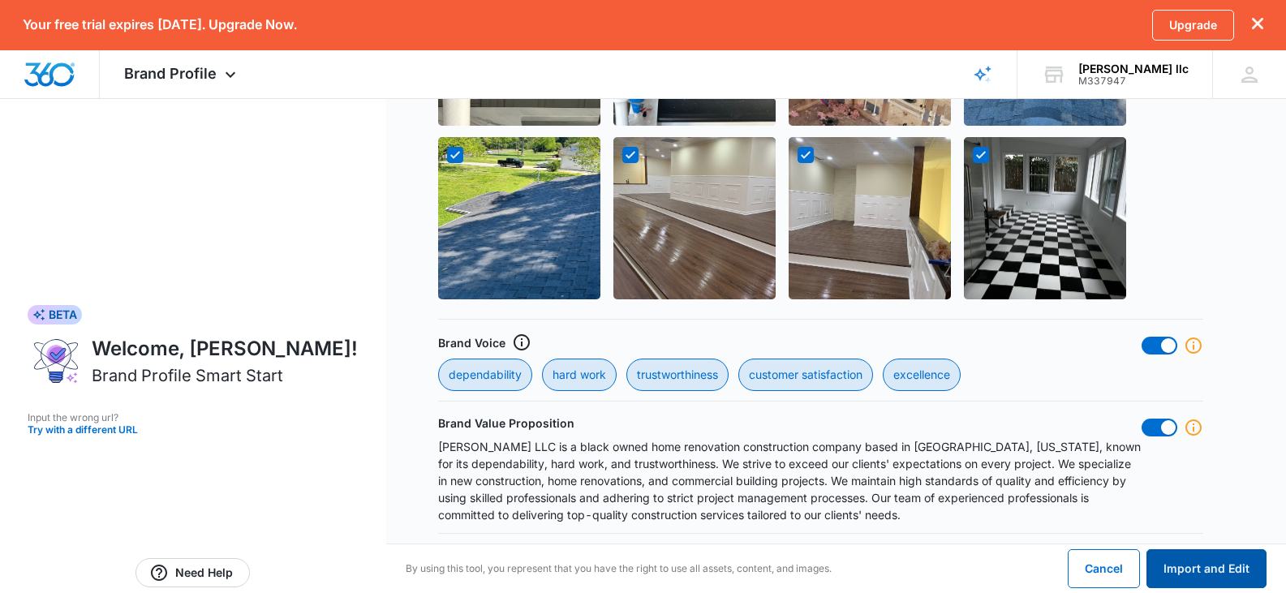
click at [1176, 573] on button "Import and Edit" at bounding box center [1207, 568] width 120 height 39
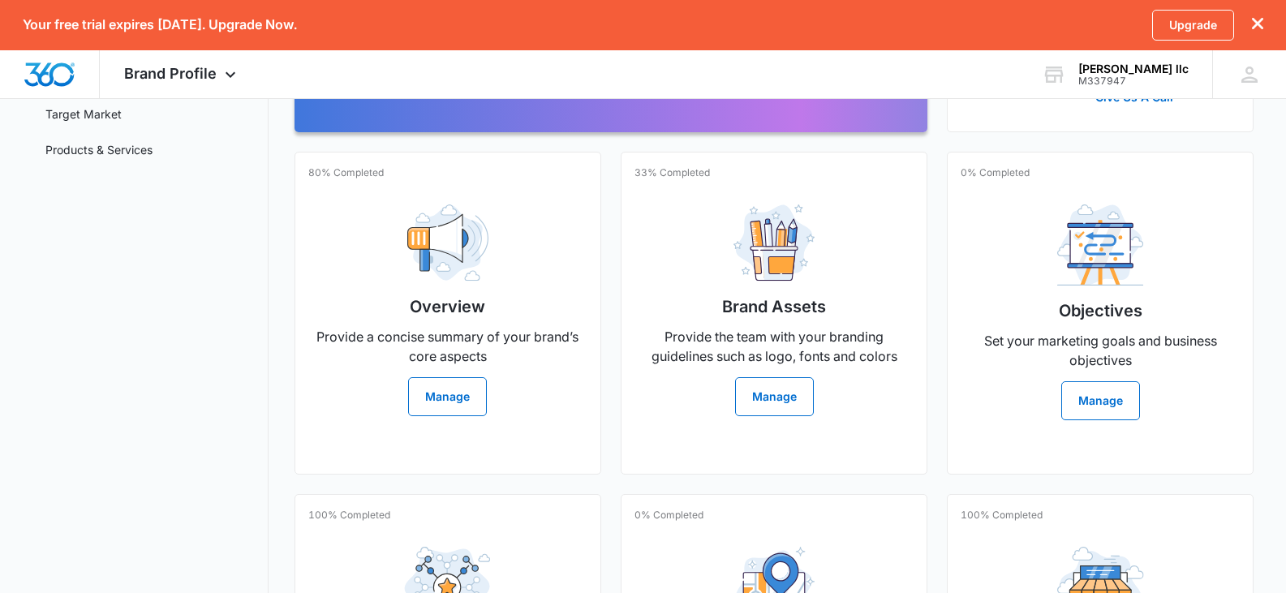
scroll to position [255, 0]
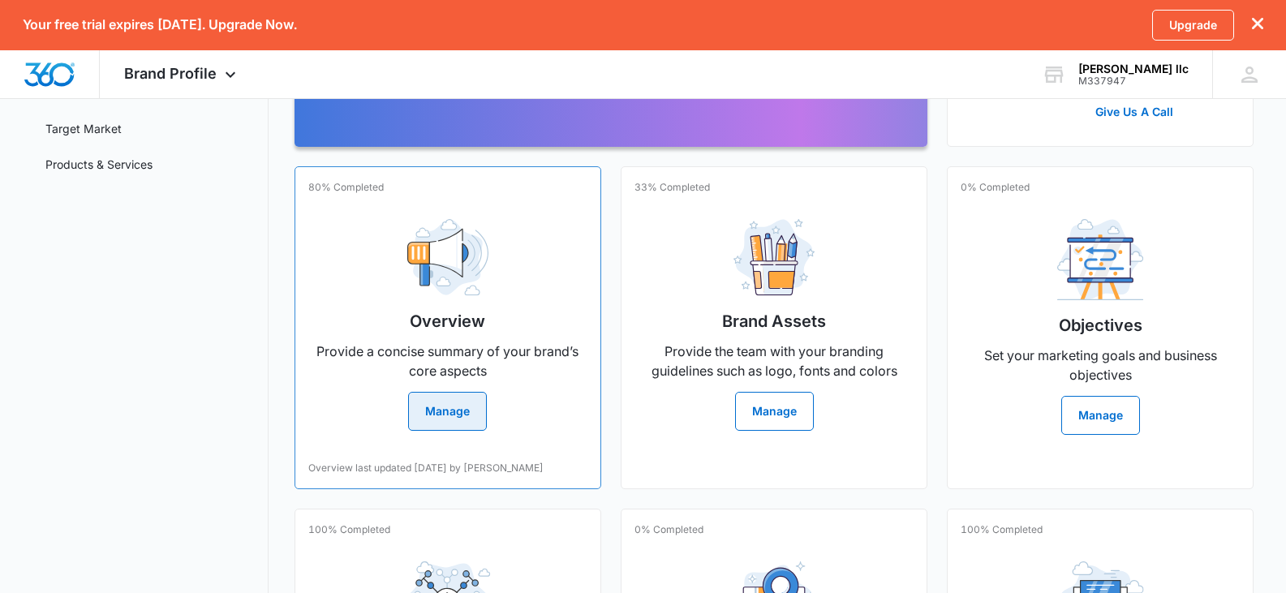
click at [444, 420] on button "Manage" at bounding box center [447, 411] width 79 height 39
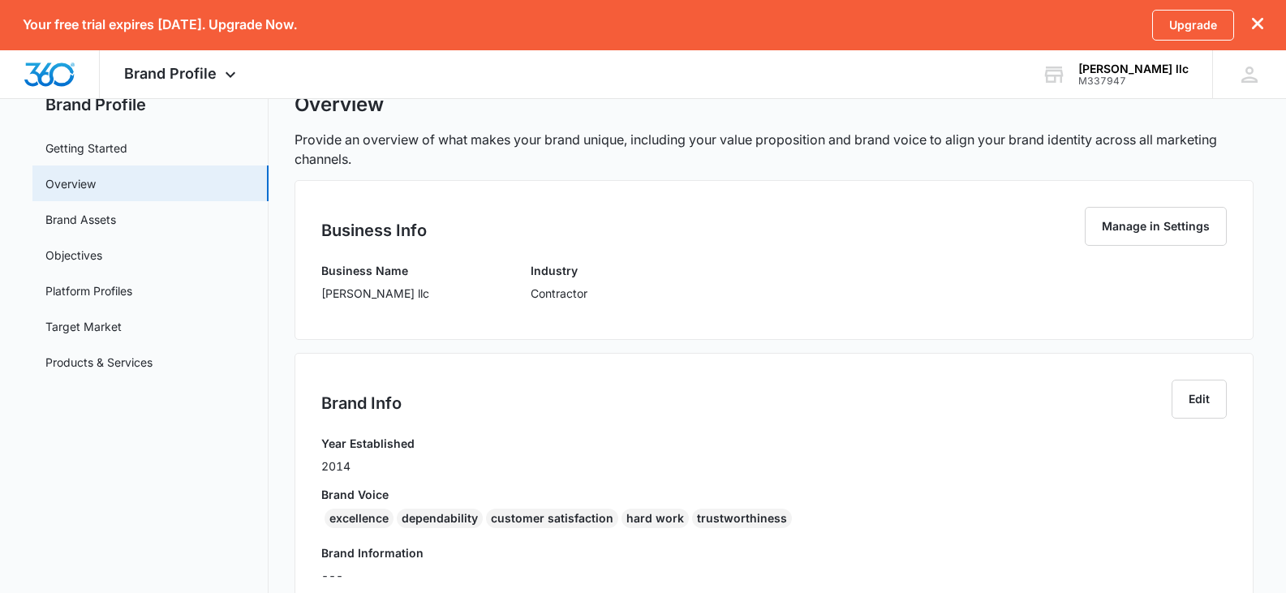
scroll to position [71, 0]
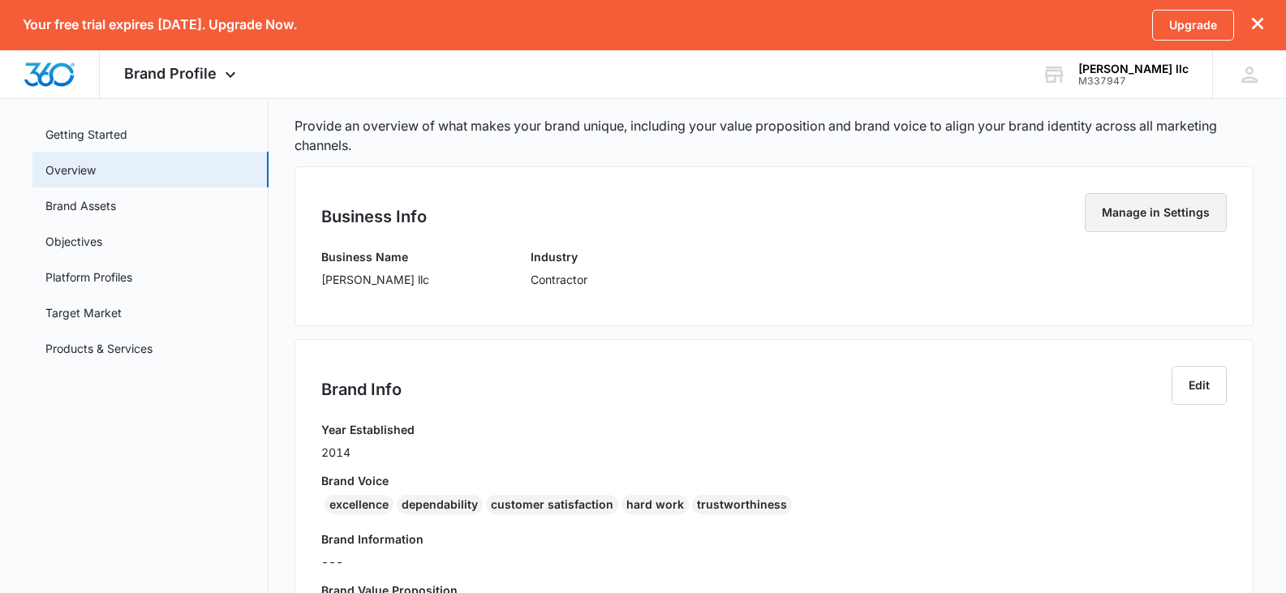
click at [1186, 230] on button "Manage in Settings" at bounding box center [1156, 212] width 142 height 39
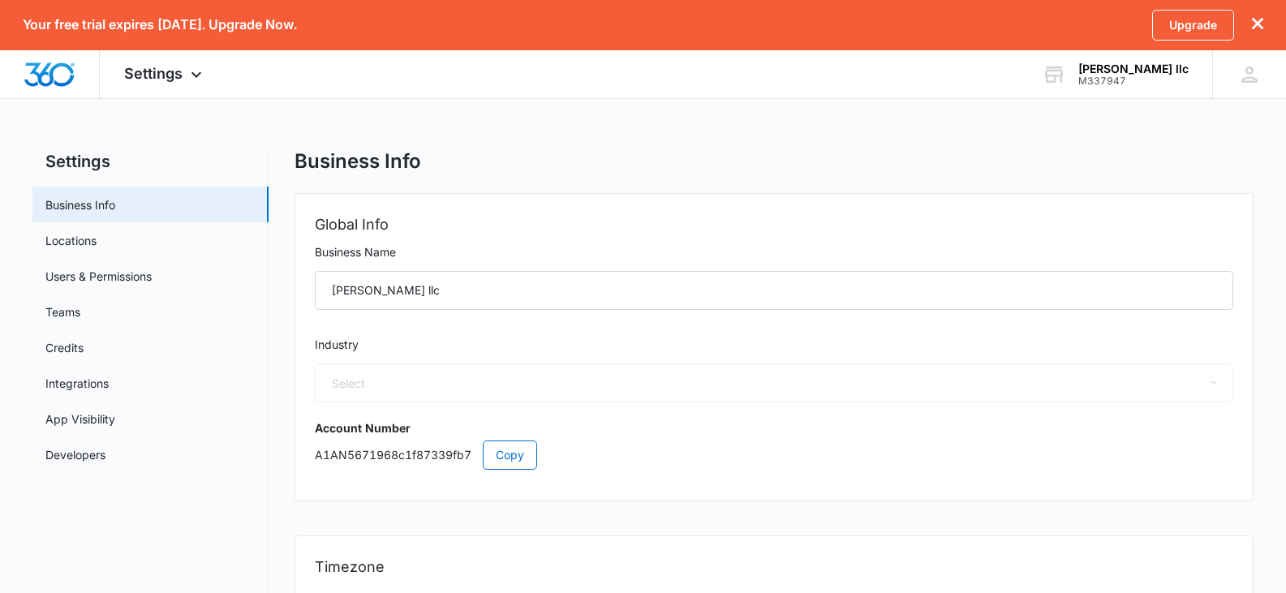
select select "US"
select select "America/New_York"
select select "4"
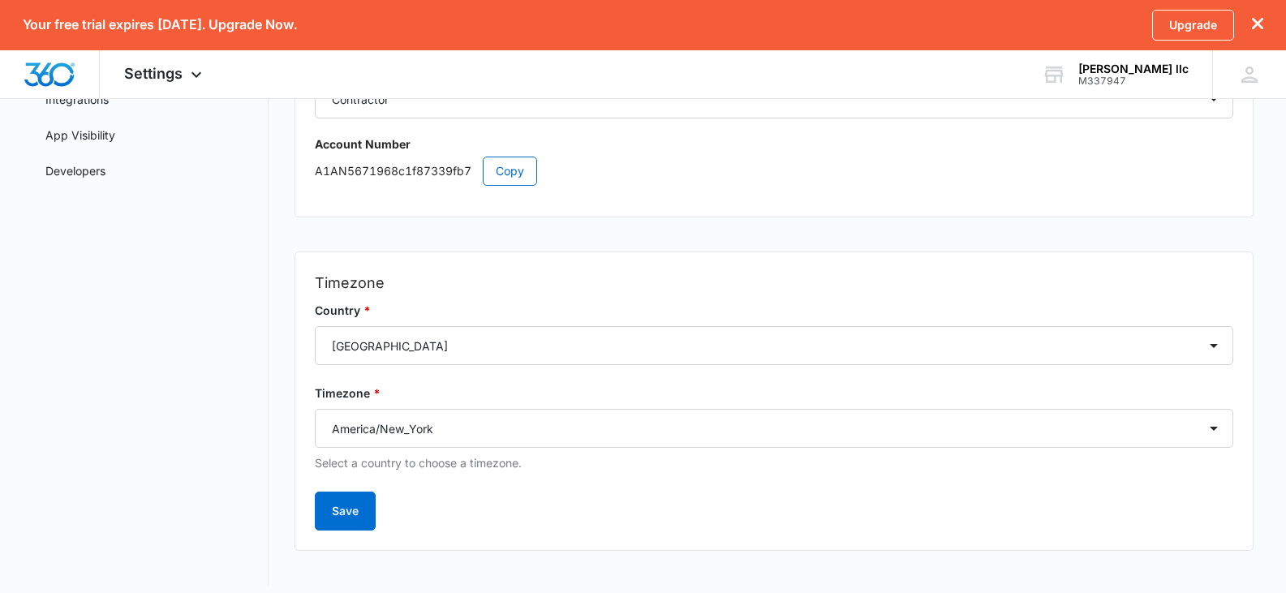
scroll to position [295, 0]
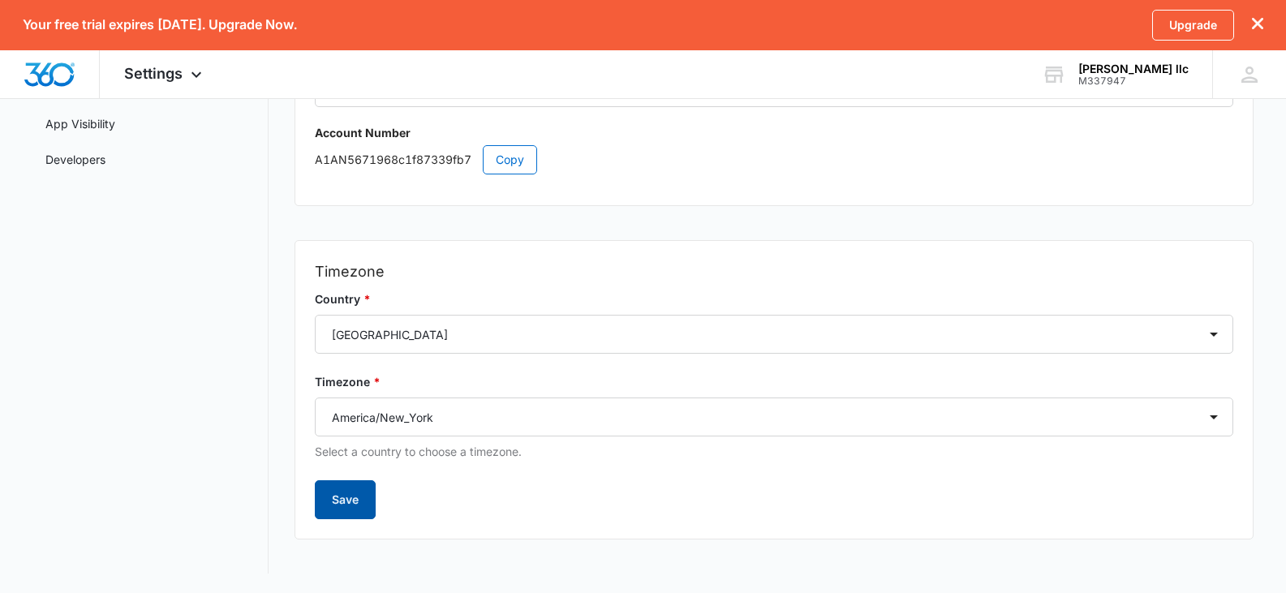
click at [344, 503] on button "Save" at bounding box center [345, 499] width 61 height 39
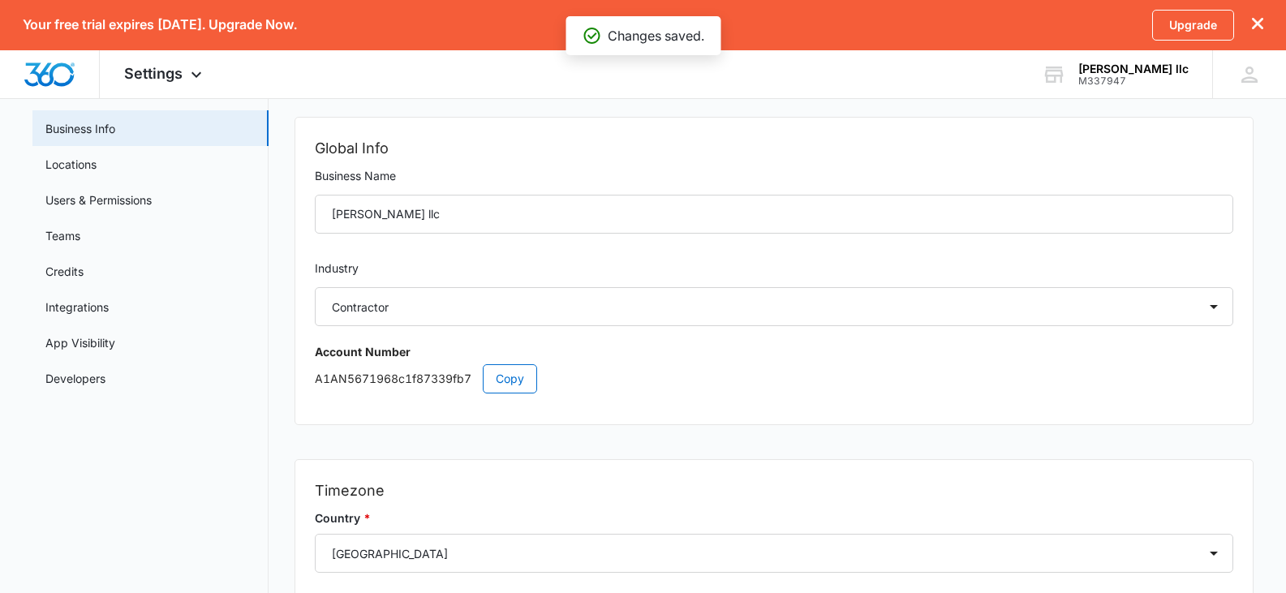
scroll to position [73, 0]
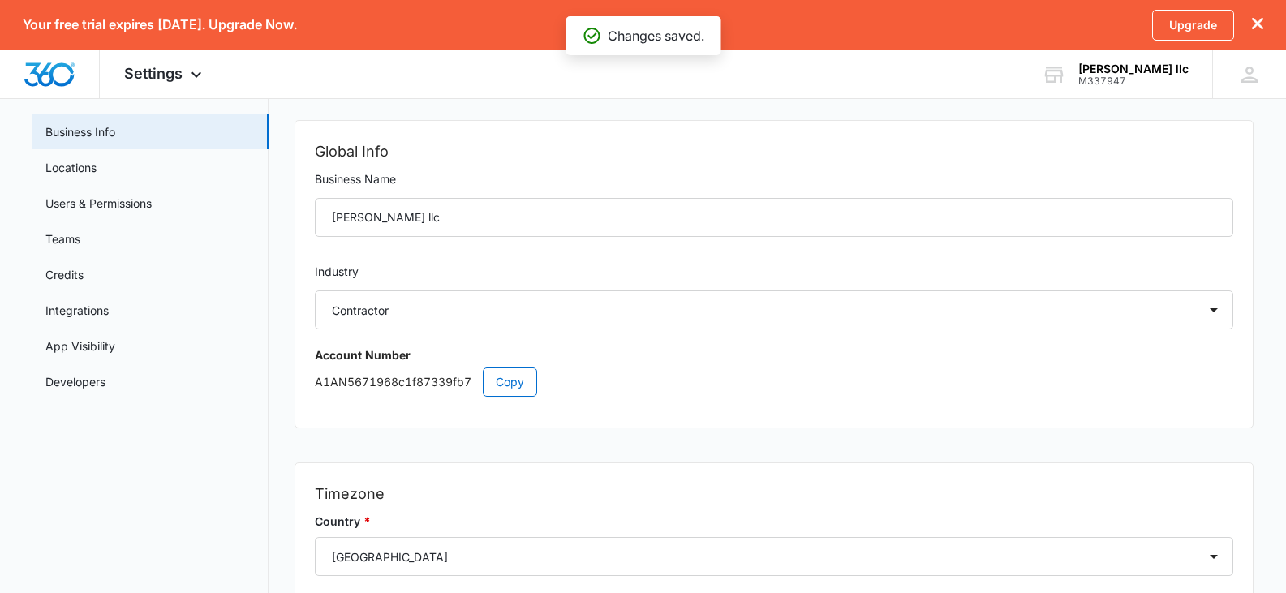
click at [210, 420] on nav "Settings Business Info Locations Users & Permissions Teams Credits Integrations…" at bounding box center [150, 436] width 236 height 720
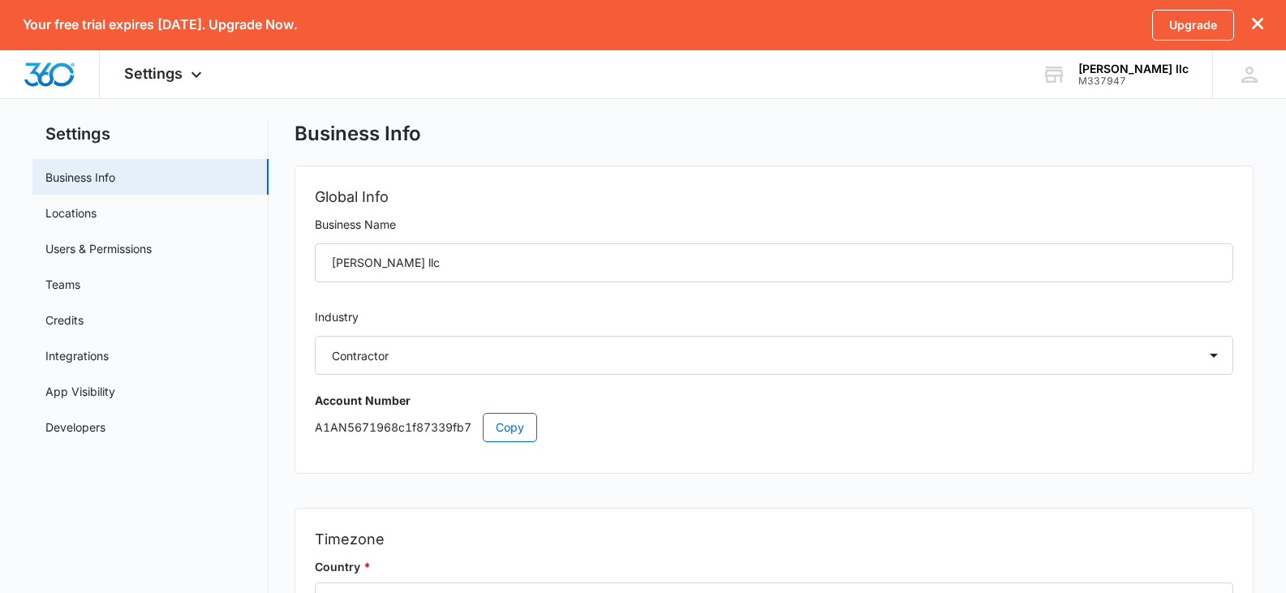
scroll to position [19, 0]
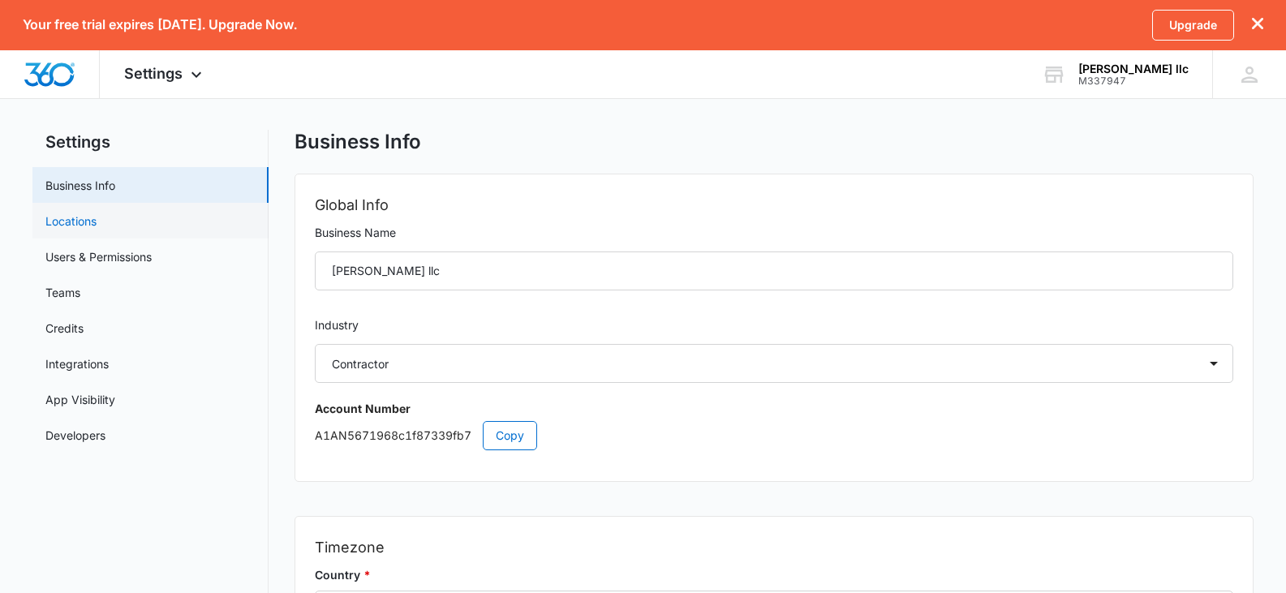
click at [68, 230] on link "Locations" at bounding box center [70, 221] width 51 height 17
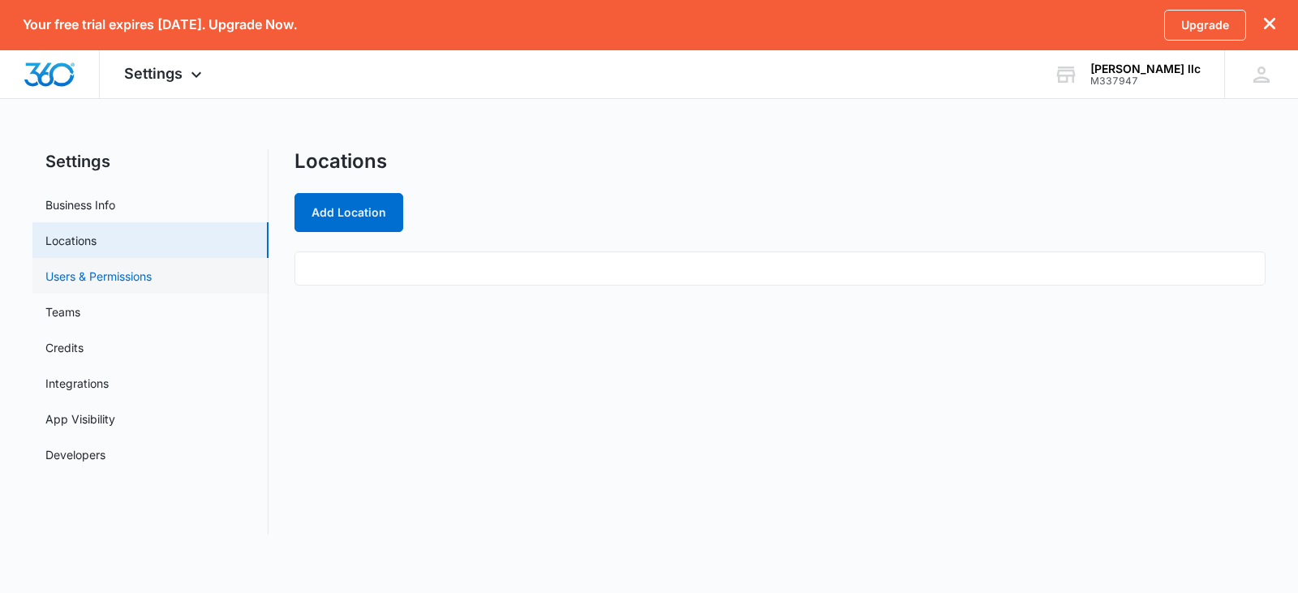
click at [83, 284] on link "Users & Permissions" at bounding box center [98, 276] width 106 height 17
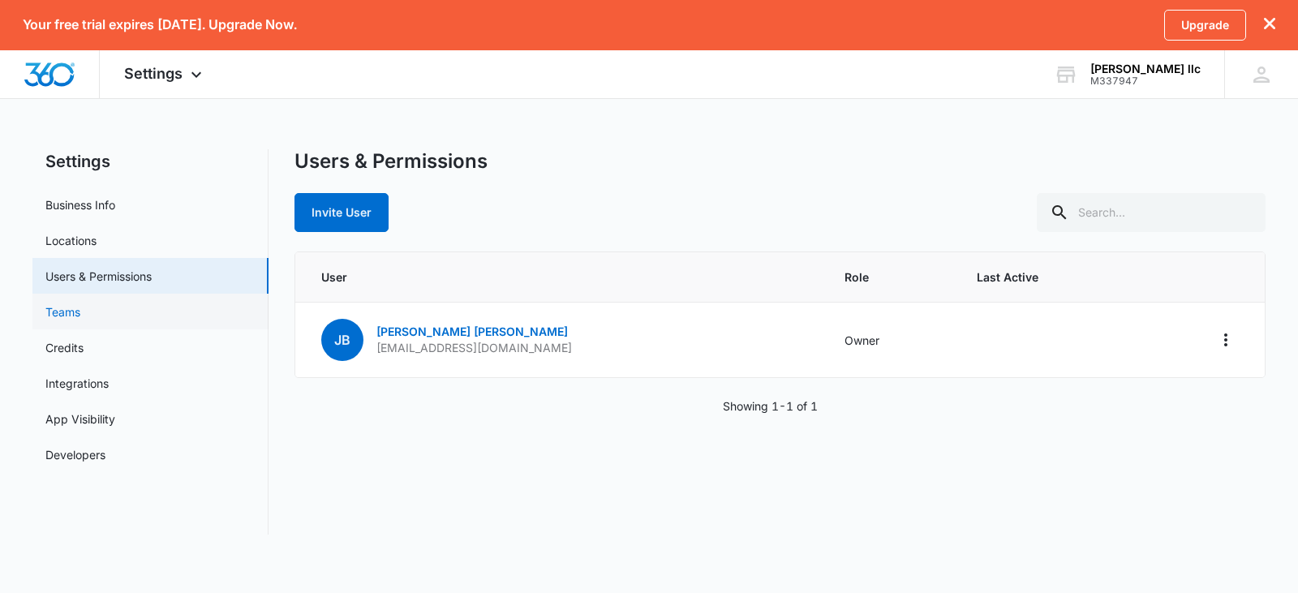
click at [68, 317] on link "Teams" at bounding box center [62, 312] width 35 height 17
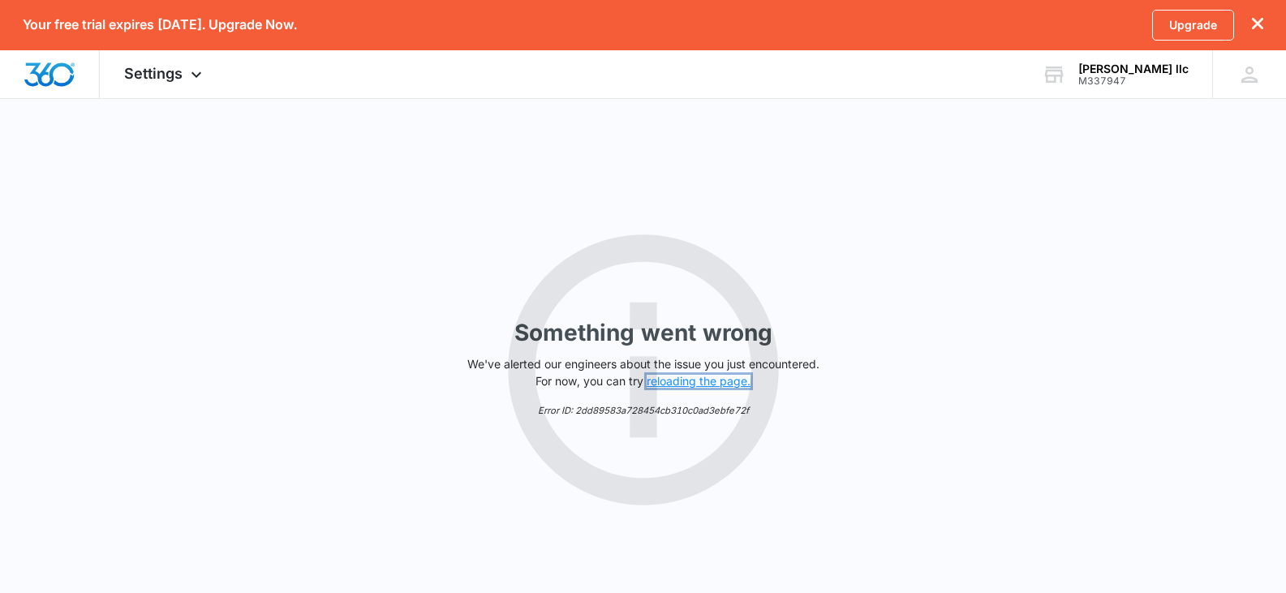
click at [712, 385] on button "reloading the page." at bounding box center [699, 381] width 104 height 13
click at [198, 79] on icon at bounding box center [197, 78] width 10 height 6
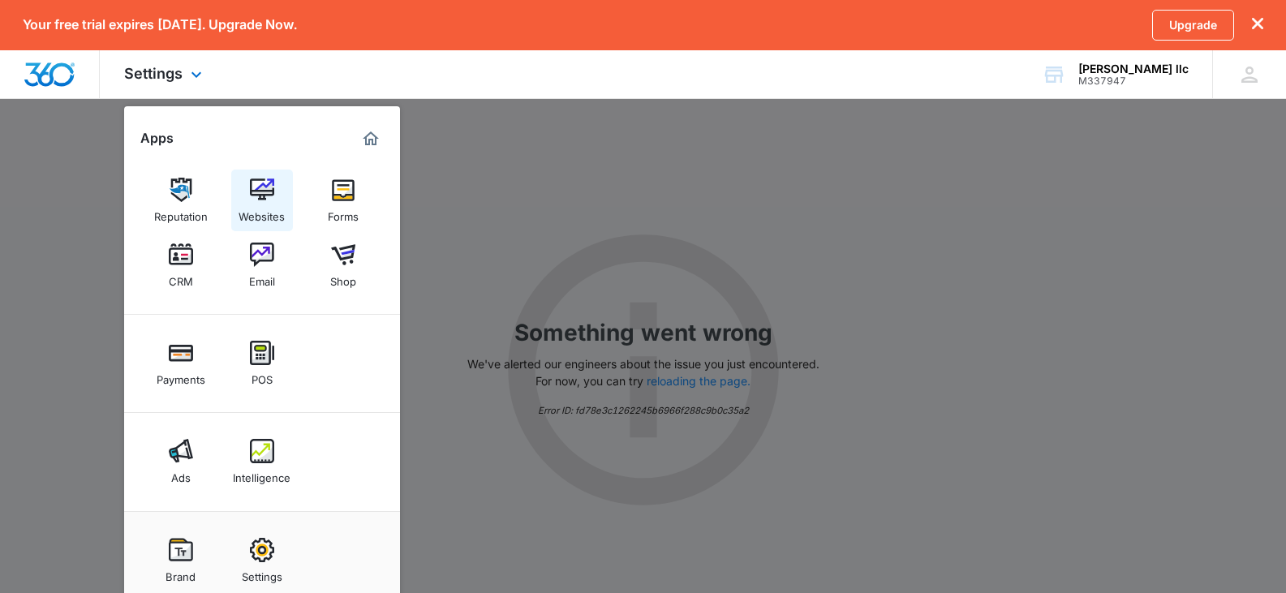
click at [267, 200] on img at bounding box center [262, 190] width 24 height 24
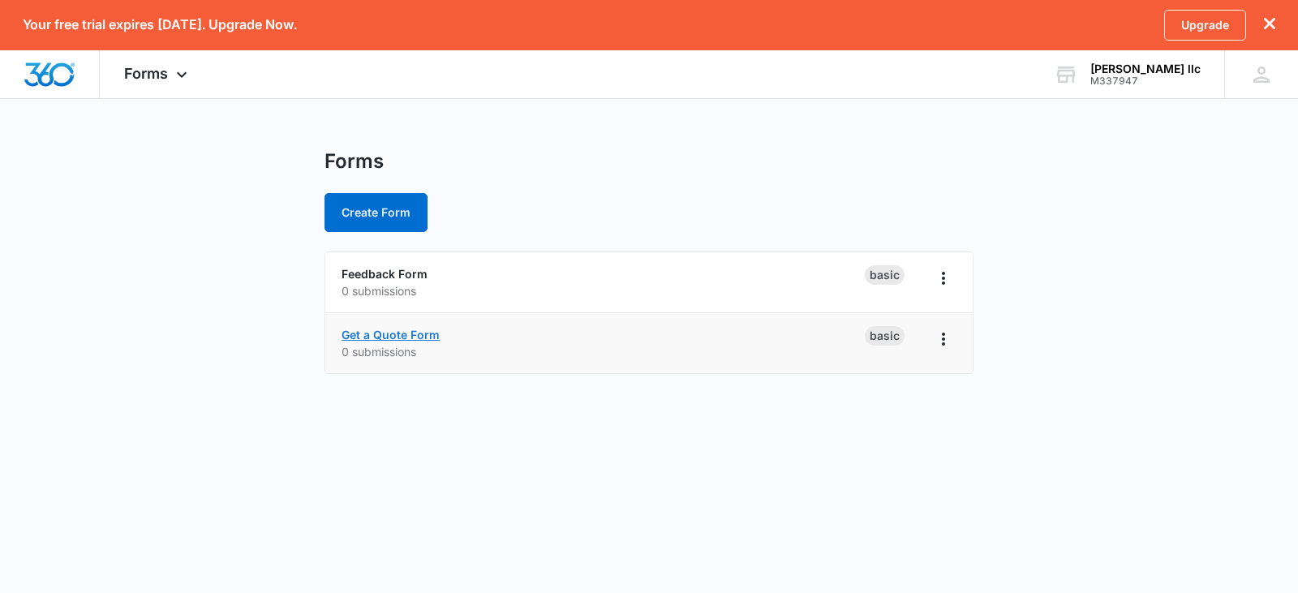
click at [437, 334] on link "Get a Quote Form" at bounding box center [391, 335] width 98 height 14
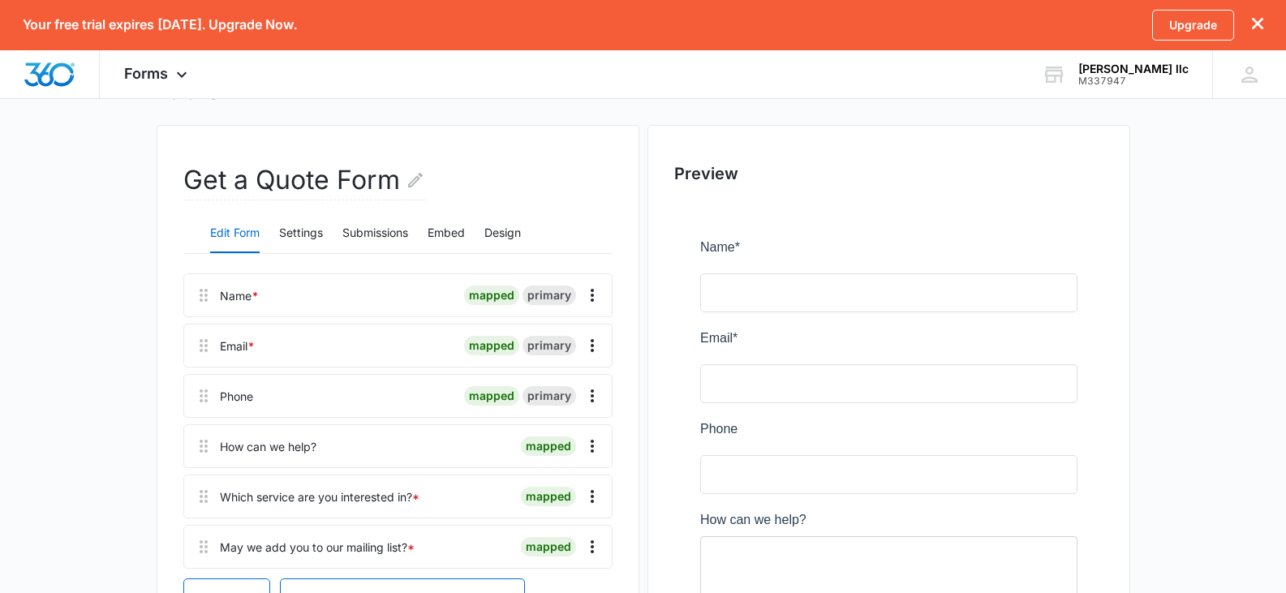
scroll to position [84, 0]
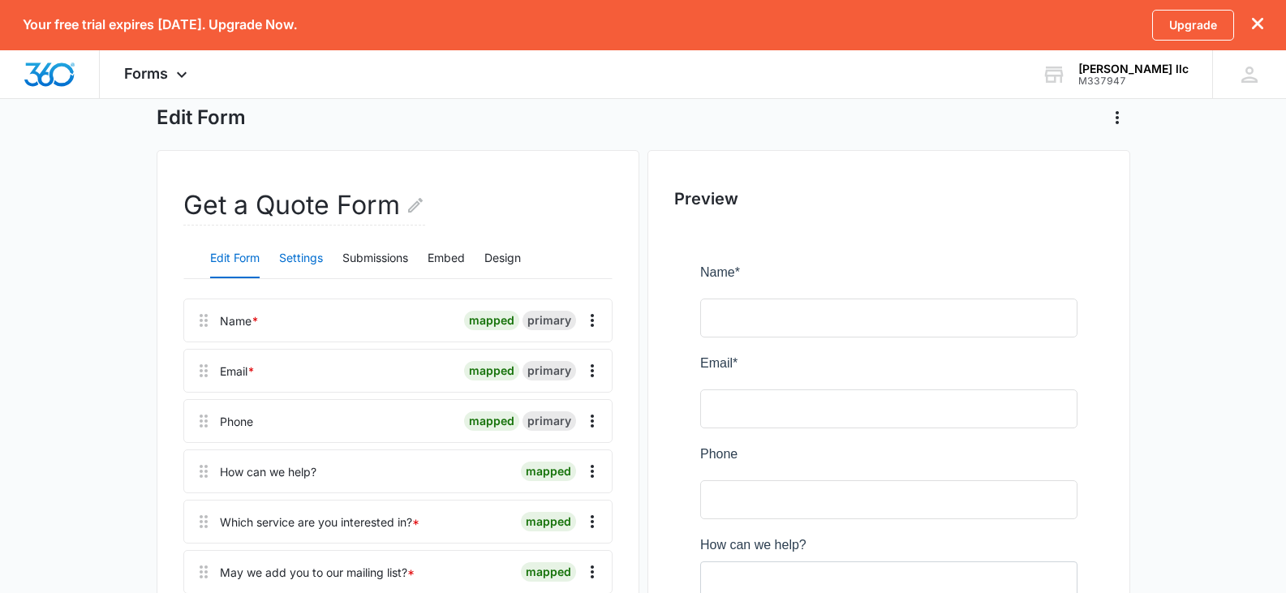
click at [313, 261] on button "Settings" at bounding box center [301, 258] width 44 height 39
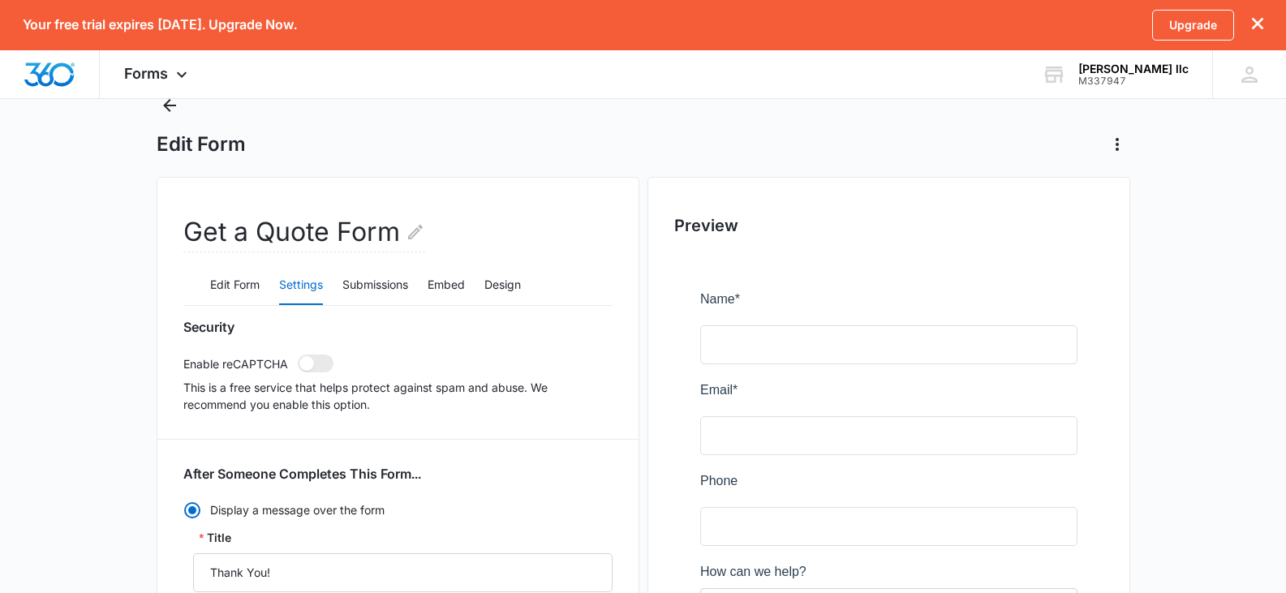
scroll to position [0, 0]
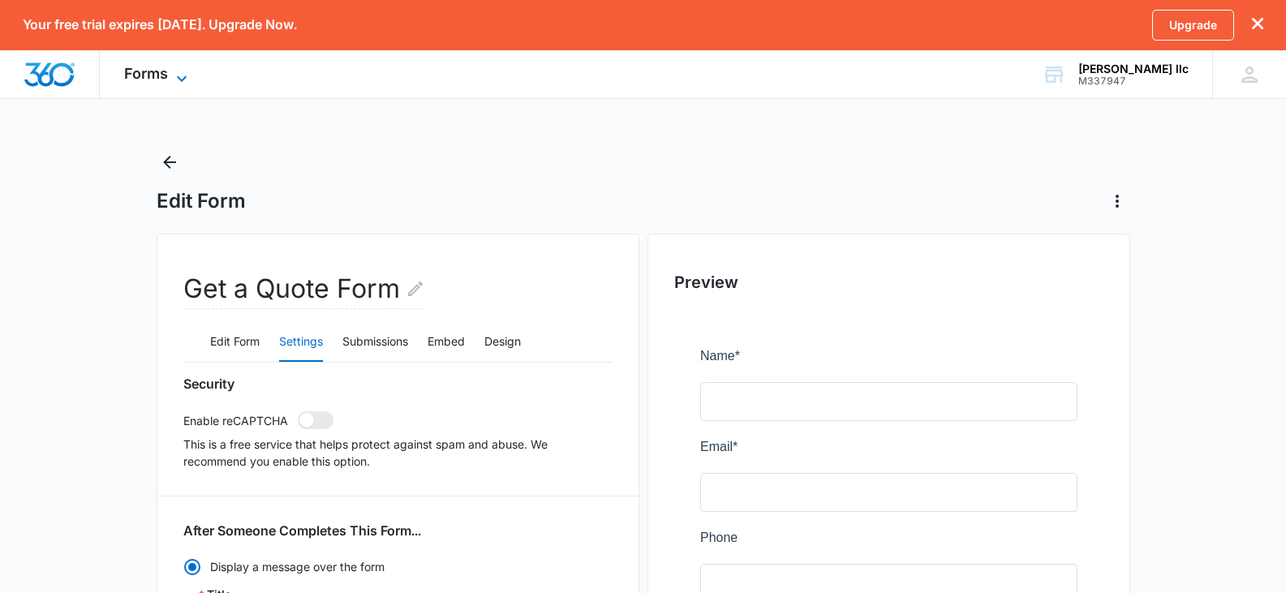
click at [181, 81] on icon at bounding box center [181, 78] width 19 height 19
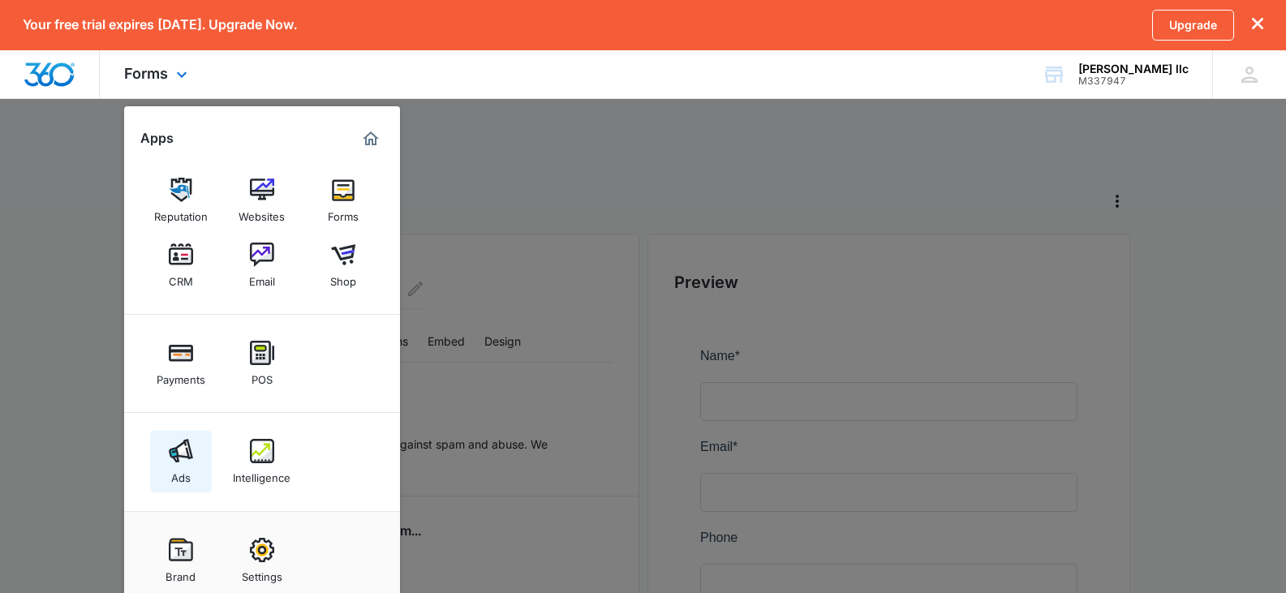
click at [183, 456] on img at bounding box center [181, 451] width 24 height 24
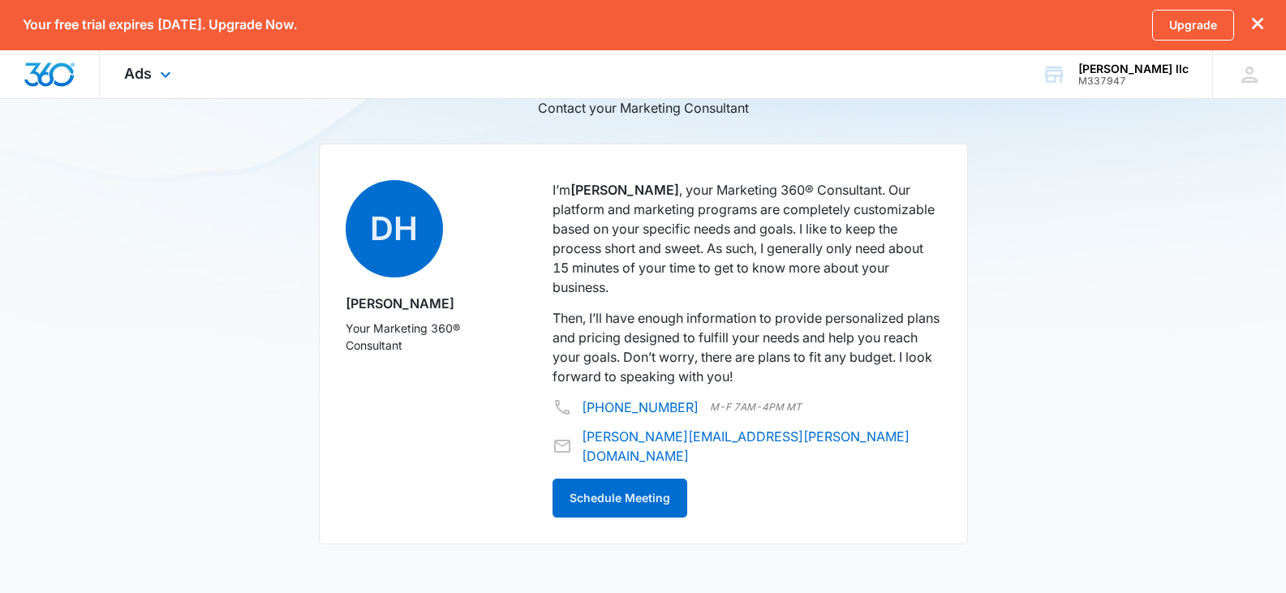
scroll to position [894, 0]
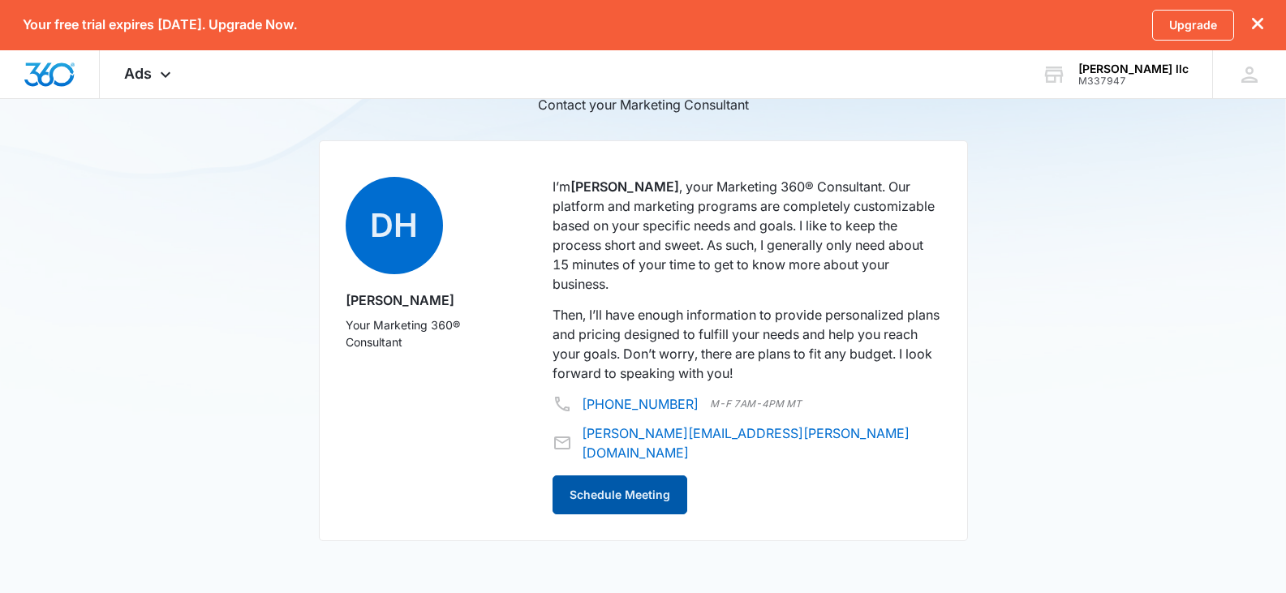
click at [627, 476] on button "Schedule Meeting" at bounding box center [620, 495] width 135 height 39
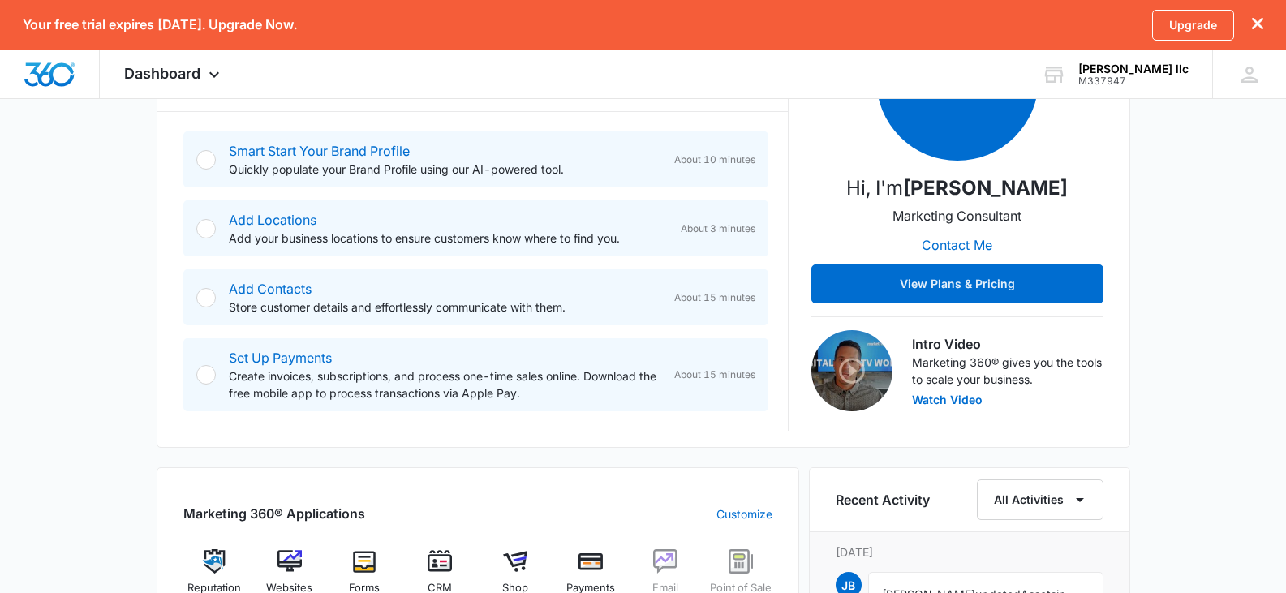
scroll to position [346, 0]
click at [207, 302] on div at bounding box center [205, 296] width 19 height 19
click at [212, 164] on div at bounding box center [205, 158] width 19 height 19
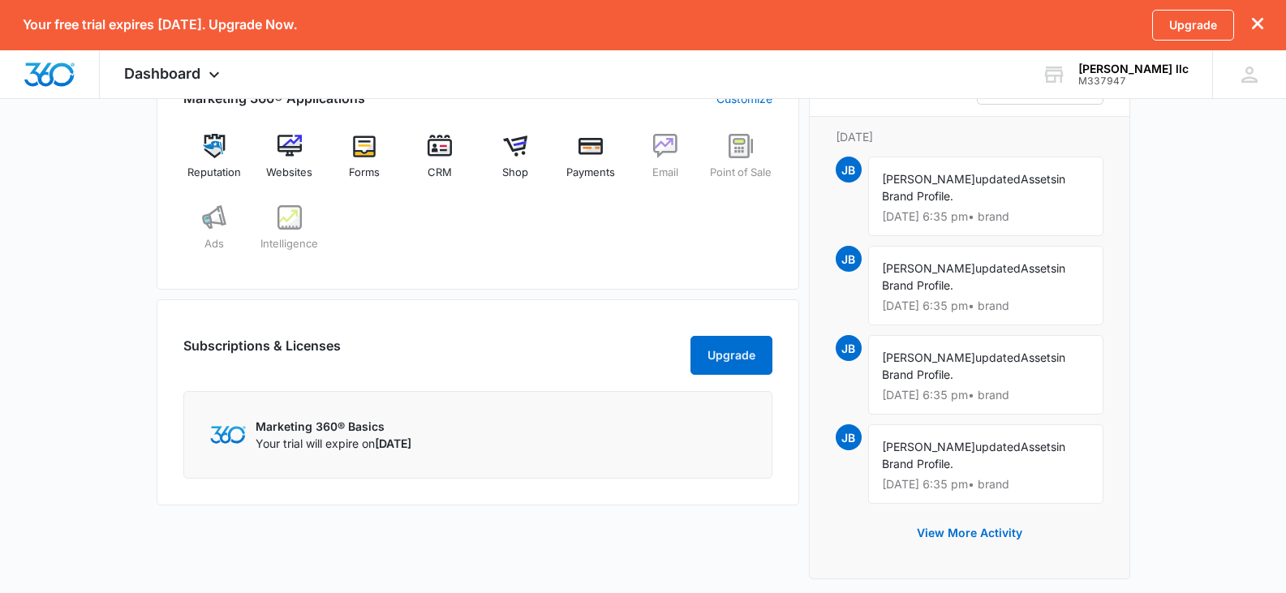
scroll to position [764, 0]
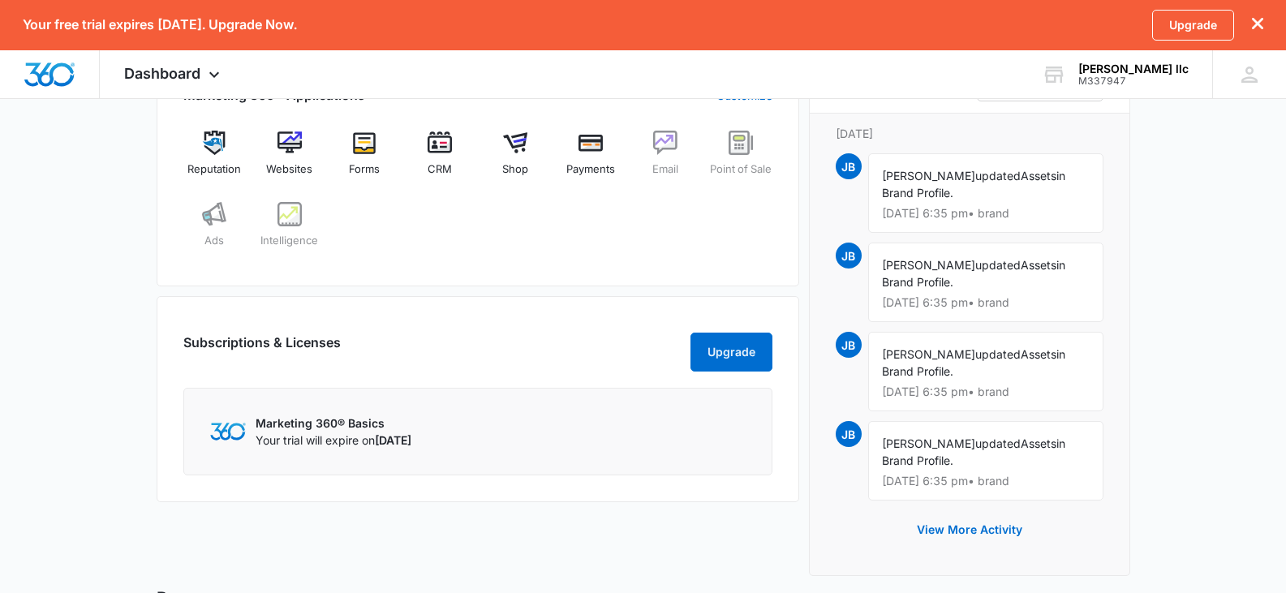
click at [309, 449] on p "Your trial will expire on September 24, 2025" at bounding box center [334, 440] width 156 height 17
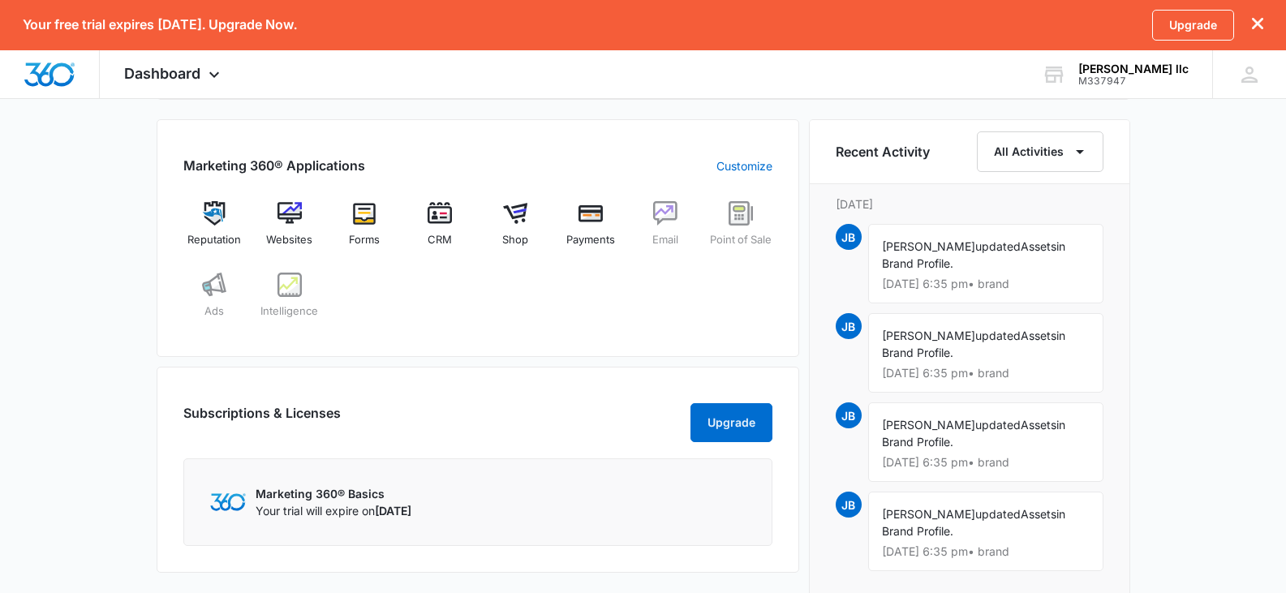
scroll to position [671, 0]
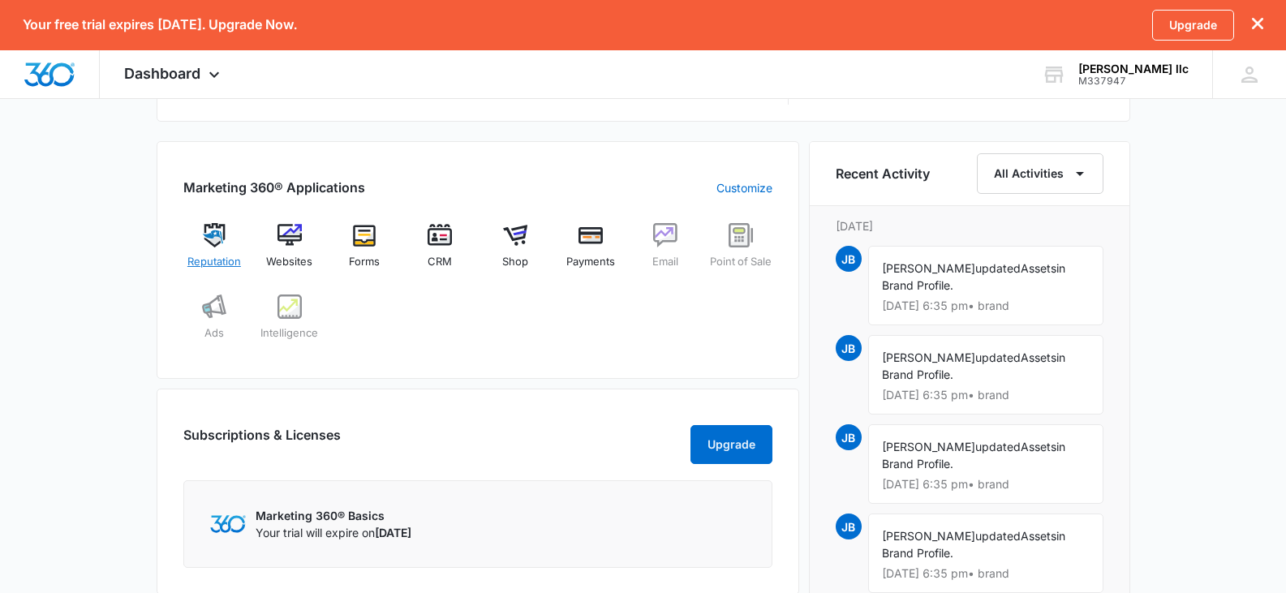
click at [210, 243] on img at bounding box center [214, 235] width 24 height 24
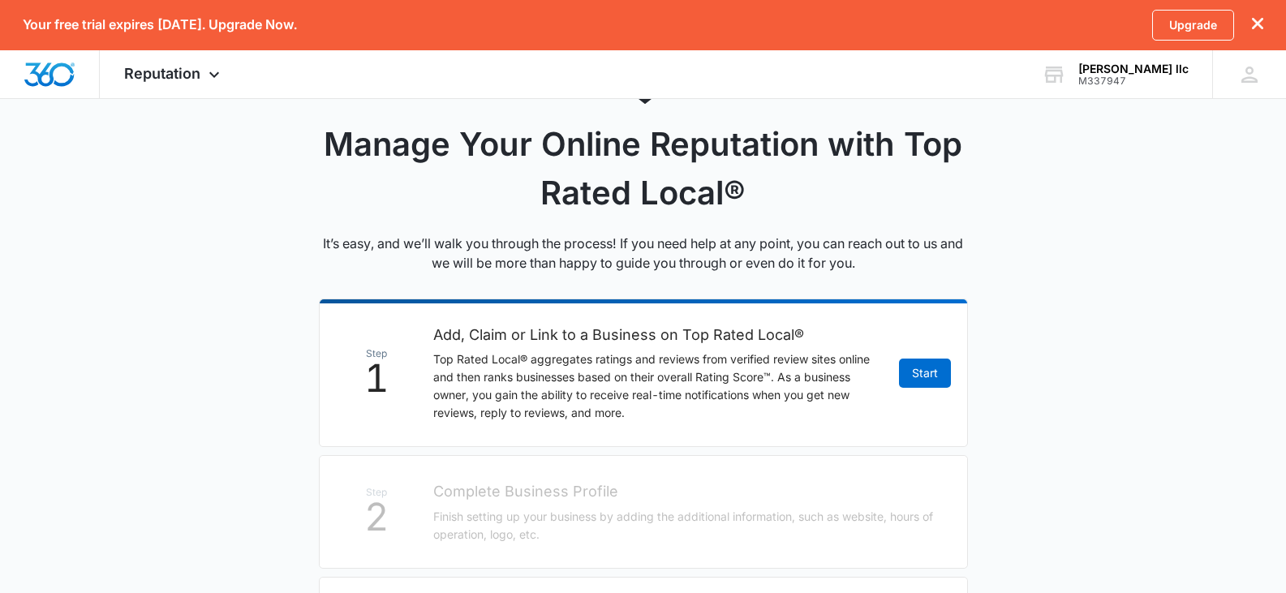
scroll to position [131, 0]
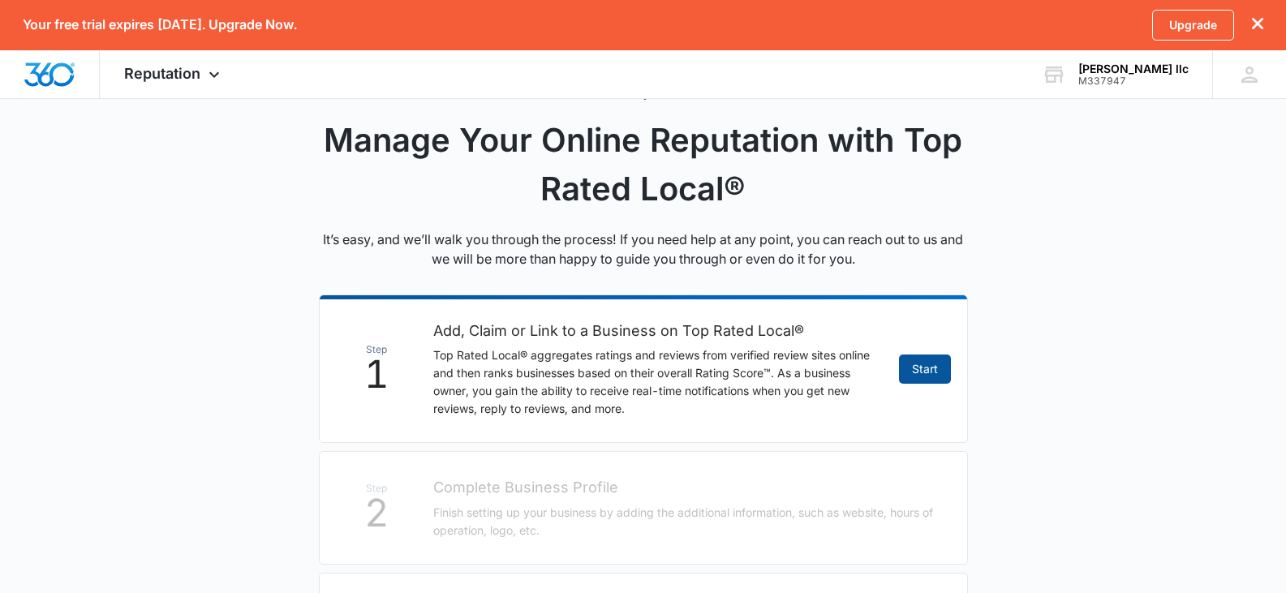
click at [915, 368] on link "Start" at bounding box center [925, 369] width 52 height 29
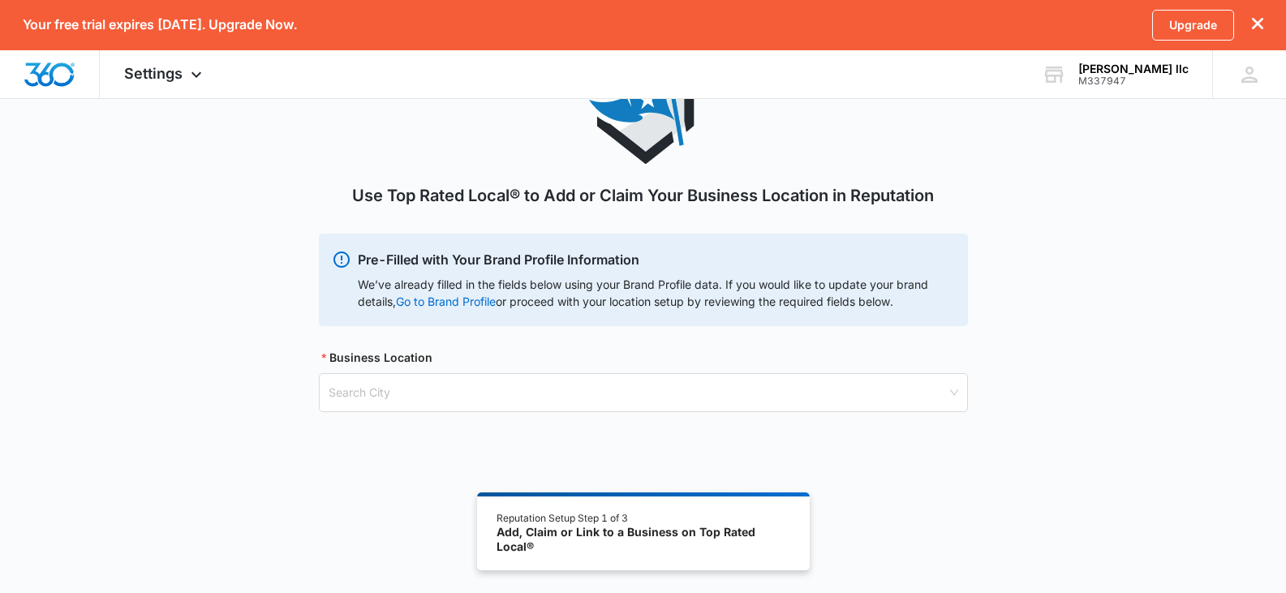
scroll to position [138, 0]
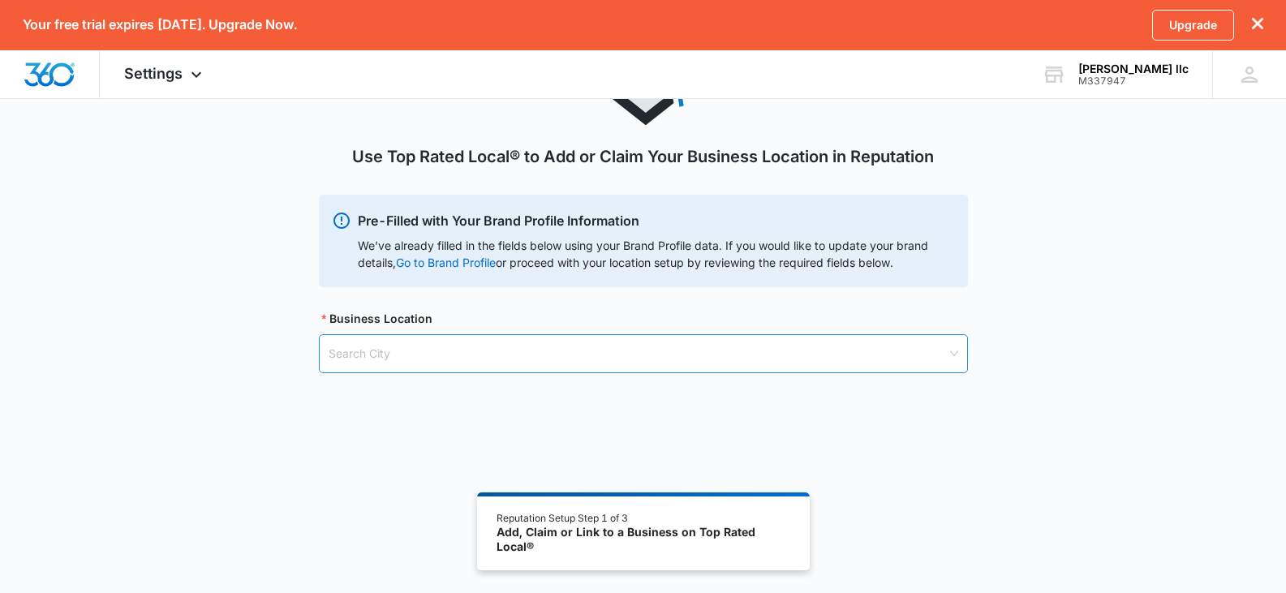
click at [945, 351] on input "search" at bounding box center [638, 353] width 618 height 37
type input "A"
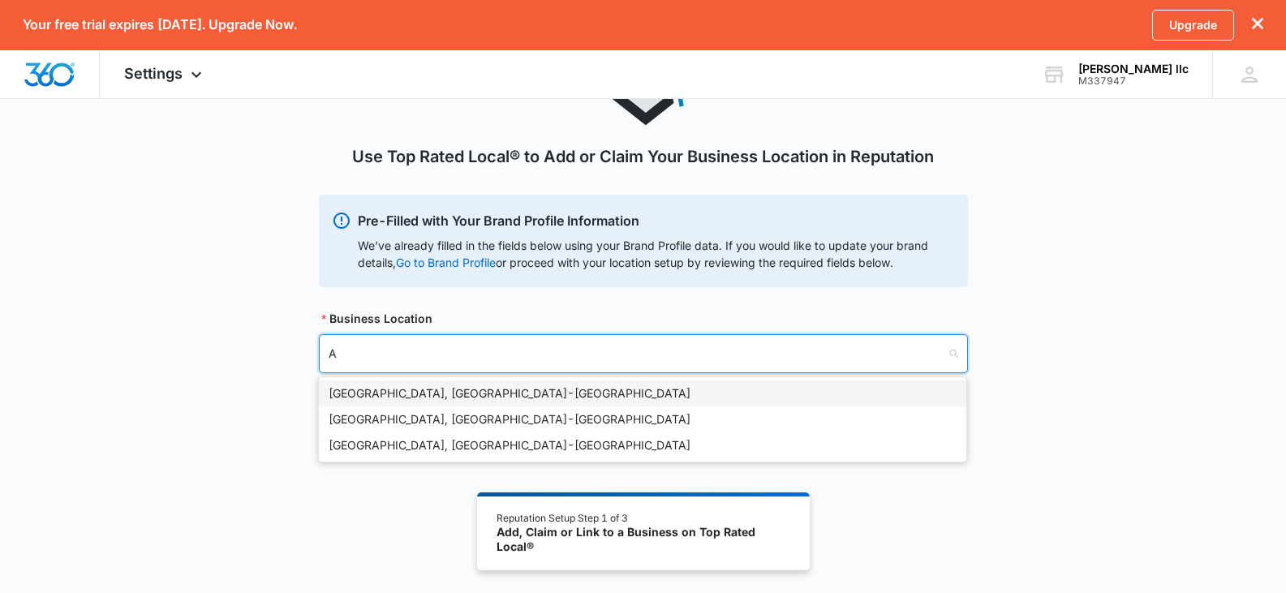
click at [399, 392] on div "Atlanta, GA - USA" at bounding box center [643, 394] width 628 height 18
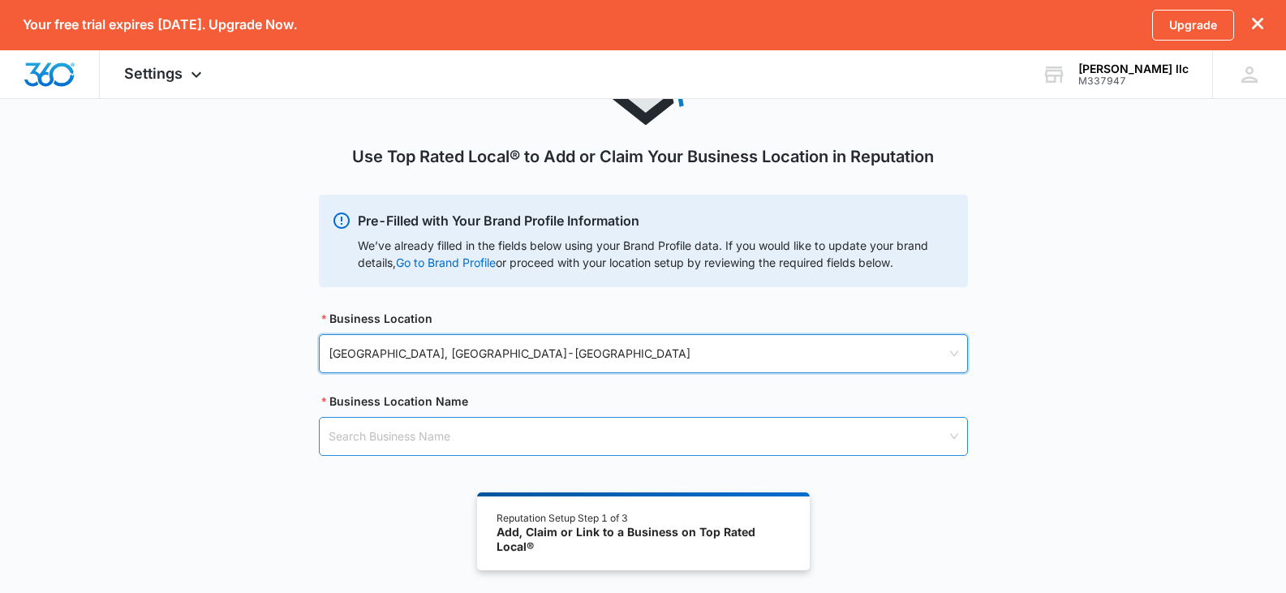
click at [350, 437] on input "search" at bounding box center [638, 436] width 618 height 37
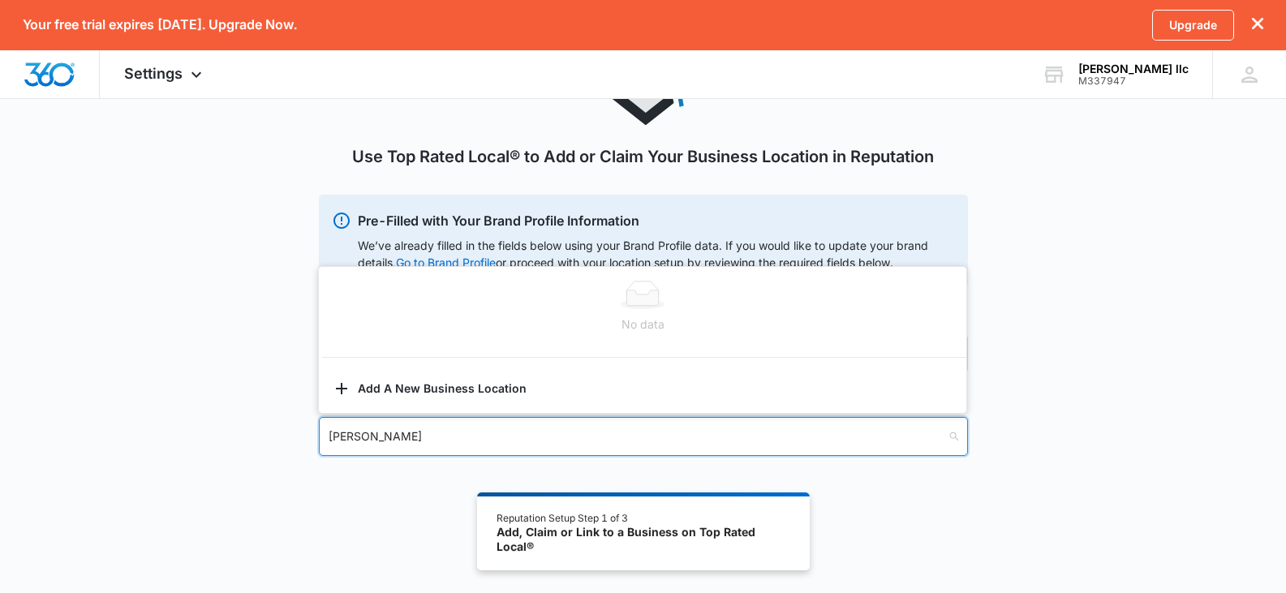
type input "EDDIE BUCHANAN"
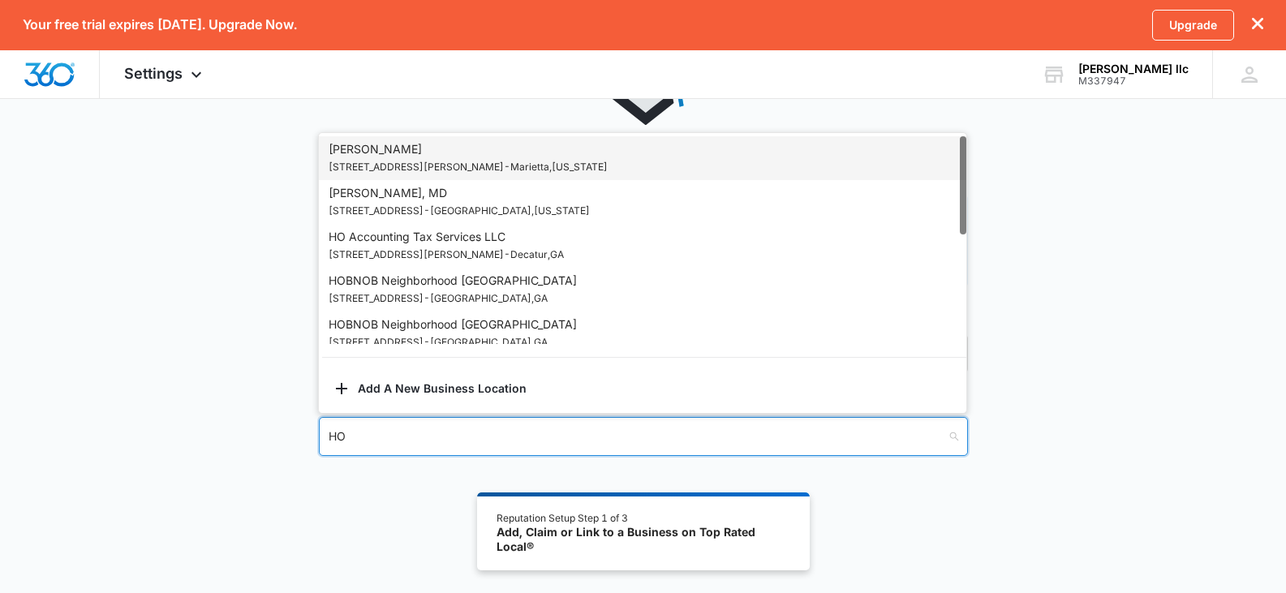
type input "H"
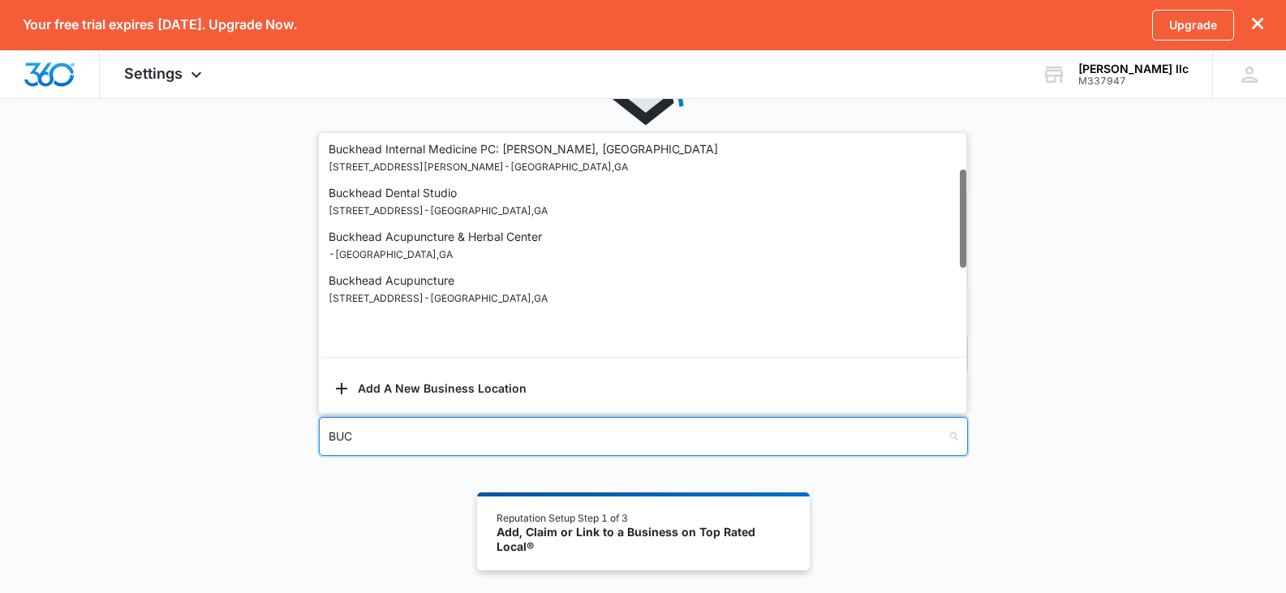
scroll to position [70, 0]
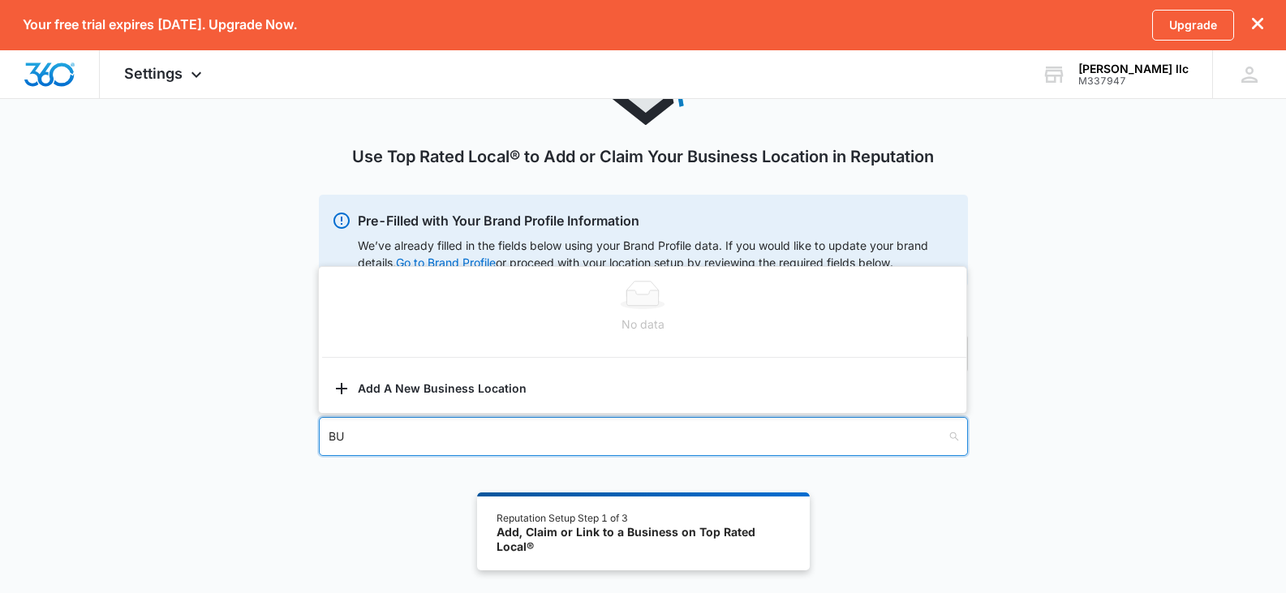
type input "B"
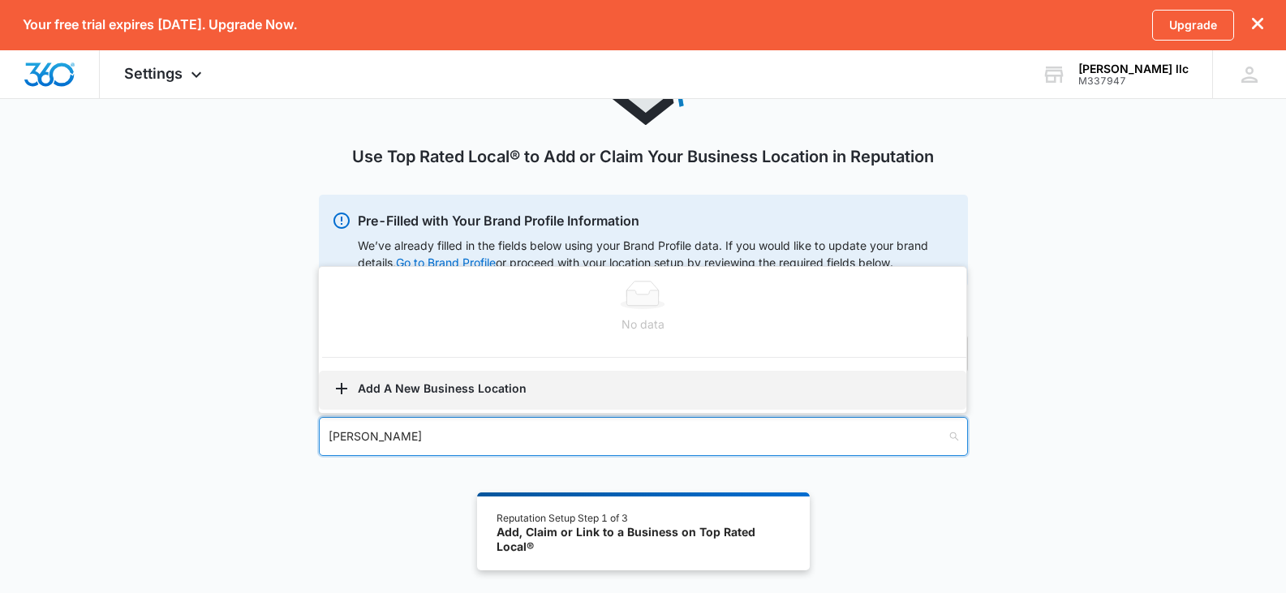
type input "EDDIE BUC"
click at [343, 390] on icon "button" at bounding box center [341, 388] width 11 height 11
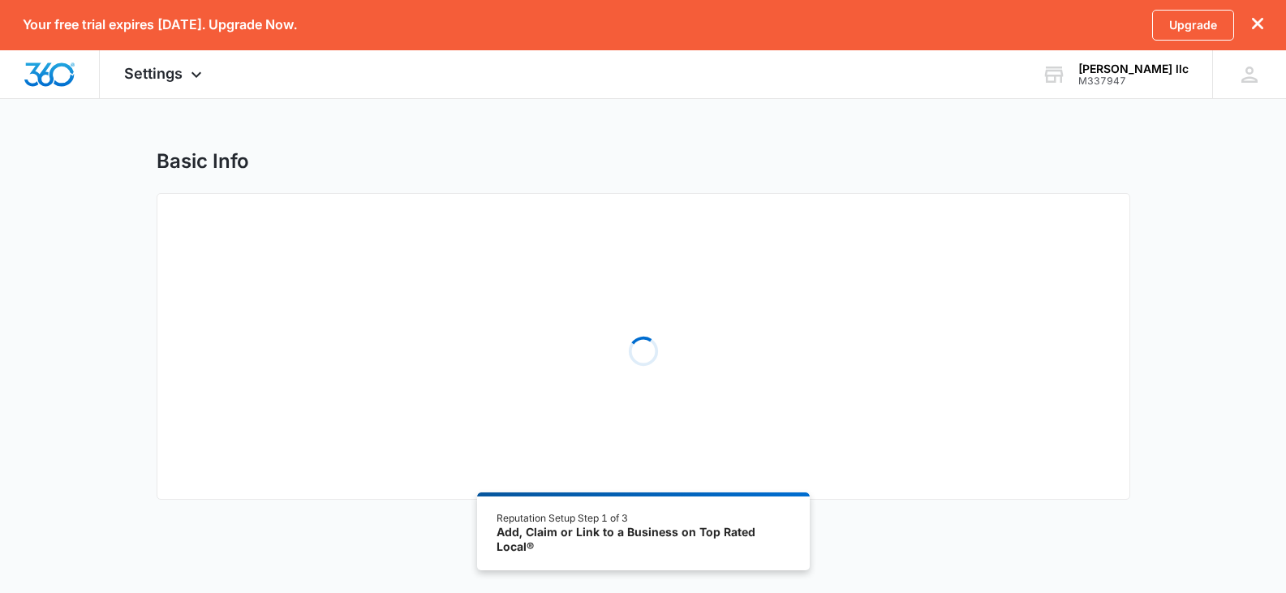
select select "Georgia"
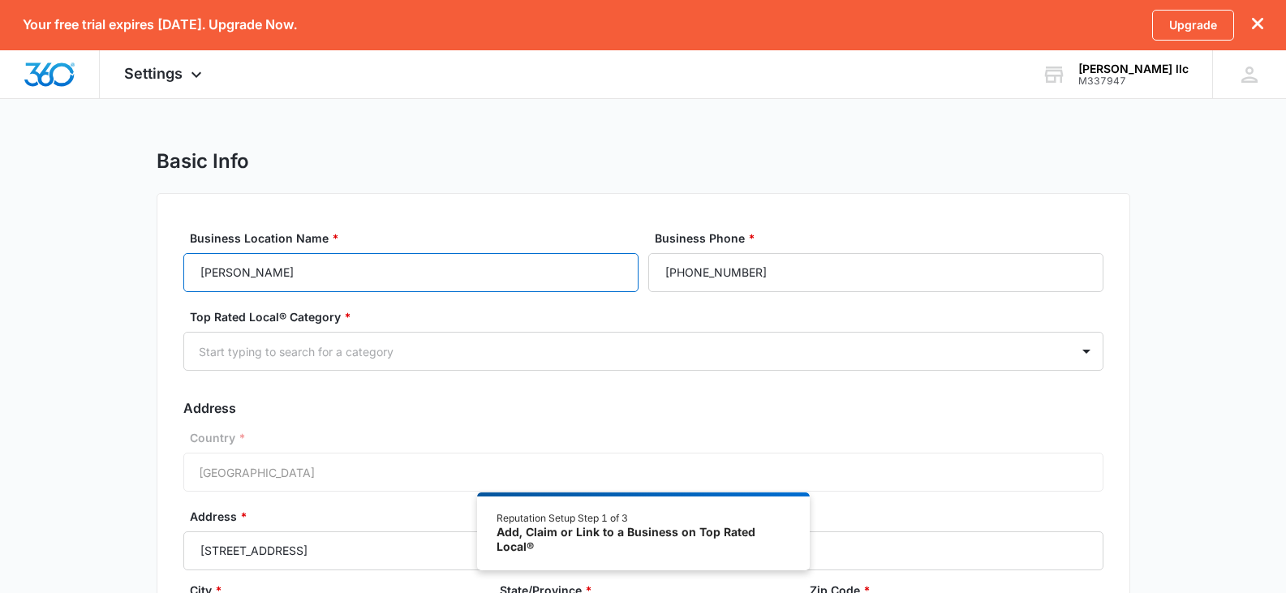
click at [267, 279] on input "EDDIE BUC" at bounding box center [410, 272] width 455 height 39
type input "EDDIE BUCHANAN LLC"
click at [1072, 355] on div at bounding box center [1086, 351] width 32 height 37
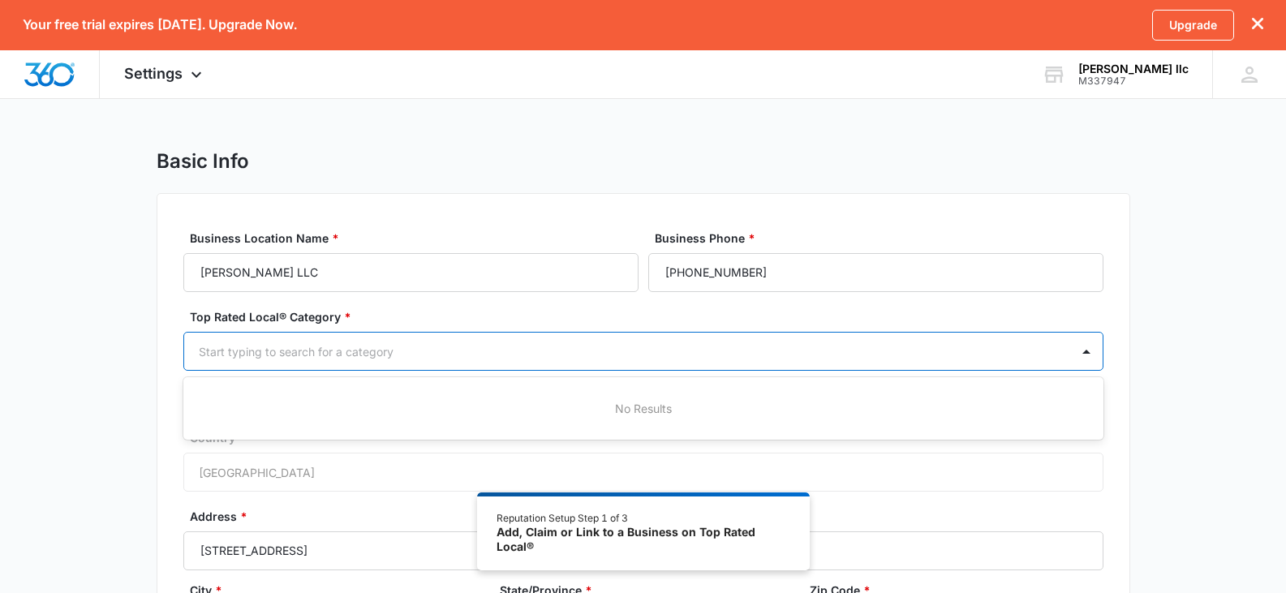
click at [226, 349] on div at bounding box center [624, 352] width 850 height 20
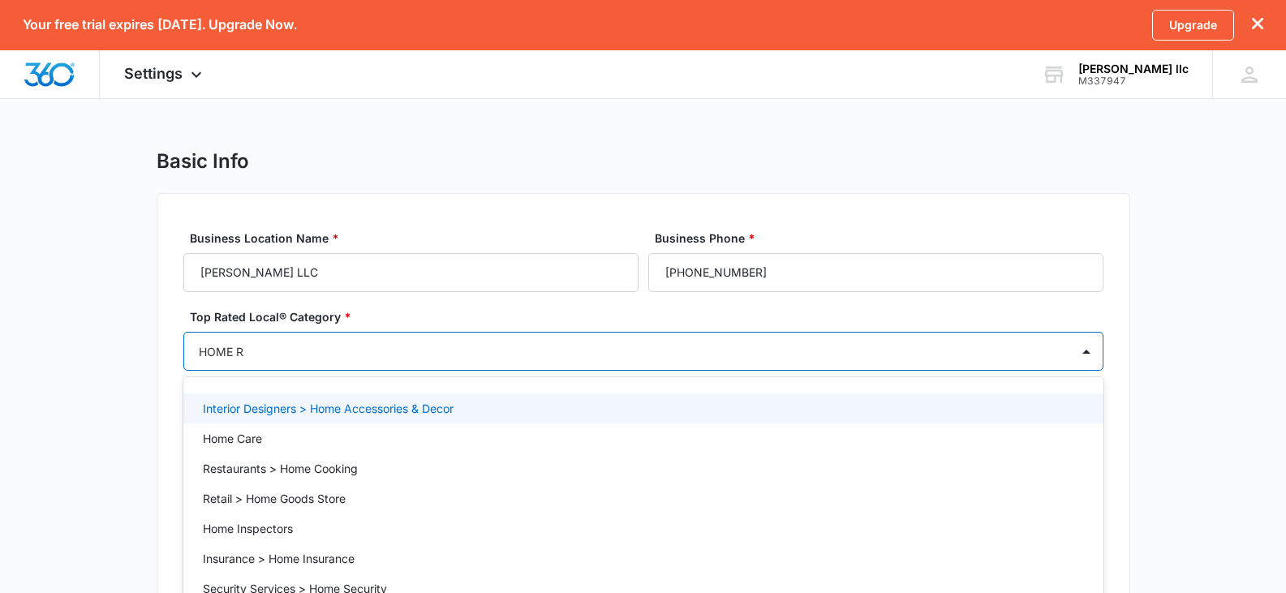
type input "HOME RE"
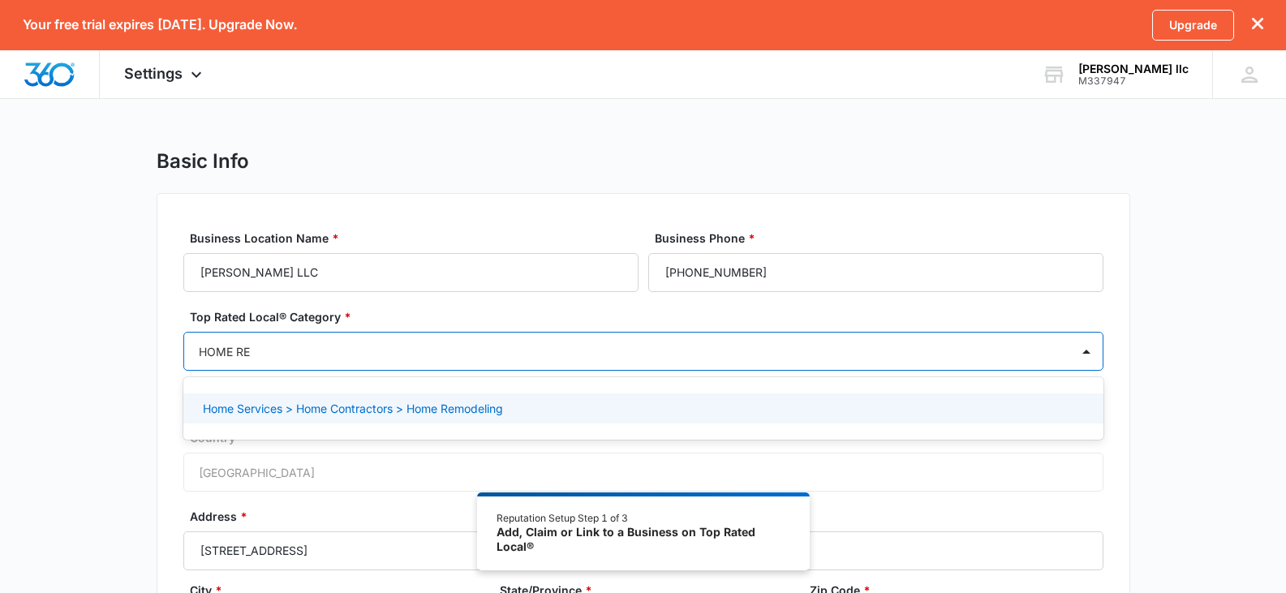
click at [240, 413] on p "Home Services > Home Contractors > Home Remodeling" at bounding box center [353, 408] width 300 height 17
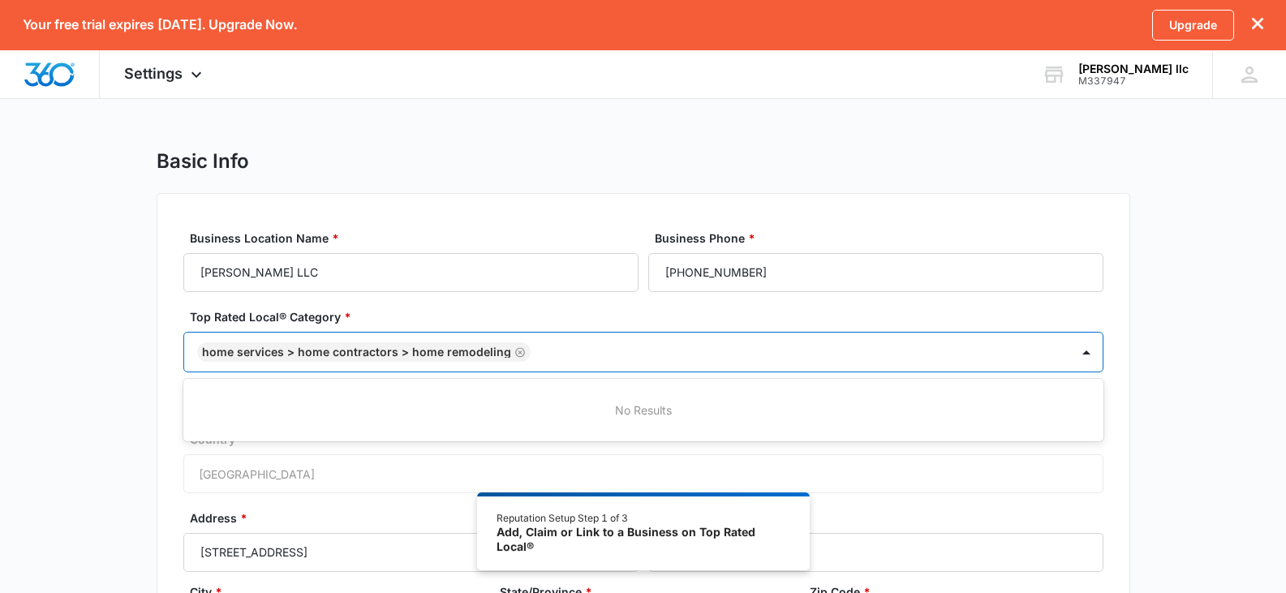
click at [174, 422] on div "Business Location Name * EDDIE BUCHANAN LLC Business Phone * (770) 896-1734 Top…" at bounding box center [644, 479] width 974 height 573
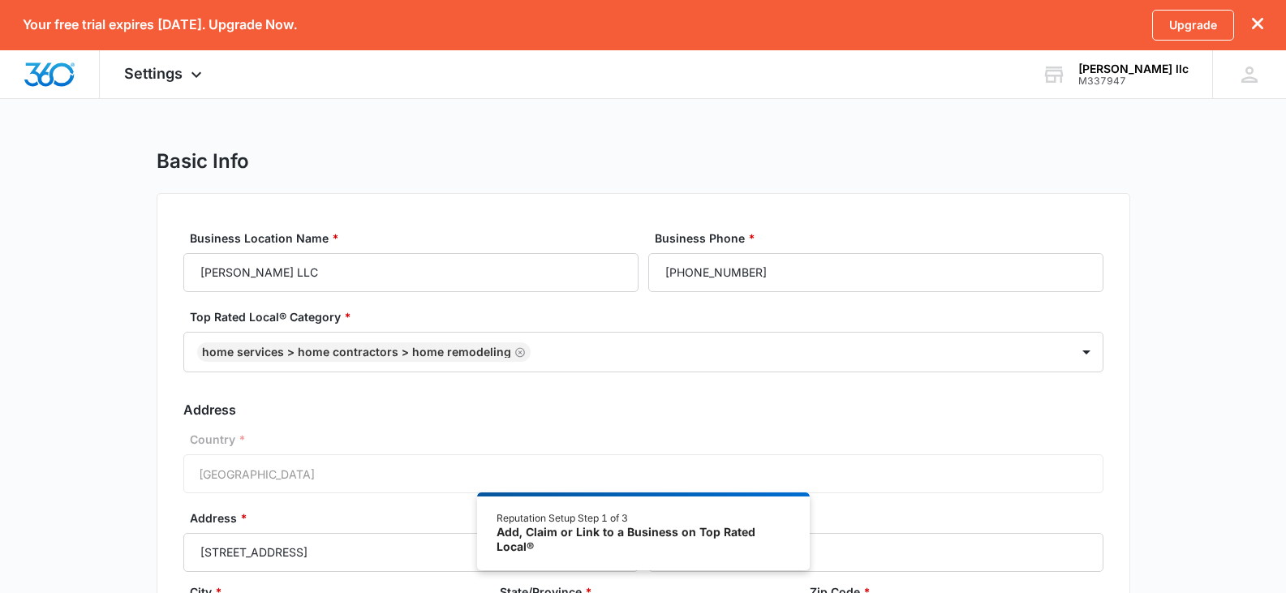
click at [210, 475] on div "Country * United States of America" at bounding box center [643, 462] width 920 height 62
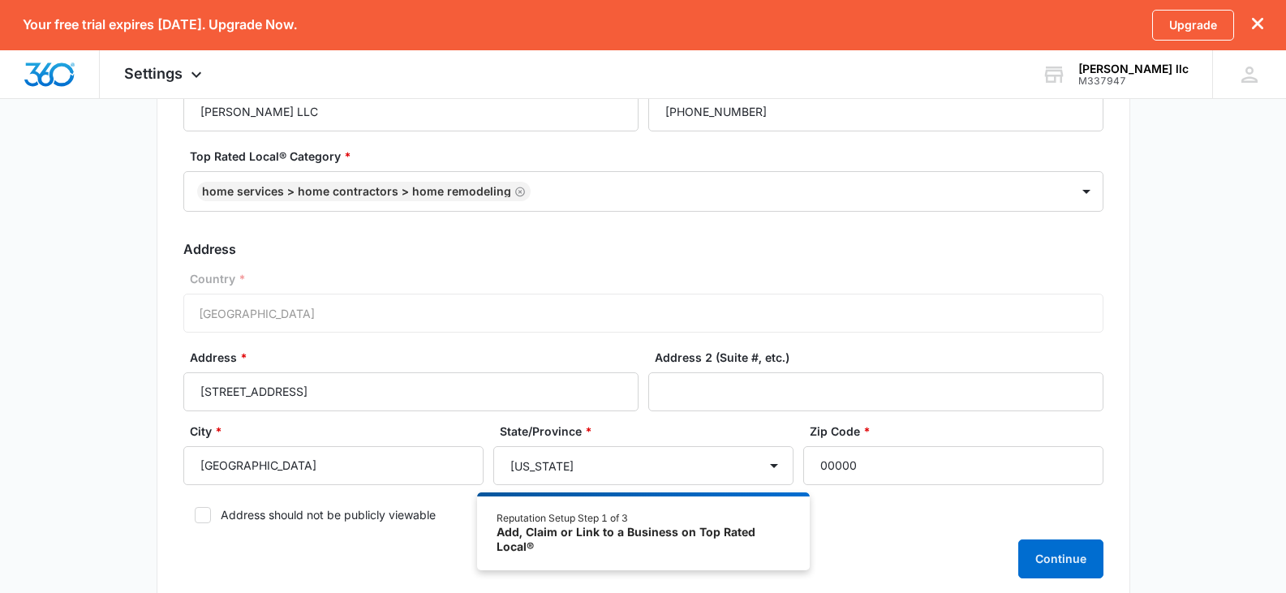
scroll to position [162, 0]
click at [859, 465] on input "00000" at bounding box center [953, 464] width 300 height 39
type input "0"
type input "30315"
click at [205, 508] on icon at bounding box center [203, 513] width 15 height 15
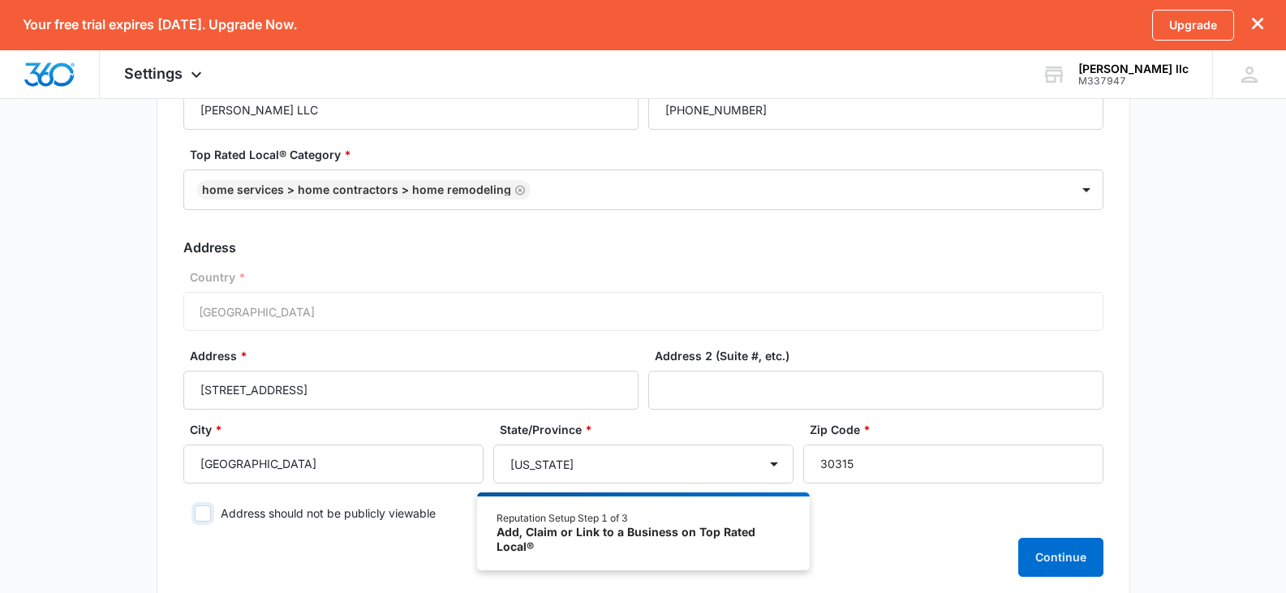
click at [195, 508] on input "Address should not be publicly viewable" at bounding box center [188, 513] width 11 height 11
checkbox input "true"
click at [1041, 552] on button "Continue" at bounding box center [1060, 557] width 85 height 39
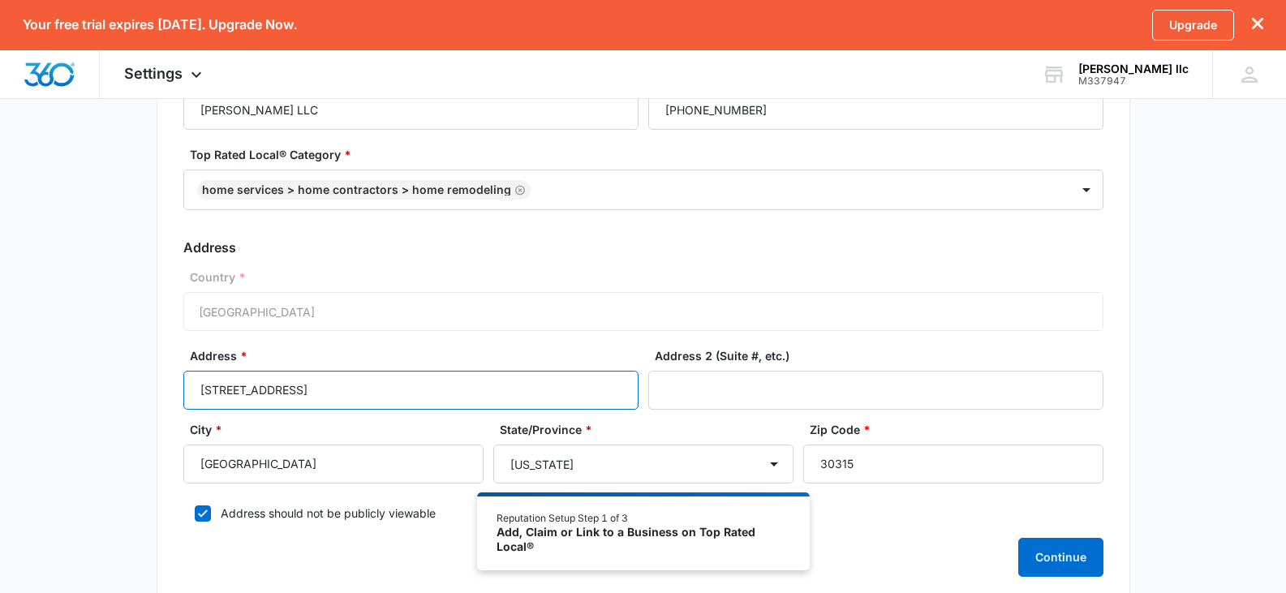
click at [317, 396] on input "1910 Browns Mill rd" at bounding box center [410, 390] width 455 height 39
type input "1"
type input "1700 MARK LEE DR"
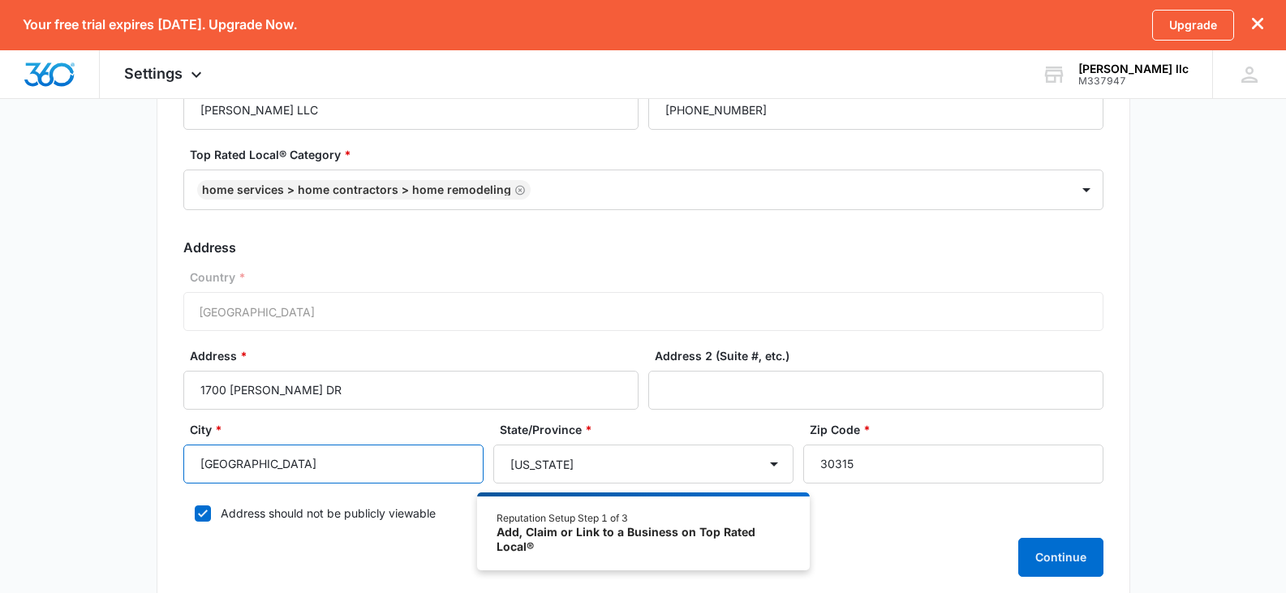
click at [237, 464] on input "Atlanta" at bounding box center [333, 464] width 300 height 39
type input "A"
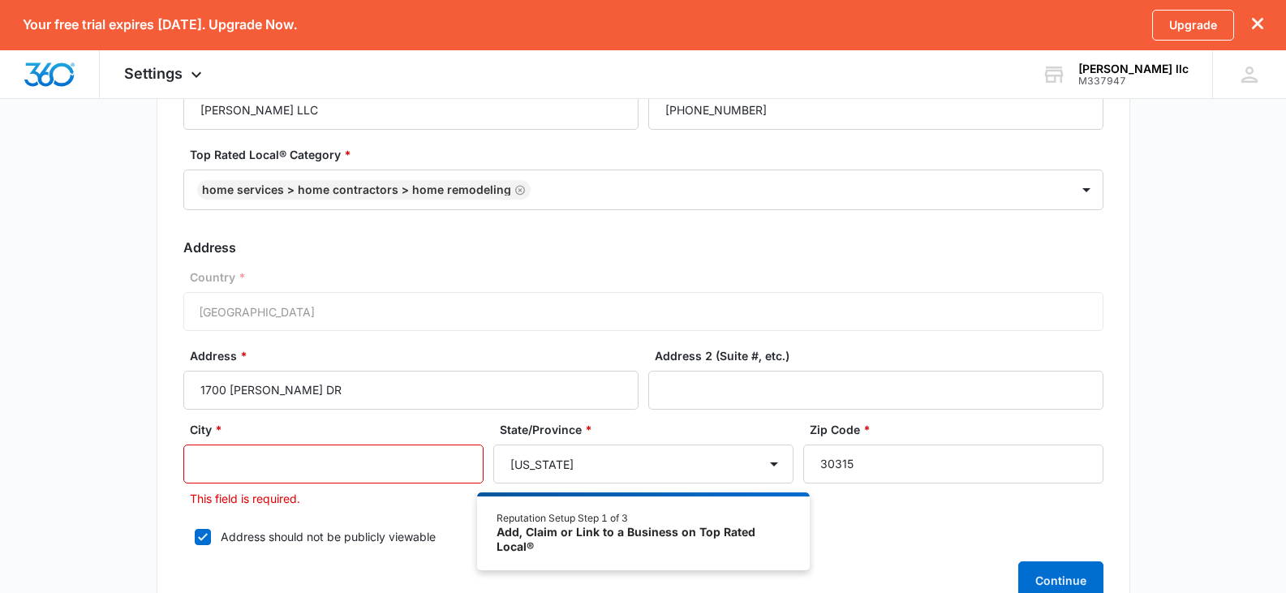
type input "a"
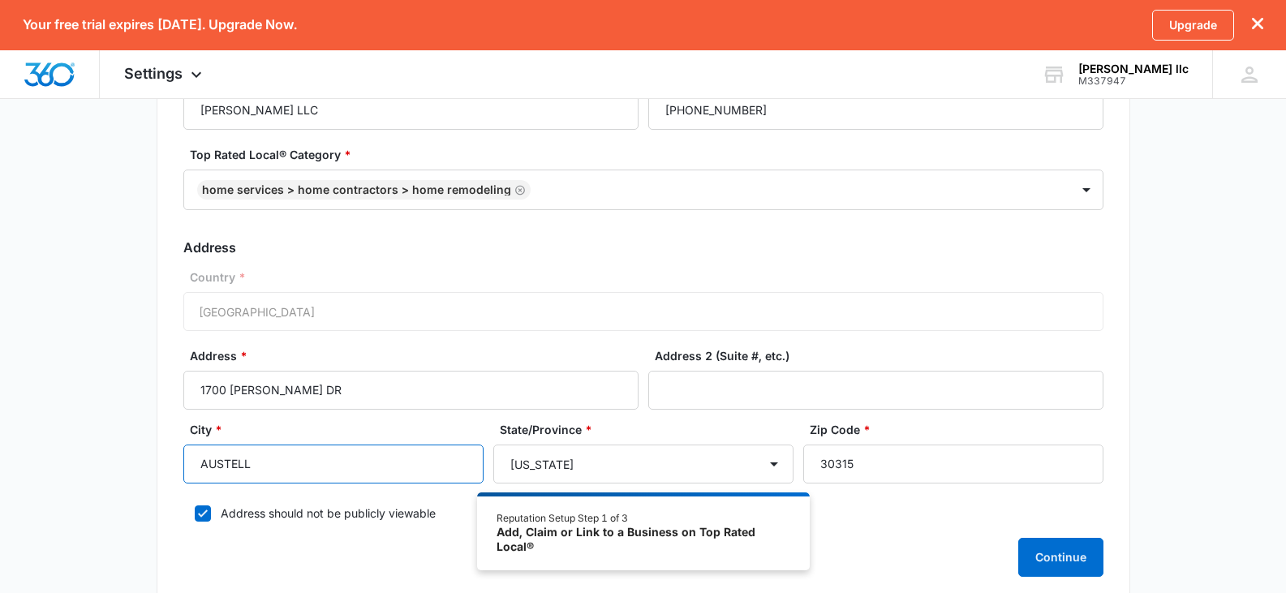
type input "AUSTELL"
type input "30106"
click at [1058, 556] on button "Continue" at bounding box center [1060, 557] width 85 height 39
click at [752, 110] on input "(770) 896-1734" at bounding box center [875, 110] width 455 height 39
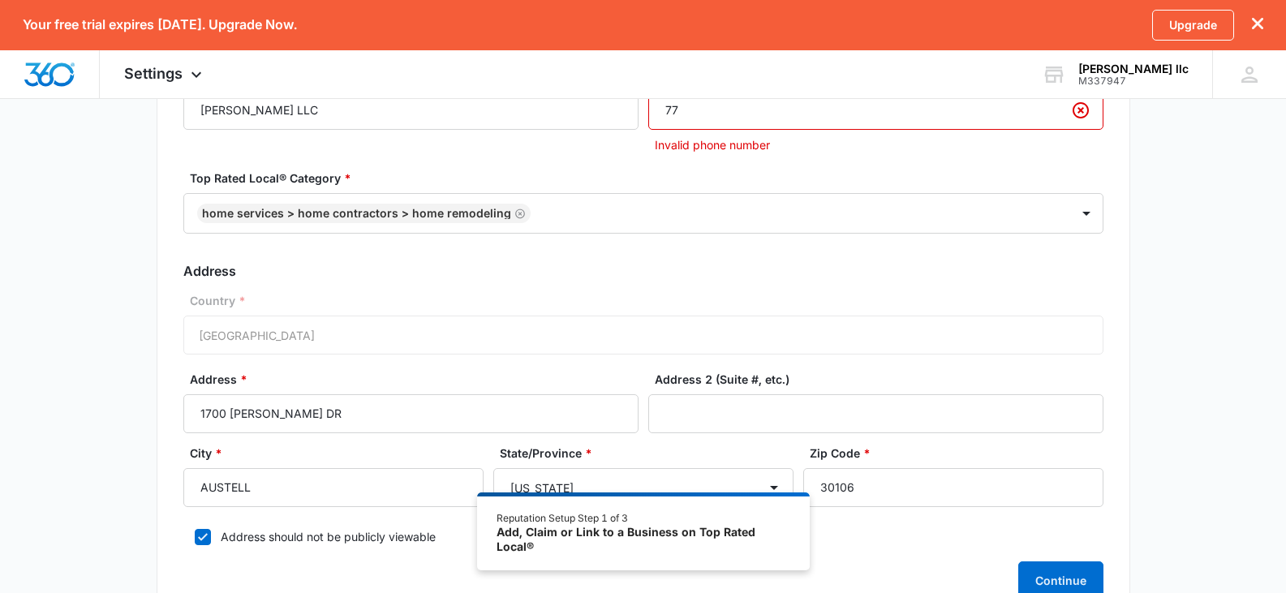
type input "7"
type input "(770) 896-1734"
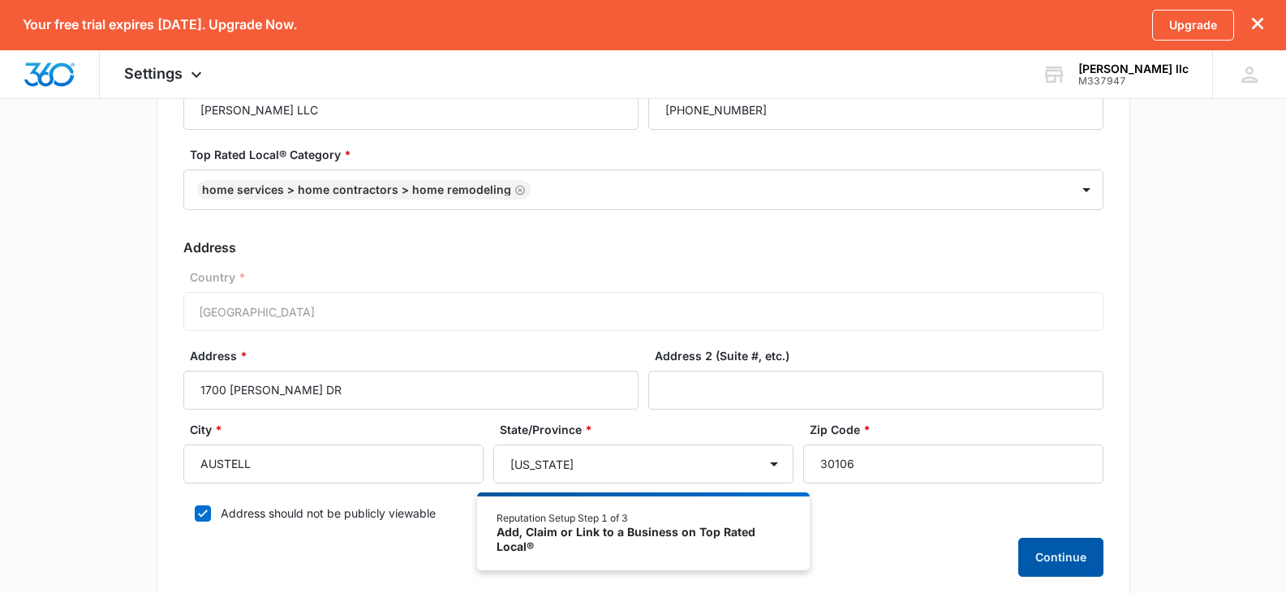
click at [1055, 560] on button "Continue" at bounding box center [1060, 557] width 85 height 39
click at [604, 525] on div "Add, Claim or Link to a Business on Top Rated Local®" at bounding box center [643, 539] width 293 height 28
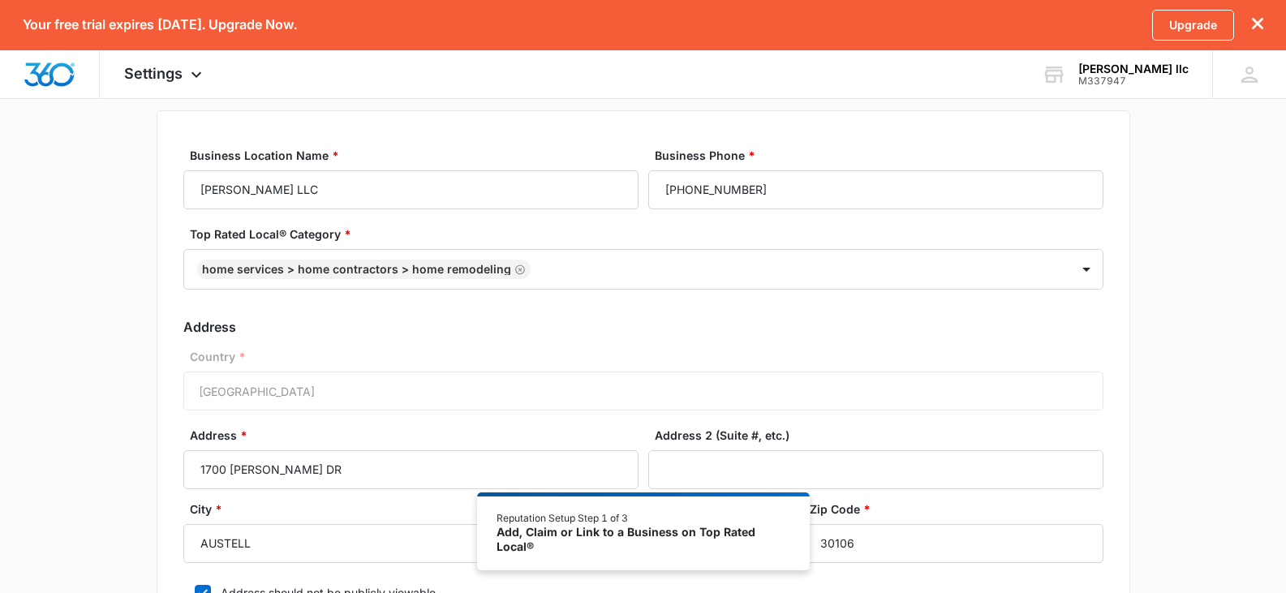
scroll to position [86, 0]
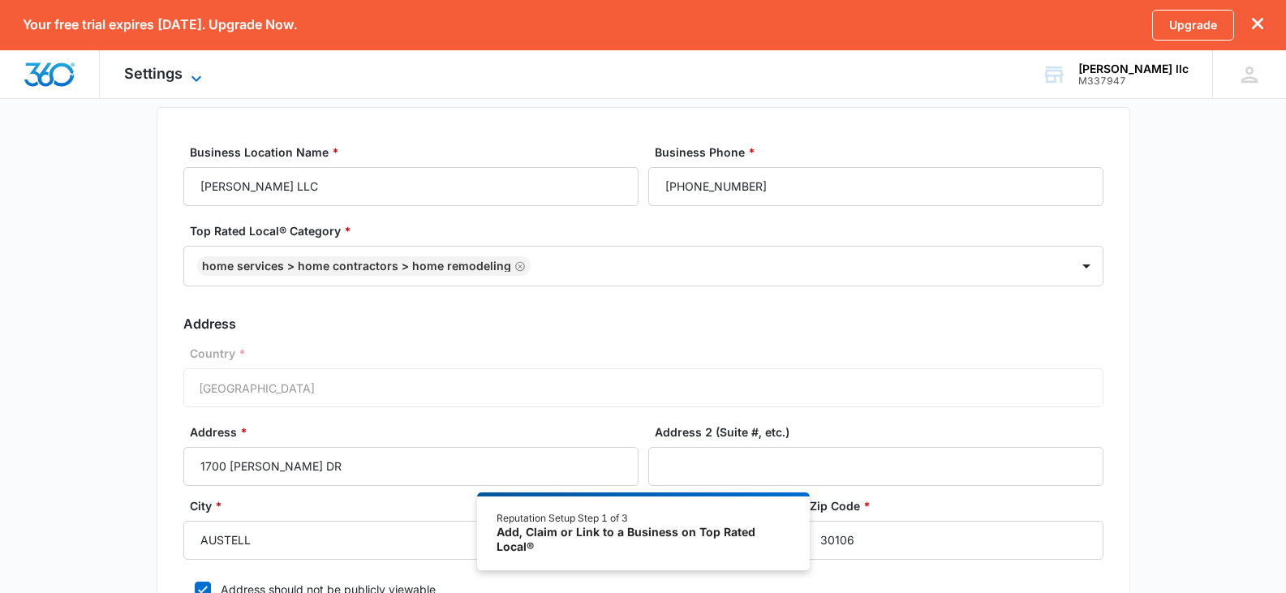
click at [194, 77] on icon at bounding box center [196, 78] width 19 height 19
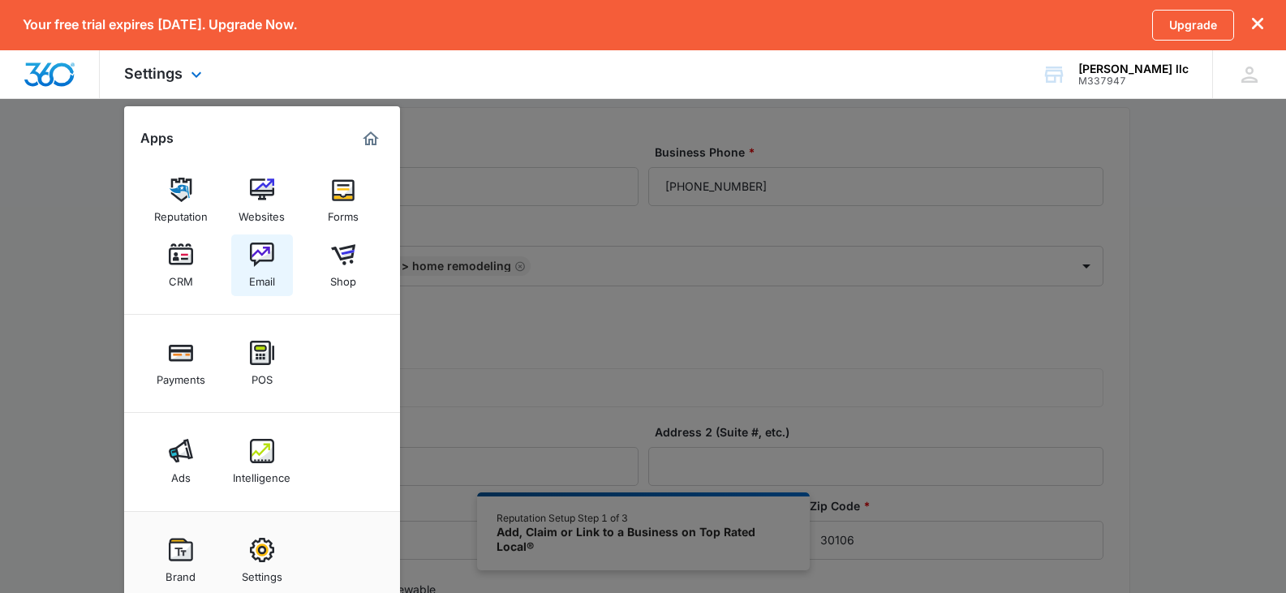
click at [278, 259] on link "Email" at bounding box center [262, 266] width 62 height 62
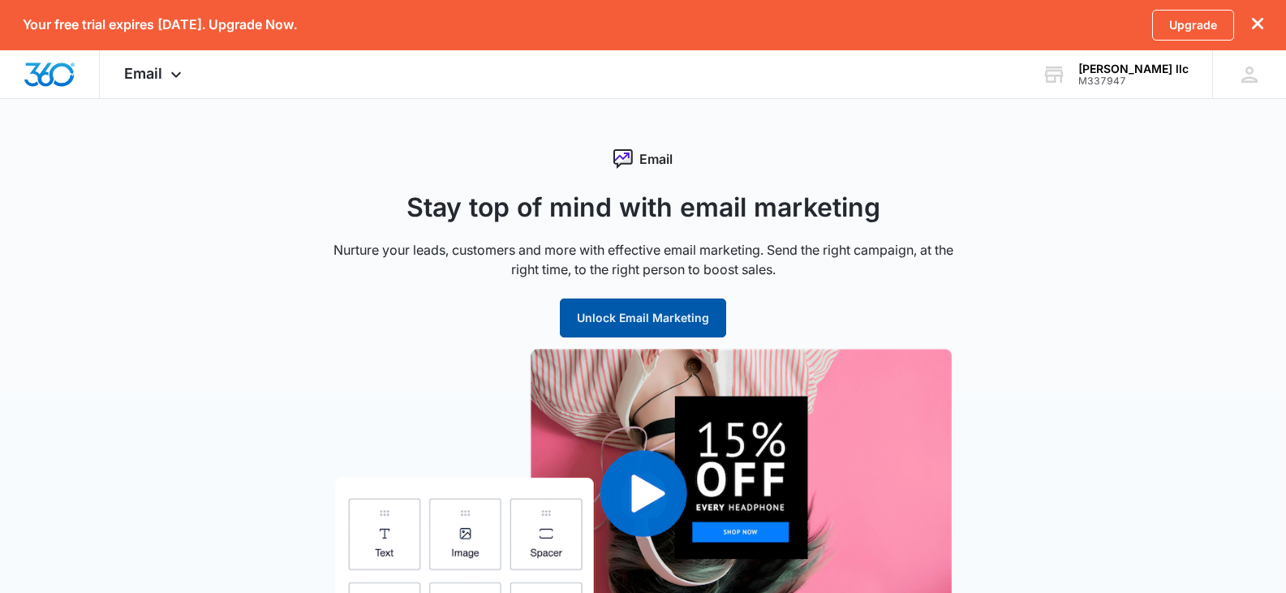
click at [606, 314] on button "Unlock Email Marketing" at bounding box center [643, 318] width 166 height 39
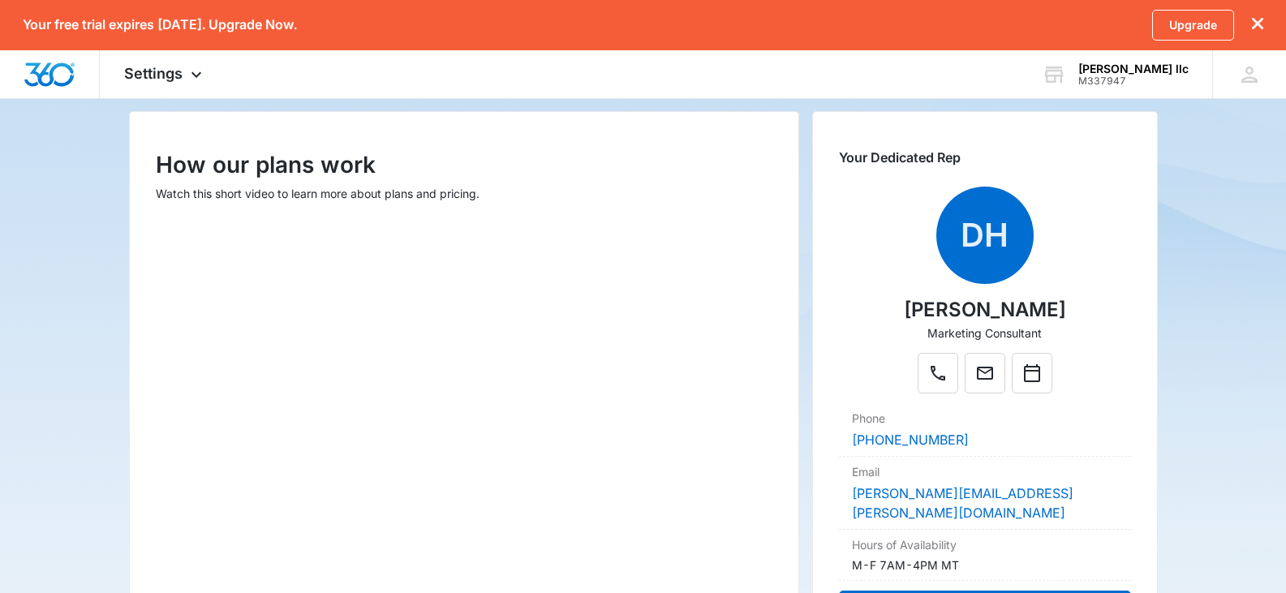
scroll to position [198, 0]
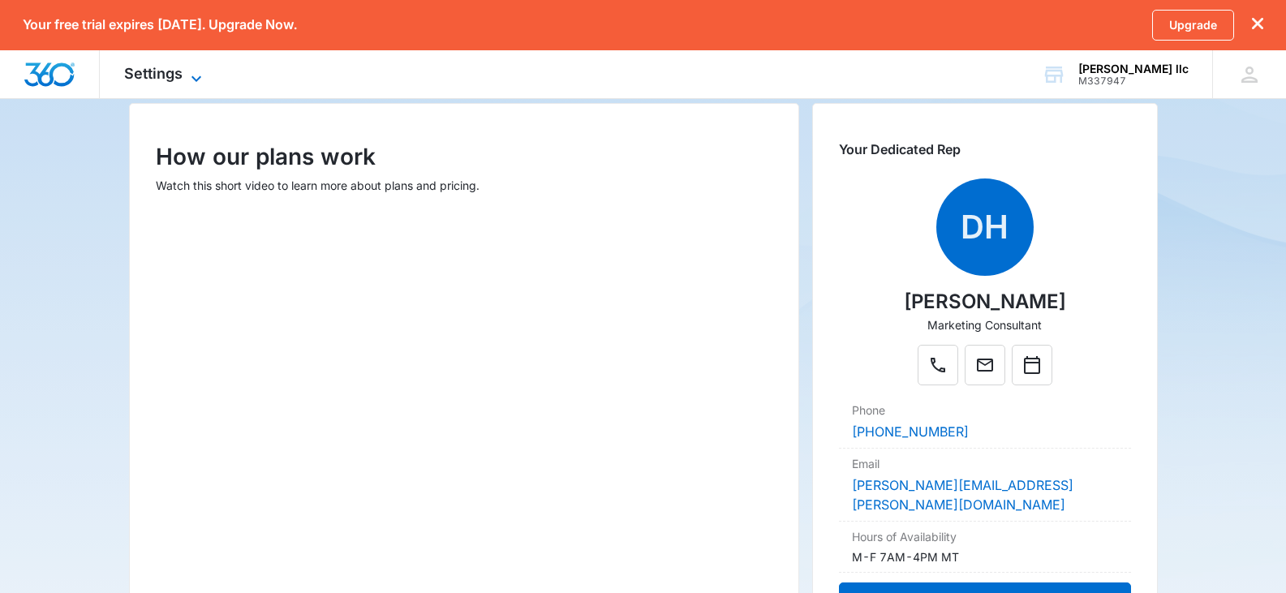
click at [192, 78] on icon at bounding box center [196, 78] width 19 height 19
